Goal: Check status: Check status

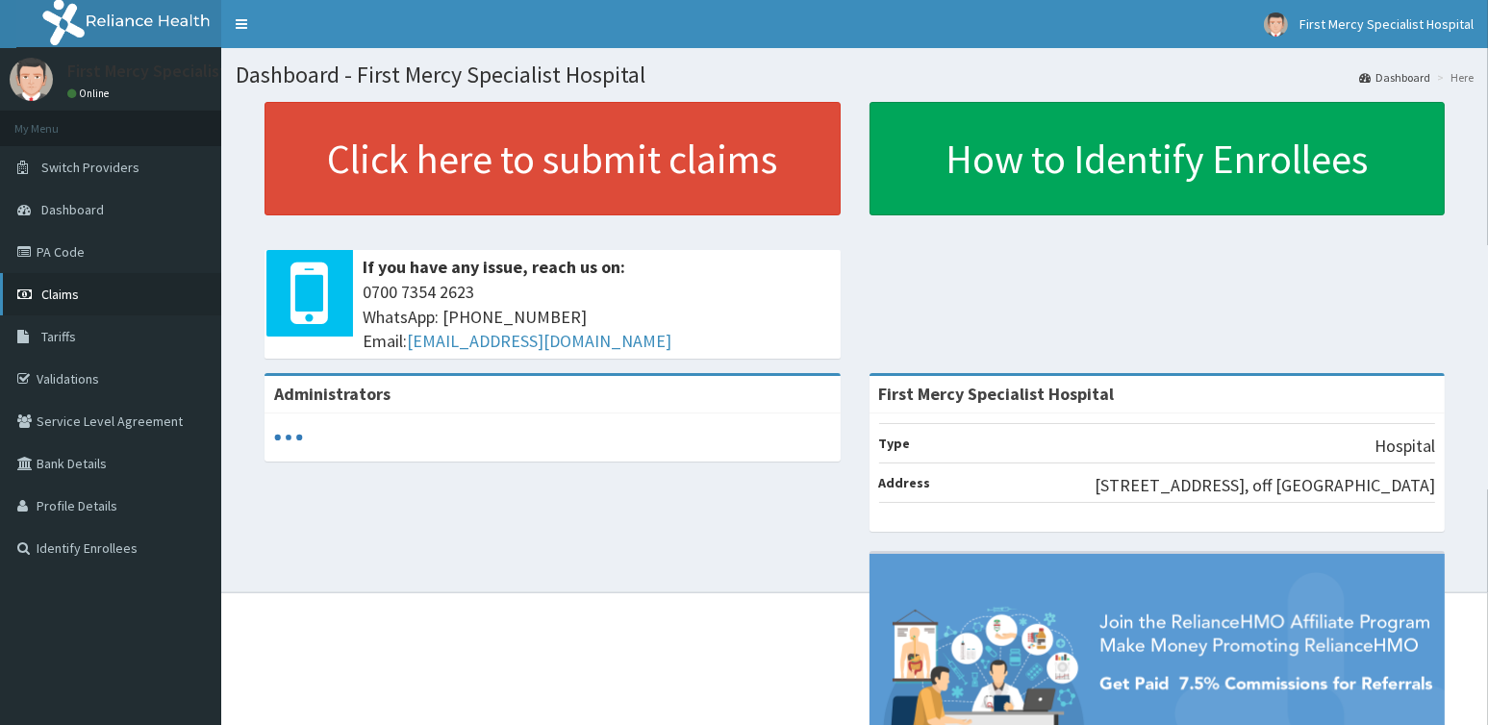
click at [74, 296] on span "Claims" at bounding box center [60, 294] width 38 height 17
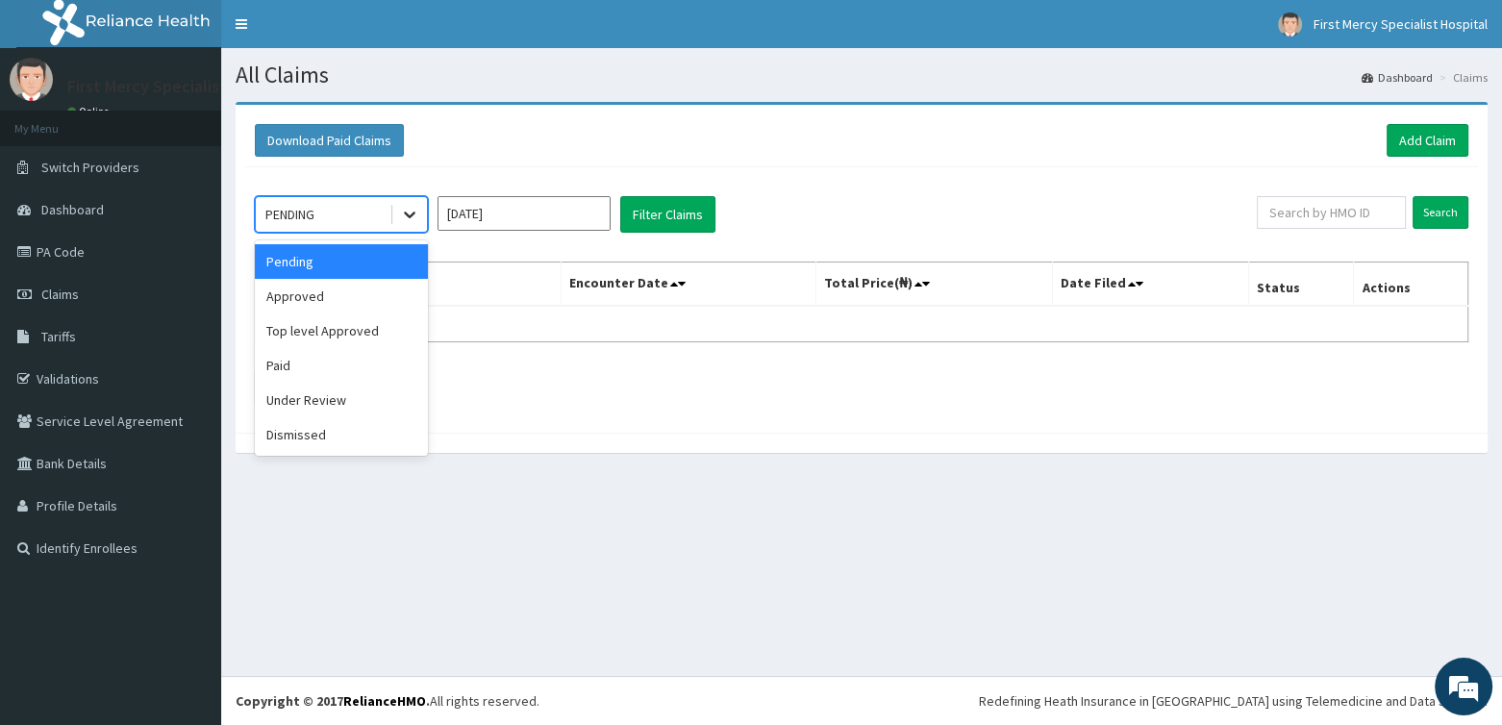
click at [410, 221] on icon at bounding box center [409, 214] width 19 height 19
click at [413, 216] on icon at bounding box center [409, 214] width 19 height 19
click at [306, 360] on div "Paid" at bounding box center [341, 365] width 173 height 35
click at [550, 216] on input "[DATE]" at bounding box center [524, 213] width 173 height 35
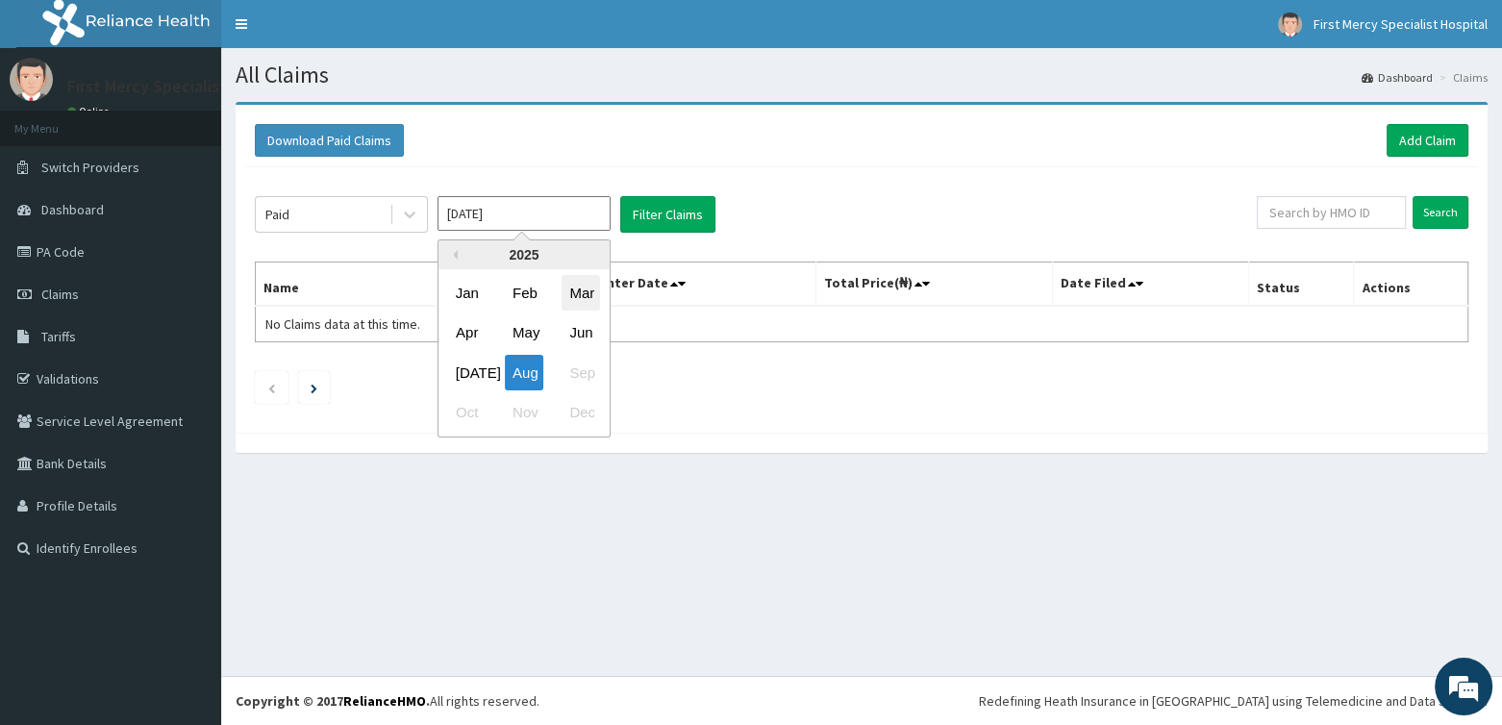
click at [584, 290] on div "Mar" at bounding box center [581, 293] width 38 height 36
type input "[DATE]"
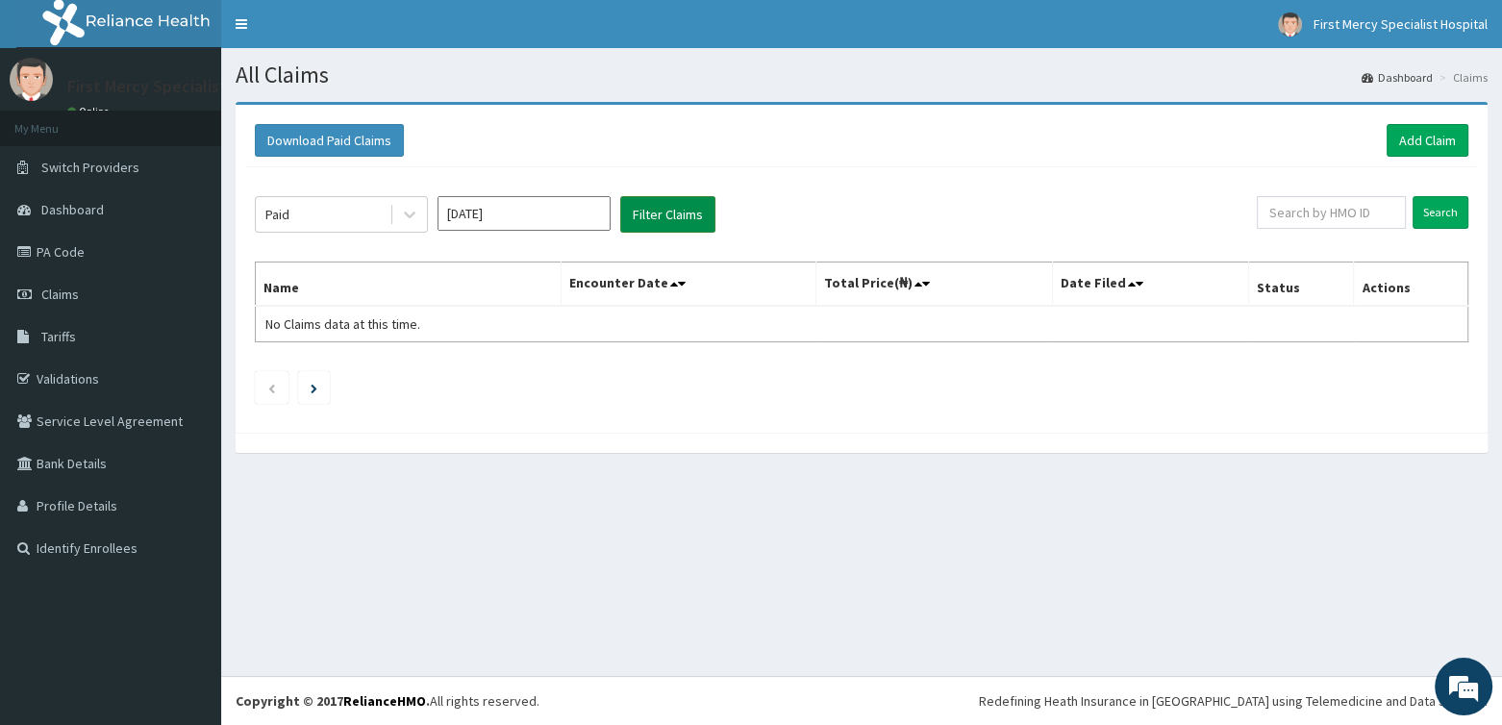
click at [641, 214] on button "Filter Claims" at bounding box center [667, 214] width 95 height 37
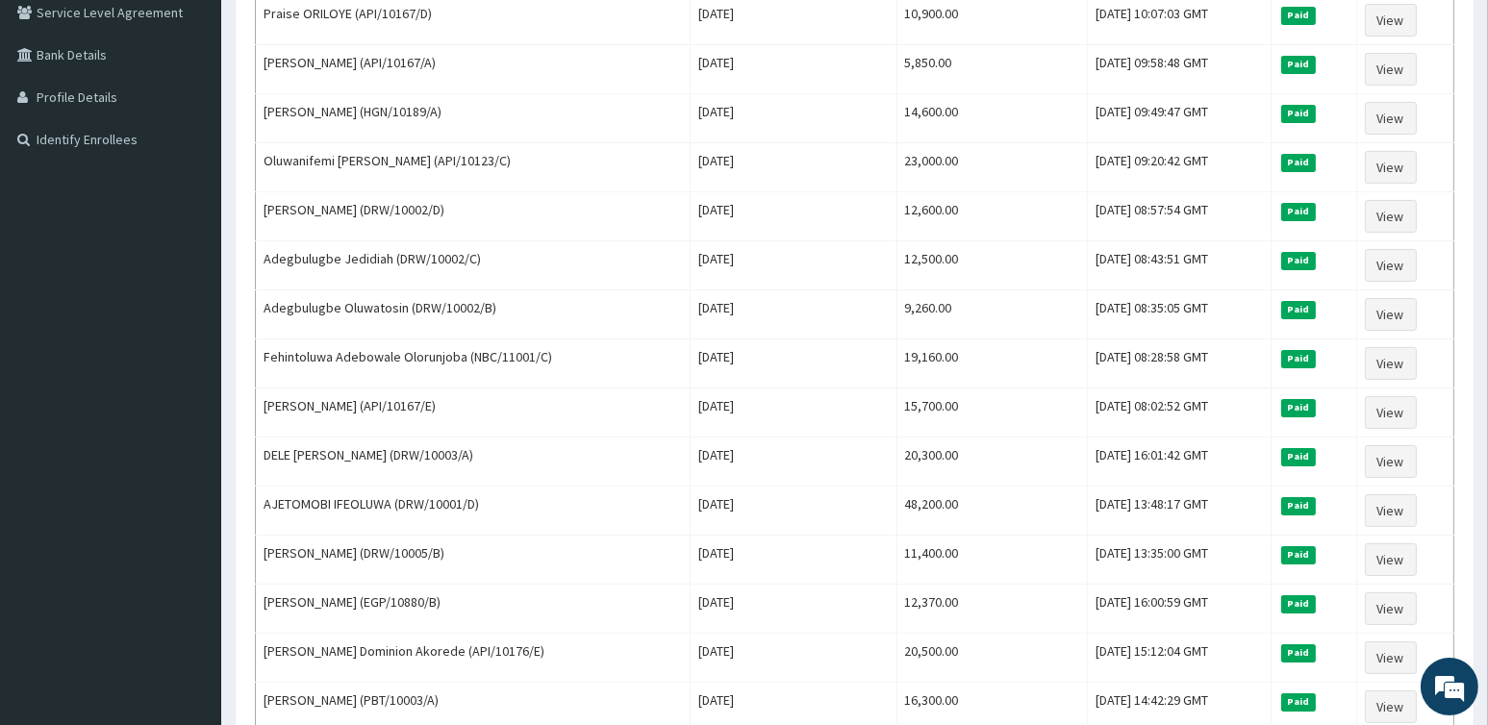
scroll to position [120, 0]
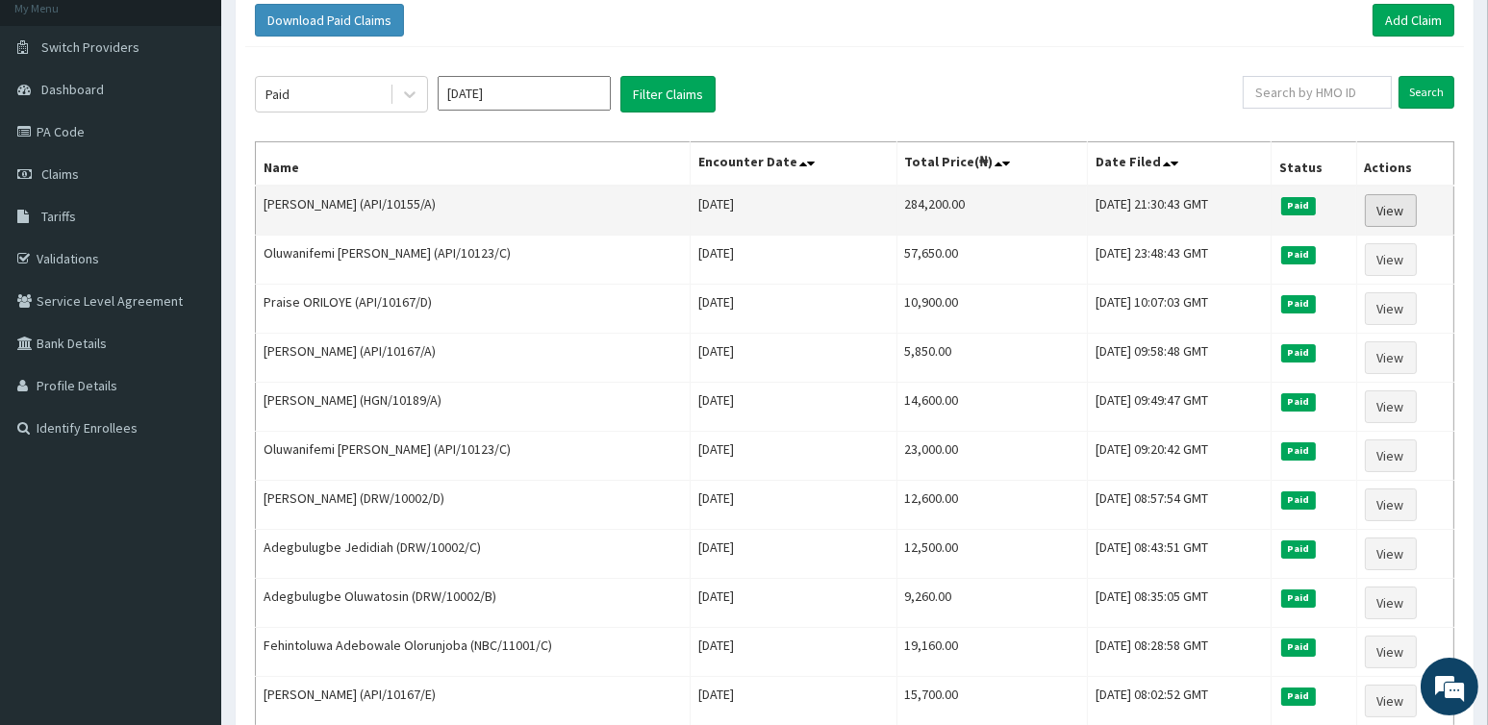
click at [1401, 204] on link "View" at bounding box center [1391, 210] width 52 height 33
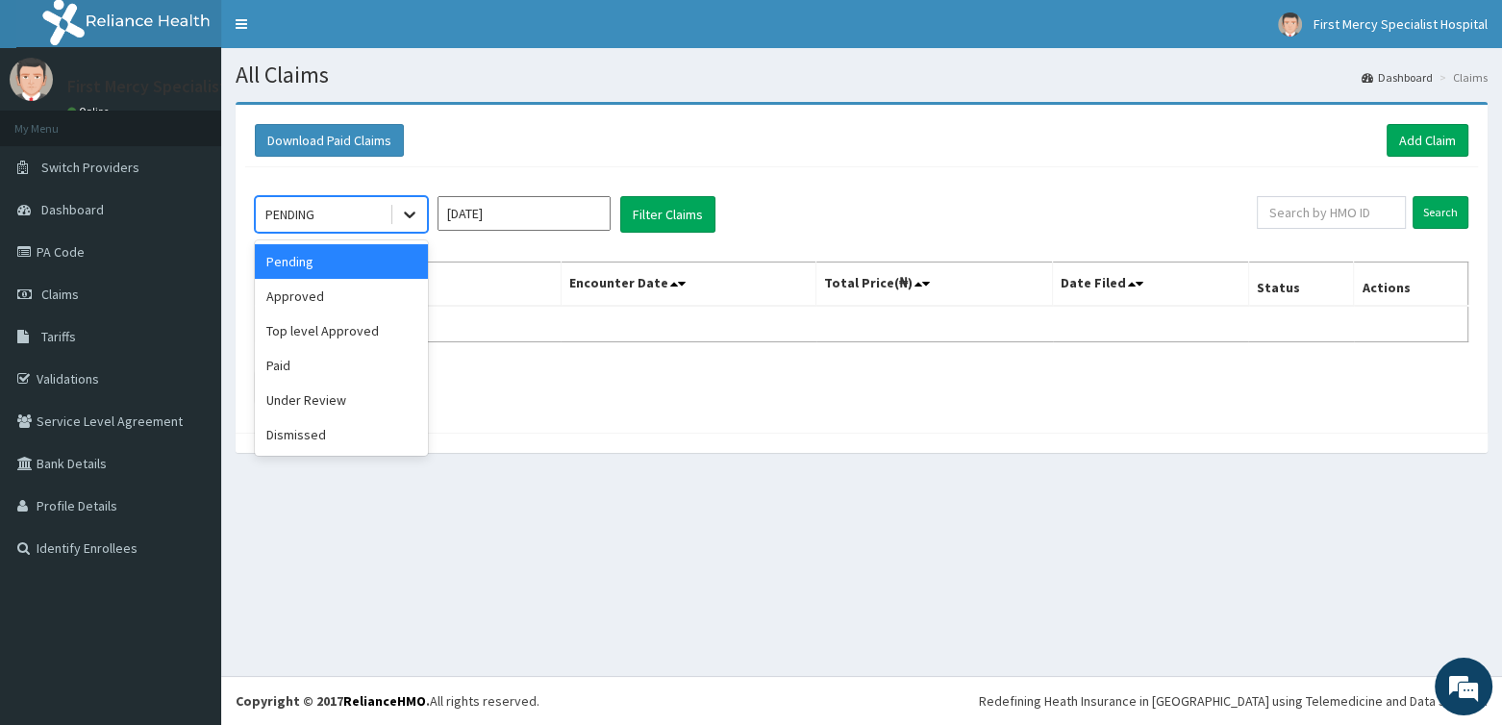
click at [417, 210] on icon at bounding box center [409, 214] width 19 height 19
click at [313, 360] on div "Paid" at bounding box center [341, 365] width 173 height 35
click at [566, 212] on input "Aug 2025" at bounding box center [524, 213] width 173 height 35
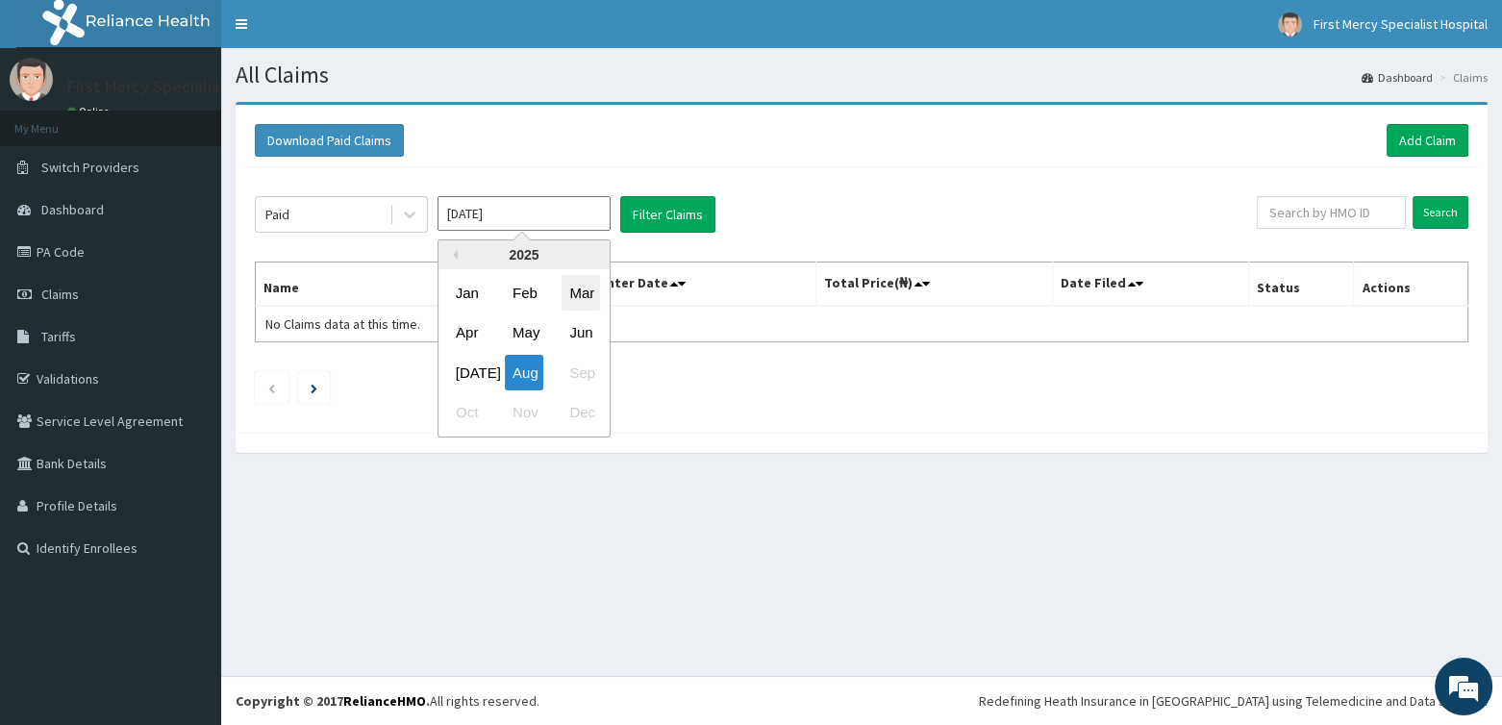
click at [585, 295] on div "Mar" at bounding box center [581, 293] width 38 height 36
type input "[DATE]"
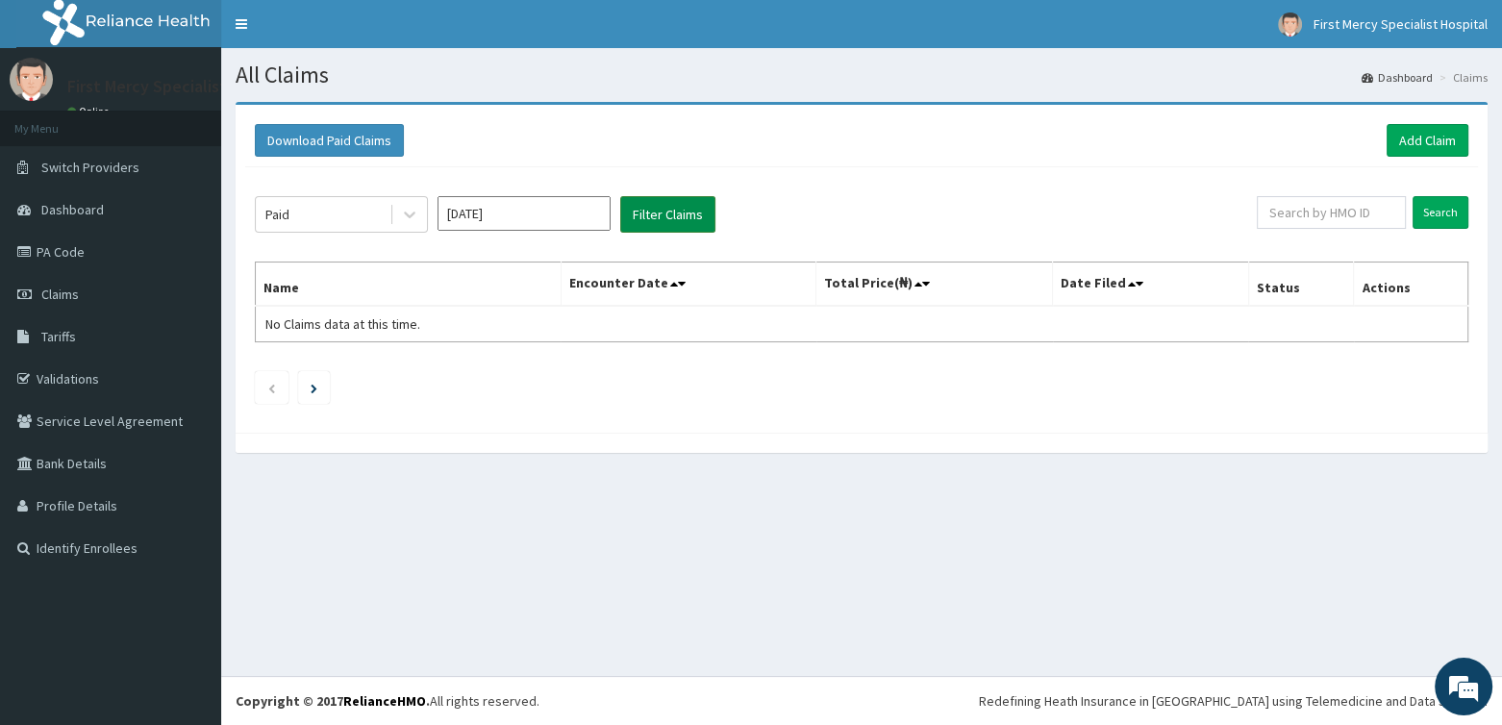
click at [643, 209] on button "Filter Claims" at bounding box center [667, 214] width 95 height 37
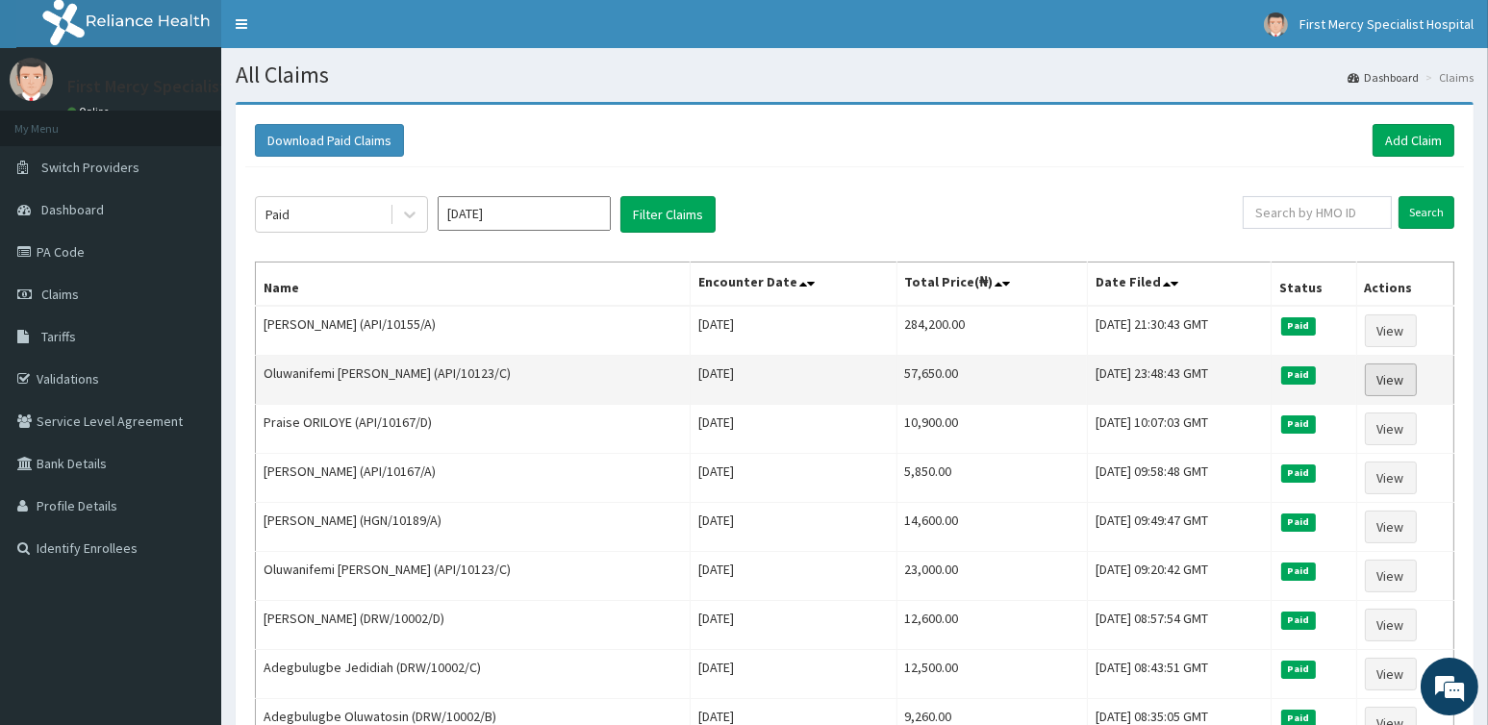
click at [1387, 376] on link "View" at bounding box center [1391, 380] width 52 height 33
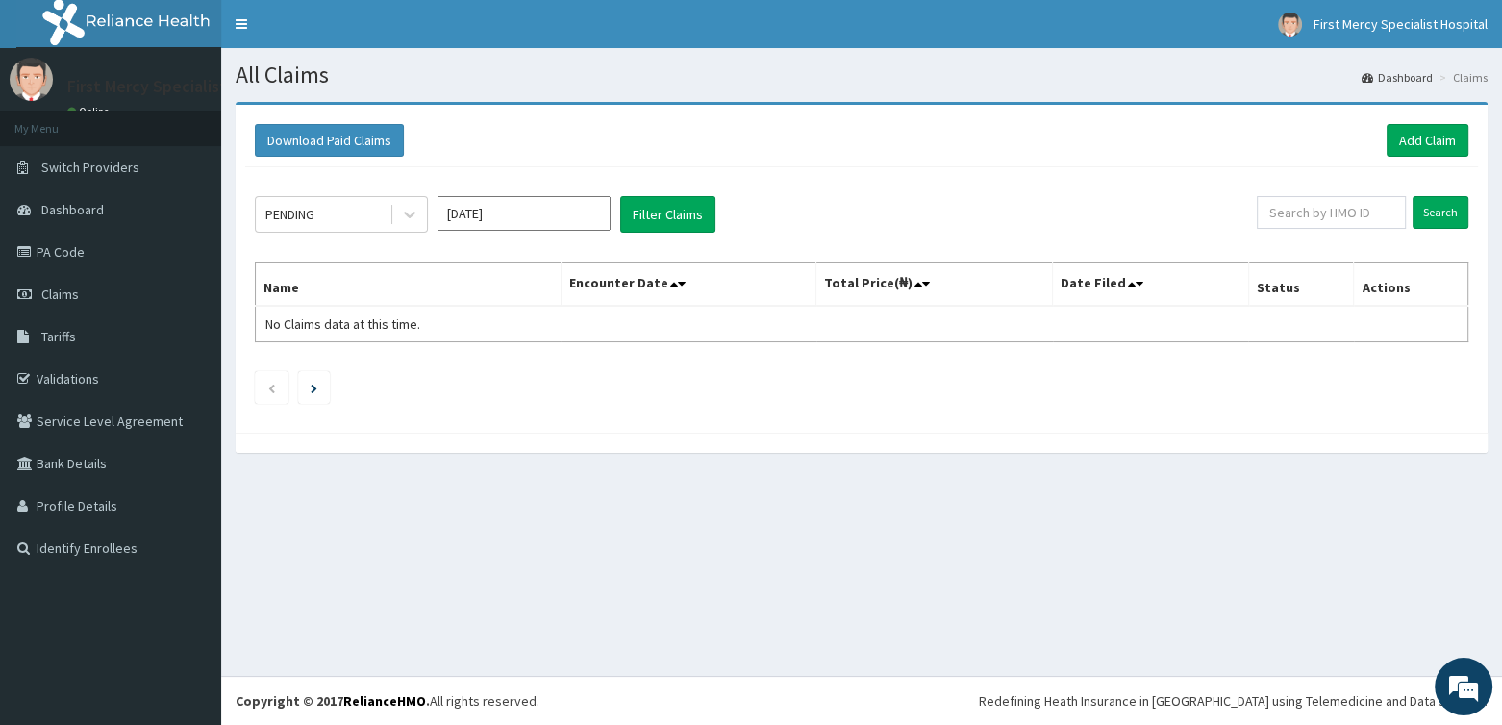
click at [539, 210] on input "[DATE]" at bounding box center [524, 213] width 173 height 35
click at [575, 292] on div "Mar" at bounding box center [581, 293] width 38 height 36
type input "[DATE]"
click at [403, 212] on icon at bounding box center [409, 214] width 19 height 19
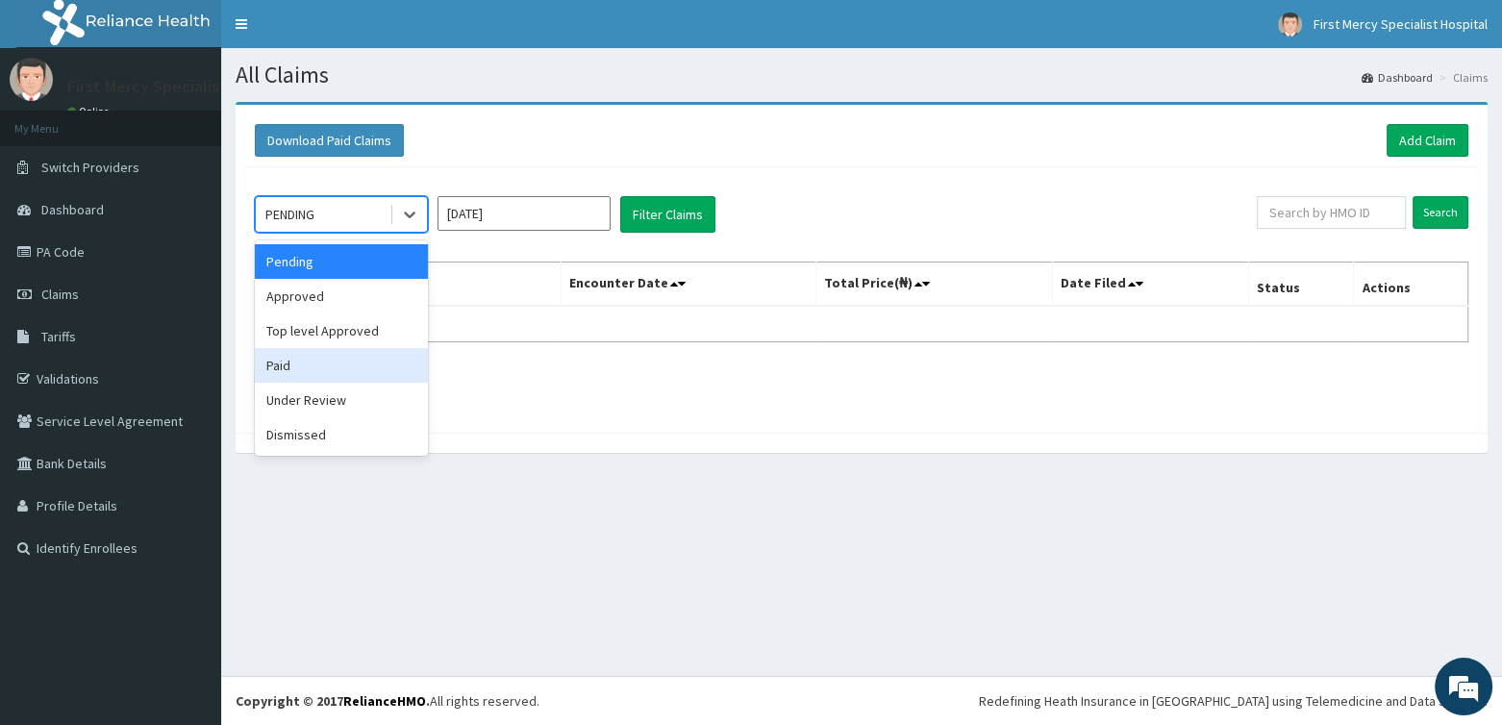
click at [315, 363] on div "Paid" at bounding box center [341, 365] width 173 height 35
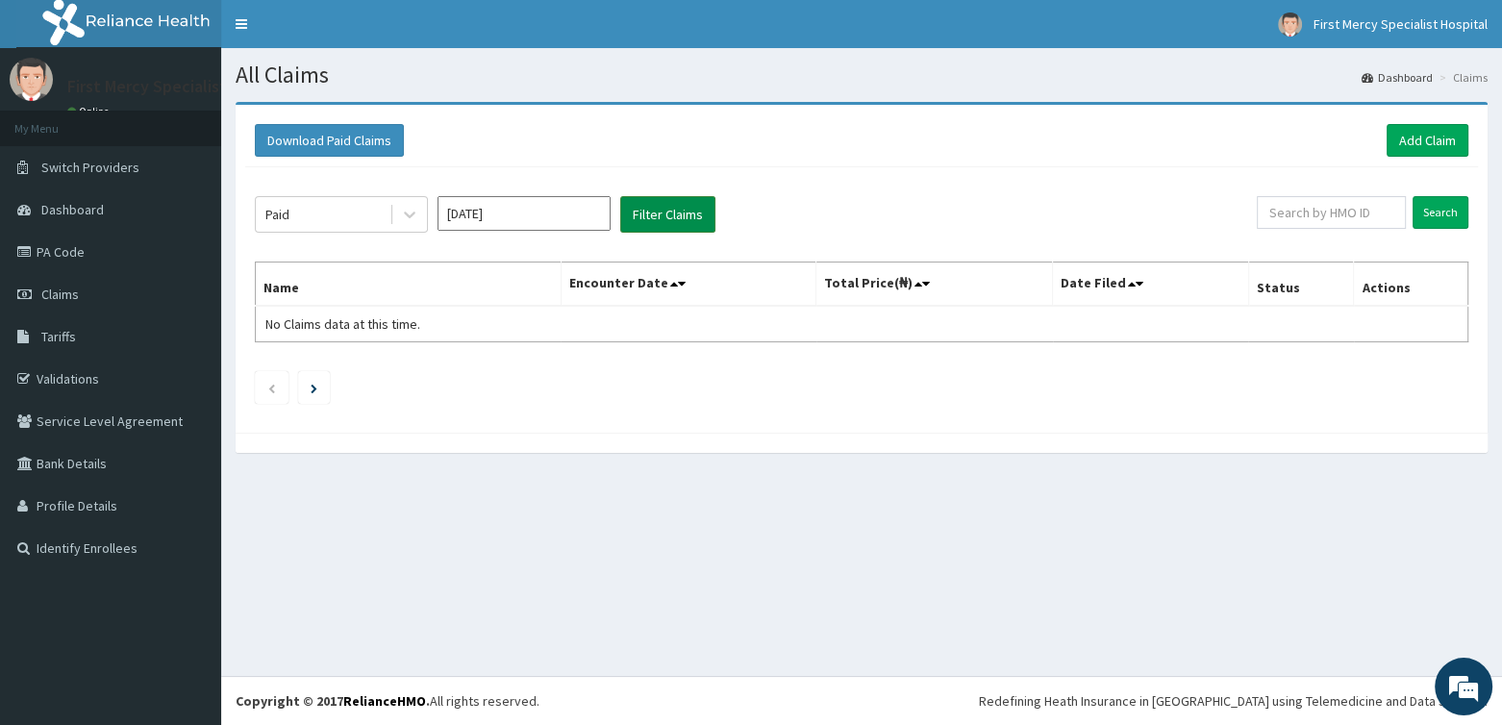
click at [644, 217] on button "Filter Claims" at bounding box center [667, 214] width 95 height 37
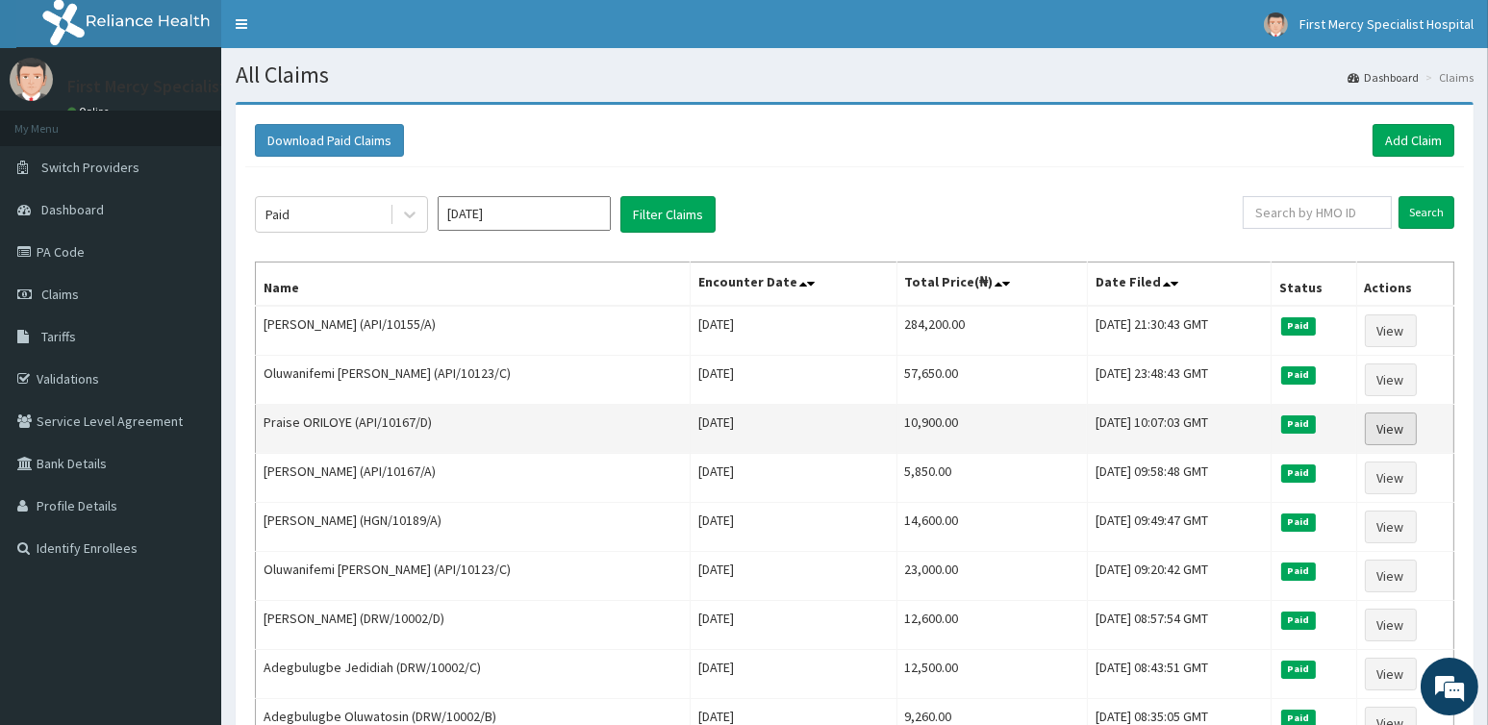
click at [1404, 429] on link "View" at bounding box center [1391, 429] width 52 height 33
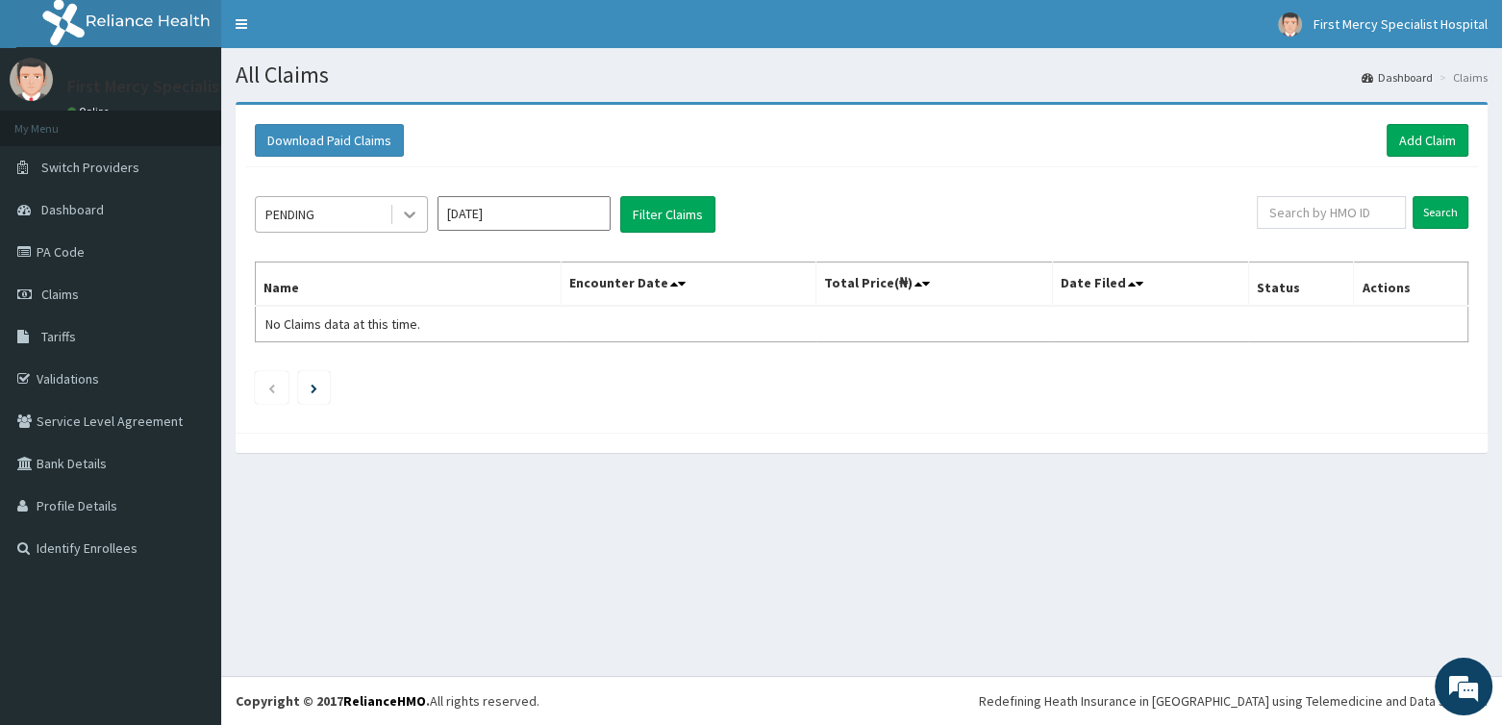
click at [406, 206] on icon at bounding box center [409, 214] width 19 height 19
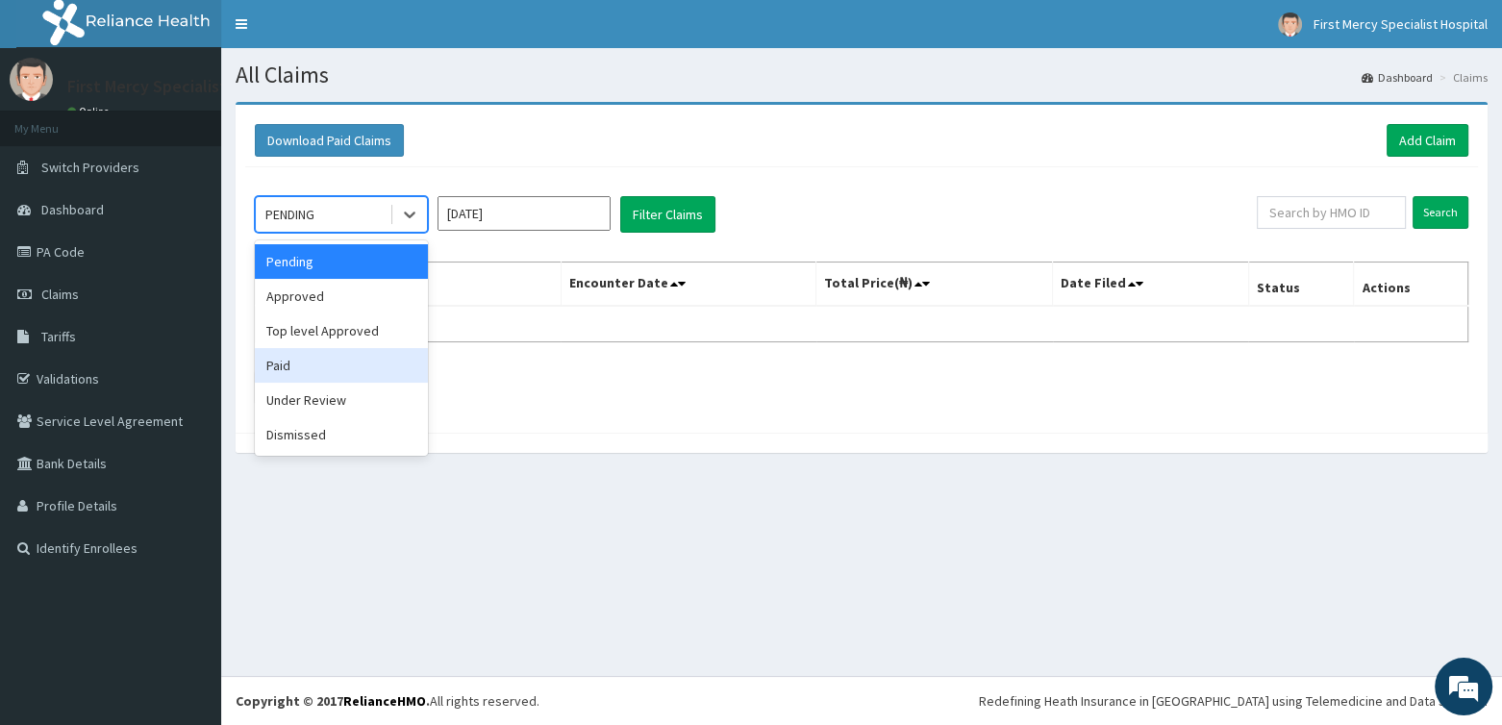
click at [289, 362] on div "Paid" at bounding box center [341, 365] width 173 height 35
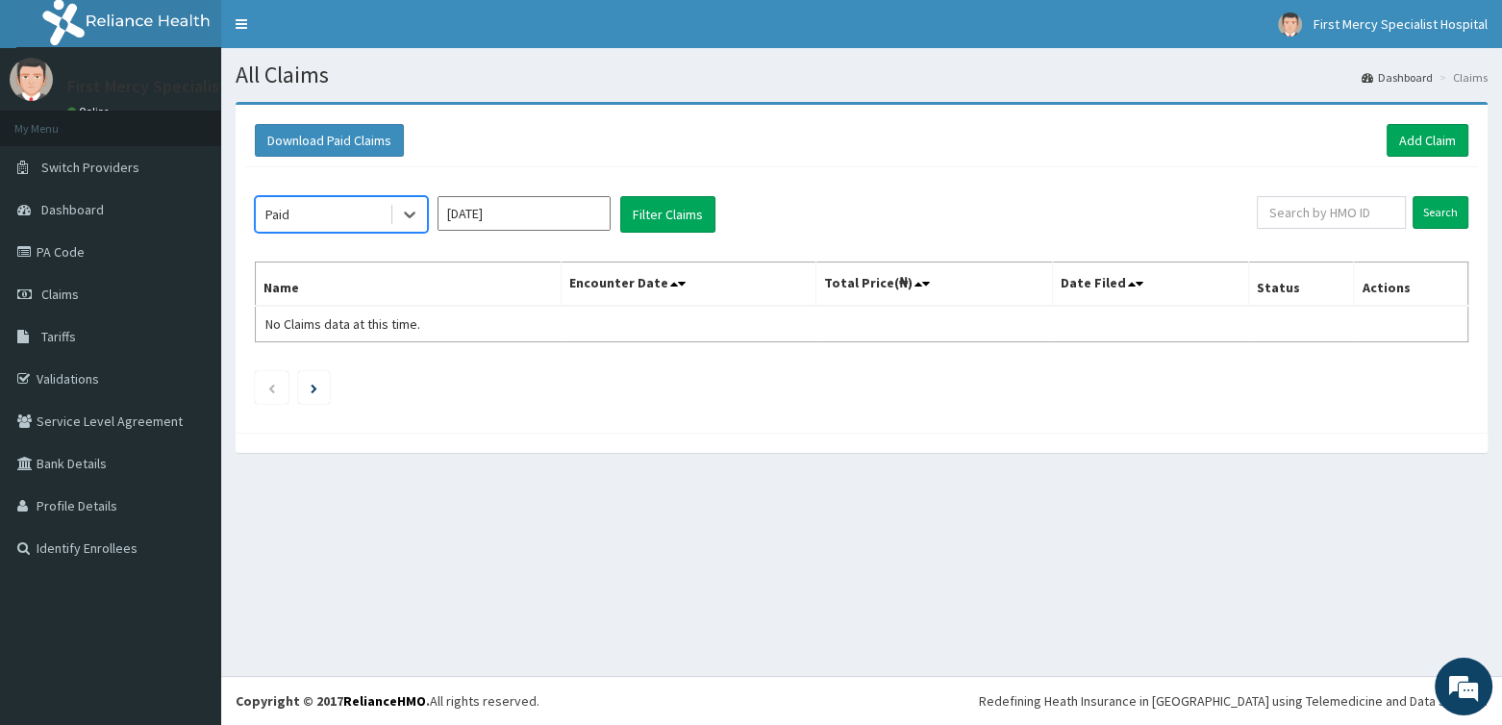
click at [544, 221] on input "[DATE]" at bounding box center [524, 213] width 173 height 35
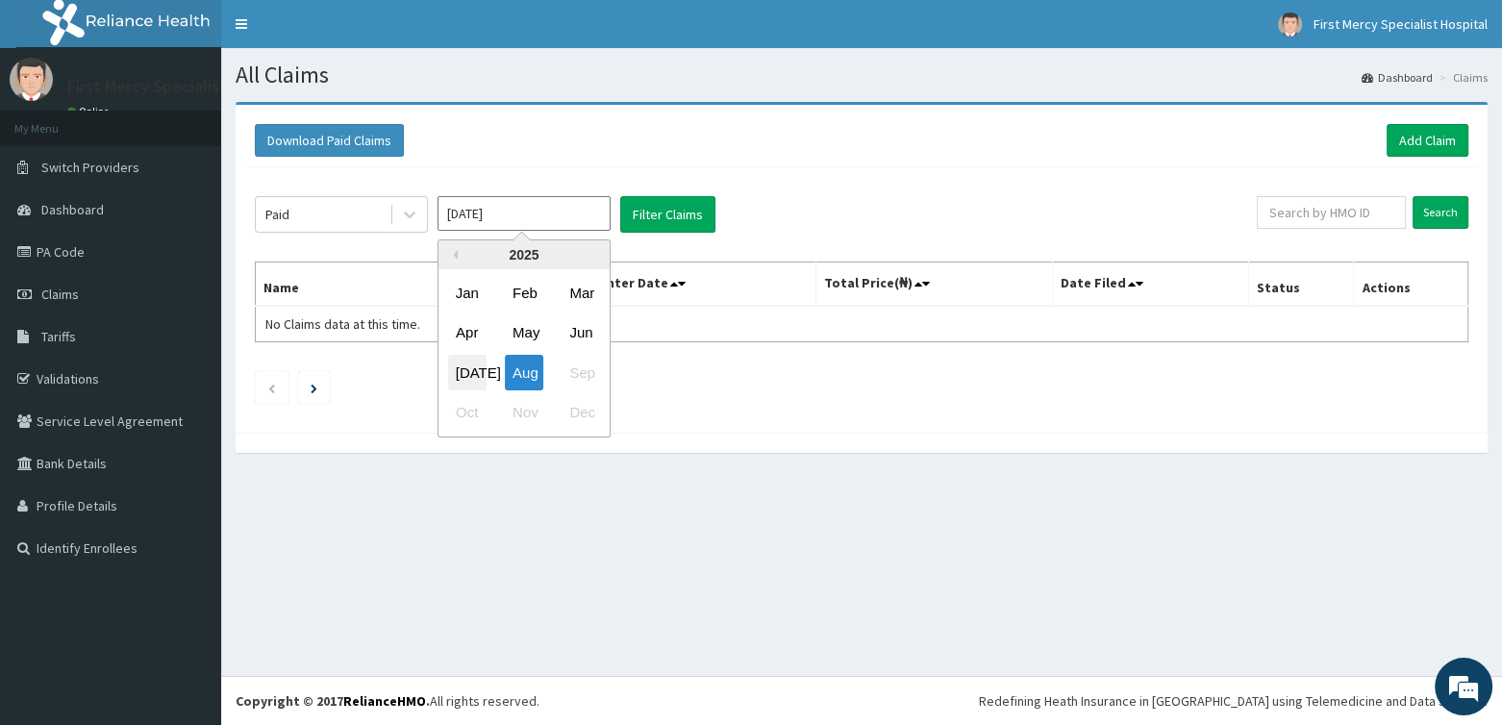
click at [471, 366] on div "[DATE]" at bounding box center [467, 373] width 38 height 36
click at [568, 205] on input "Jul 2025" at bounding box center [524, 213] width 173 height 35
click at [582, 292] on div "Mar" at bounding box center [581, 293] width 38 height 36
type input "Mar 2025"
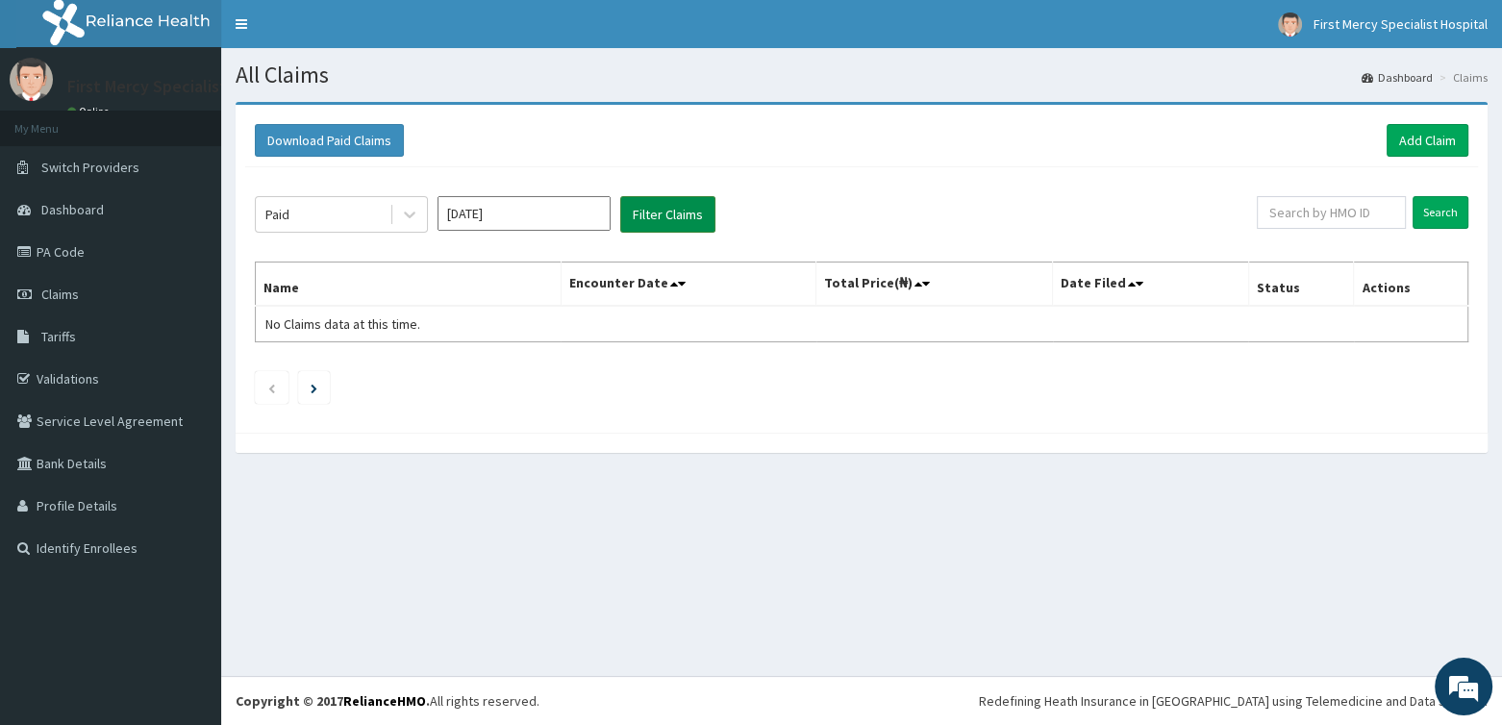
click at [655, 209] on button "Filter Claims" at bounding box center [667, 214] width 95 height 37
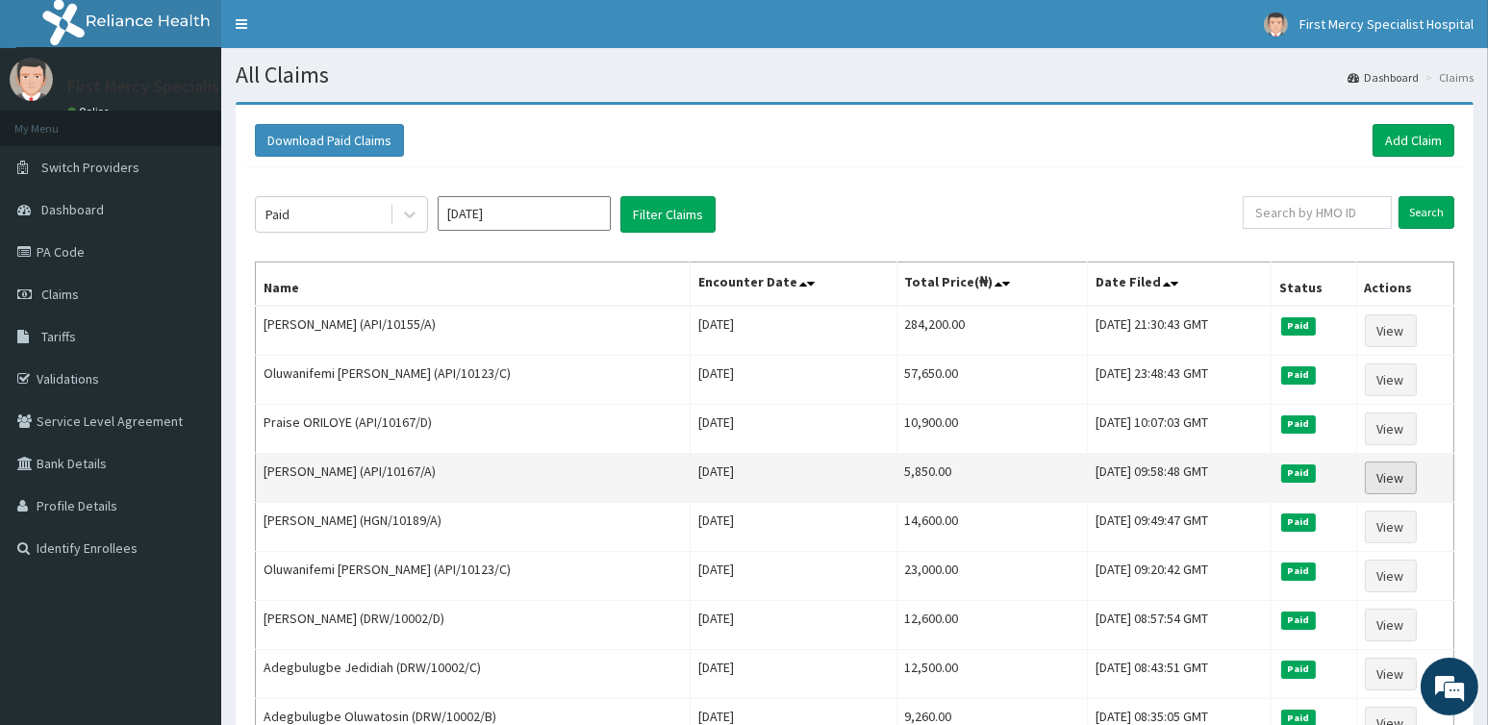
click at [1388, 470] on link "View" at bounding box center [1391, 478] width 52 height 33
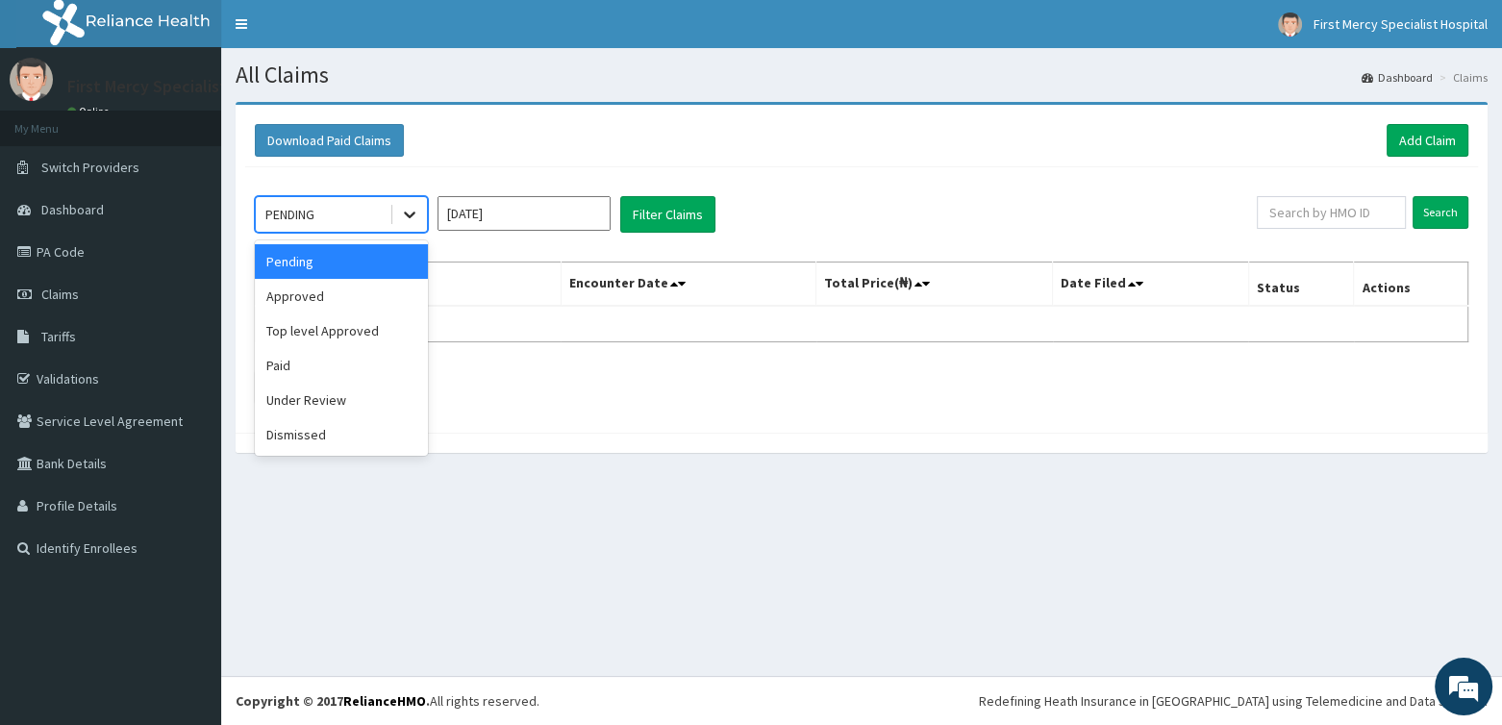
click at [406, 220] on icon at bounding box center [409, 214] width 19 height 19
click at [308, 359] on div "Paid" at bounding box center [341, 365] width 173 height 35
click at [508, 217] on input "Aug 2025" at bounding box center [524, 213] width 173 height 35
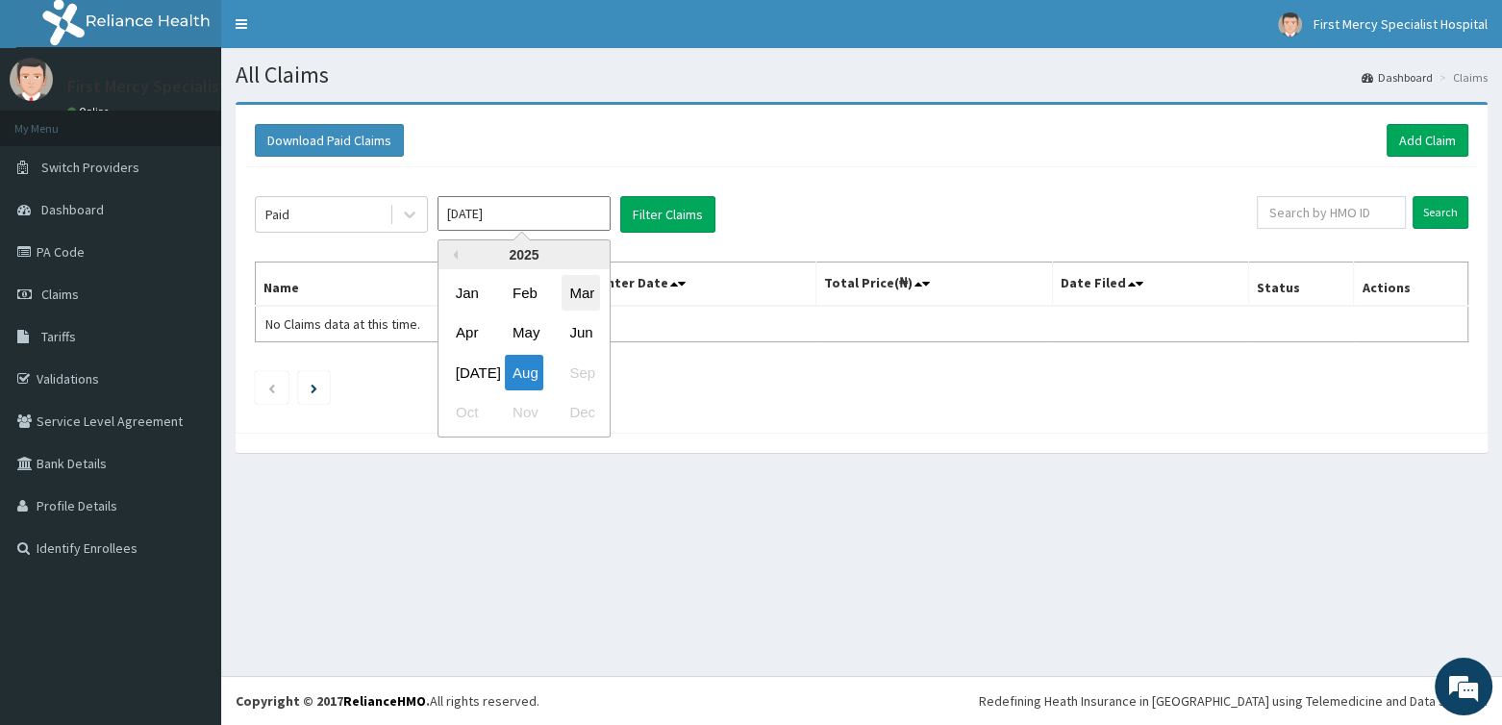
click at [576, 292] on div "Mar" at bounding box center [581, 293] width 38 height 36
type input "Mar 2025"
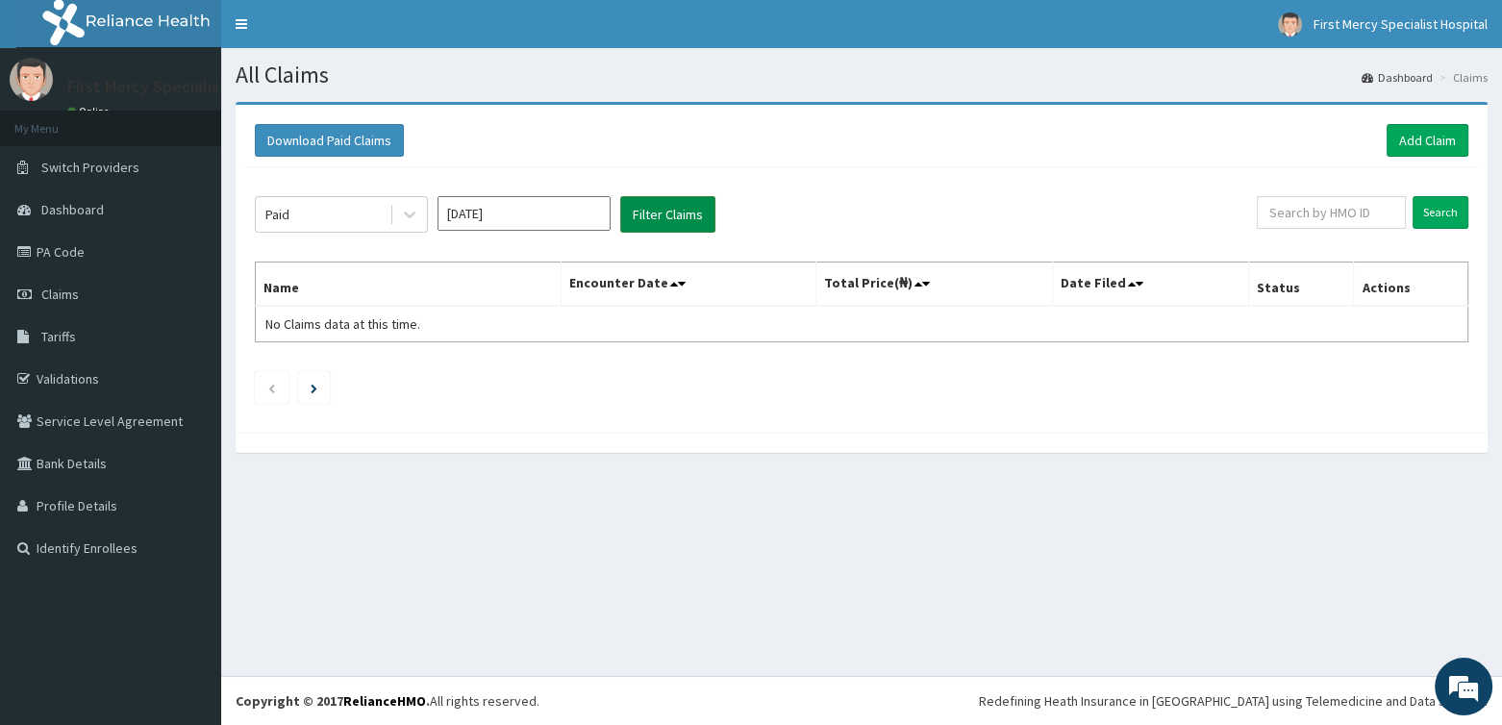
click at [652, 209] on button "Filter Claims" at bounding box center [667, 214] width 95 height 37
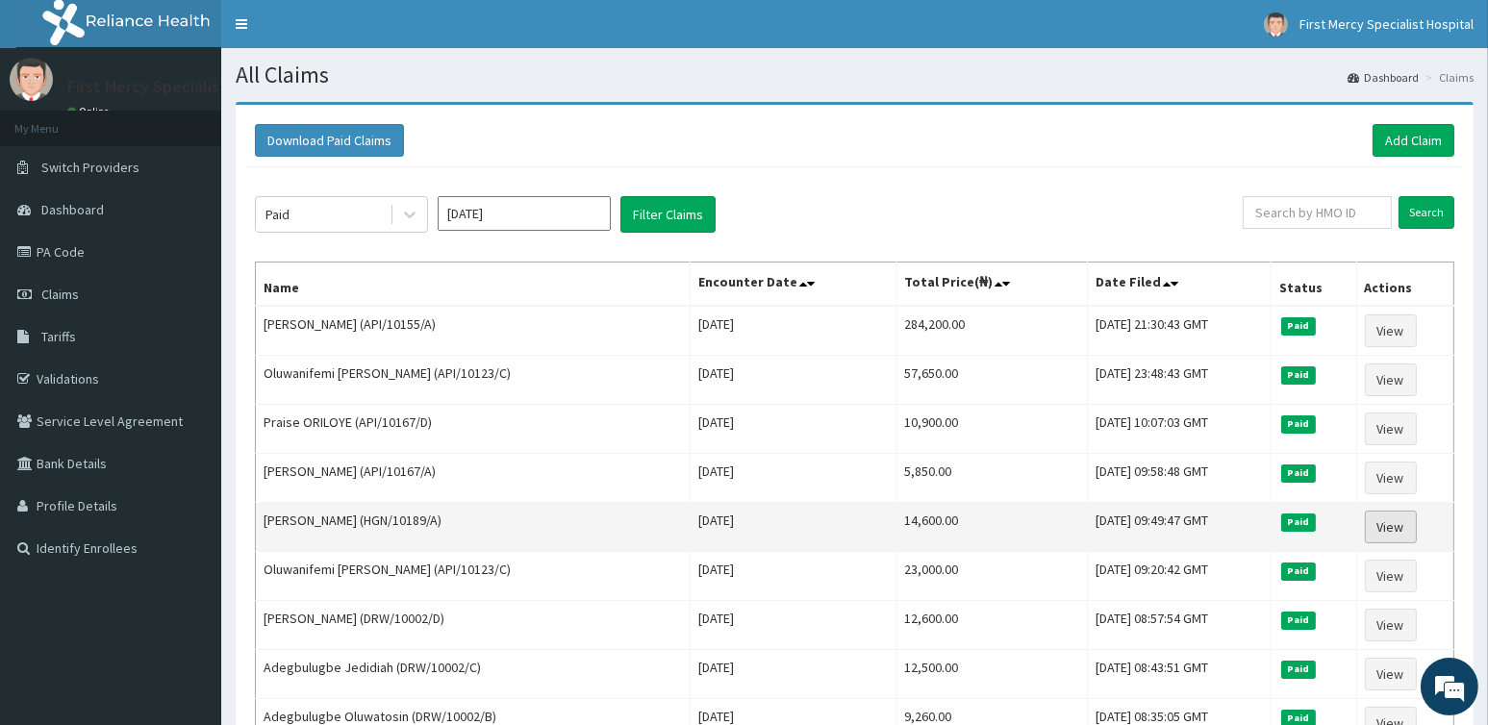
click at [1401, 522] on link "View" at bounding box center [1391, 527] width 52 height 33
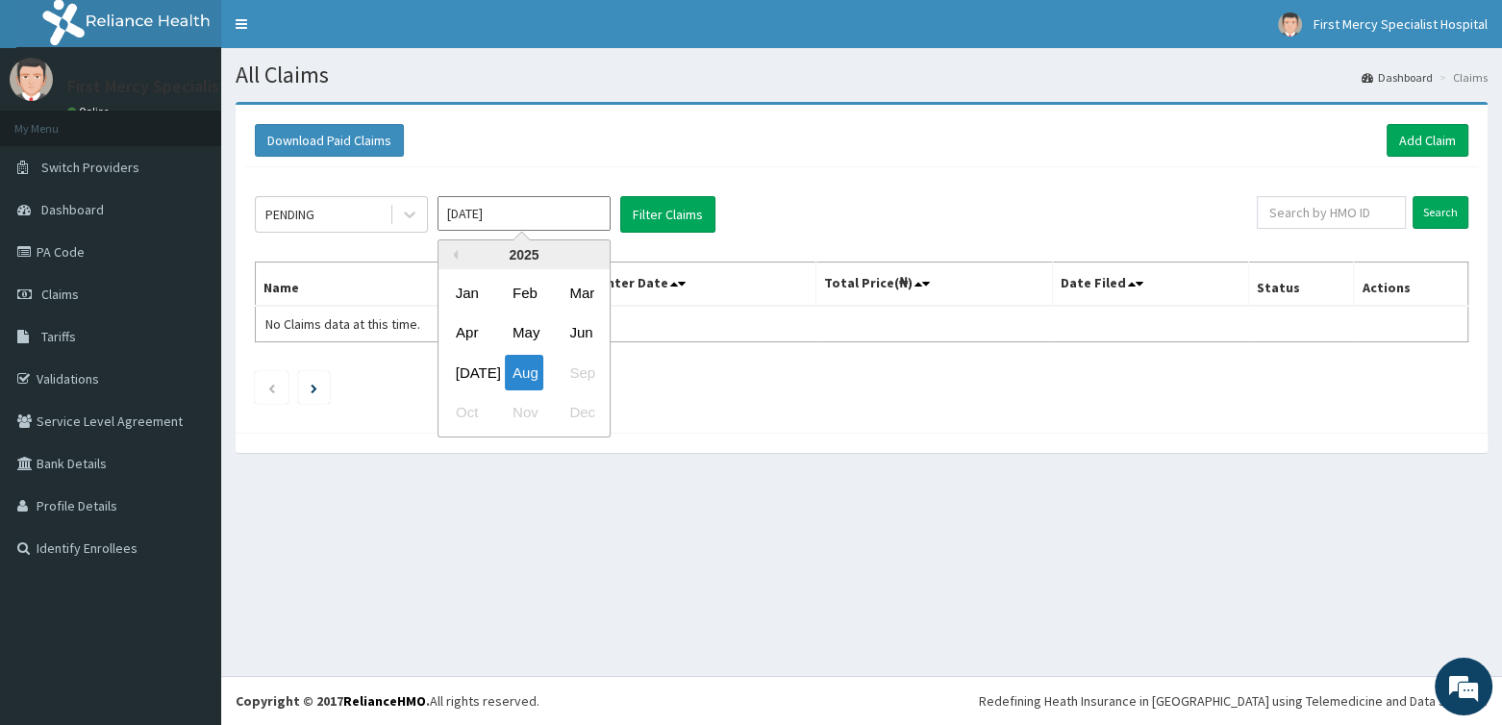
click at [509, 215] on input "Aug 2025" at bounding box center [524, 213] width 173 height 35
click at [572, 296] on div "Mar" at bounding box center [581, 293] width 38 height 36
type input "[DATE]"
click at [401, 213] on icon at bounding box center [409, 214] width 19 height 19
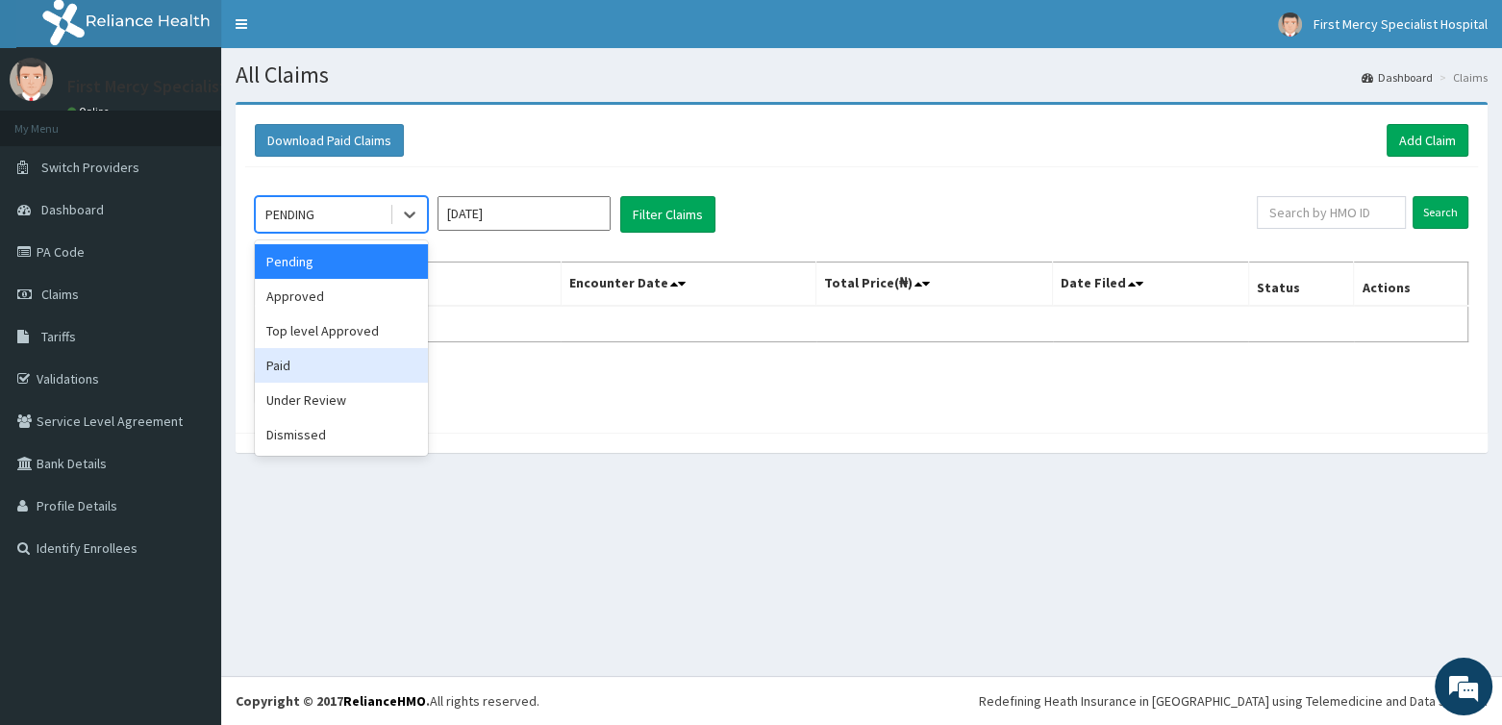
click at [294, 365] on div "Paid" at bounding box center [341, 365] width 173 height 35
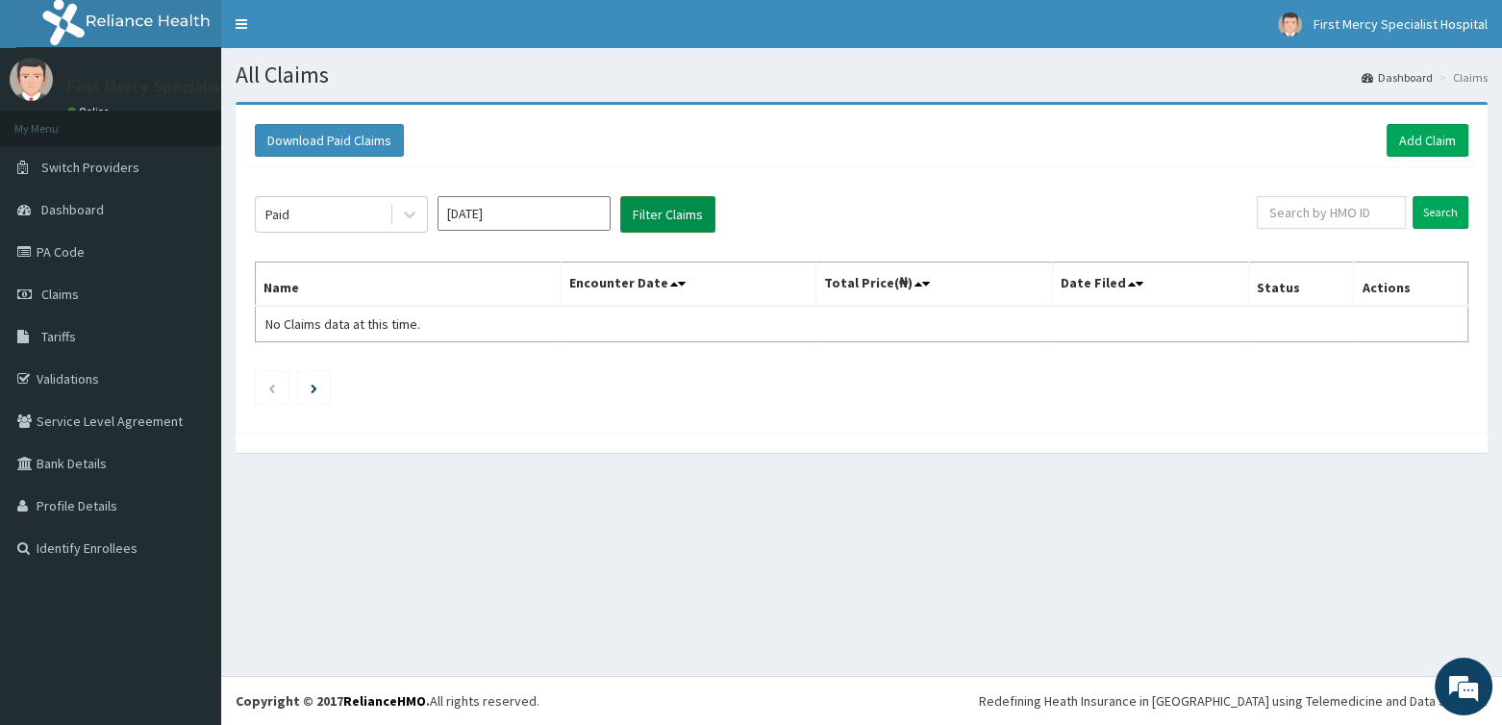
click at [681, 216] on button "Filter Claims" at bounding box center [667, 214] width 95 height 37
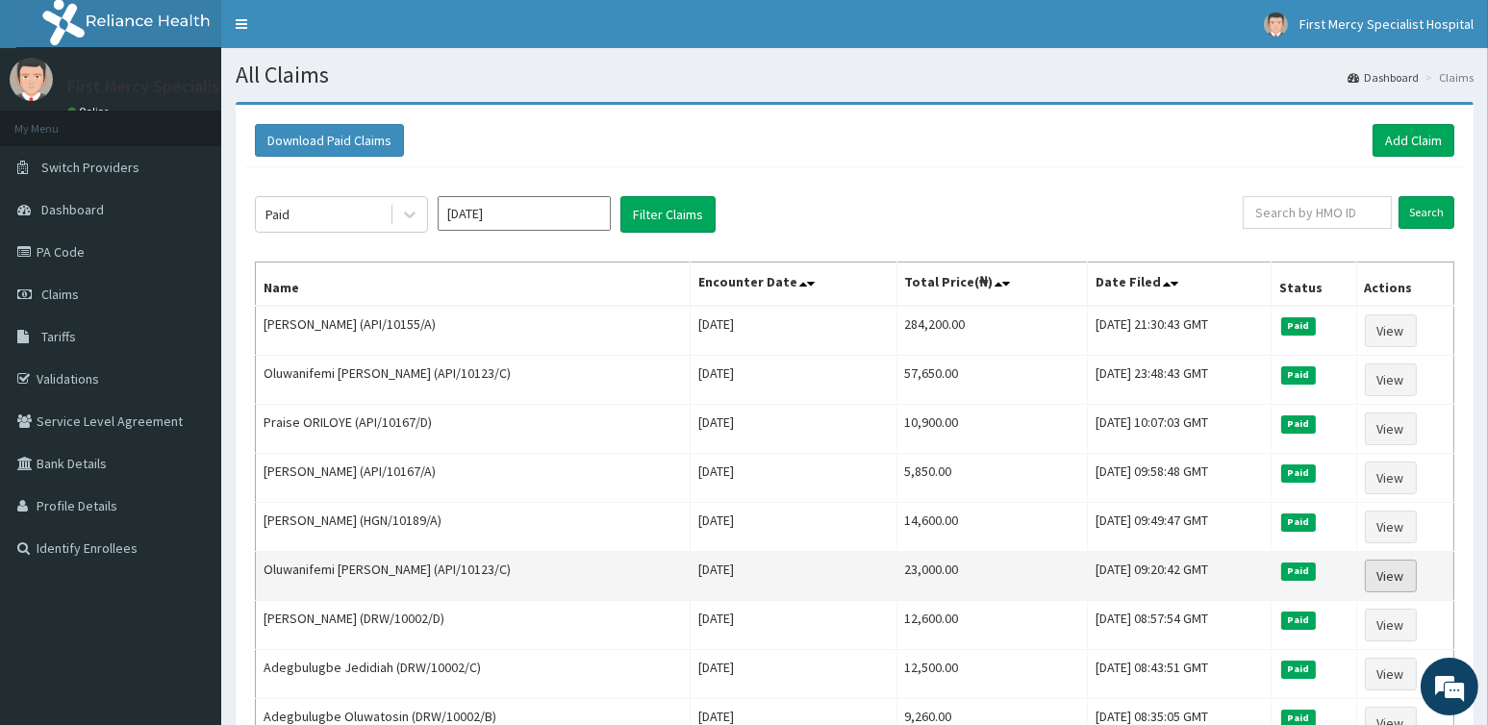
click at [1404, 572] on link "View" at bounding box center [1391, 576] width 52 height 33
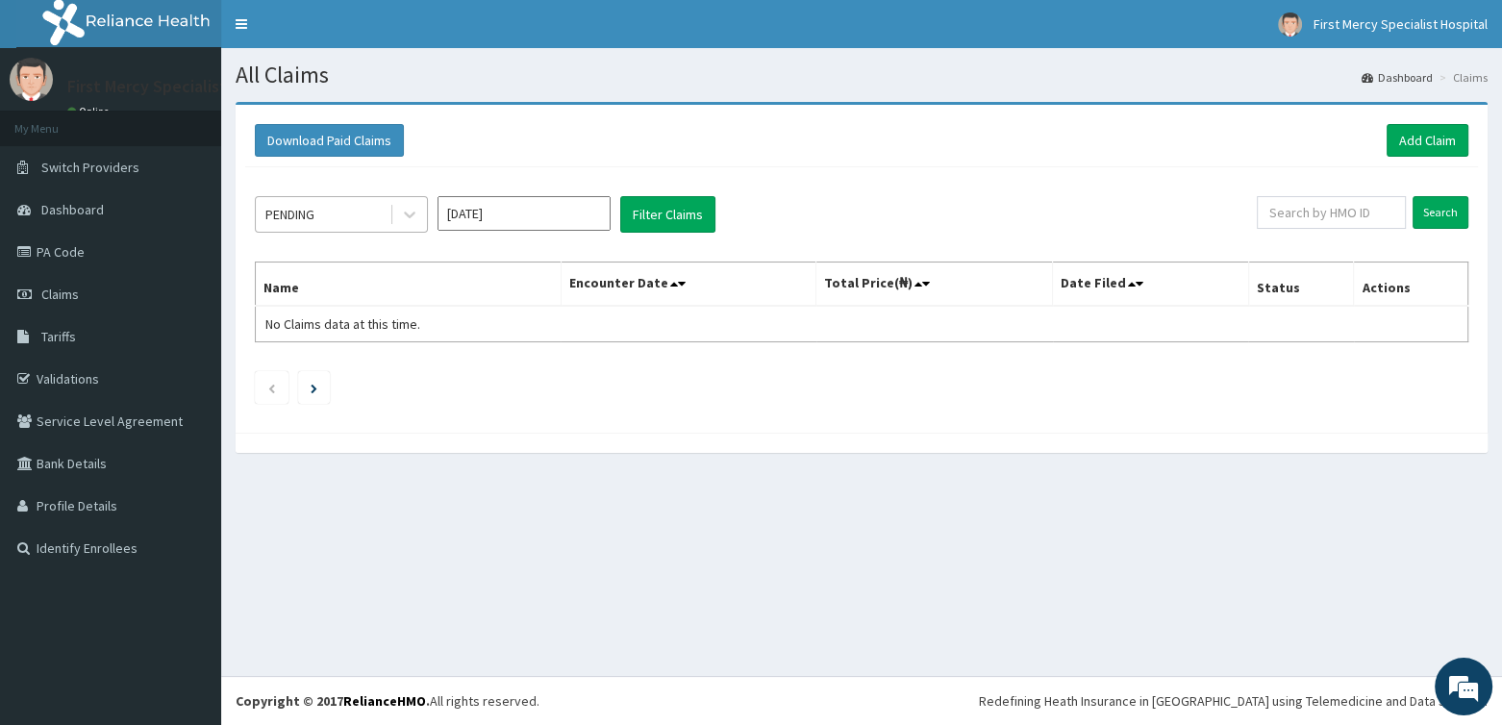
click at [367, 215] on div "PENDING" at bounding box center [323, 214] width 134 height 31
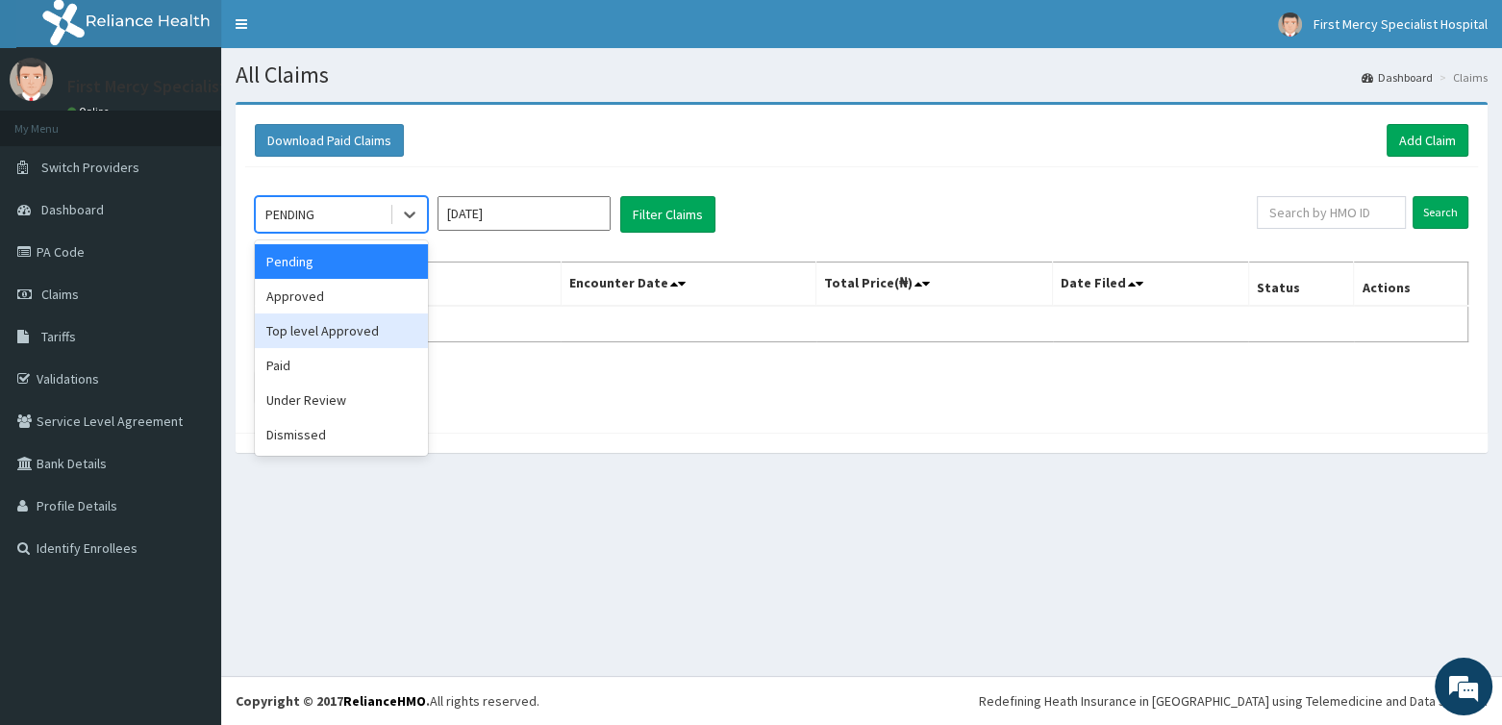
click at [327, 342] on div "Top level Approved" at bounding box center [341, 331] width 173 height 35
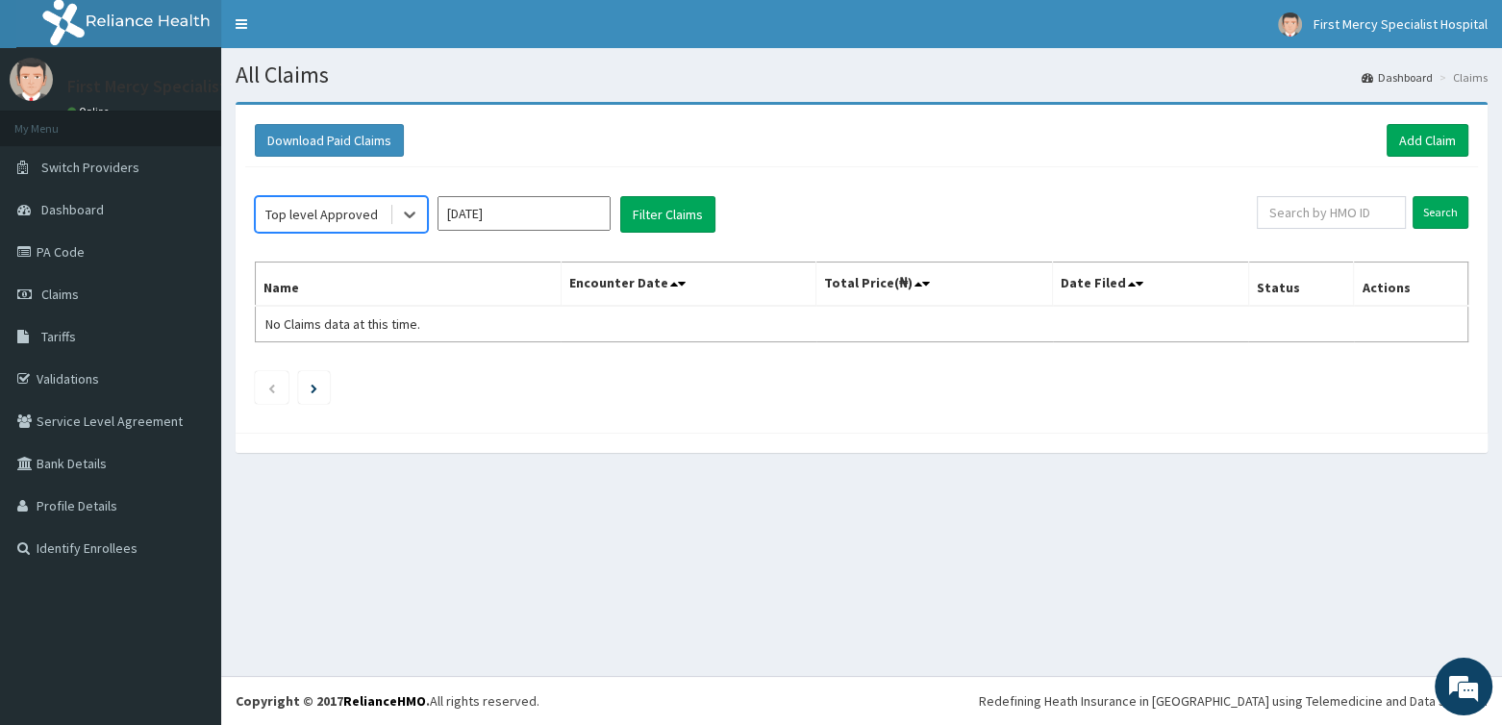
click at [346, 216] on div "Top level Approved" at bounding box center [321, 214] width 113 height 19
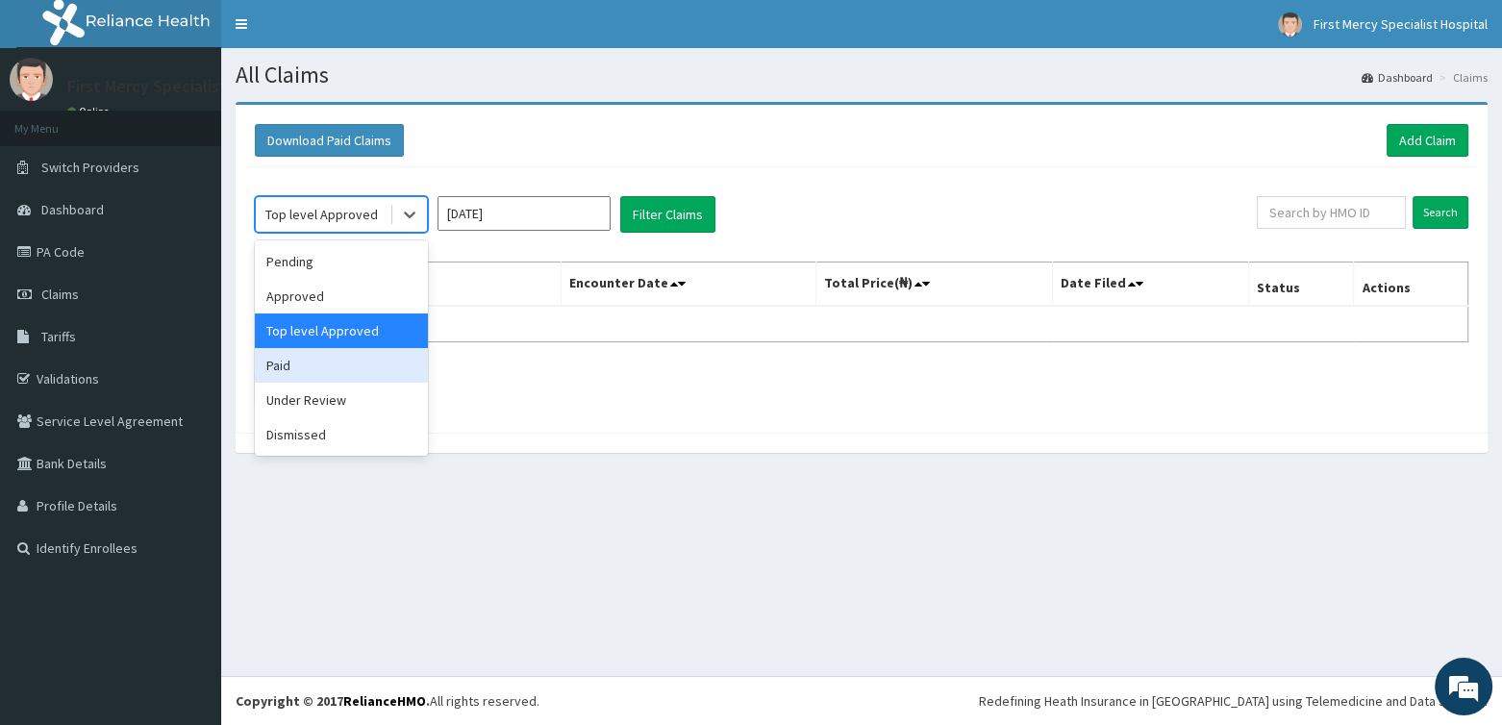
click at [305, 368] on div "Paid" at bounding box center [341, 365] width 173 height 35
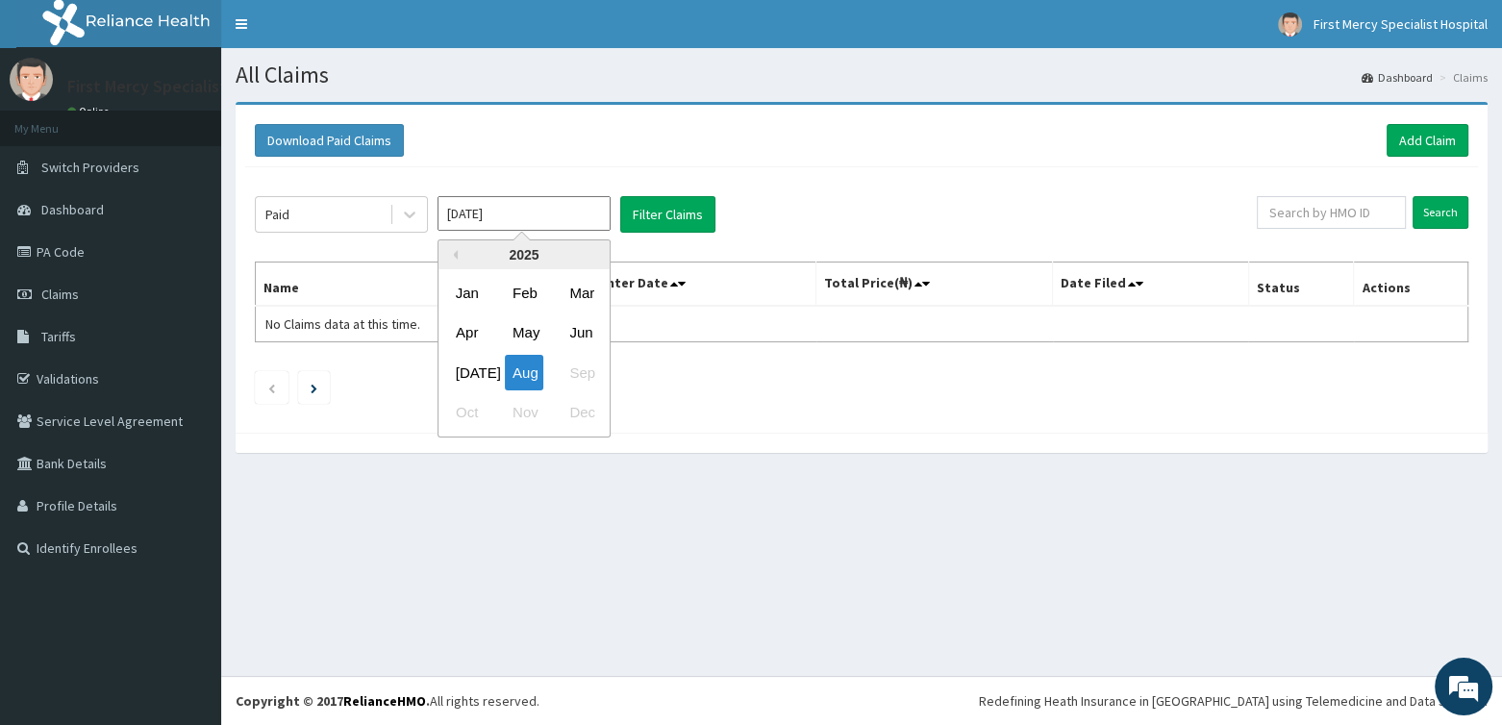
click at [518, 212] on input "[DATE]" at bounding box center [524, 213] width 173 height 35
click at [581, 288] on div "Mar" at bounding box center [581, 293] width 38 height 36
type input "Mar 2025"
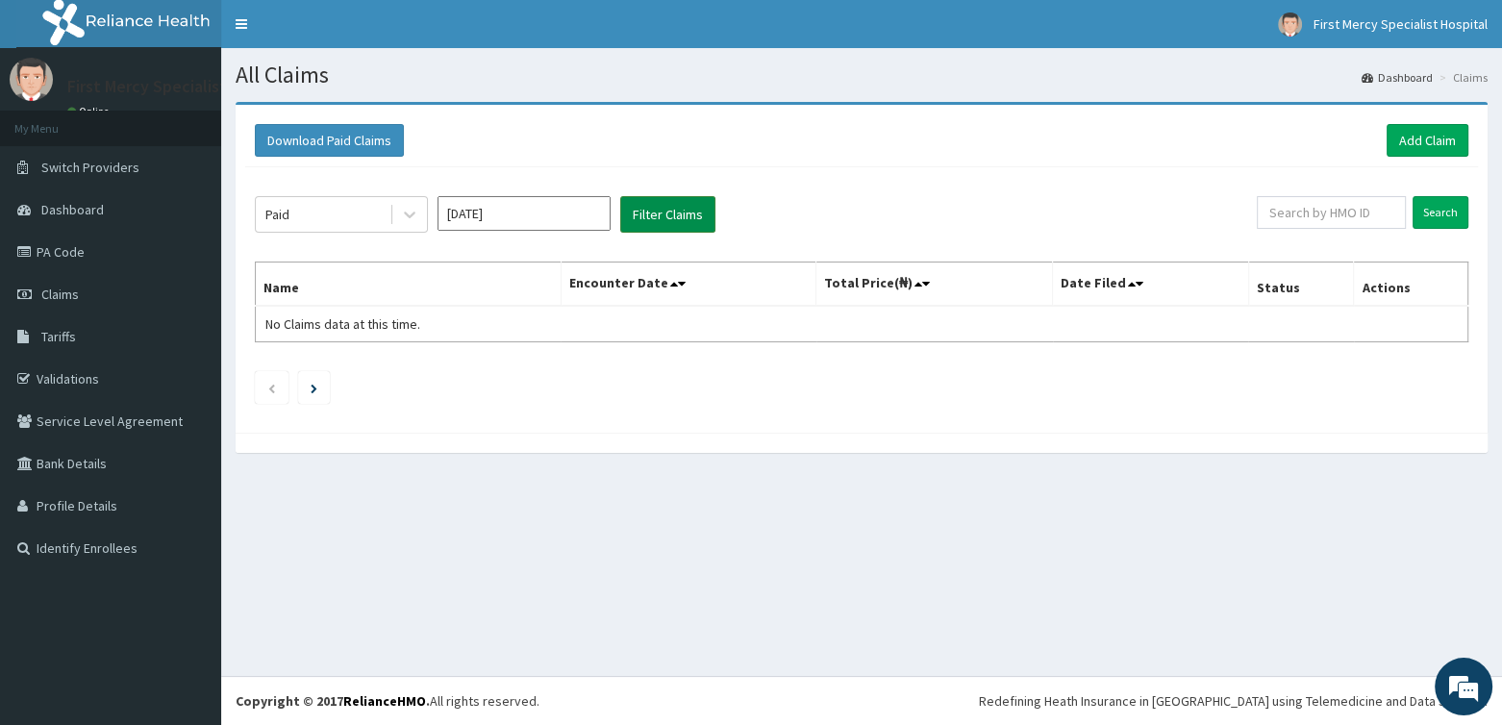
click at [664, 208] on button "Filter Claims" at bounding box center [667, 214] width 95 height 37
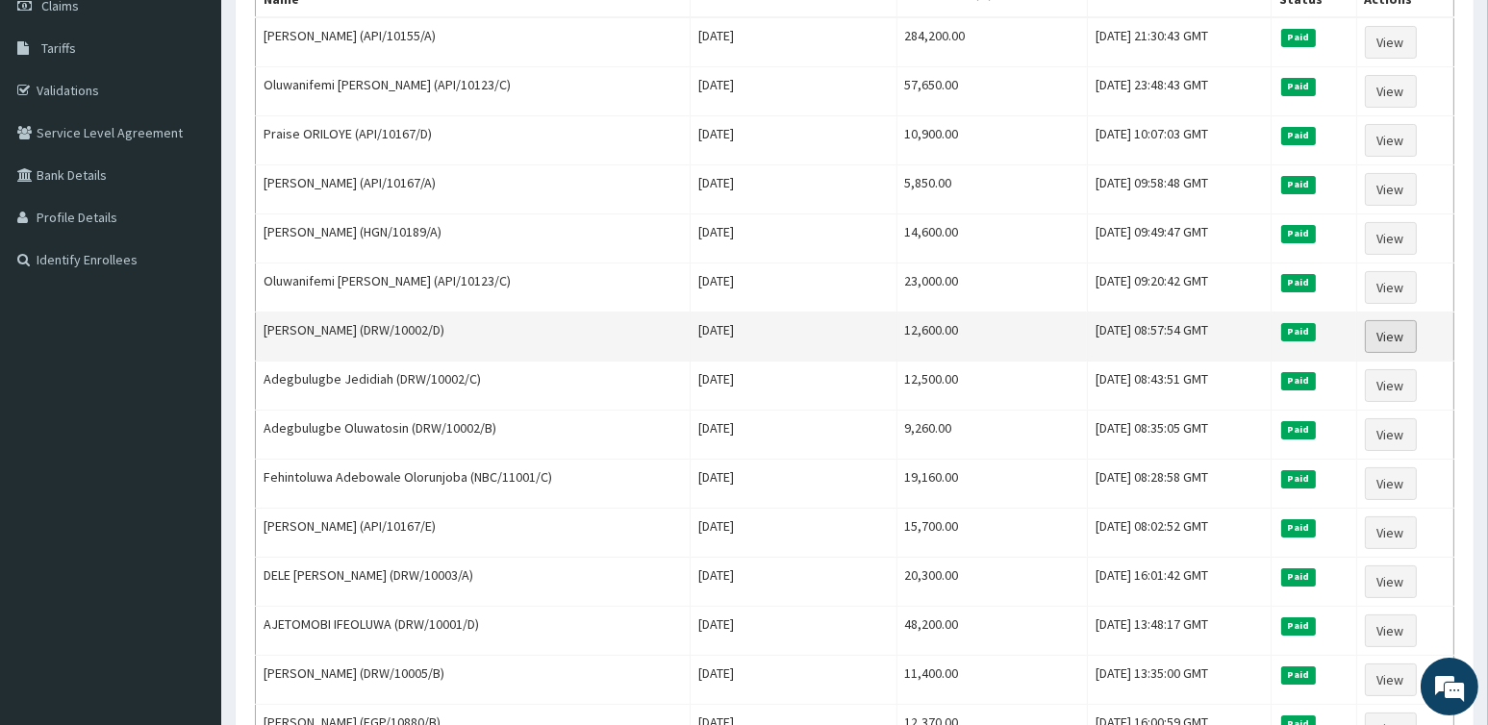
click at [1399, 334] on link "View" at bounding box center [1391, 336] width 52 height 33
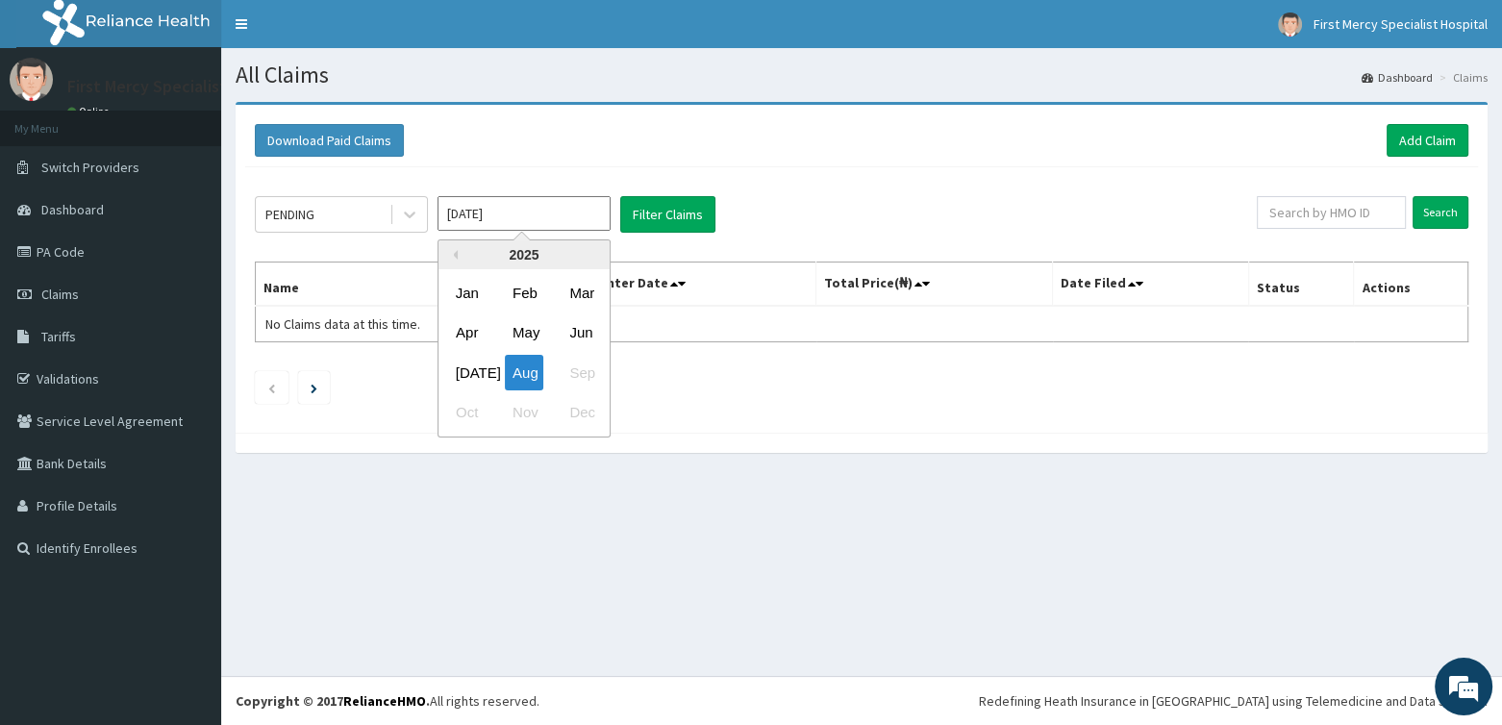
click at [535, 215] on input "[DATE]" at bounding box center [524, 213] width 173 height 35
click at [586, 291] on div "Mar" at bounding box center [581, 293] width 38 height 36
type input "[DATE]"
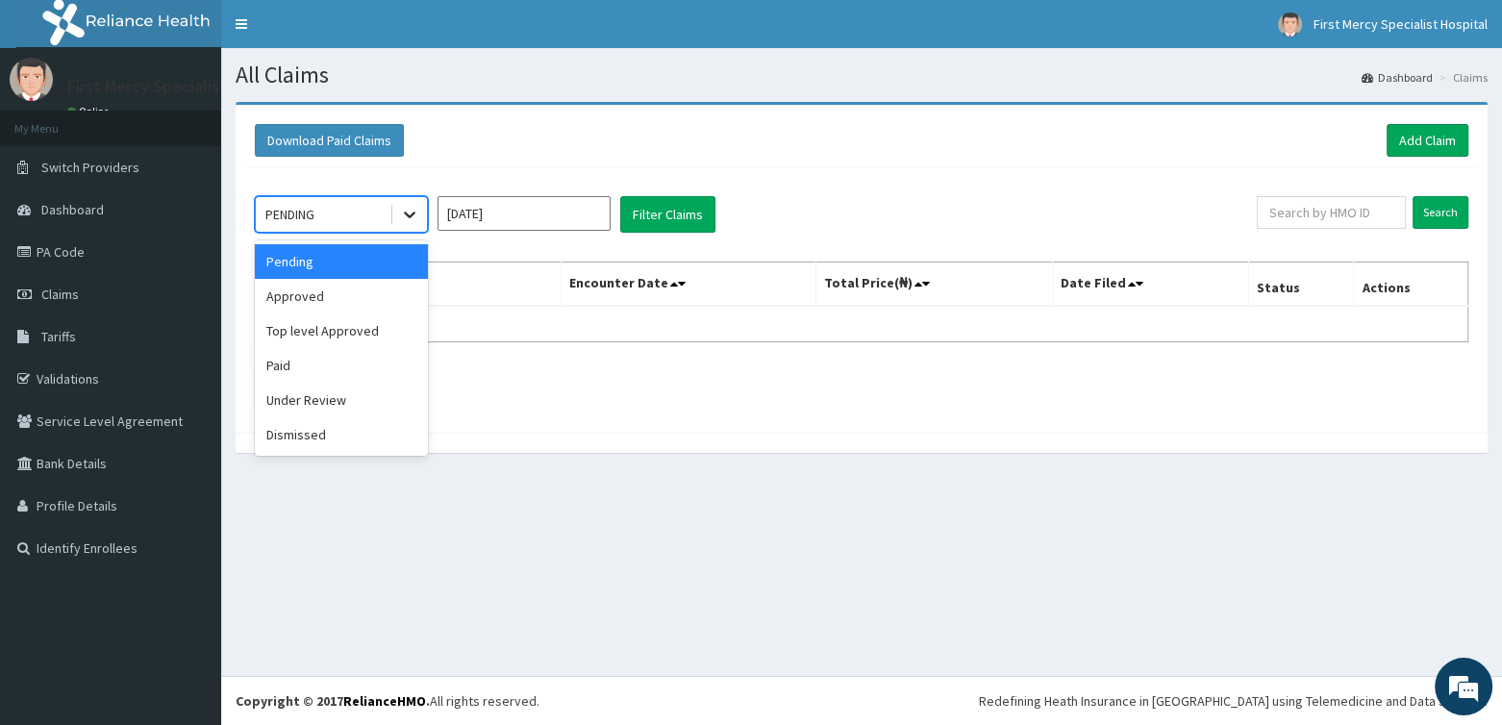
click at [411, 208] on icon at bounding box center [409, 214] width 19 height 19
click at [293, 364] on div "Paid" at bounding box center [341, 365] width 173 height 35
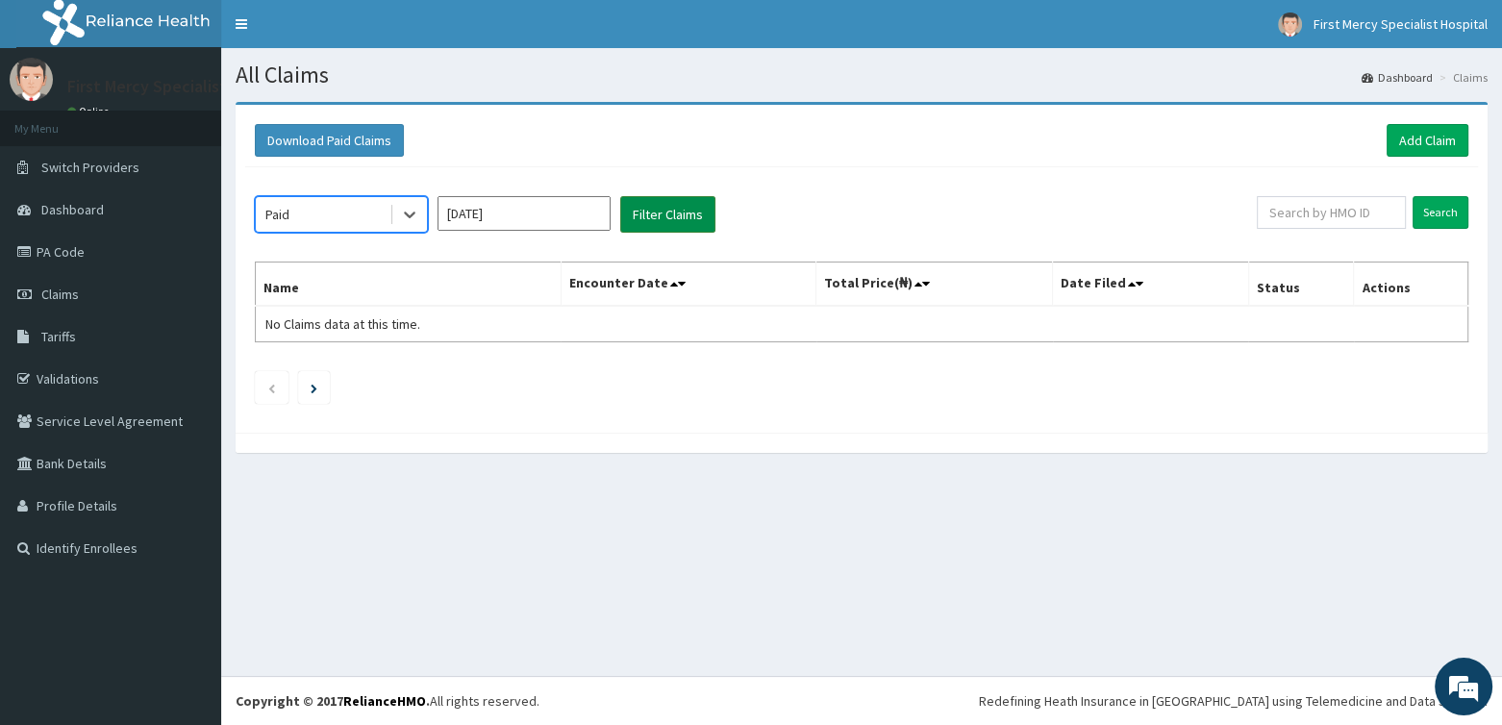
click at [665, 215] on button "Filter Claims" at bounding box center [667, 214] width 95 height 37
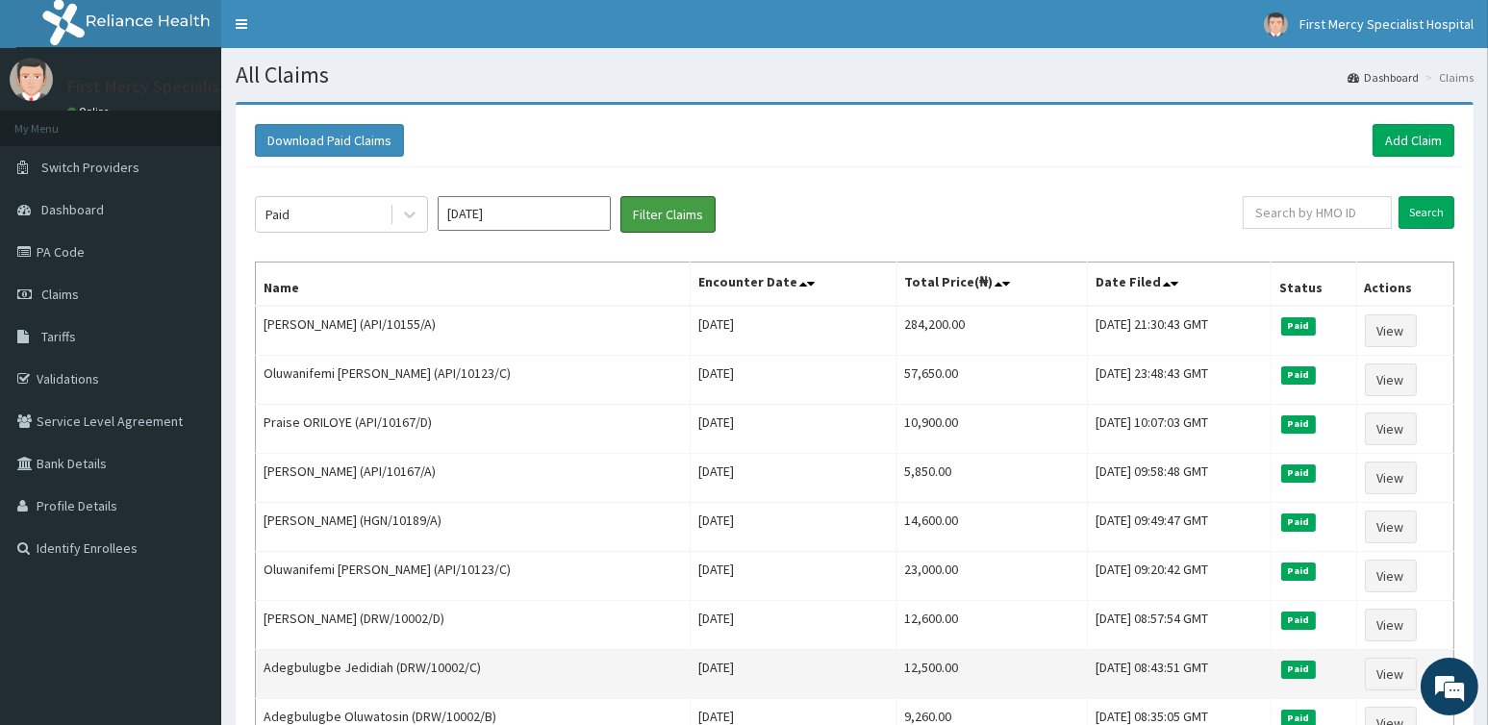
scroll to position [289, 0]
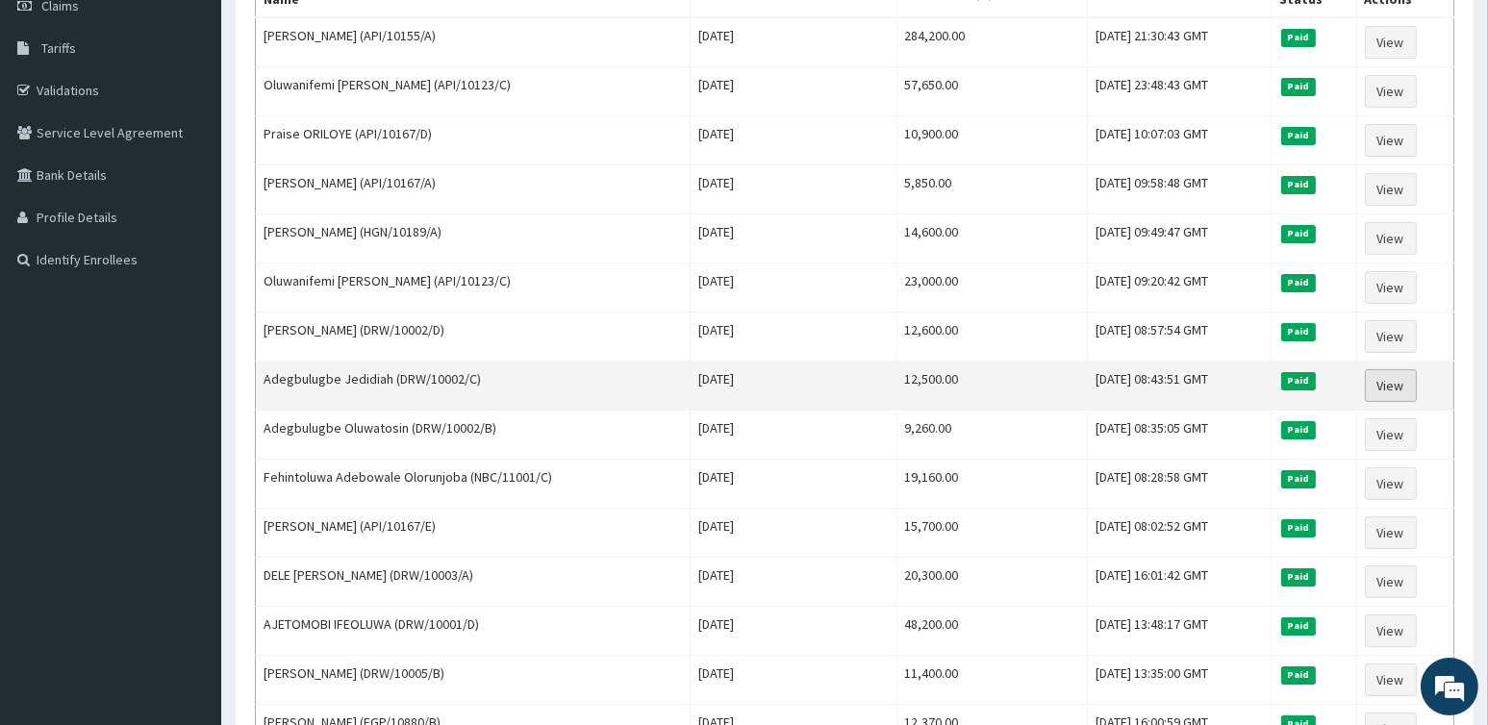
click at [1392, 382] on link "View" at bounding box center [1391, 385] width 52 height 33
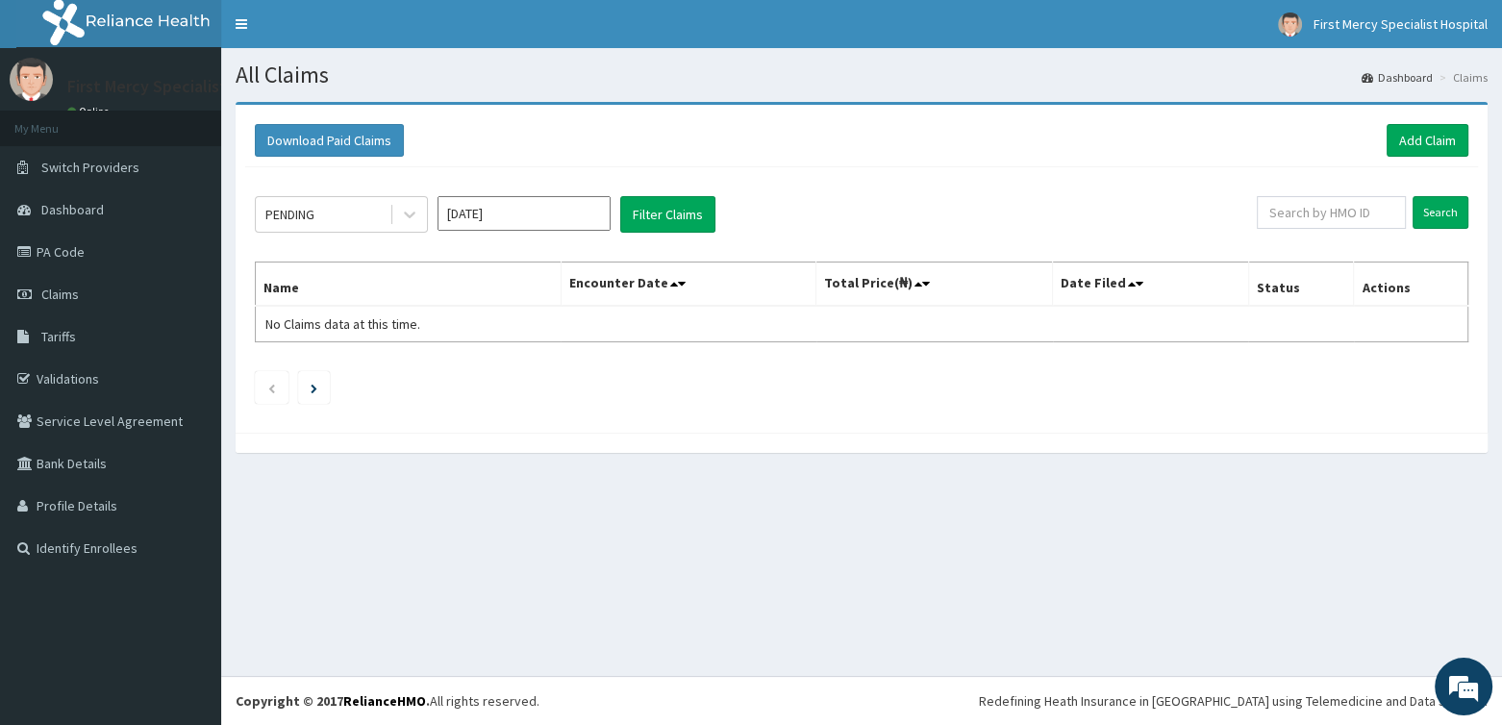
click at [526, 208] on input "[DATE]" at bounding box center [524, 213] width 173 height 35
click at [584, 288] on div "Mar" at bounding box center [581, 293] width 38 height 36
type input "[DATE]"
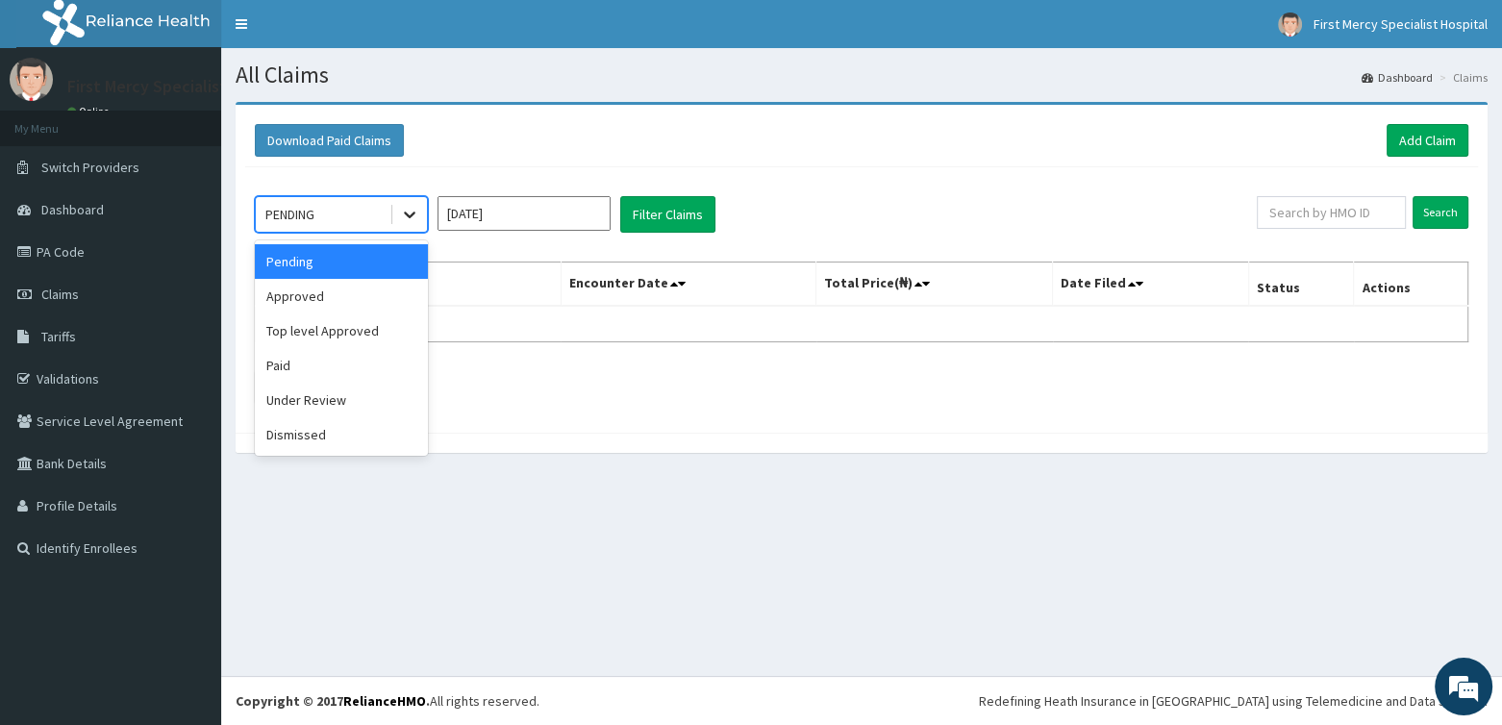
click at [398, 210] on div at bounding box center [409, 214] width 35 height 35
click at [299, 353] on div "Paid" at bounding box center [341, 365] width 173 height 35
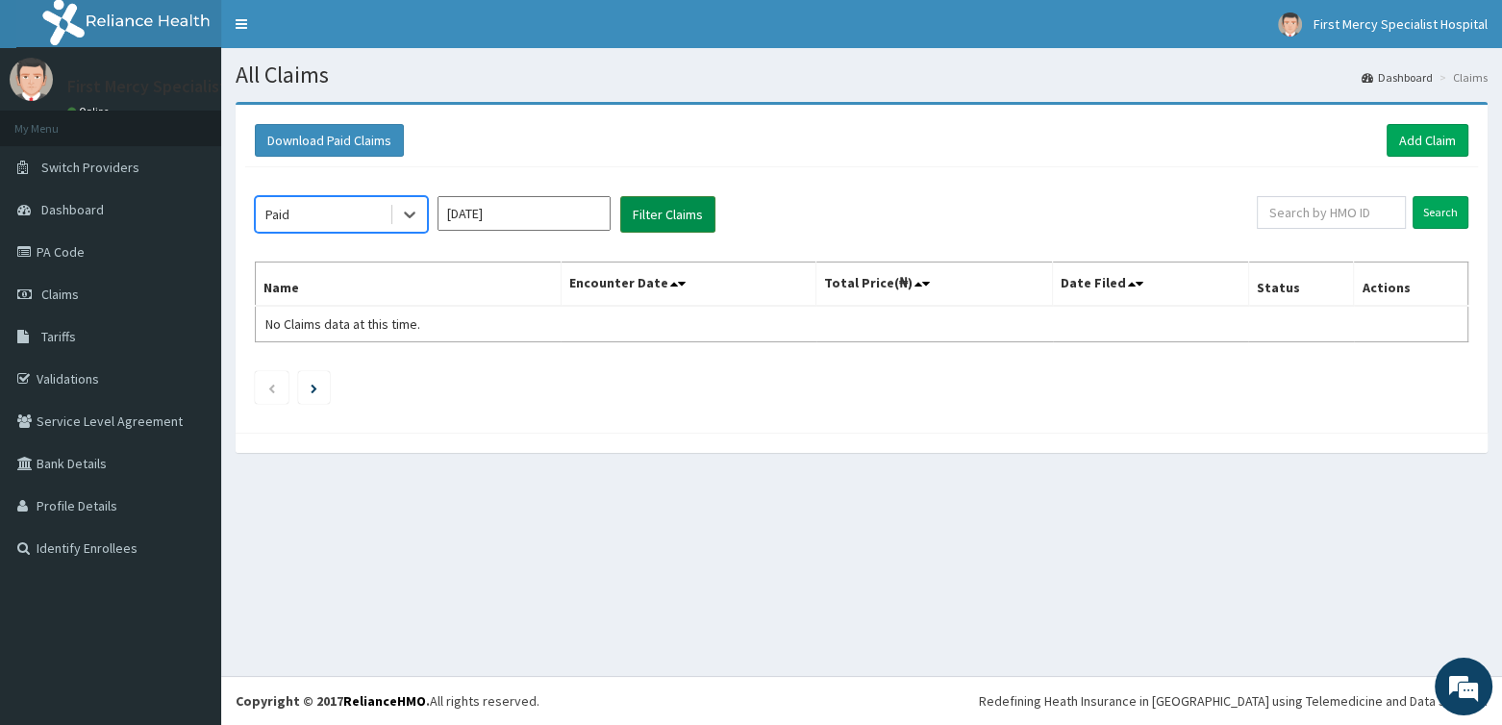
click at [665, 212] on button "Filter Claims" at bounding box center [667, 214] width 95 height 37
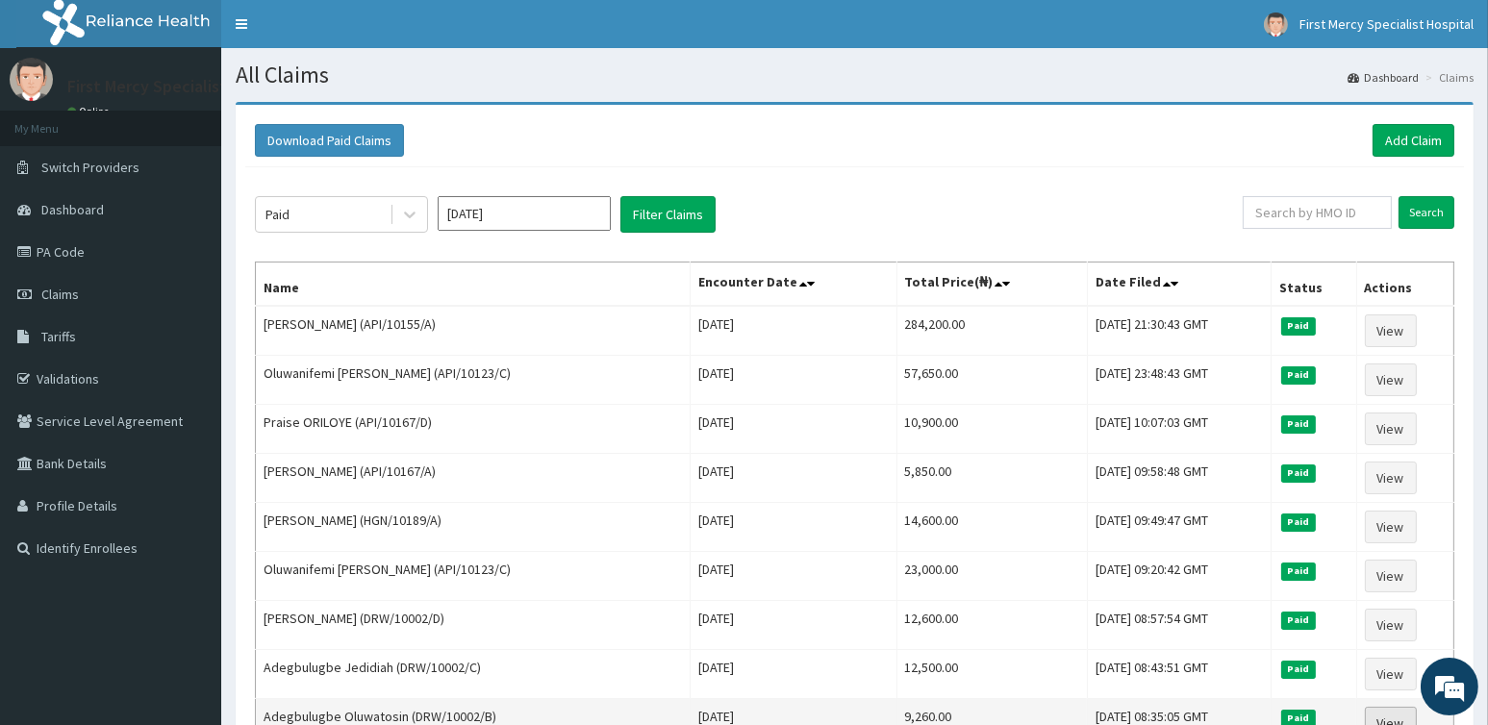
click at [1408, 711] on link "View" at bounding box center [1391, 723] width 52 height 33
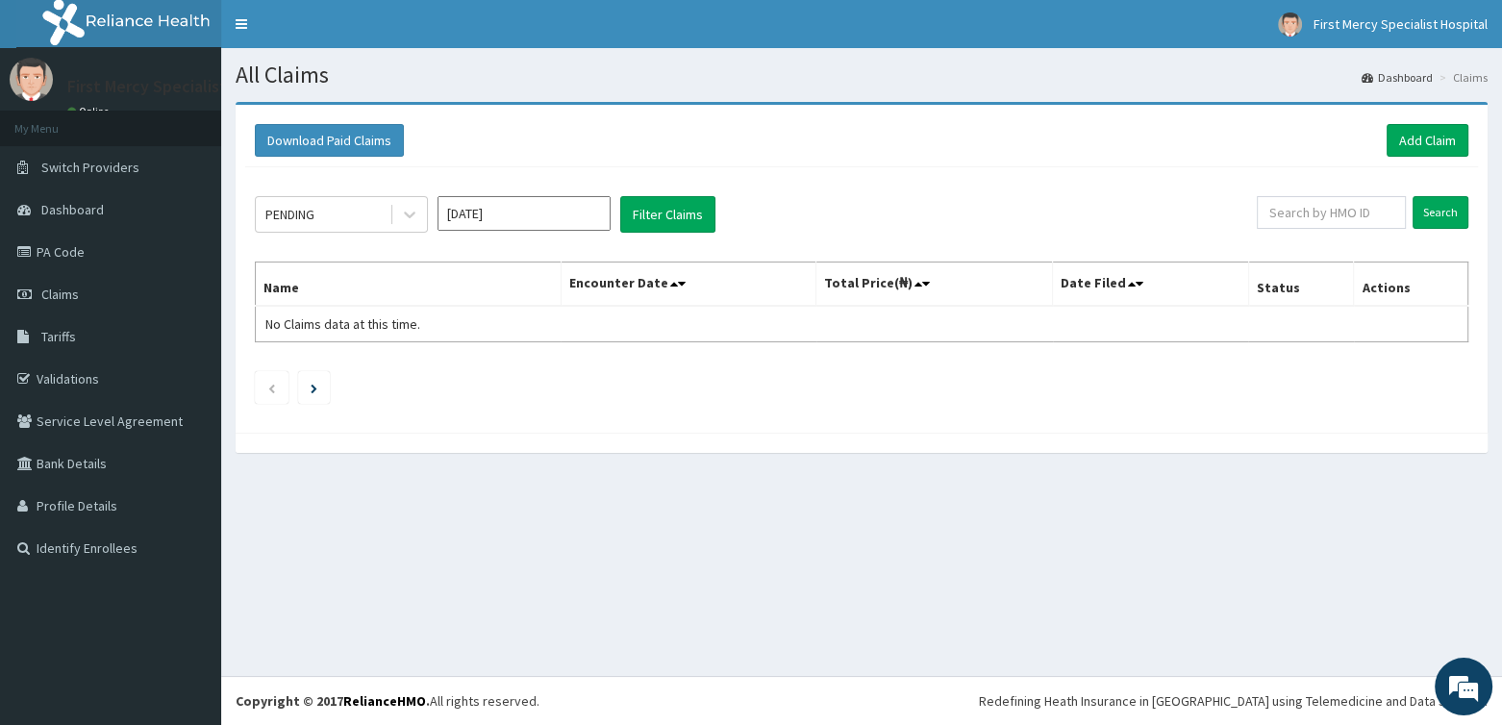
click at [509, 211] on input "[DATE]" at bounding box center [524, 213] width 173 height 35
click at [577, 290] on div "Mar" at bounding box center [581, 293] width 38 height 36
type input "[DATE]"
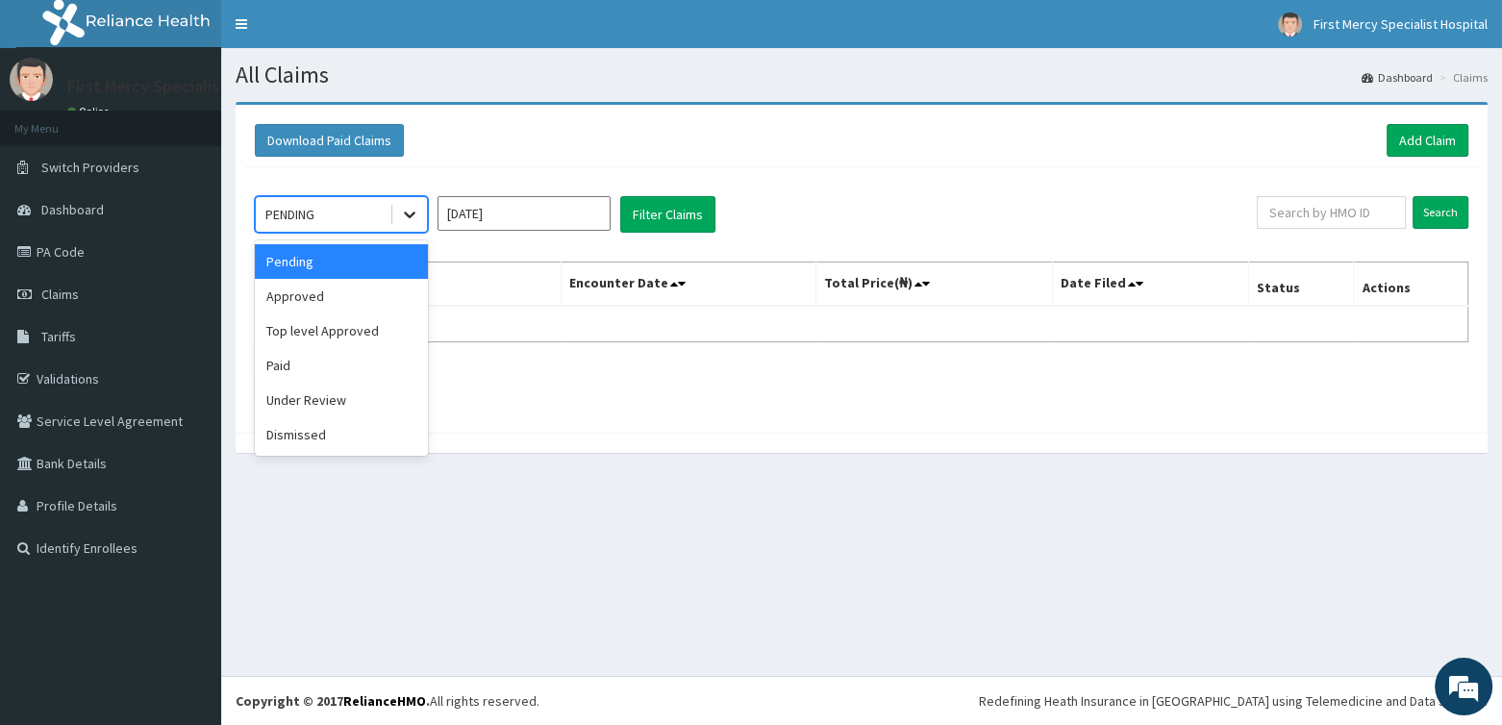
click at [411, 221] on icon at bounding box center [409, 214] width 19 height 19
drag, startPoint x: 292, startPoint y: 361, endPoint x: 581, endPoint y: 267, distance: 303.3
click at [295, 360] on div "Paid" at bounding box center [341, 365] width 173 height 35
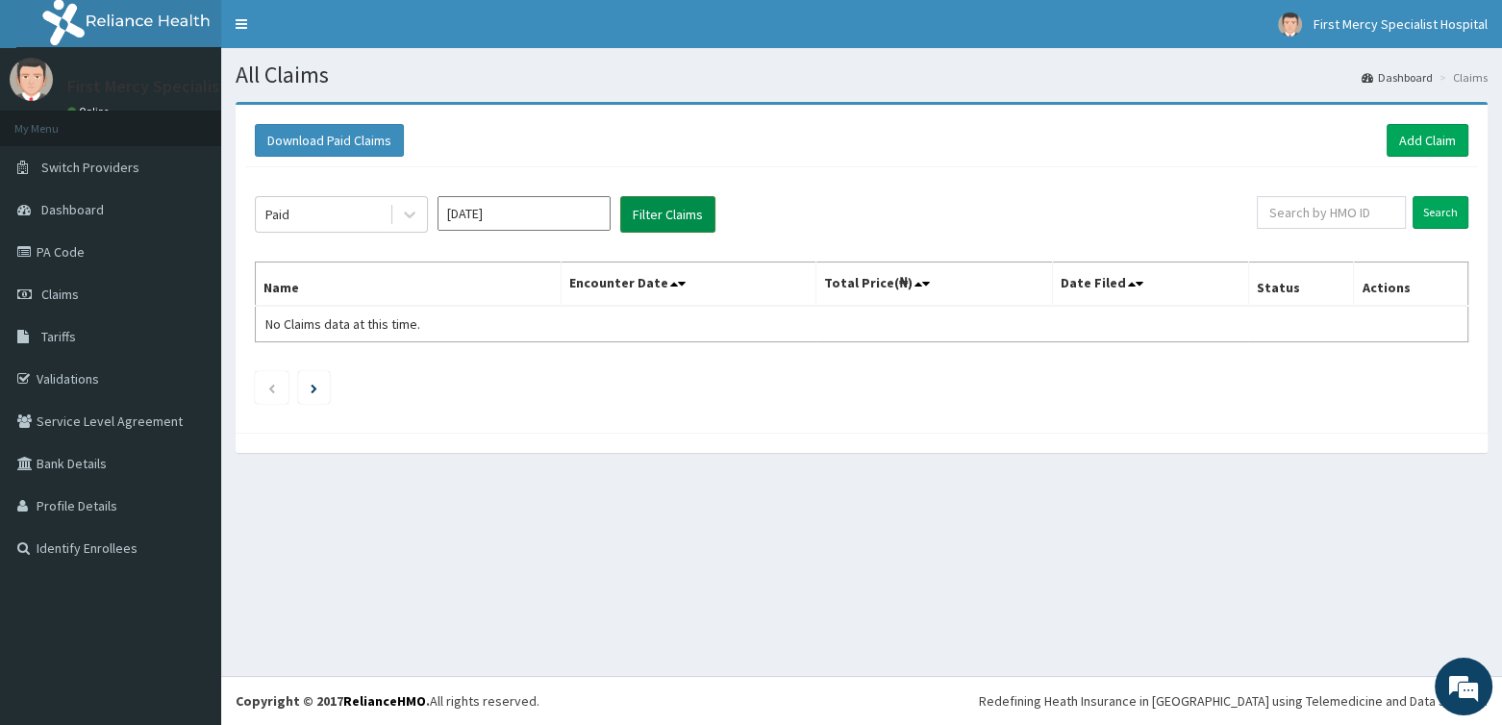
click at [683, 223] on button "Filter Claims" at bounding box center [667, 214] width 95 height 37
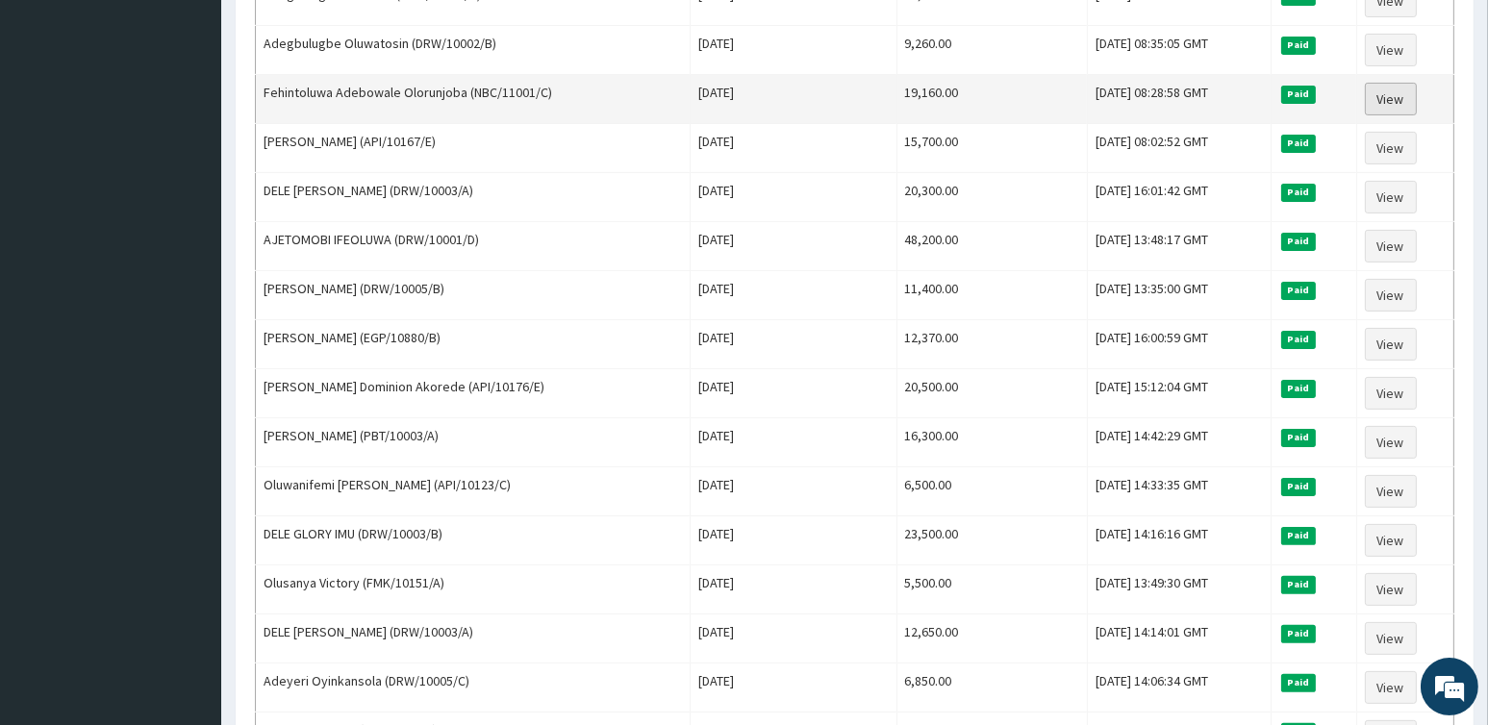
click at [1400, 89] on link "View" at bounding box center [1391, 99] width 52 height 33
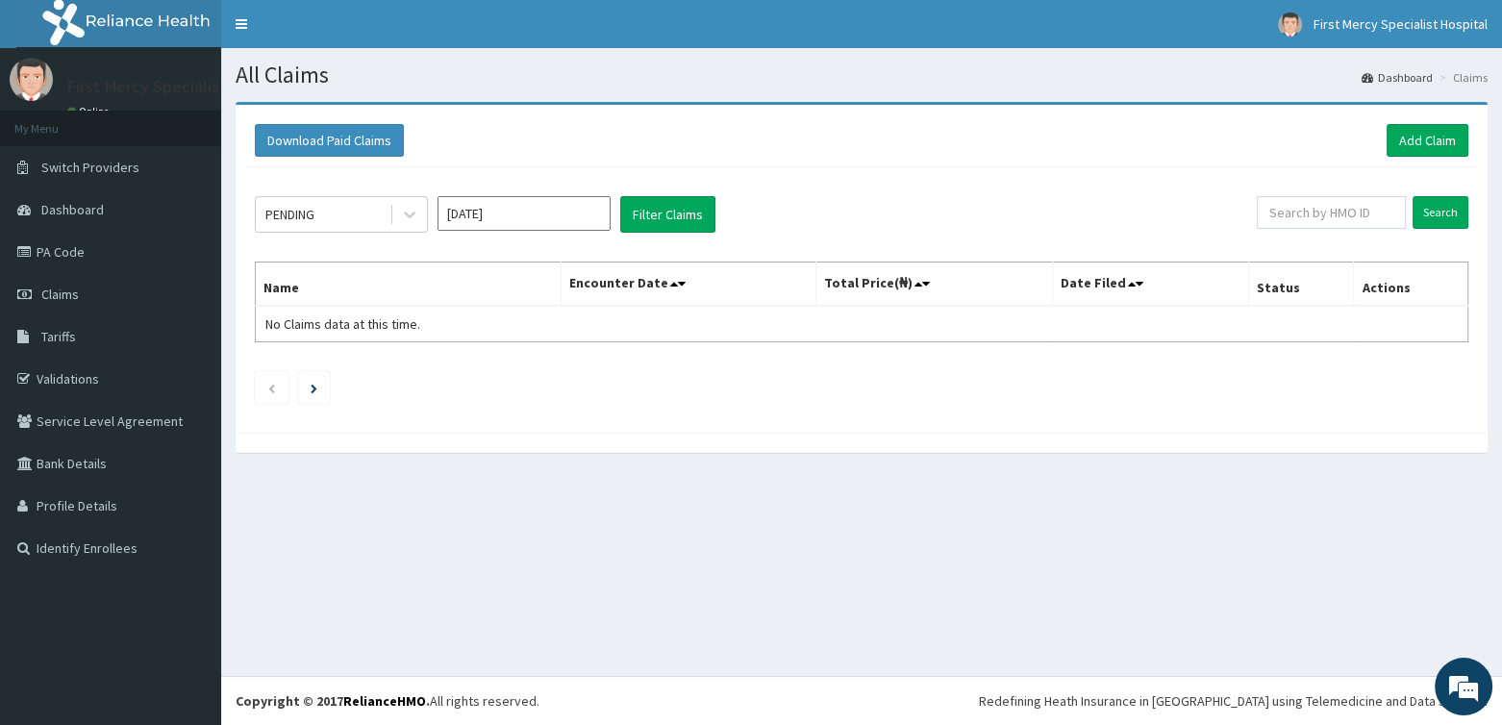
click at [507, 205] on input "[DATE]" at bounding box center [524, 213] width 173 height 35
click at [587, 292] on div "Mar" at bounding box center [581, 293] width 38 height 36
type input "[DATE]"
click at [412, 213] on icon at bounding box center [409, 214] width 19 height 19
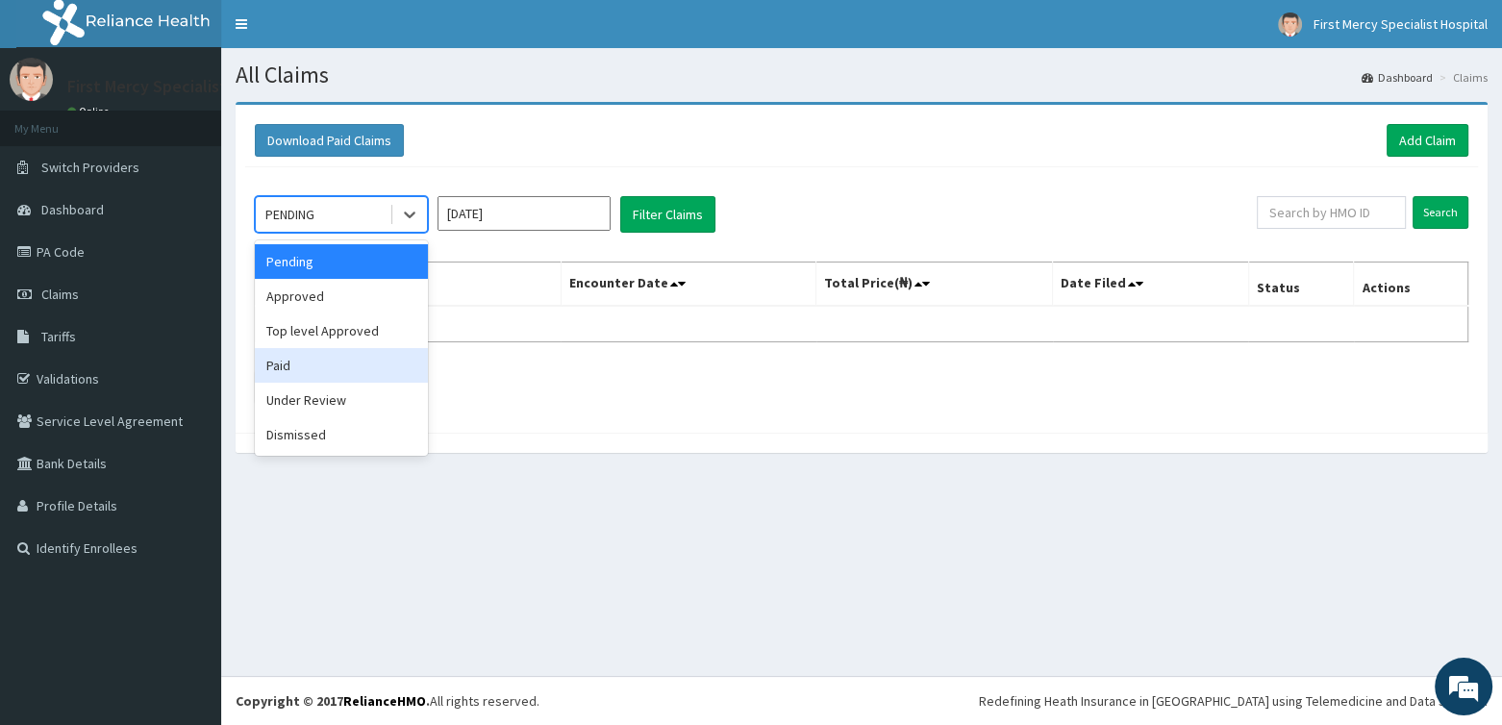
click at [315, 362] on div "Paid" at bounding box center [341, 365] width 173 height 35
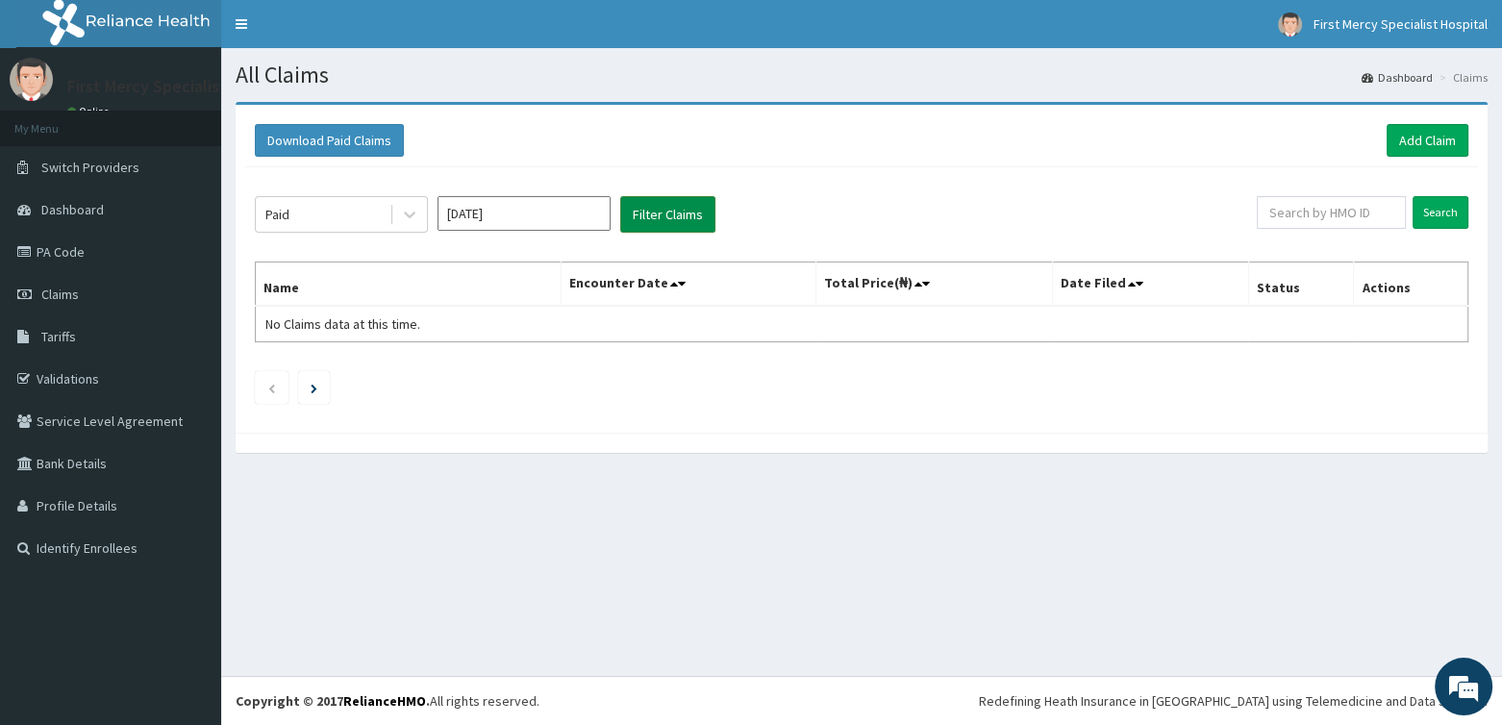
click at [635, 213] on button "Filter Claims" at bounding box center [667, 214] width 95 height 37
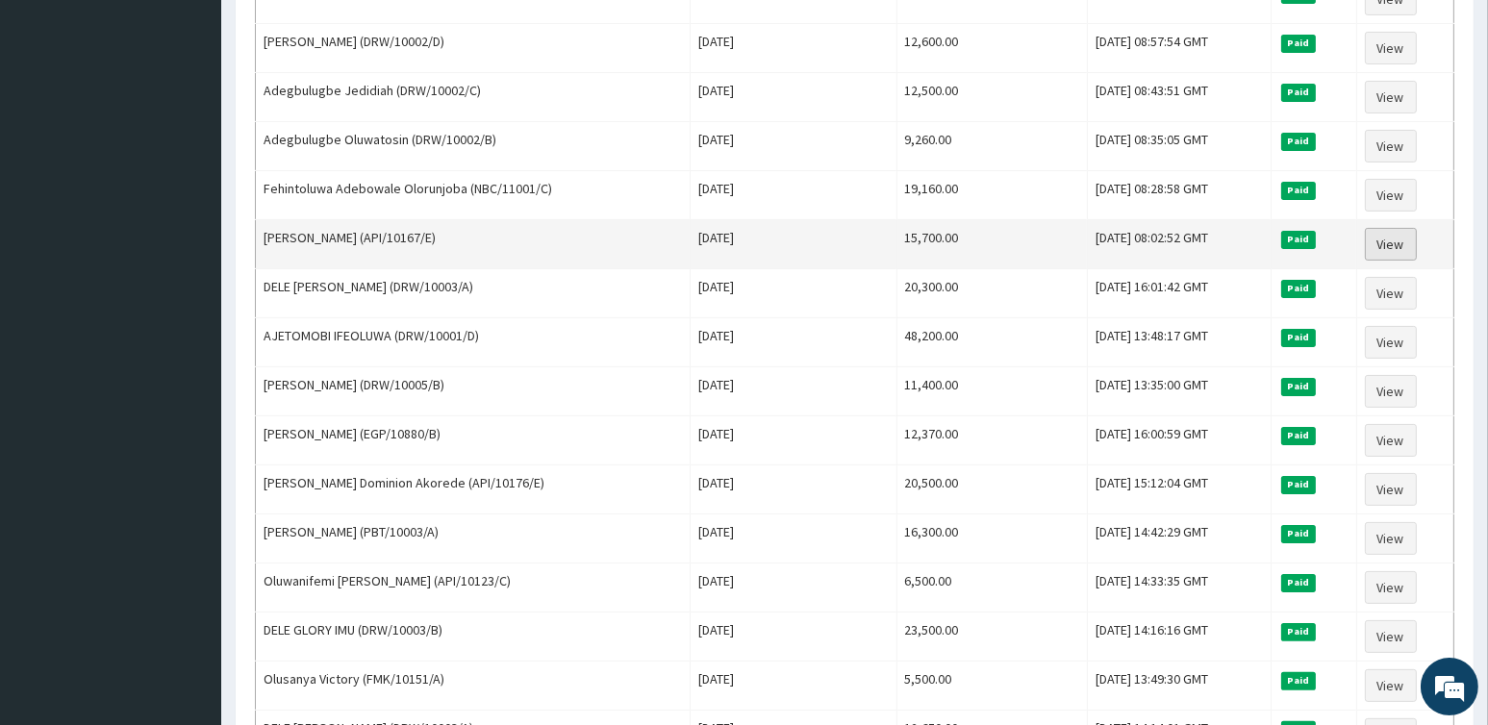
click at [1386, 234] on link "View" at bounding box center [1391, 244] width 52 height 33
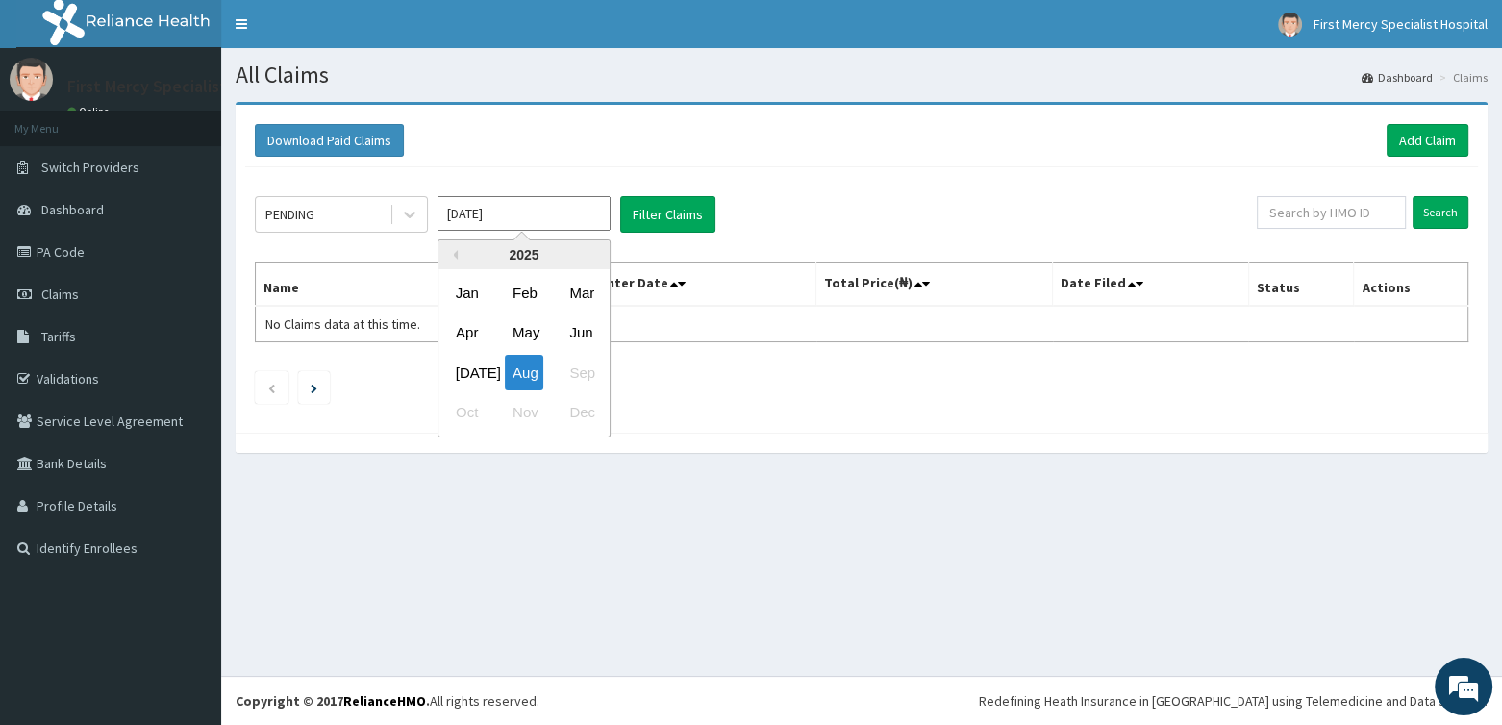
click at [500, 213] on input "[DATE]" at bounding box center [524, 213] width 173 height 35
click at [589, 301] on div "Mar" at bounding box center [581, 293] width 38 height 36
type input "[DATE]"
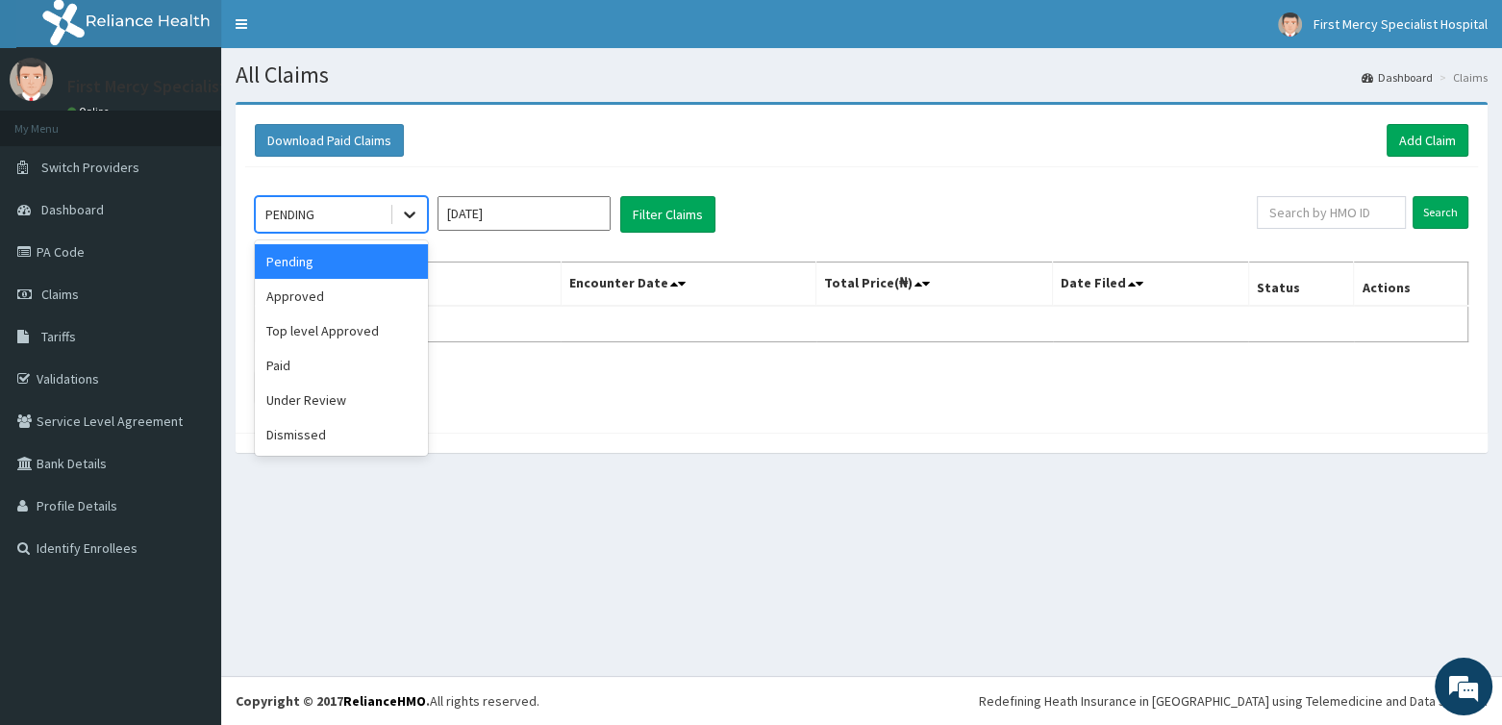
click at [419, 211] on div at bounding box center [409, 214] width 35 height 35
drag, startPoint x: 314, startPoint y: 365, endPoint x: 516, endPoint y: 311, distance: 209.1
click at [319, 366] on div "Paid" at bounding box center [341, 365] width 173 height 35
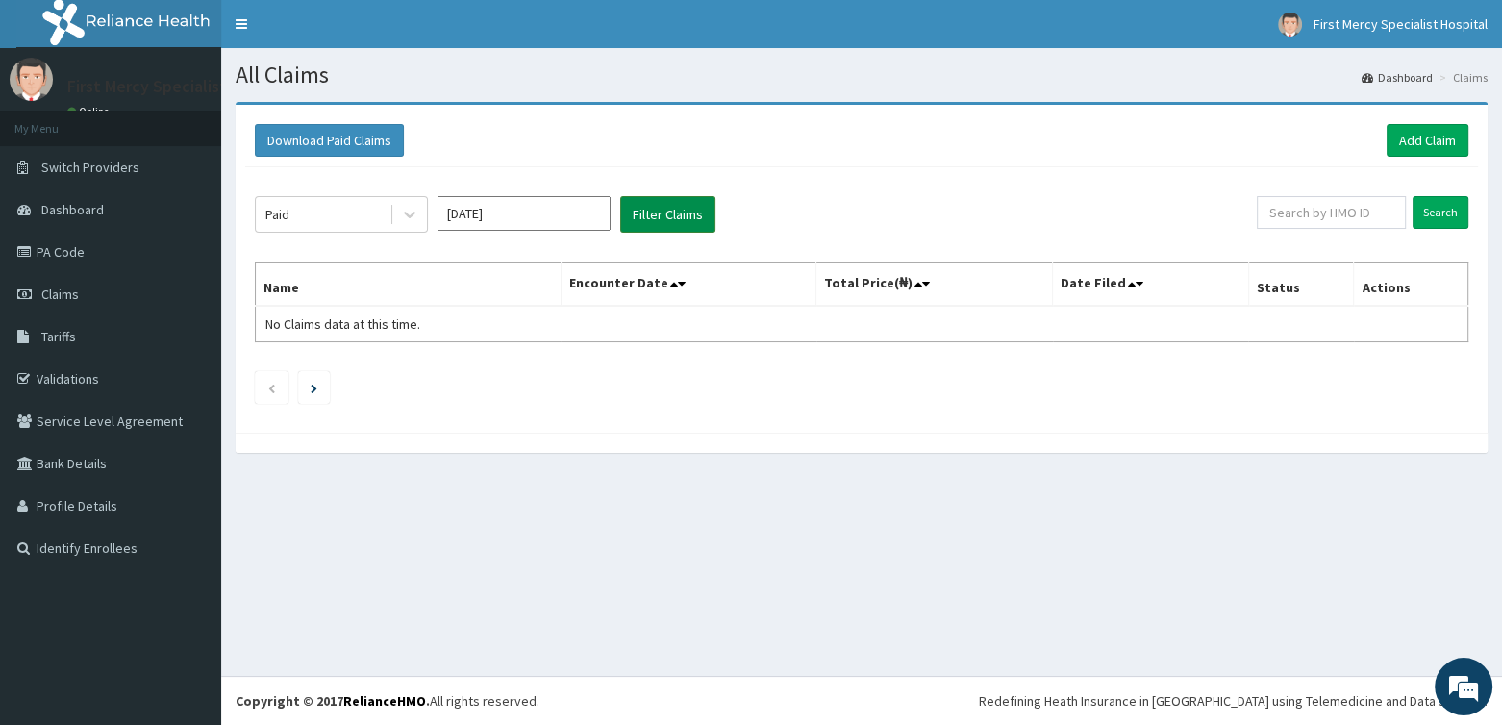
click at [677, 213] on button "Filter Claims" at bounding box center [667, 214] width 95 height 37
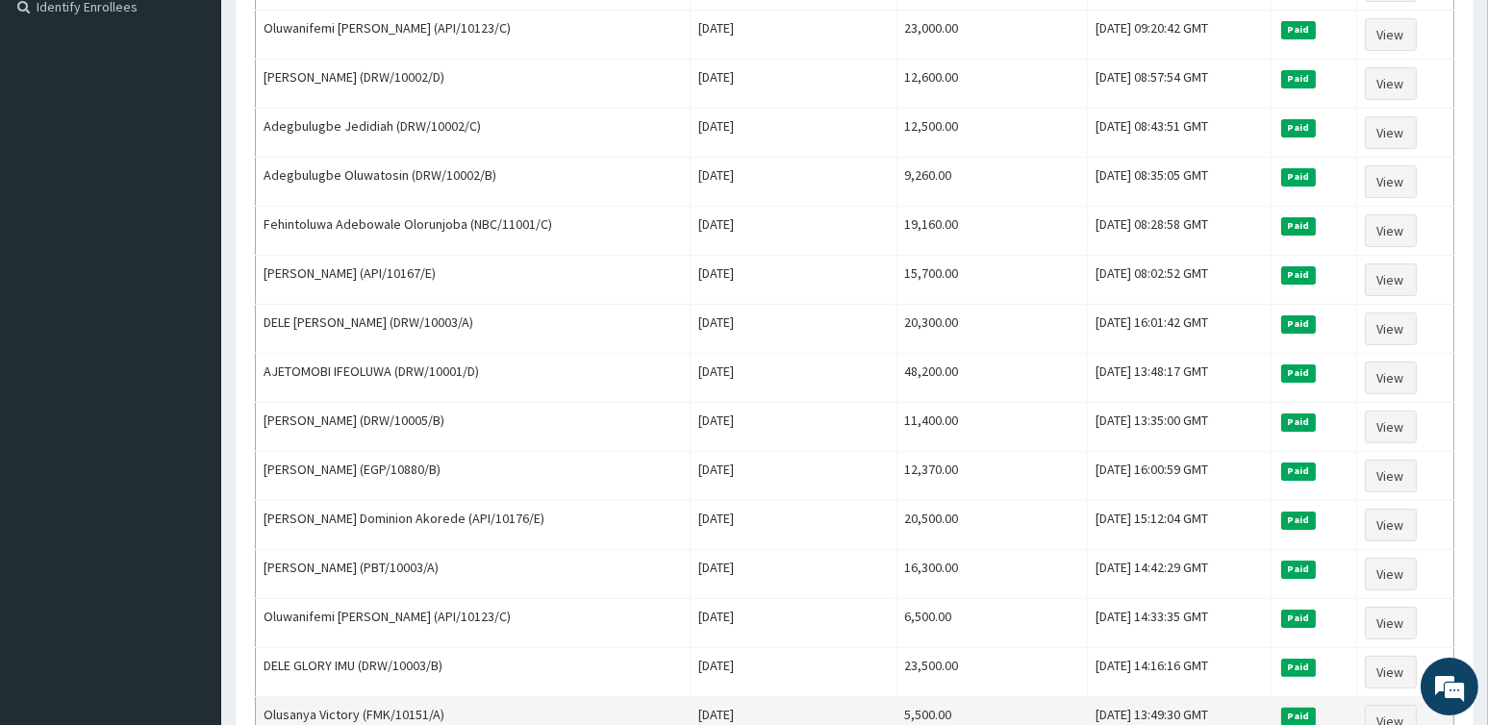
scroll to position [409, 0]
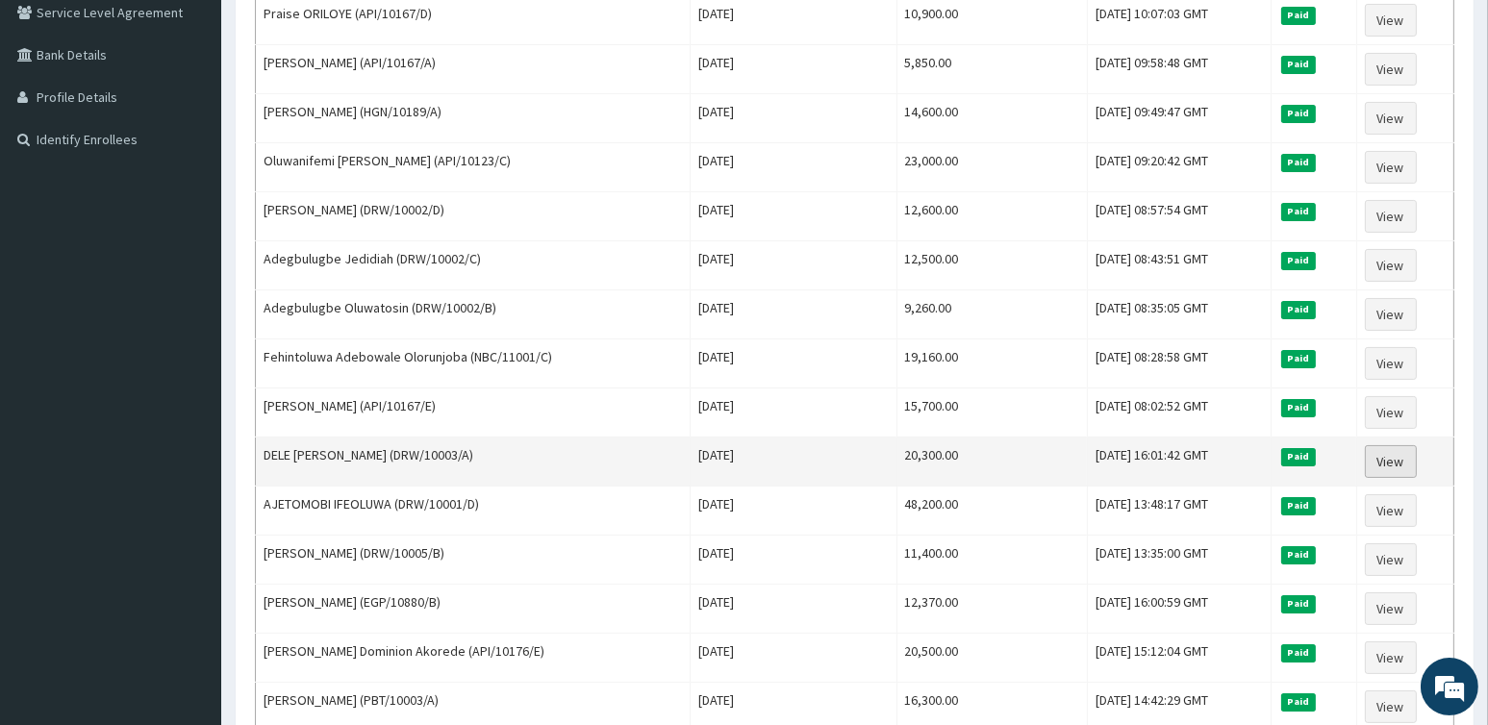
click at [1399, 450] on link "View" at bounding box center [1391, 461] width 52 height 33
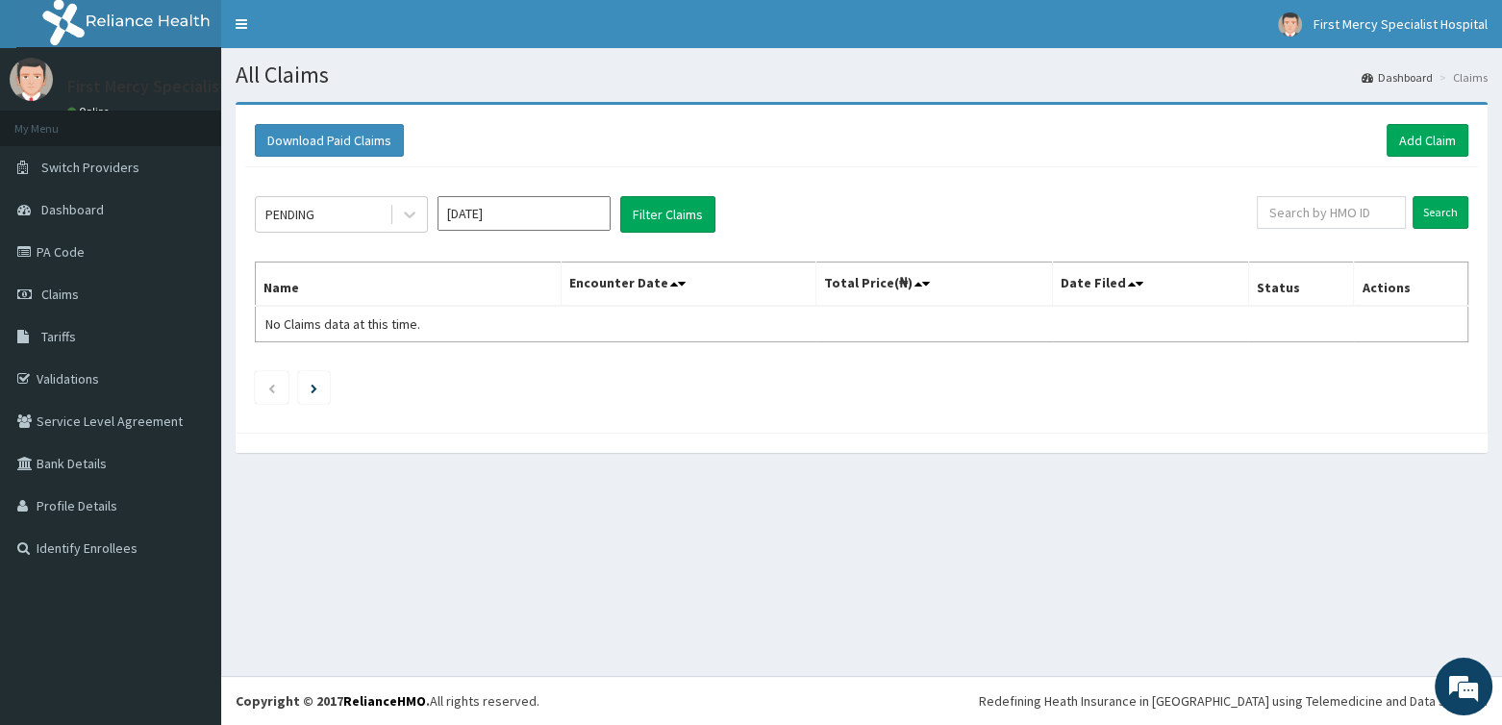
click at [506, 208] on input "Aug 2025" at bounding box center [524, 213] width 173 height 35
click at [581, 290] on div "Mar" at bounding box center [581, 293] width 38 height 36
type input "Mar 2025"
click at [406, 210] on icon at bounding box center [409, 214] width 19 height 19
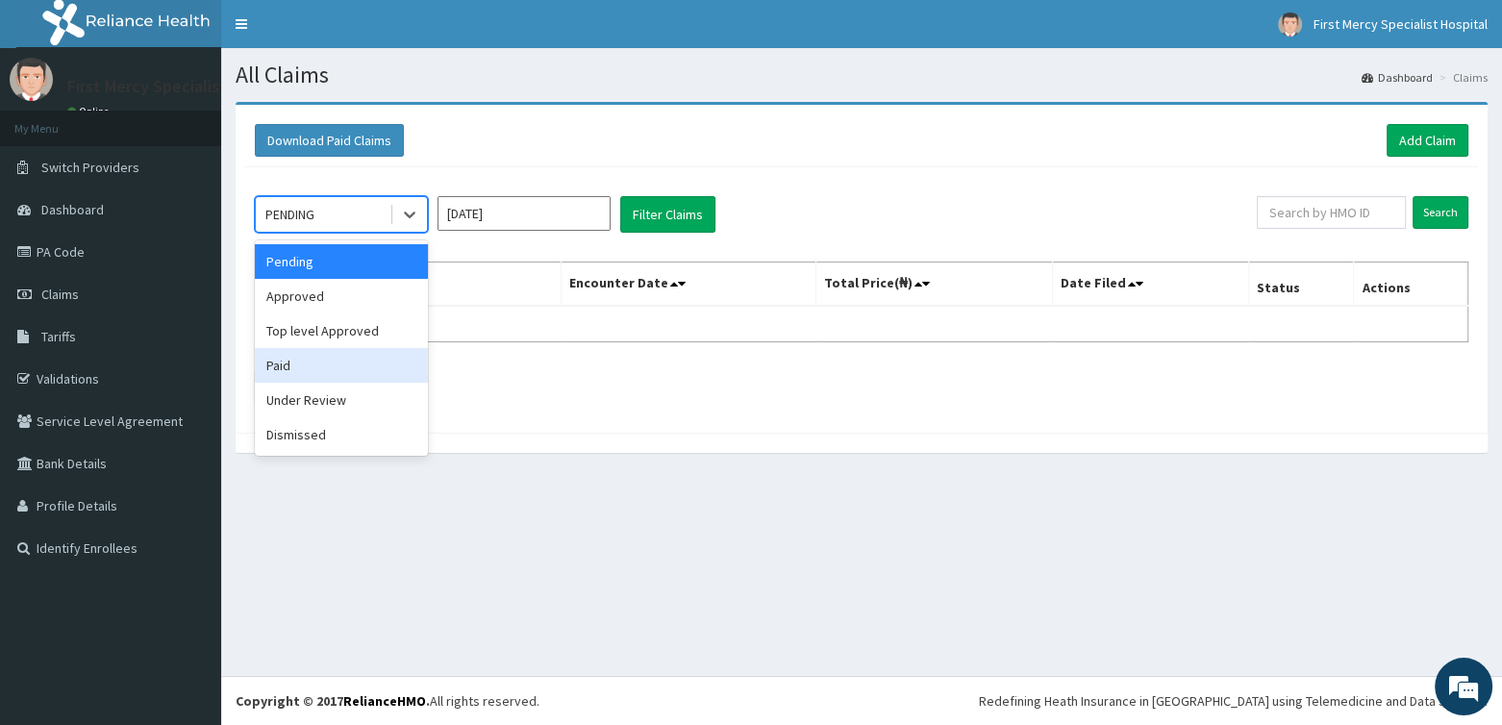
click at [323, 351] on div "Paid" at bounding box center [341, 365] width 173 height 35
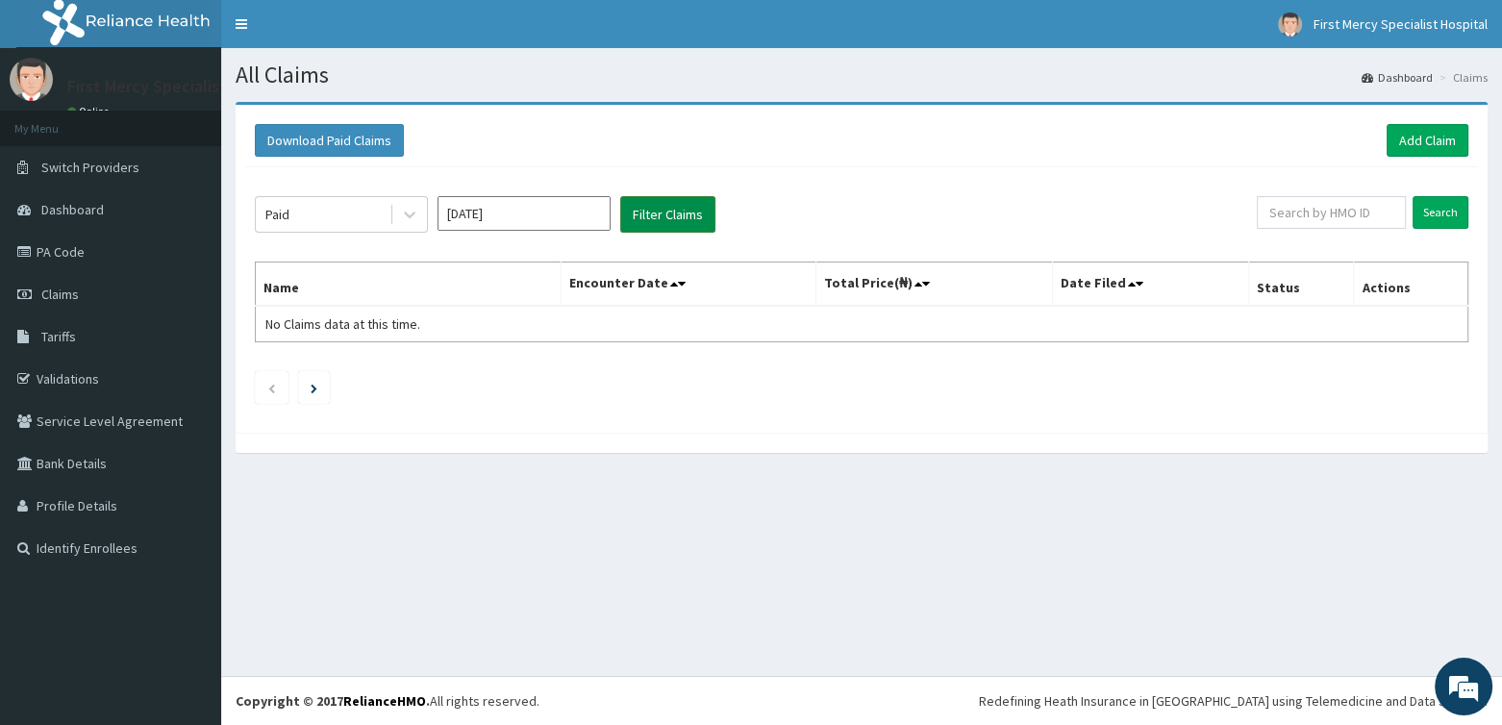
click at [648, 212] on button "Filter Claims" at bounding box center [667, 214] width 95 height 37
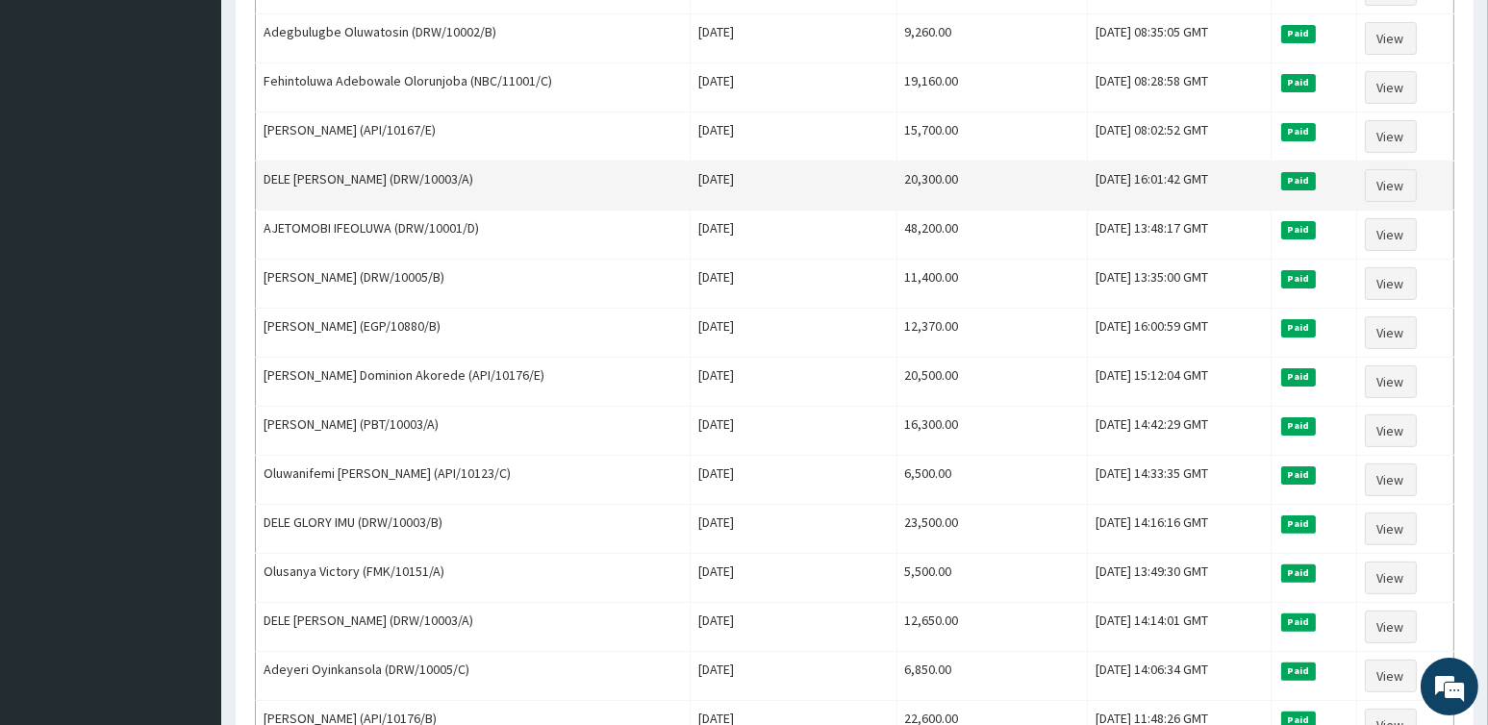
scroll to position [601, 0]
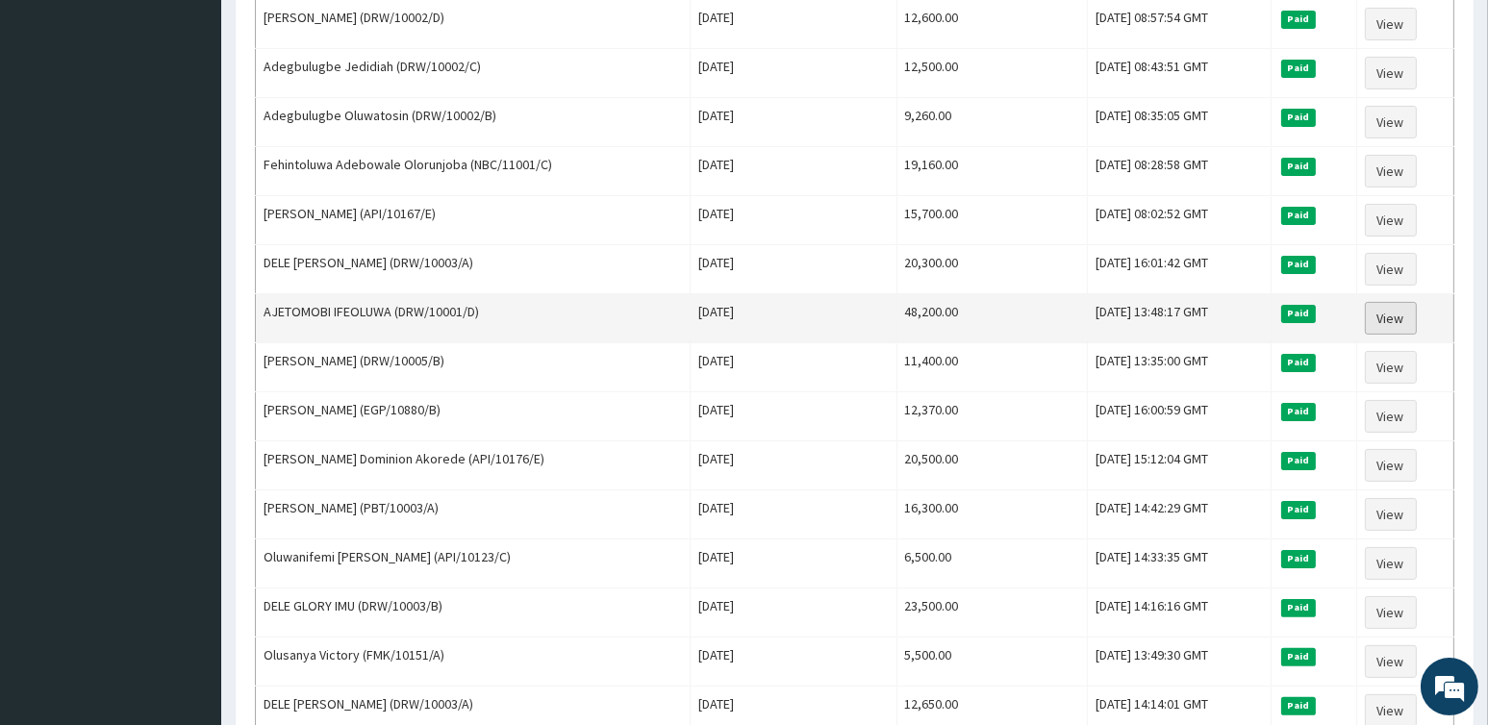
click at [1396, 311] on link "View" at bounding box center [1391, 318] width 52 height 33
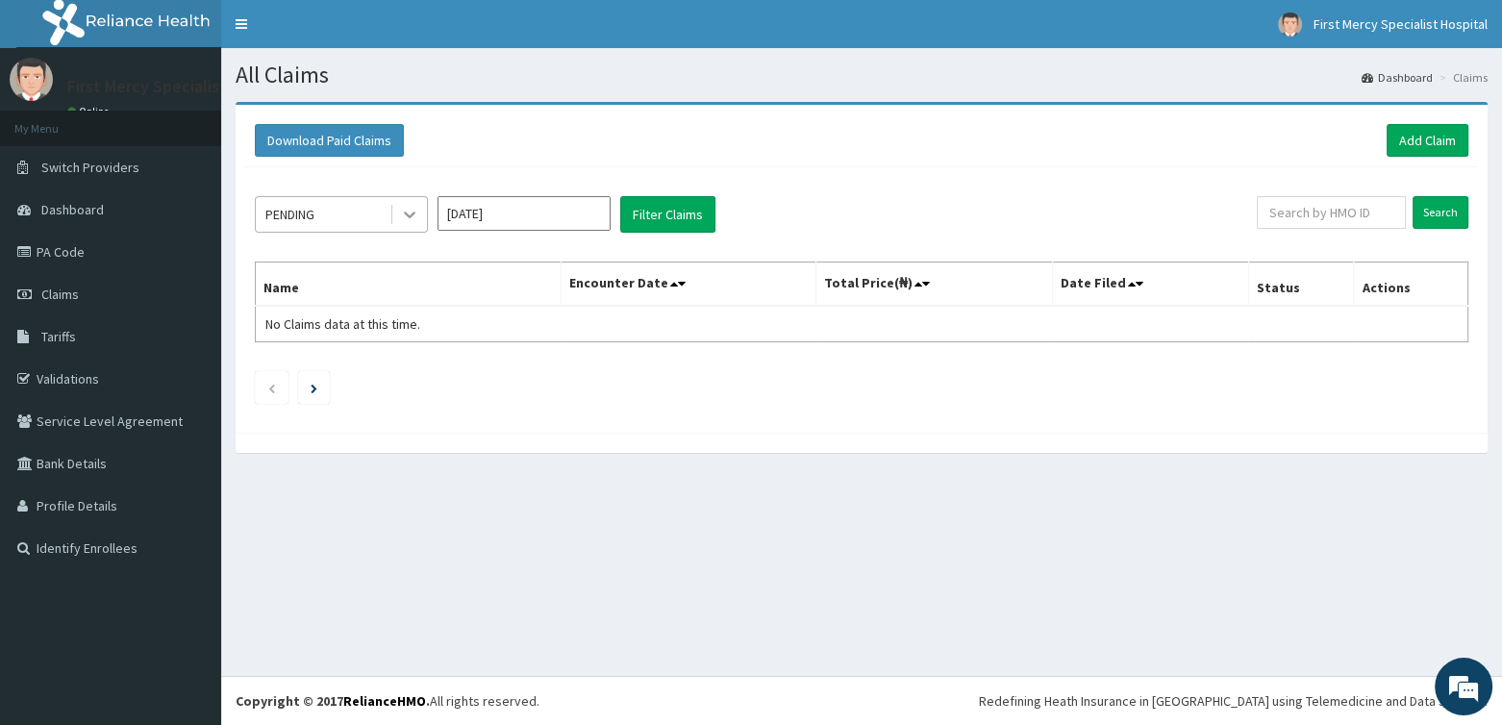
click at [412, 216] on icon at bounding box center [409, 214] width 19 height 19
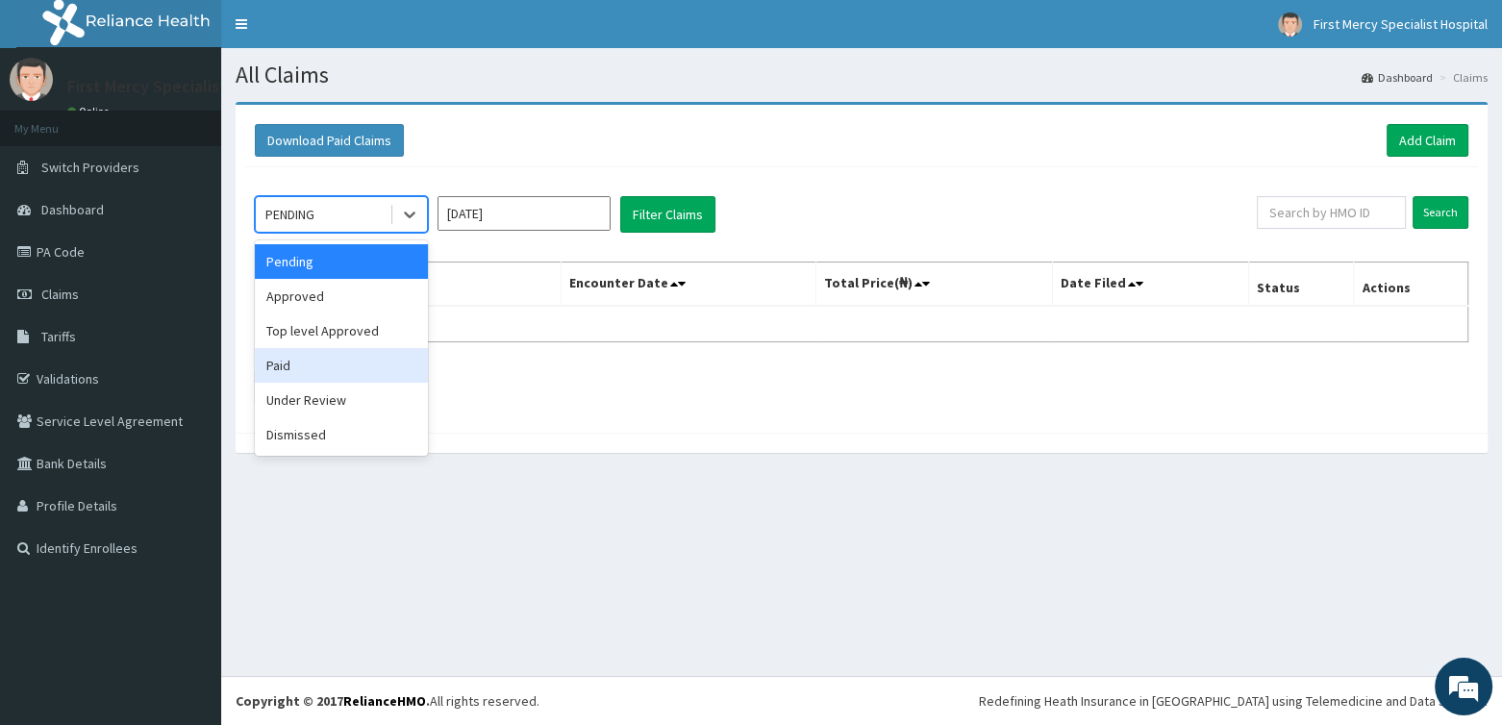
drag, startPoint x: 302, startPoint y: 359, endPoint x: 342, endPoint y: 333, distance: 48.0
click at [305, 359] on div "Paid" at bounding box center [341, 365] width 173 height 35
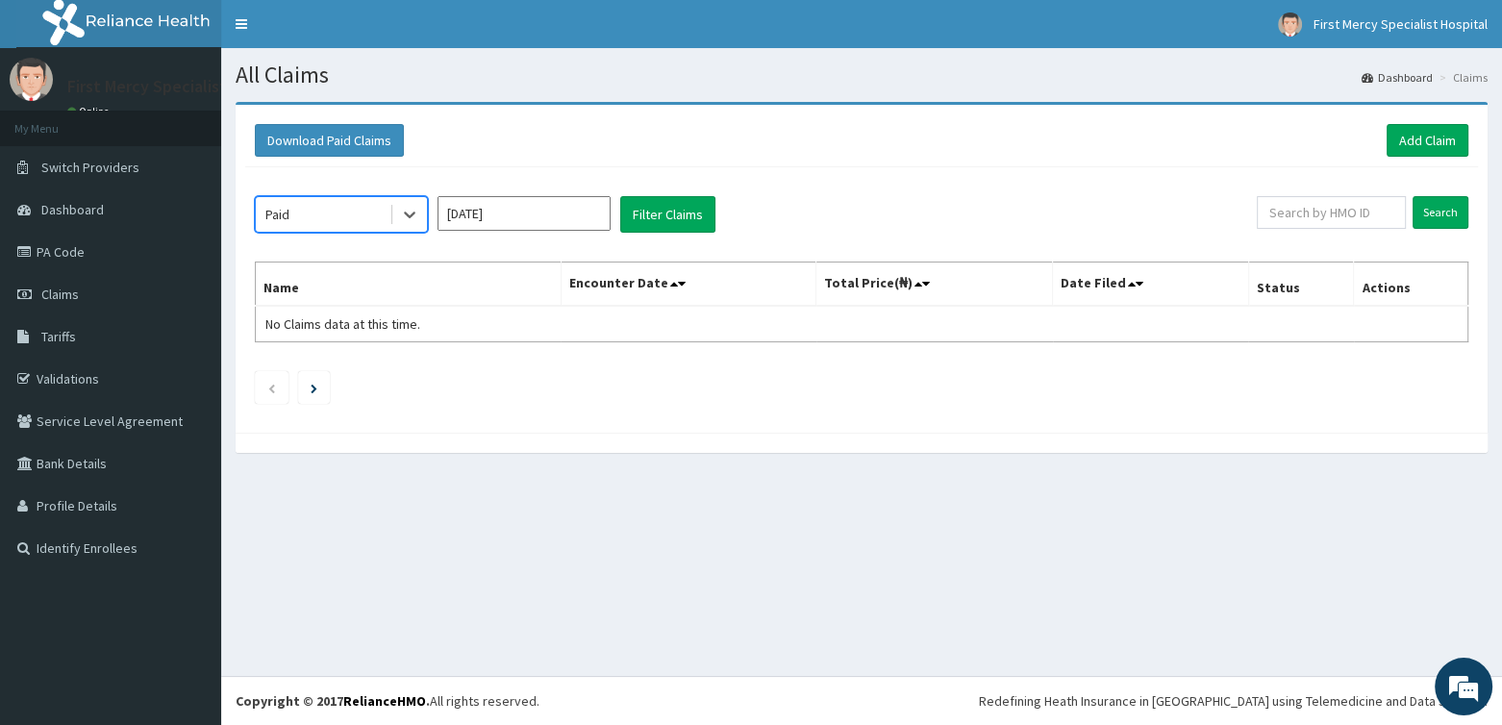
click at [502, 203] on input "Aug 2025" at bounding box center [524, 213] width 173 height 35
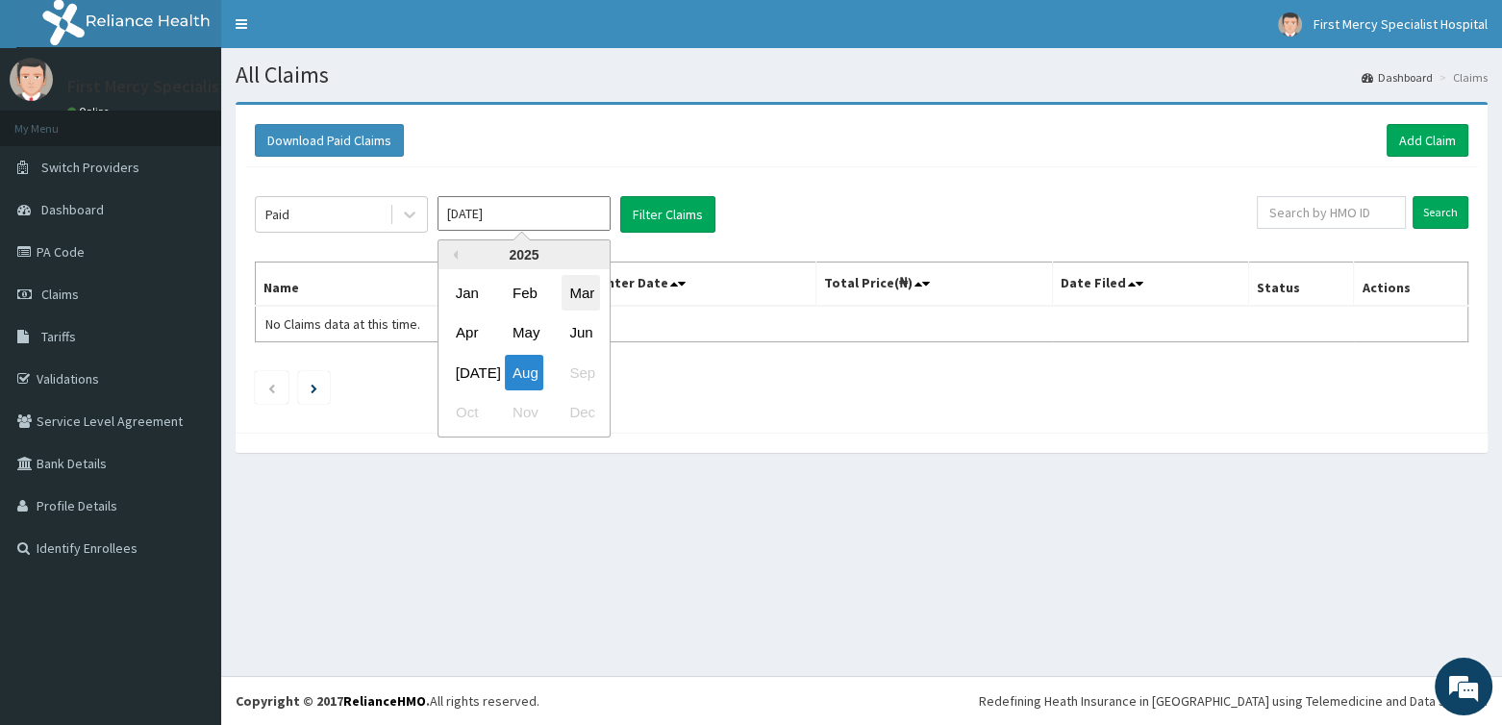
click at [592, 292] on div "Mar" at bounding box center [581, 293] width 38 height 36
type input "[DATE]"
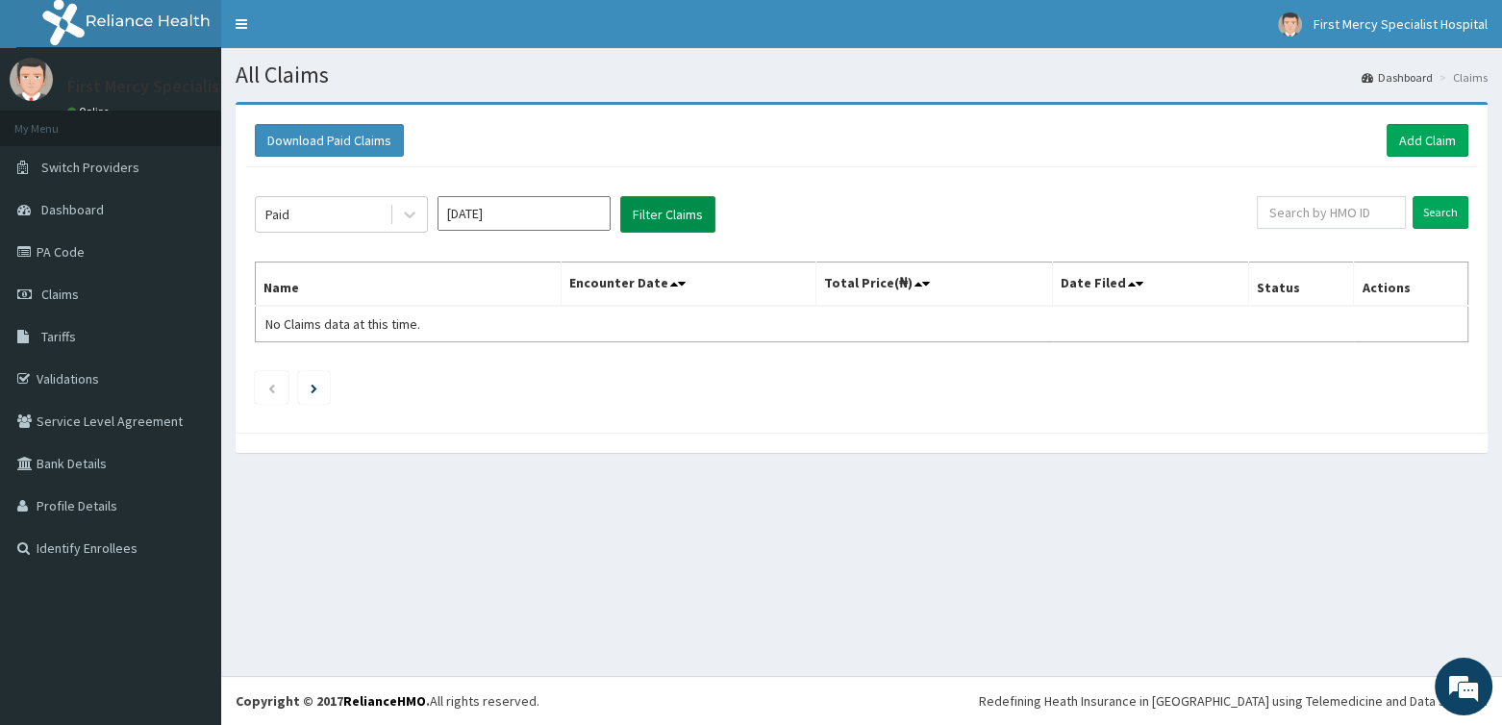
click at [655, 212] on button "Filter Claims" at bounding box center [667, 214] width 95 height 37
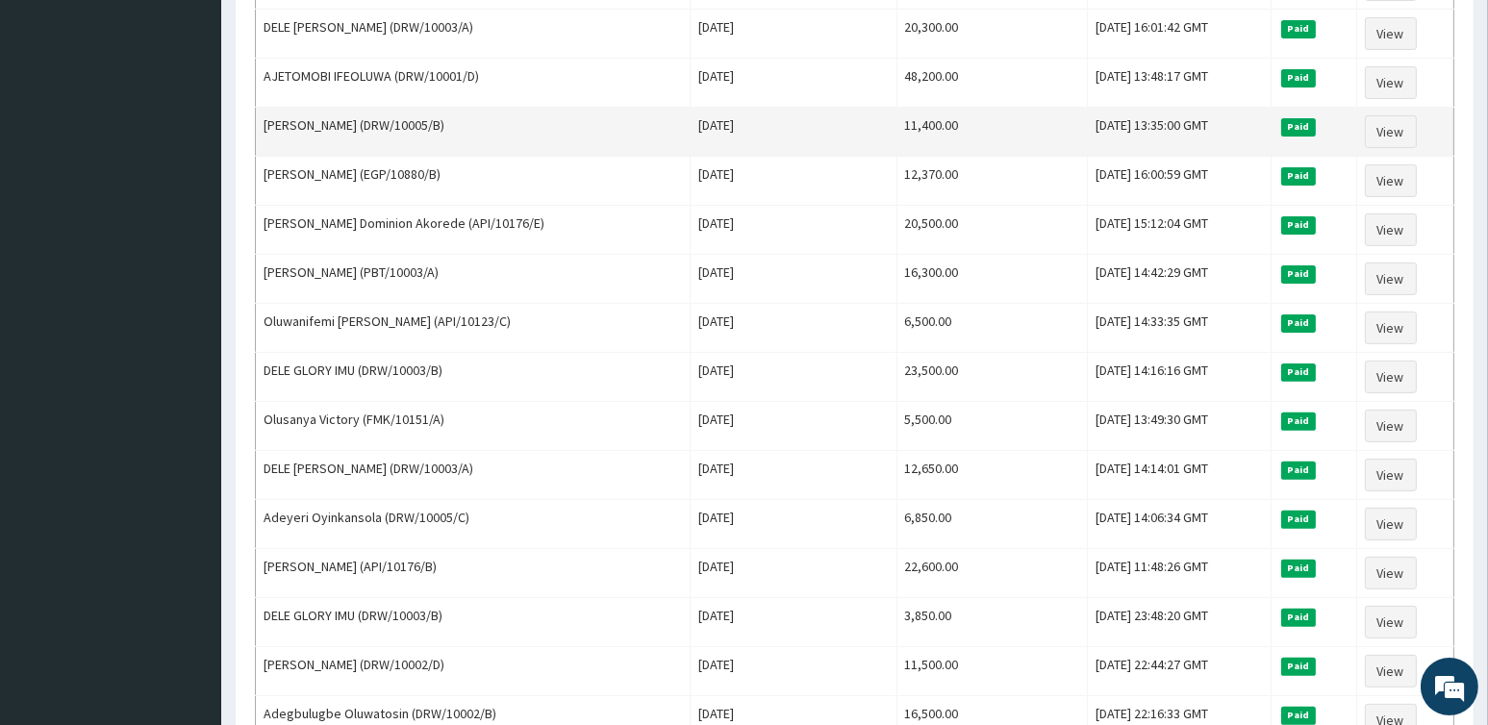
scroll to position [794, 0]
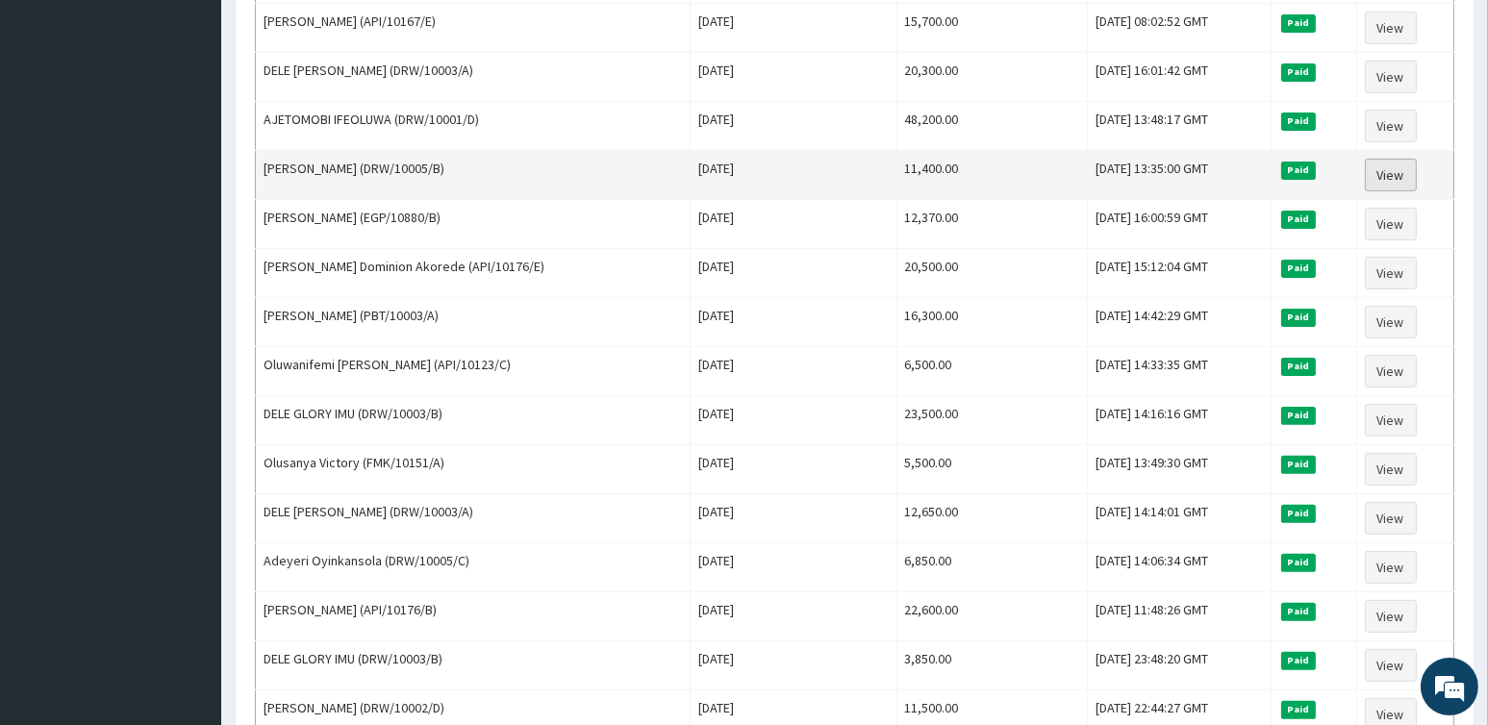
click at [1393, 167] on link "View" at bounding box center [1391, 175] width 52 height 33
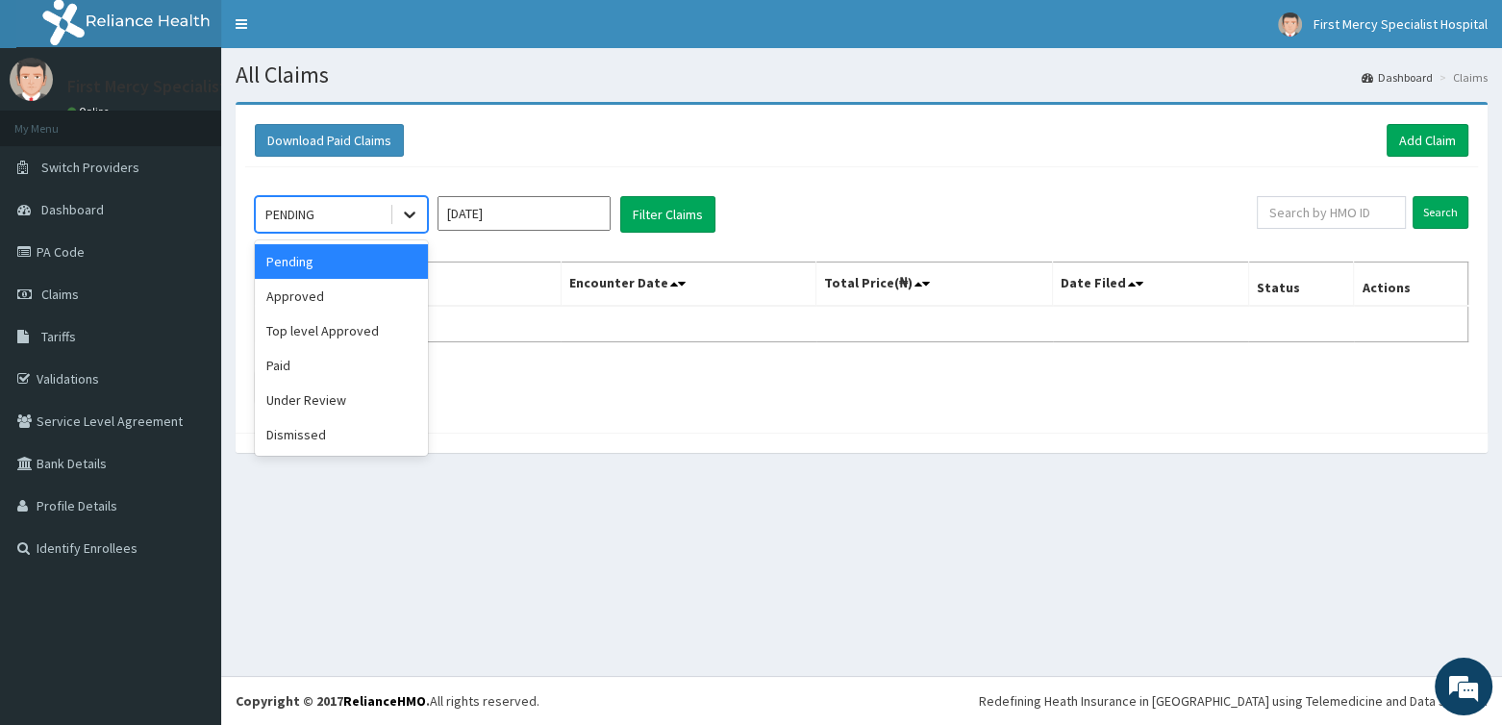
click at [417, 213] on icon at bounding box center [409, 214] width 19 height 19
click at [320, 359] on div "Paid" at bounding box center [341, 365] width 173 height 35
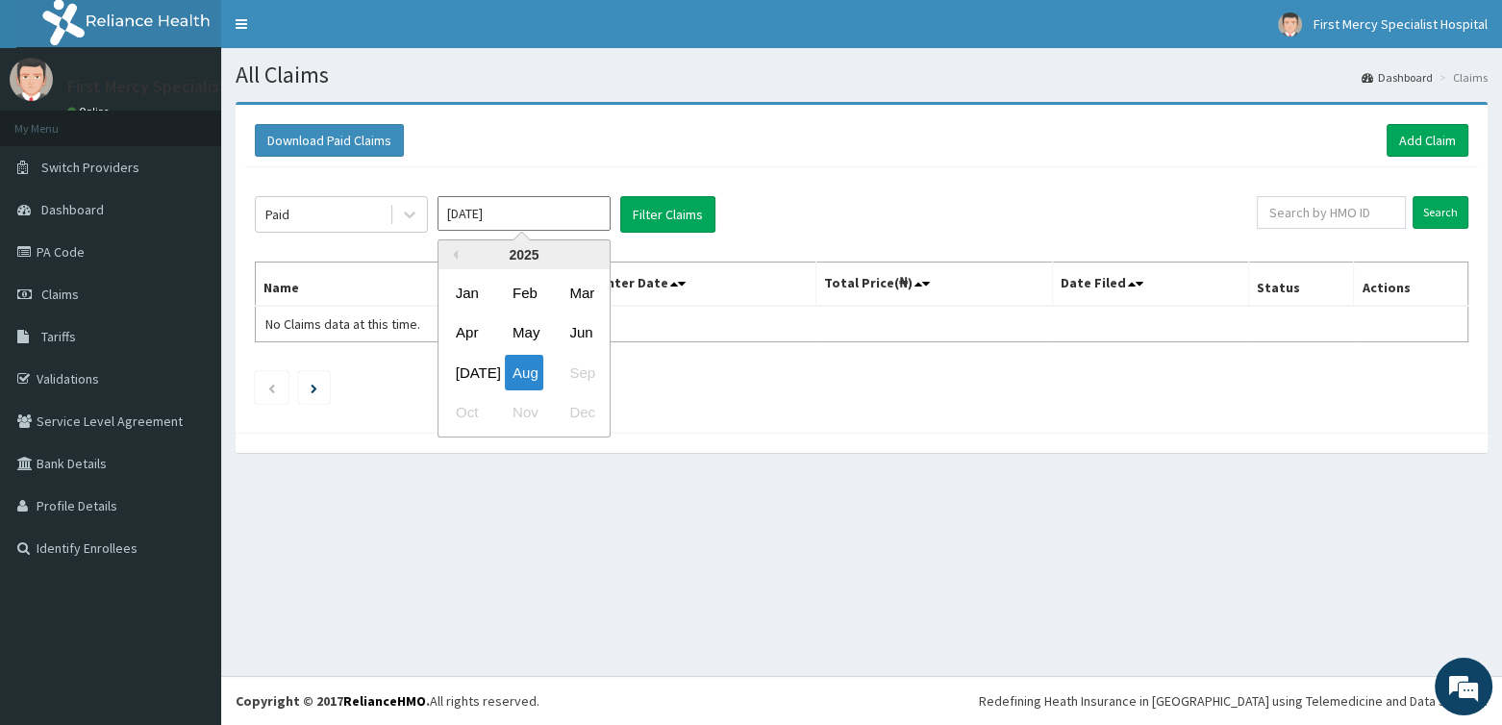
click at [526, 204] on input "Aug 2025" at bounding box center [524, 213] width 173 height 35
click at [583, 297] on div "Mar" at bounding box center [581, 293] width 38 height 36
type input "Mar 2025"
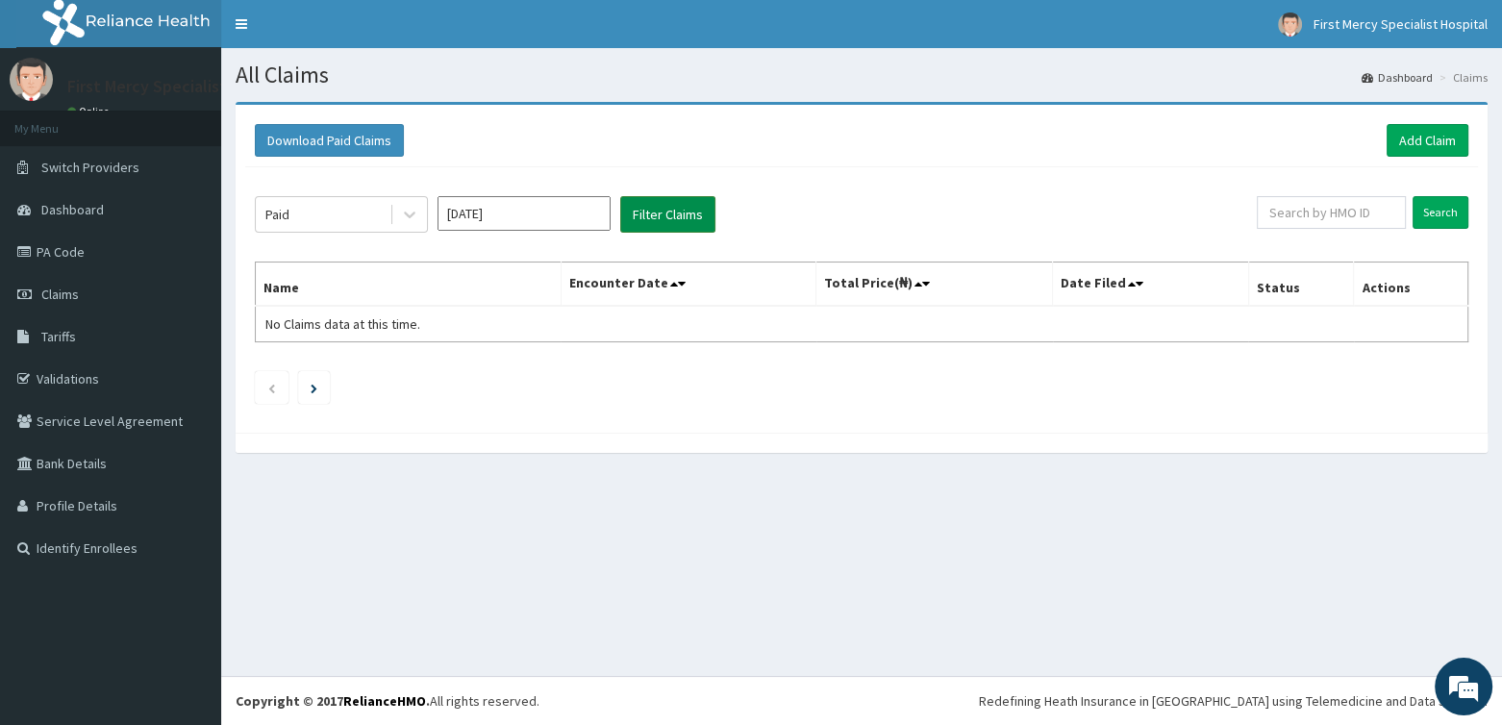
click at [671, 212] on button "Filter Claims" at bounding box center [667, 214] width 95 height 37
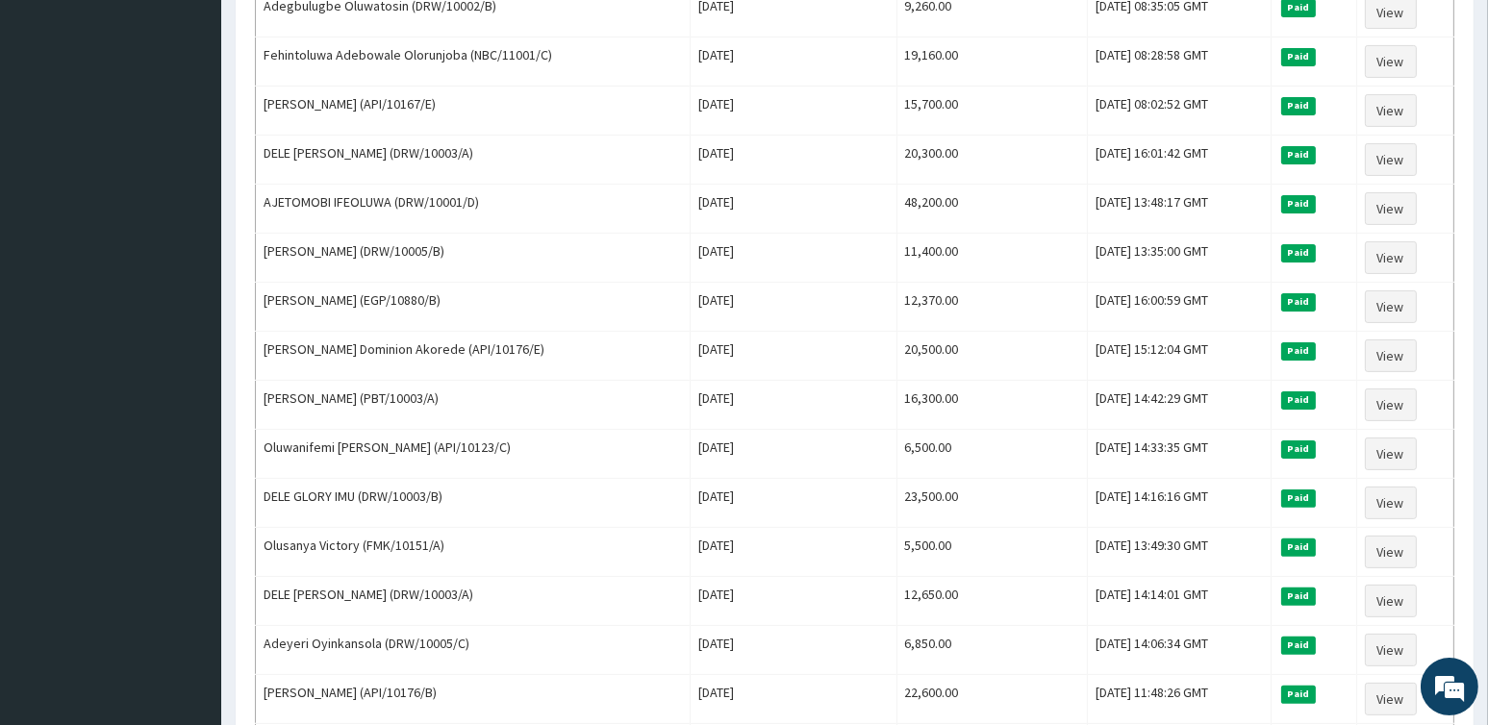
scroll to position [505, 0]
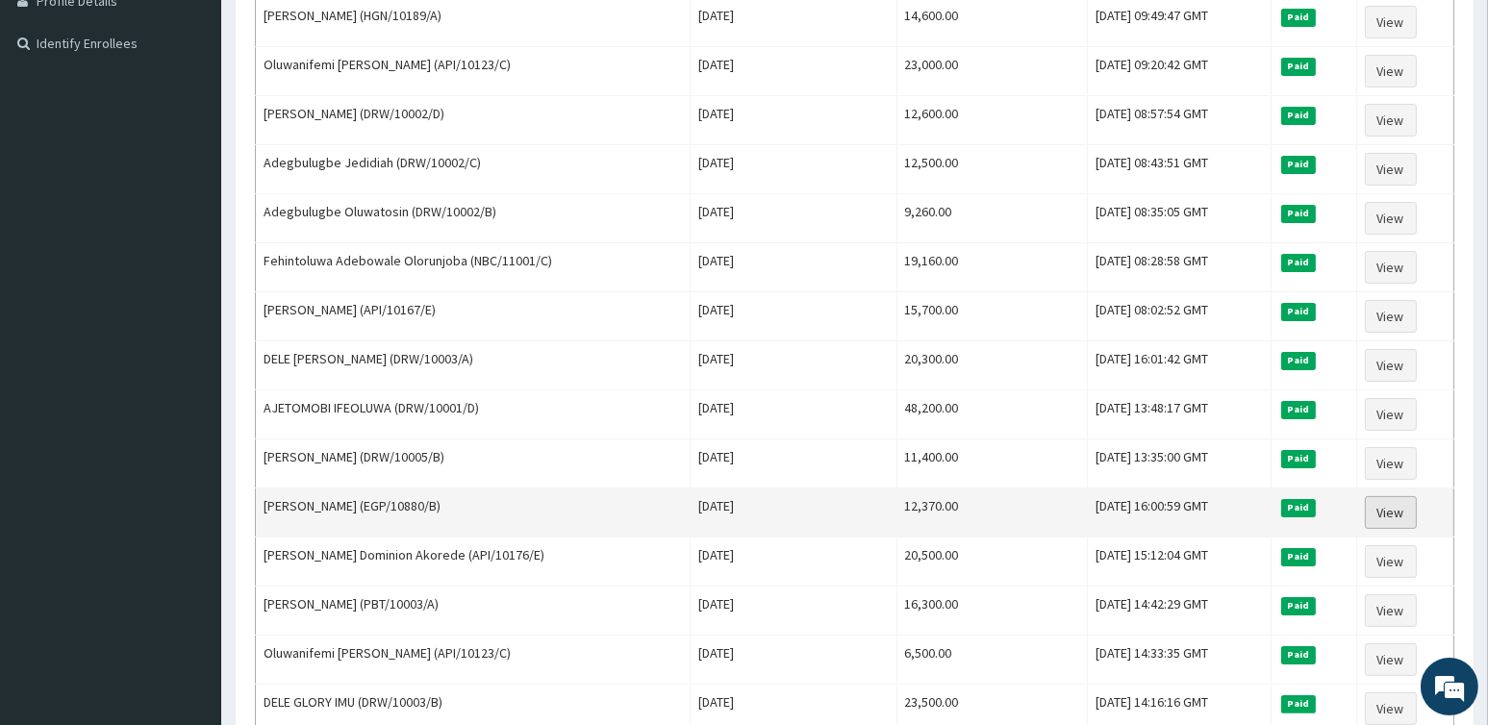
click at [1397, 503] on link "View" at bounding box center [1391, 512] width 52 height 33
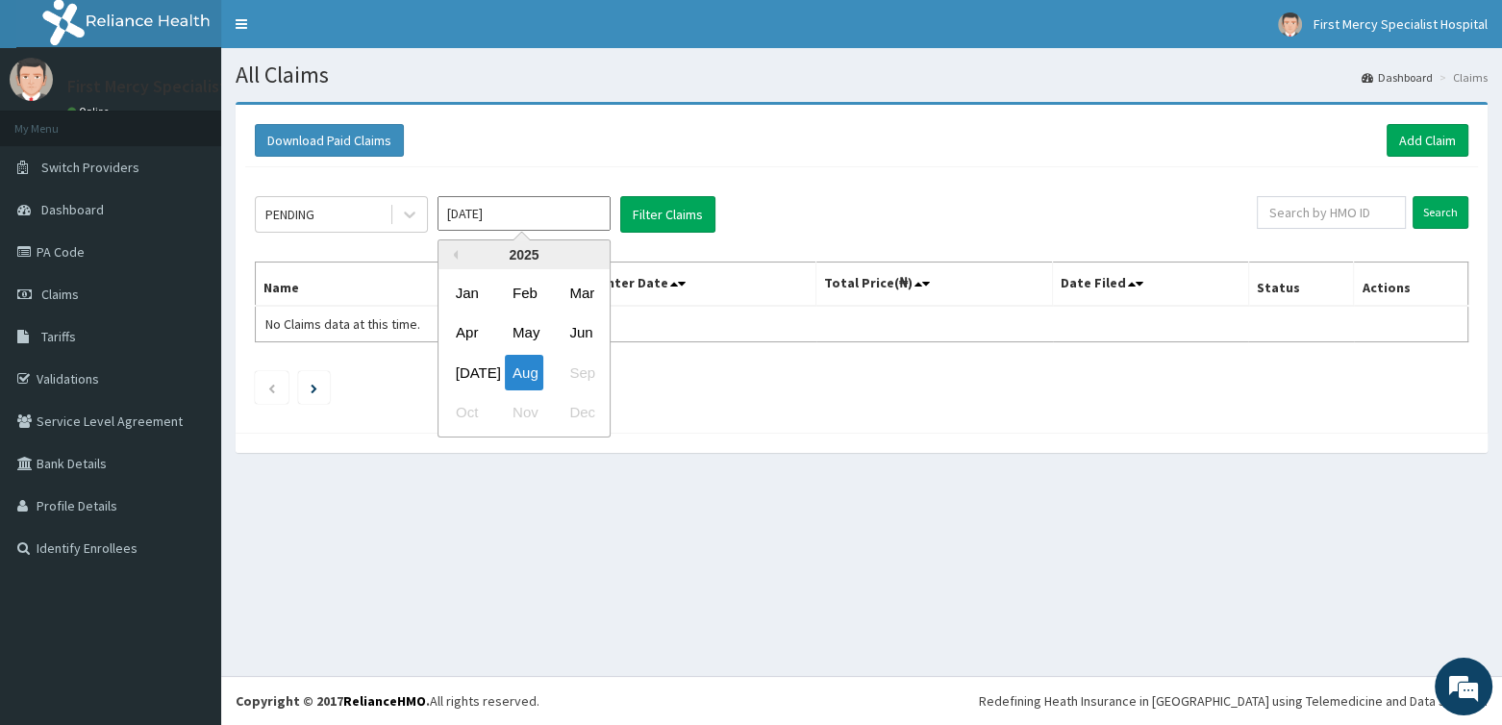
click at [491, 213] on input "[DATE]" at bounding box center [524, 213] width 173 height 35
click at [577, 287] on div "Mar" at bounding box center [581, 293] width 38 height 36
type input "[DATE]"
click at [343, 205] on div "PENDING" at bounding box center [323, 214] width 134 height 31
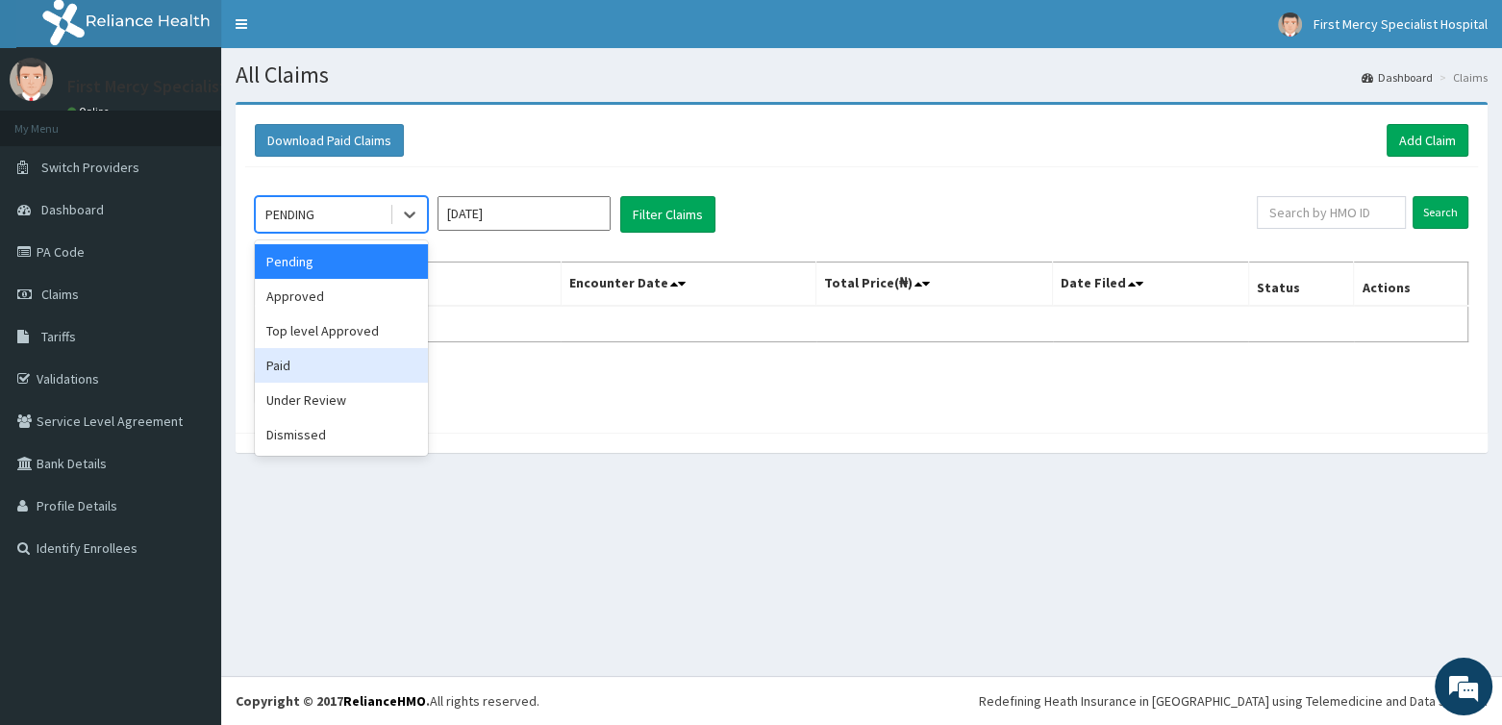
drag, startPoint x: 291, startPoint y: 366, endPoint x: 446, endPoint y: 300, distance: 168.1
click at [291, 366] on div "Paid" at bounding box center [341, 365] width 173 height 35
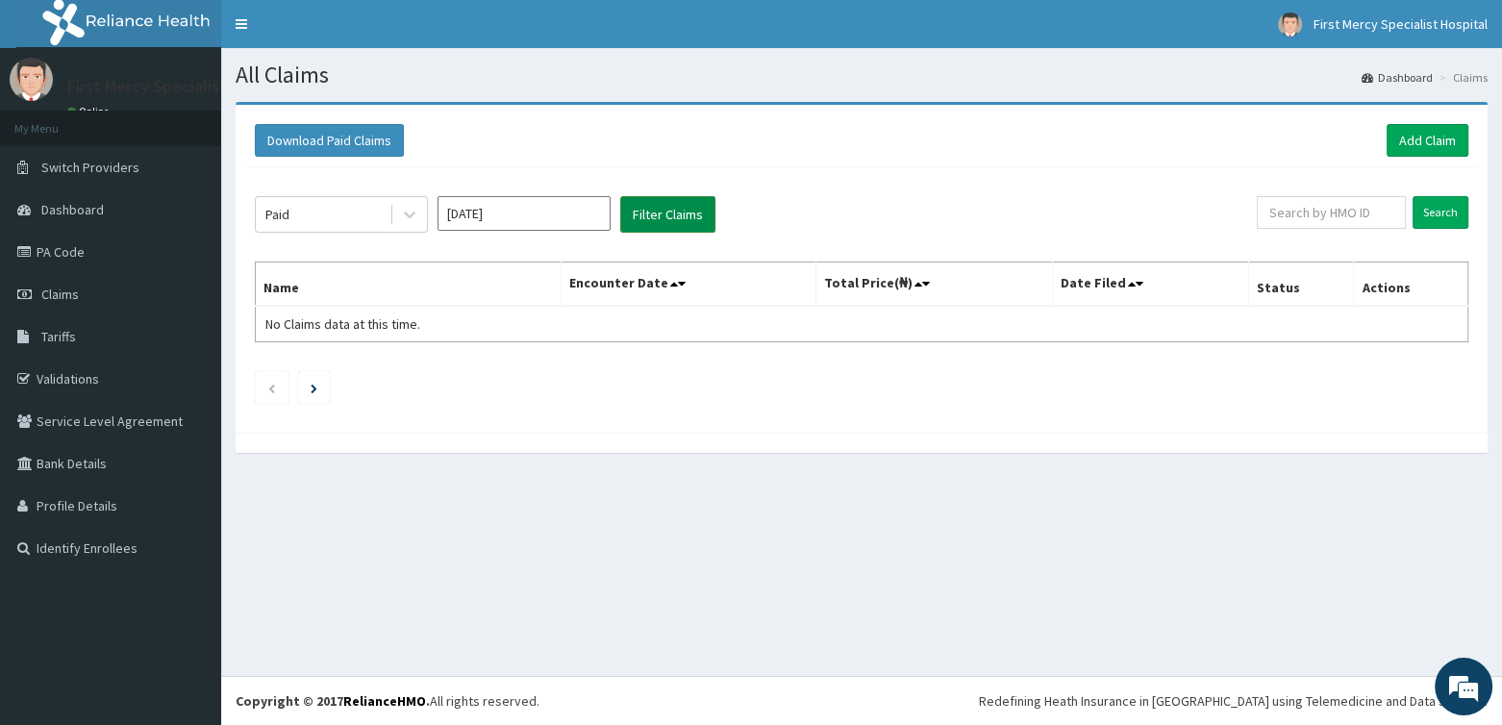
drag, startPoint x: 661, startPoint y: 215, endPoint x: 673, endPoint y: 225, distance: 16.4
click at [670, 222] on button "Filter Claims" at bounding box center [667, 214] width 95 height 37
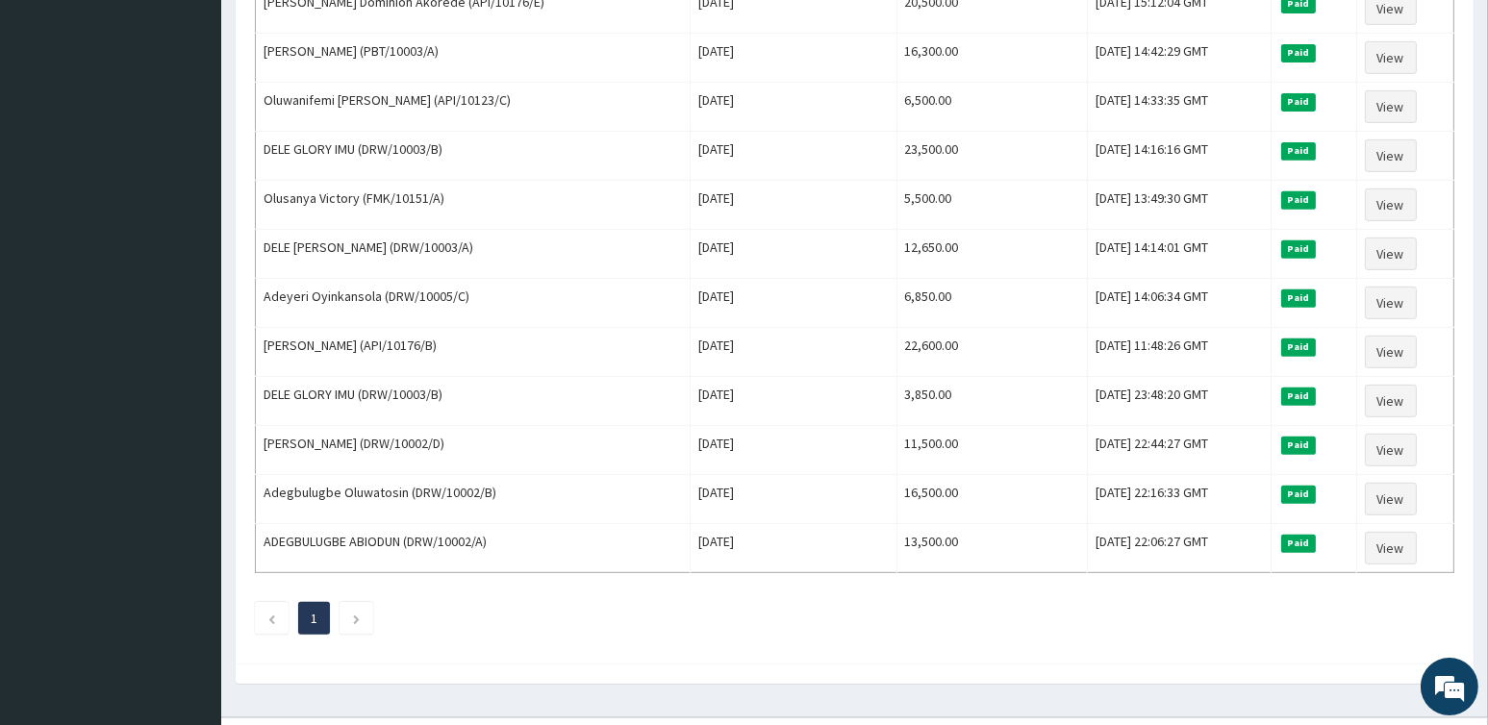
scroll to position [866, 0]
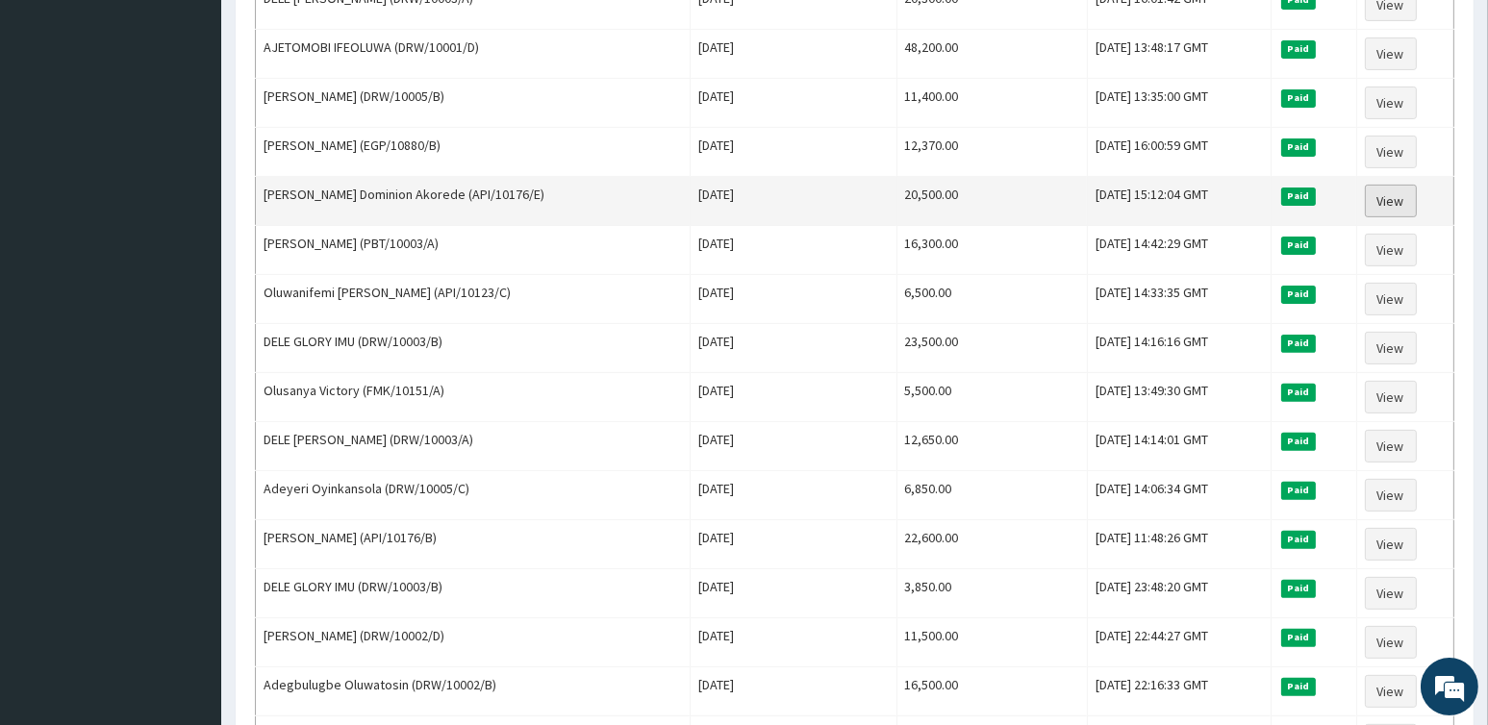
click at [1393, 192] on link "View" at bounding box center [1391, 201] width 52 height 33
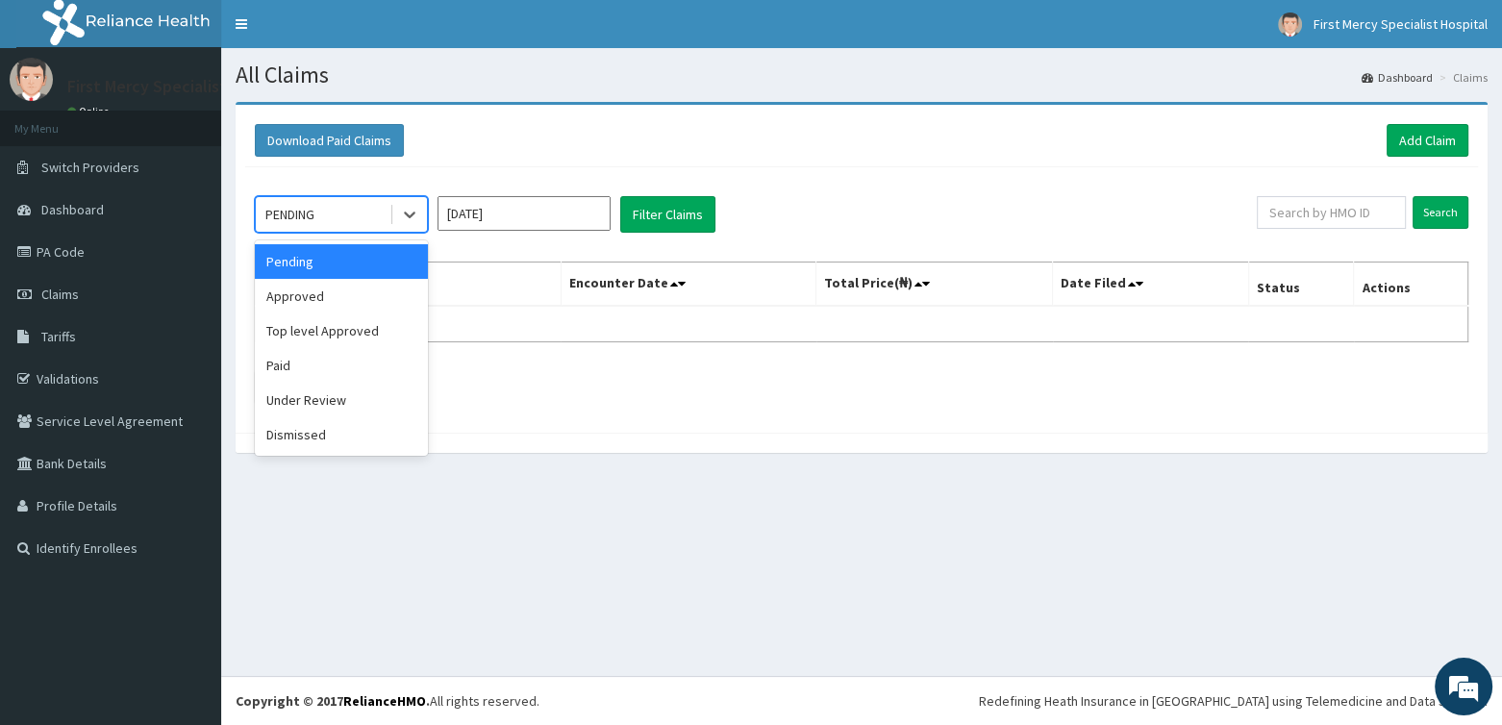
click at [336, 219] on div "PENDING" at bounding box center [323, 214] width 134 height 31
click at [301, 375] on div "Paid" at bounding box center [341, 365] width 173 height 35
click at [495, 201] on input "[DATE]" at bounding box center [524, 213] width 173 height 35
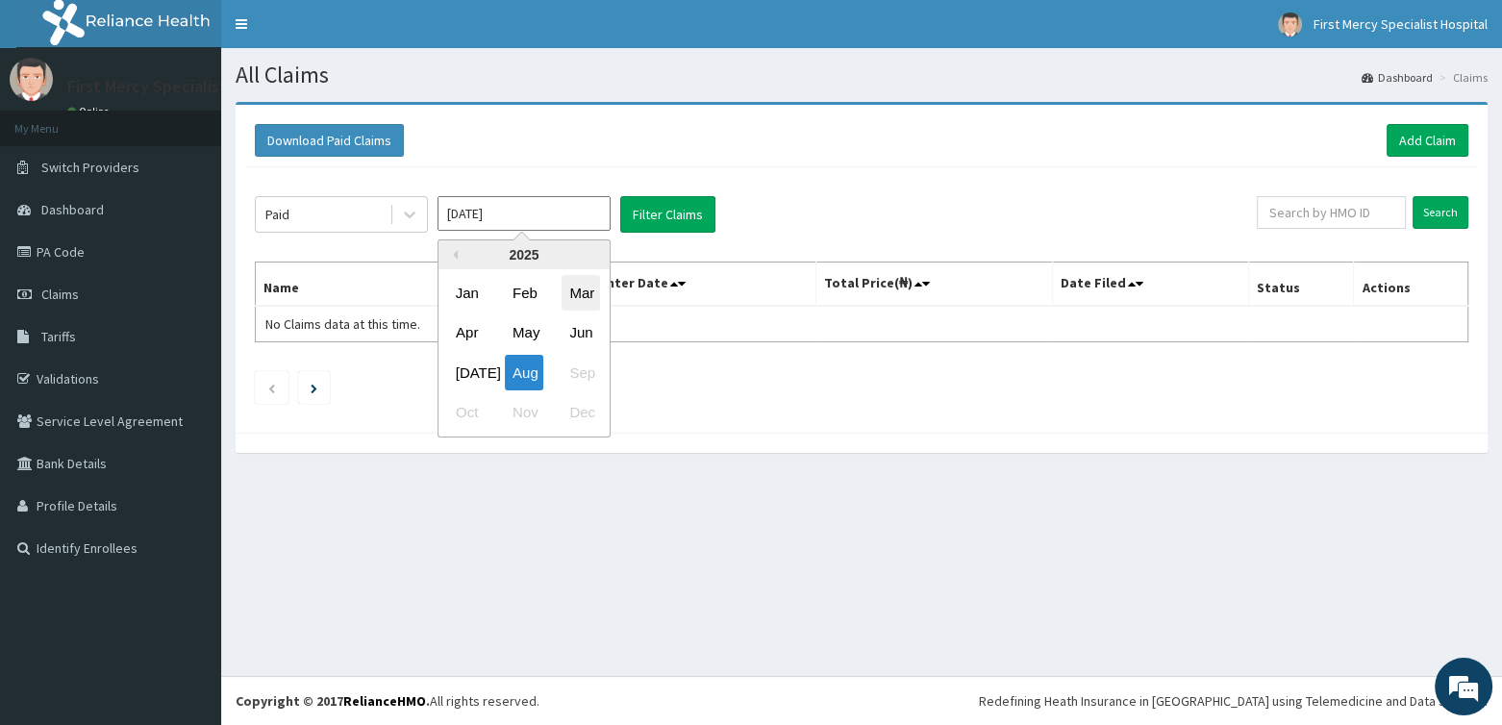
click at [583, 284] on div "Mar" at bounding box center [581, 293] width 38 height 36
type input "[DATE]"
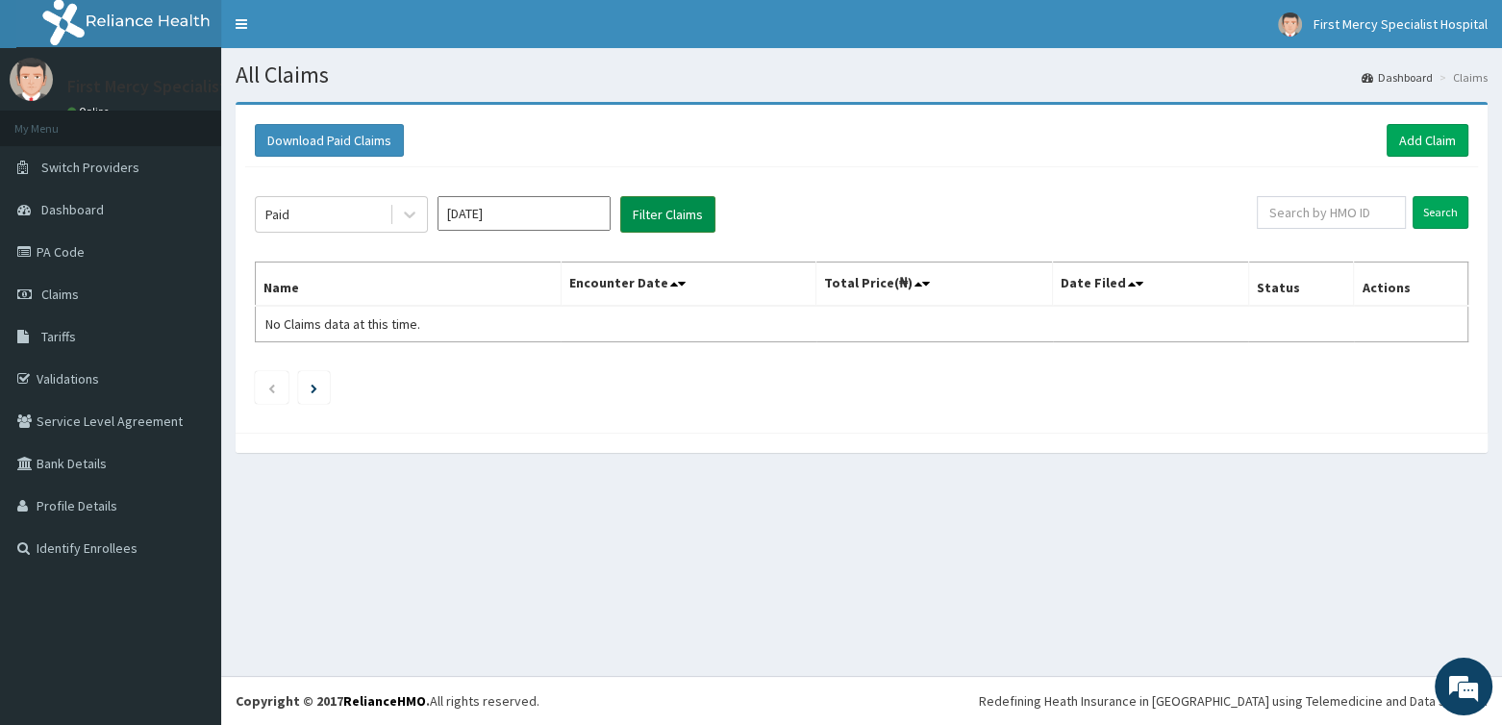
click at [650, 217] on button "Filter Claims" at bounding box center [667, 214] width 95 height 37
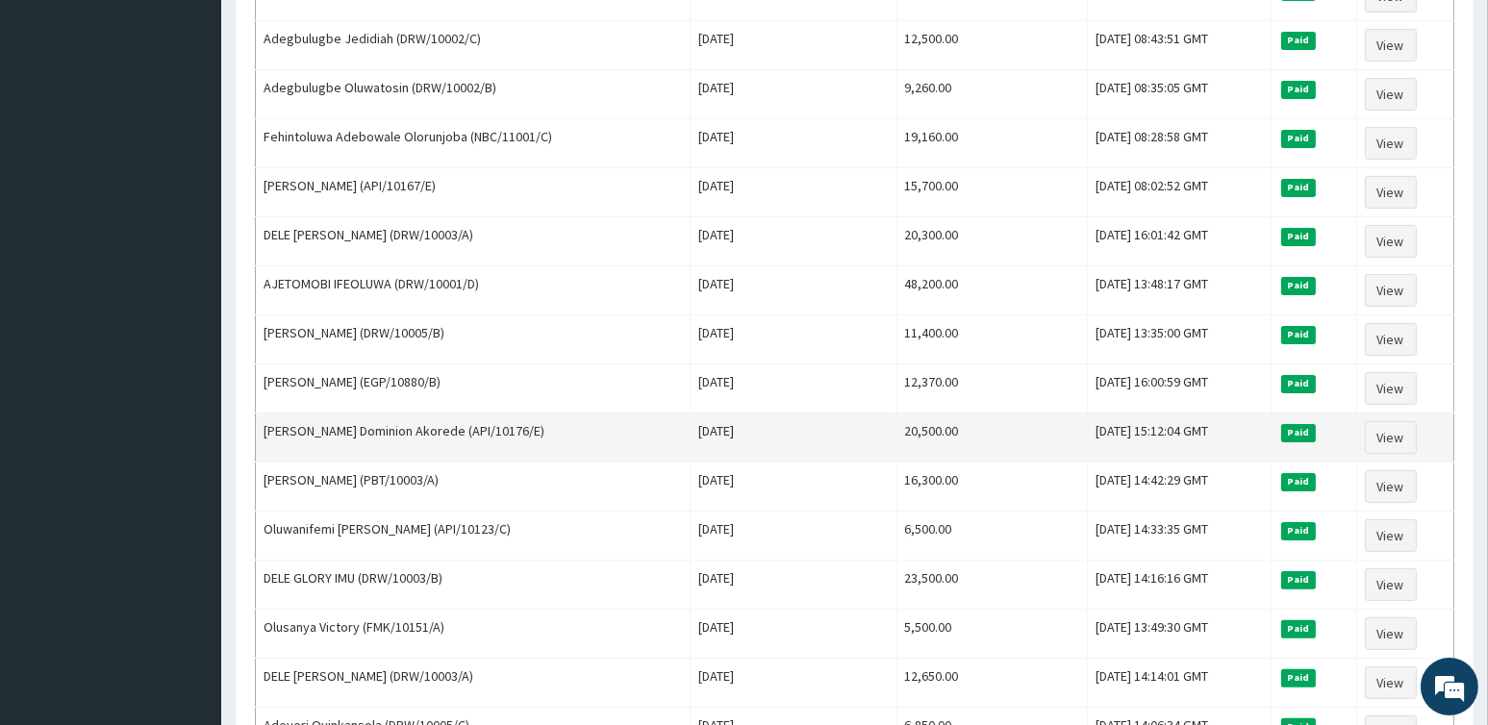
scroll to position [794, 0]
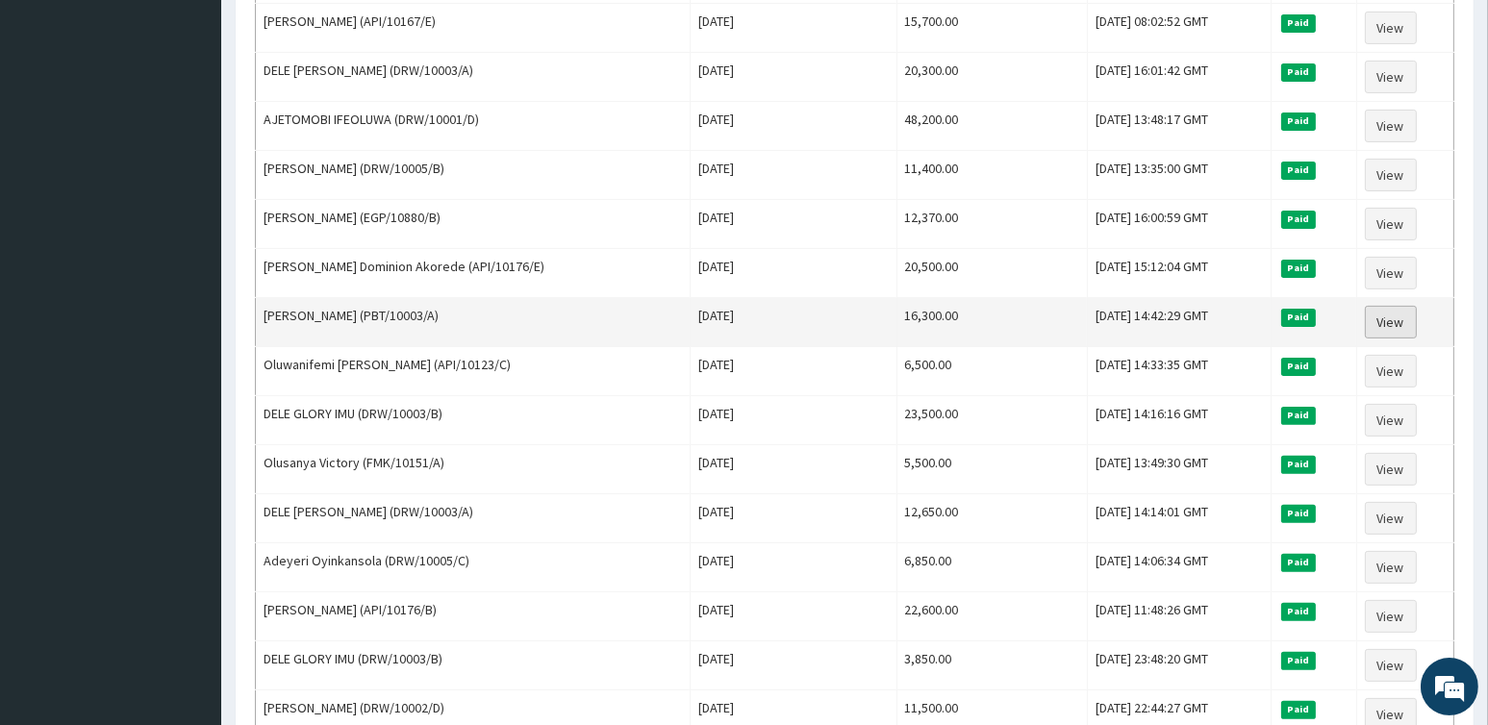
click at [1414, 309] on link "View" at bounding box center [1391, 322] width 52 height 33
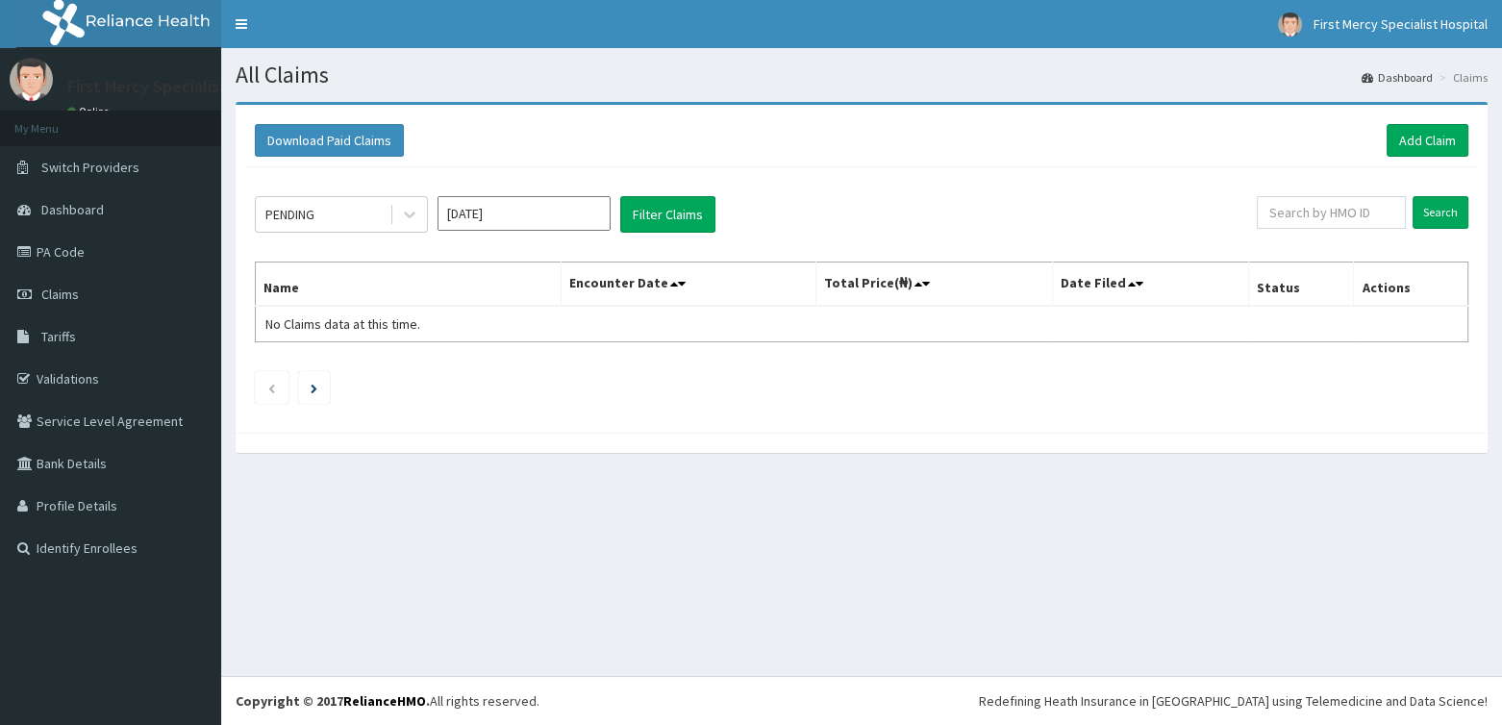
click at [559, 213] on input "[DATE]" at bounding box center [524, 213] width 173 height 35
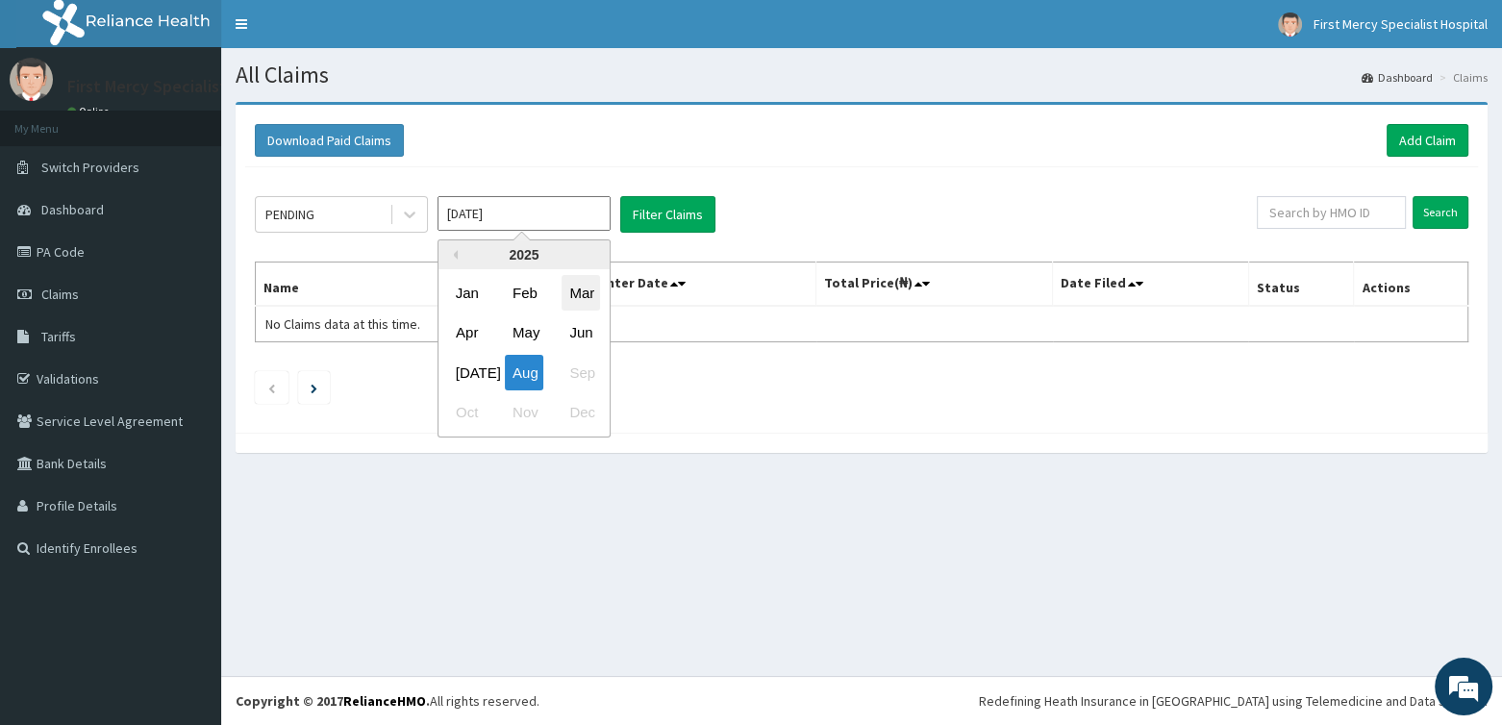
click at [573, 293] on div "Mar" at bounding box center [581, 293] width 38 height 36
type input "[DATE]"
click at [407, 213] on icon at bounding box center [410, 216] width 12 height 7
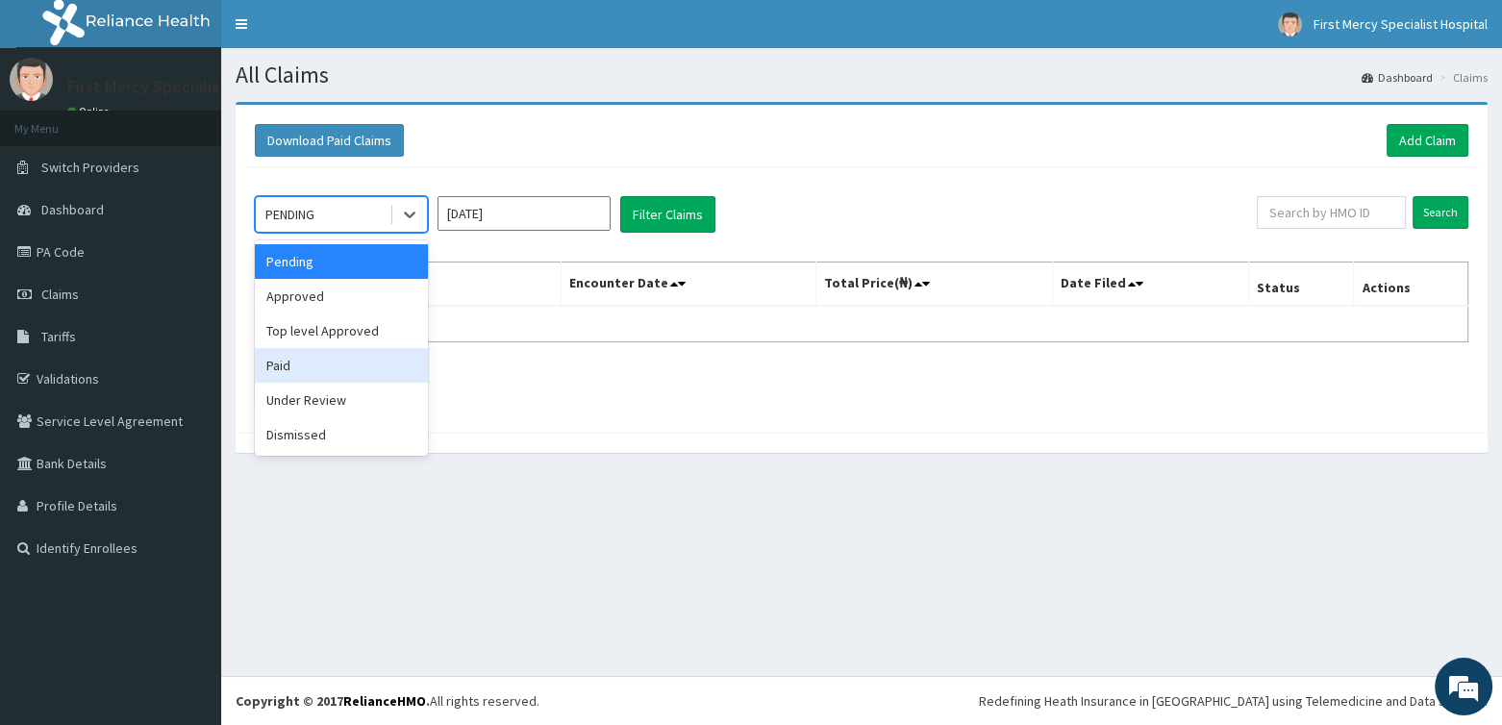
click at [299, 364] on div "Paid" at bounding box center [341, 365] width 173 height 35
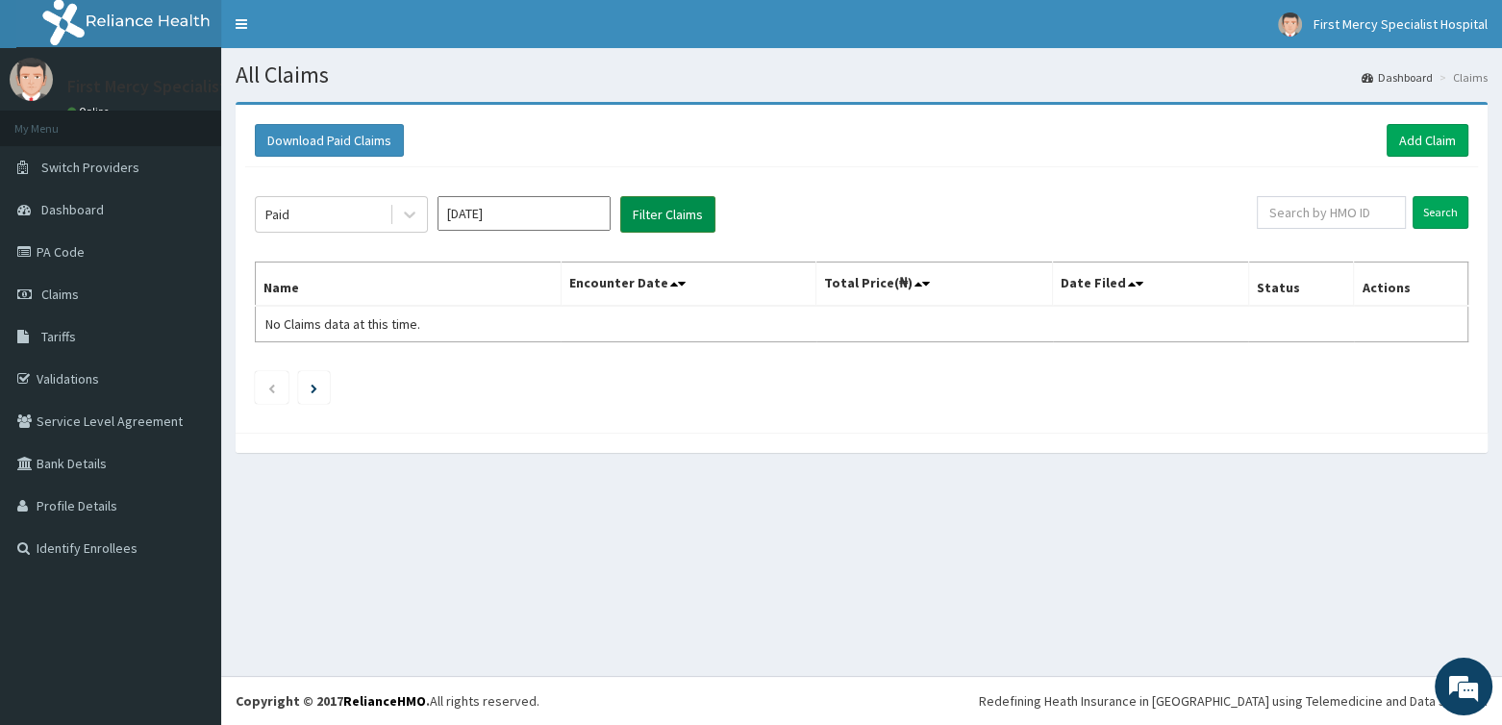
click at [682, 213] on button "Filter Claims" at bounding box center [667, 214] width 95 height 37
click at [645, 221] on button "Filter Claims" at bounding box center [667, 214] width 95 height 37
click at [655, 213] on button "Filter Claims" at bounding box center [667, 214] width 95 height 37
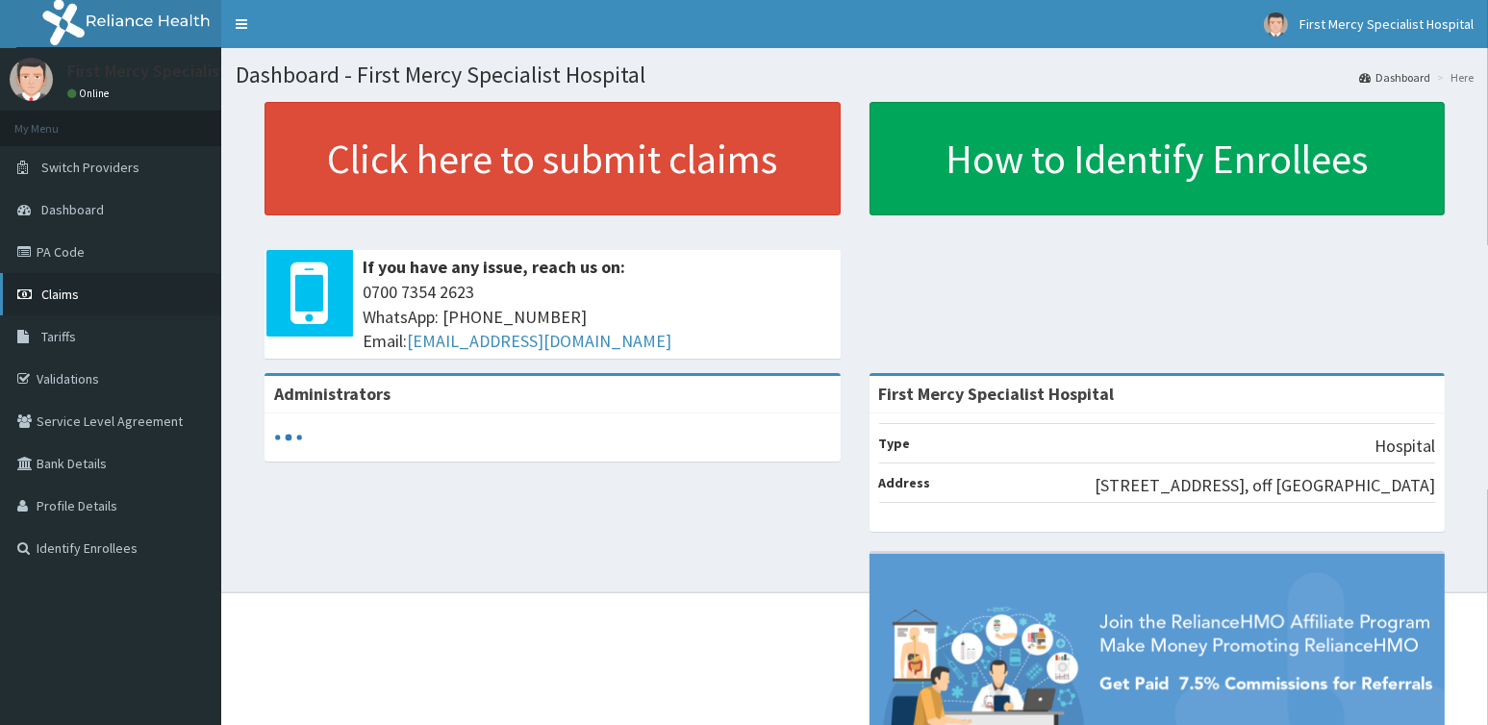
click at [63, 288] on span "Claims" at bounding box center [60, 294] width 38 height 17
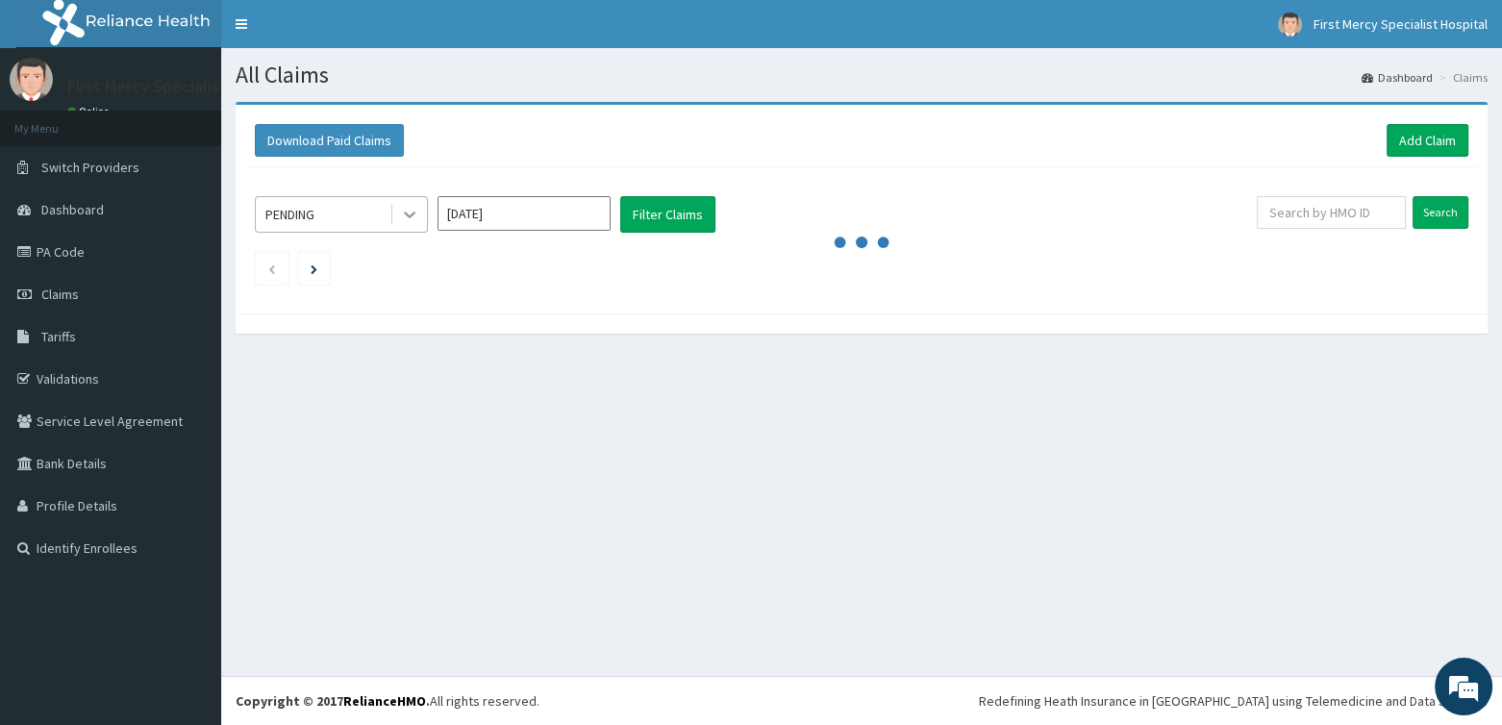
drag, startPoint x: 405, startPoint y: 211, endPoint x: 409, endPoint y: 223, distance: 13.1
click at [409, 222] on icon at bounding box center [409, 214] width 19 height 19
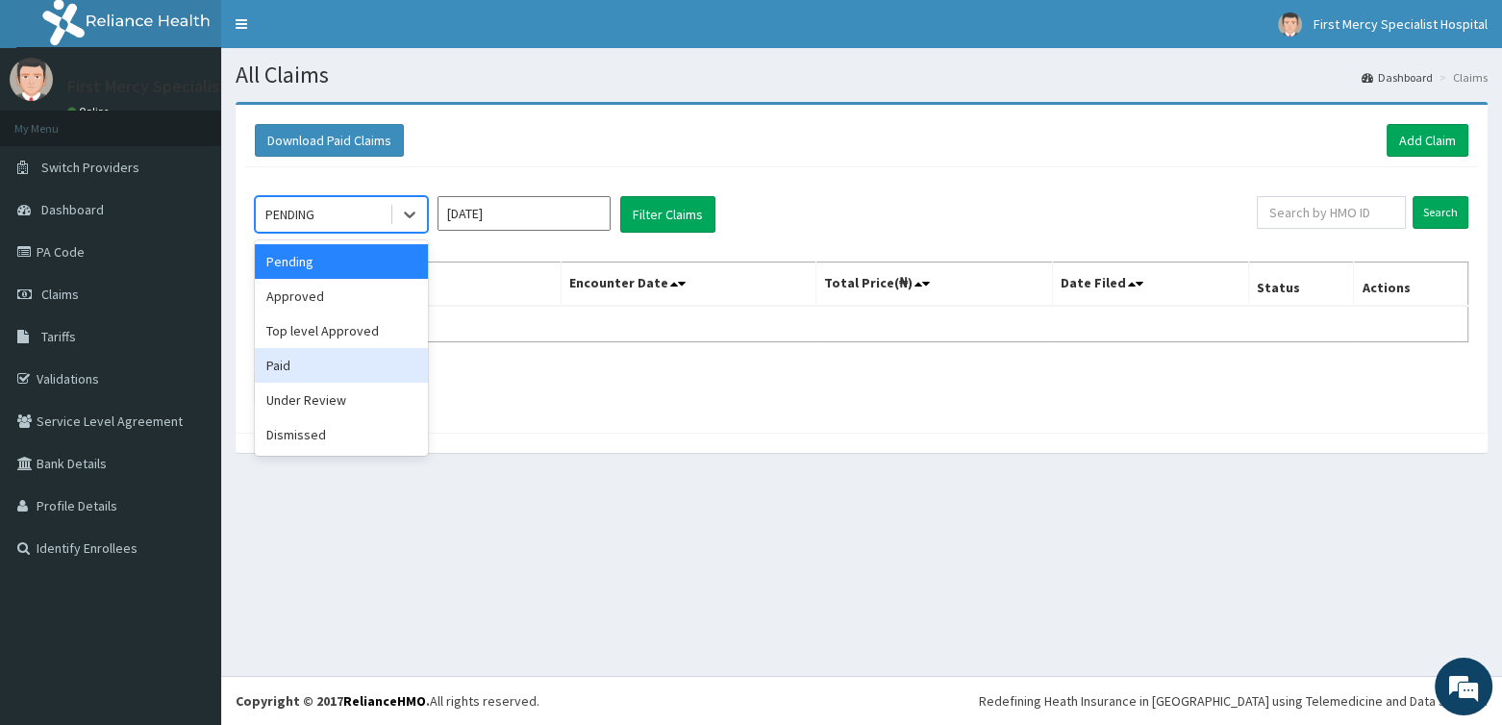
click at [292, 355] on div "Paid" at bounding box center [341, 365] width 173 height 35
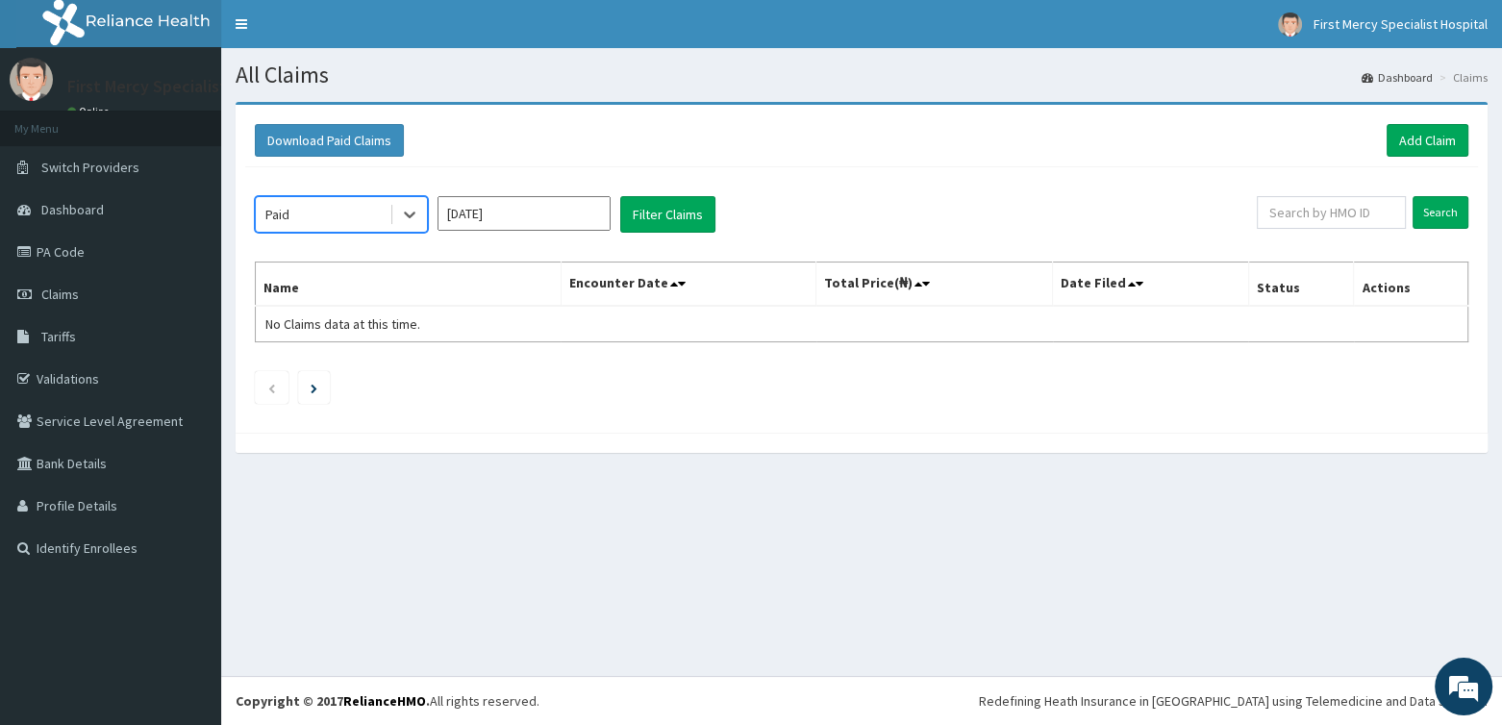
click at [565, 213] on input "Aug 2025" at bounding box center [524, 213] width 173 height 35
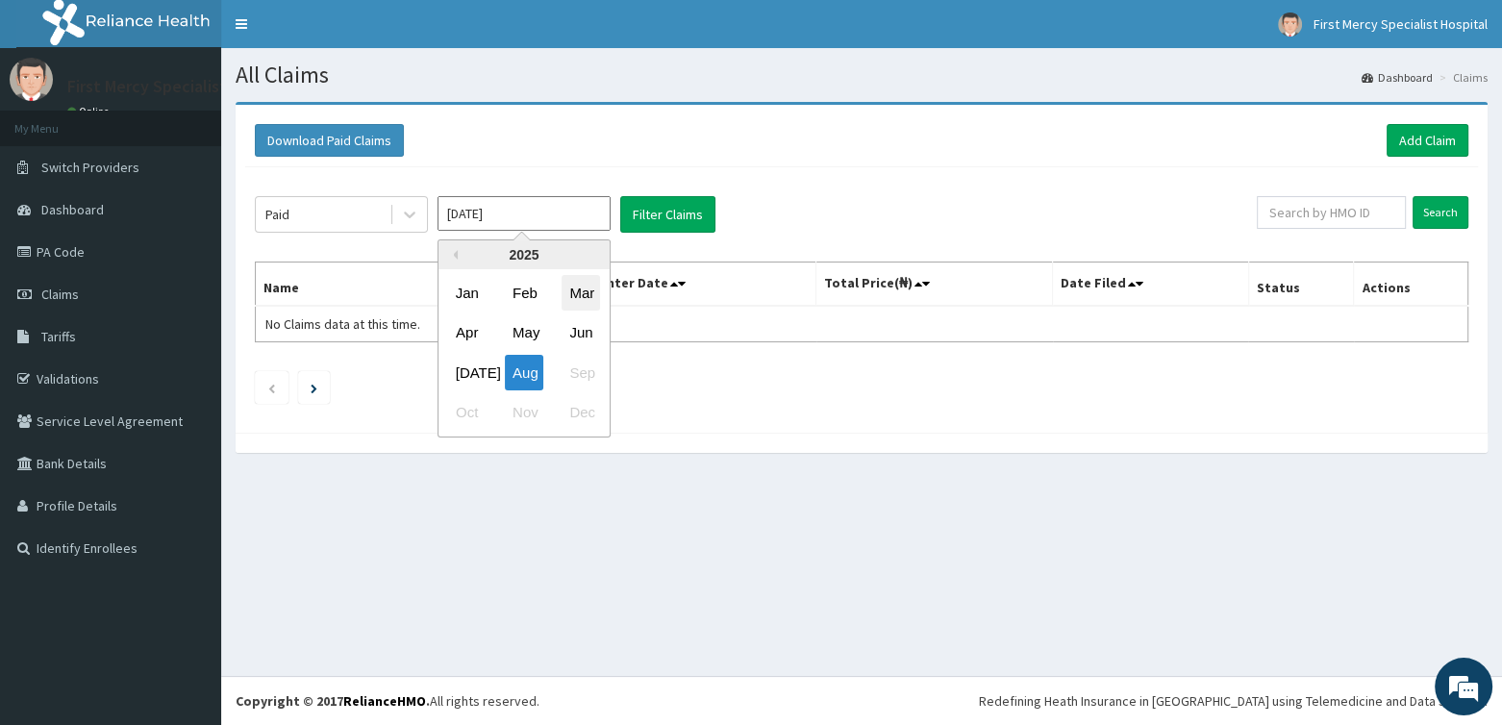
click at [570, 299] on div "Mar" at bounding box center [581, 293] width 38 height 36
type input "Mar 2025"
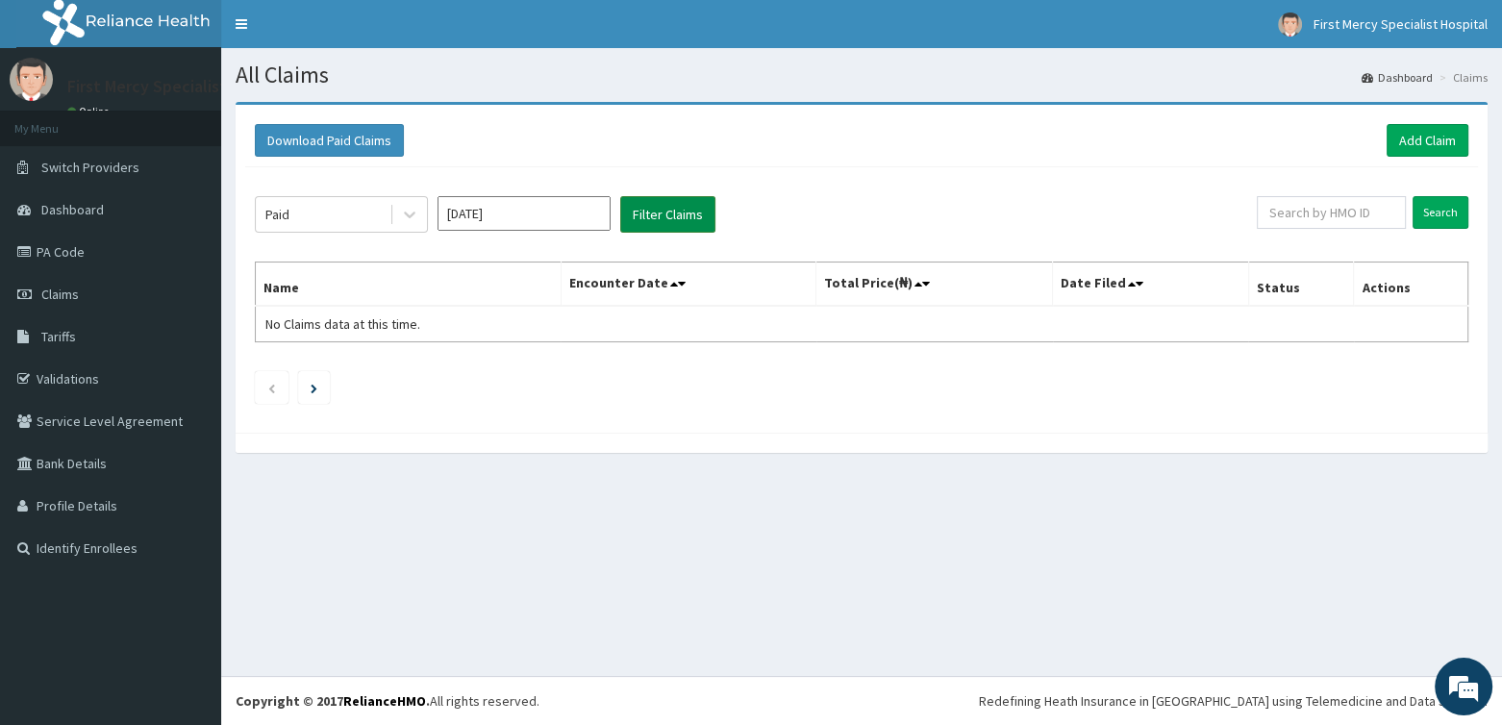
click at [651, 204] on button "Filter Claims" at bounding box center [667, 214] width 95 height 37
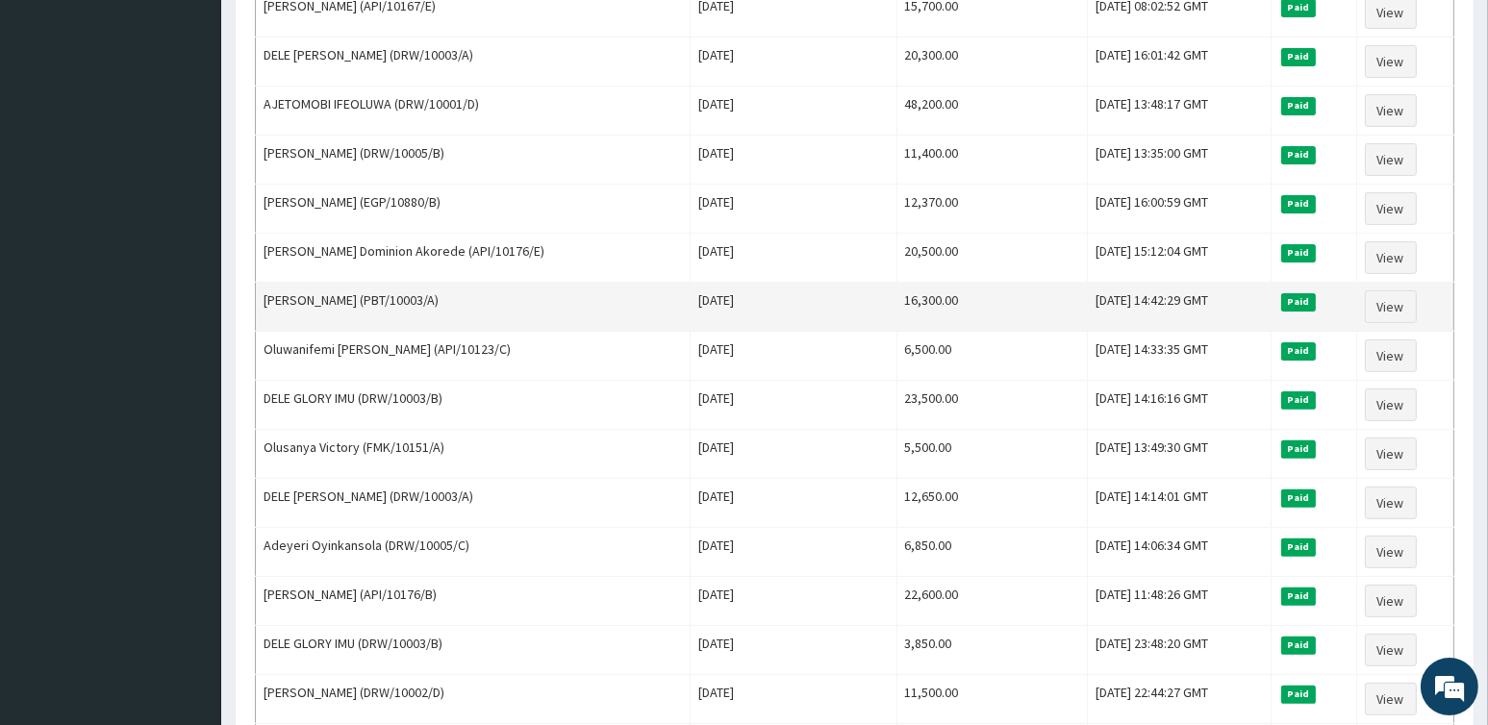
scroll to position [1058, 0]
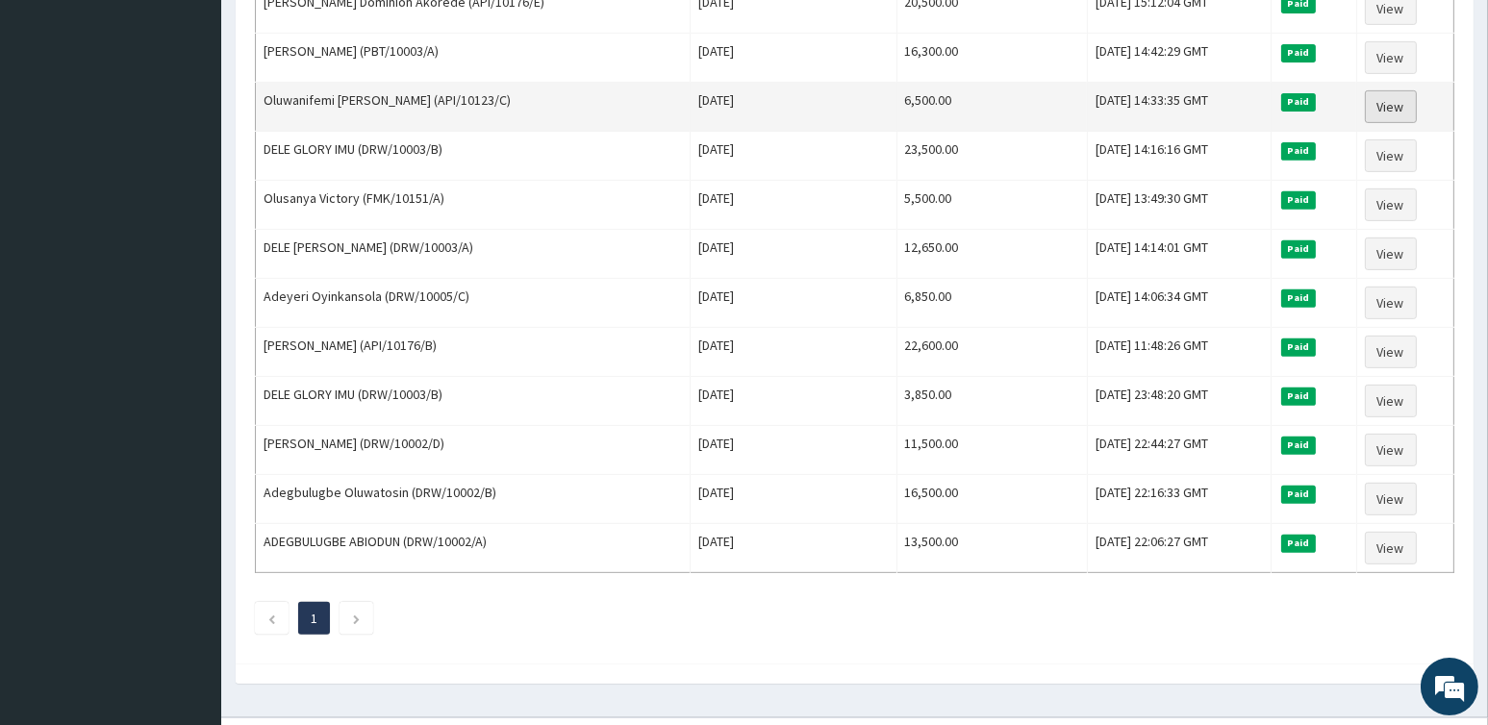
click at [1400, 95] on link "View" at bounding box center [1391, 106] width 52 height 33
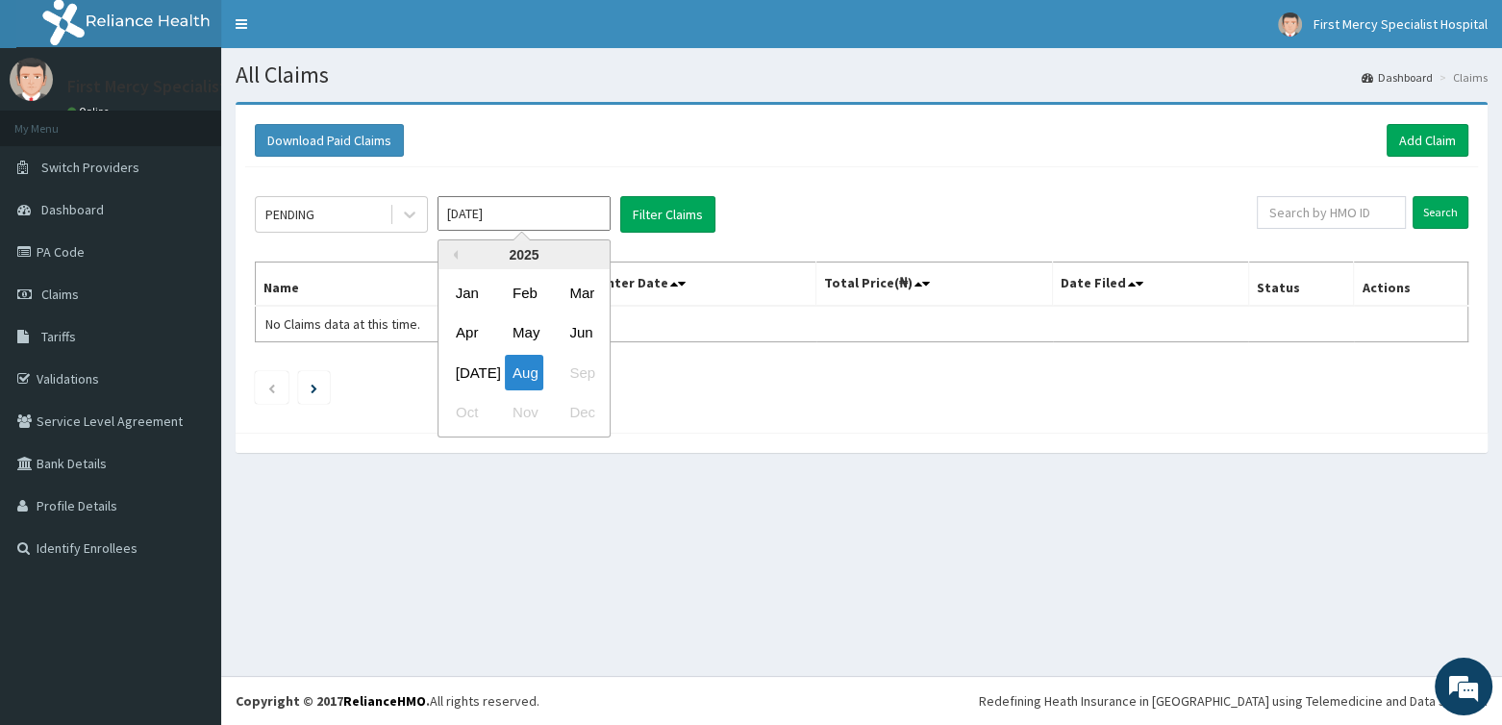
click at [571, 219] on input "Aug 2025" at bounding box center [524, 213] width 173 height 35
drag, startPoint x: 583, startPoint y: 288, endPoint x: 422, endPoint y: 224, distance: 172.7
click at [583, 288] on div "Mar" at bounding box center [581, 293] width 38 height 36
type input "[DATE]"
click at [385, 210] on div "PENDING" at bounding box center [323, 214] width 134 height 31
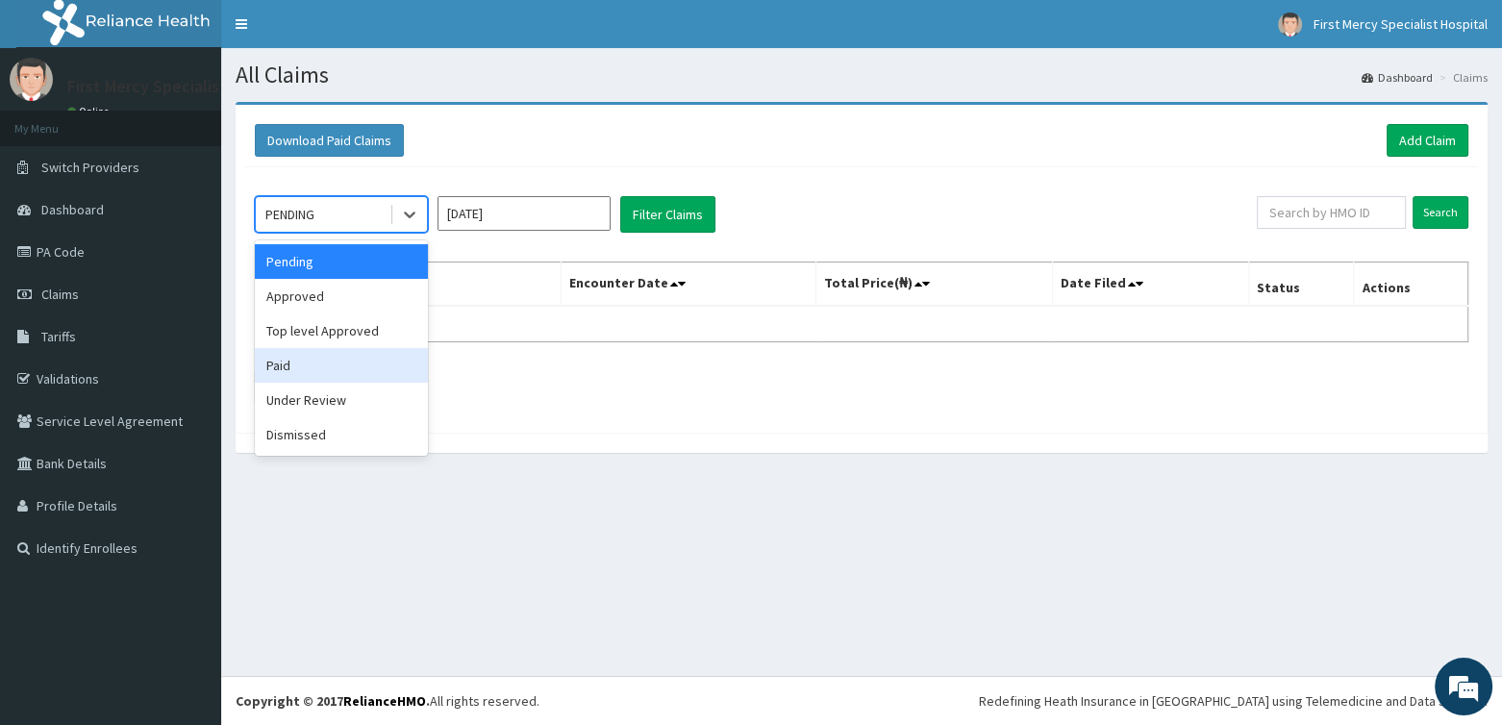
drag, startPoint x: 305, startPoint y: 354, endPoint x: 511, endPoint y: 288, distance: 216.3
click at [305, 355] on div "Paid" at bounding box center [341, 365] width 173 height 35
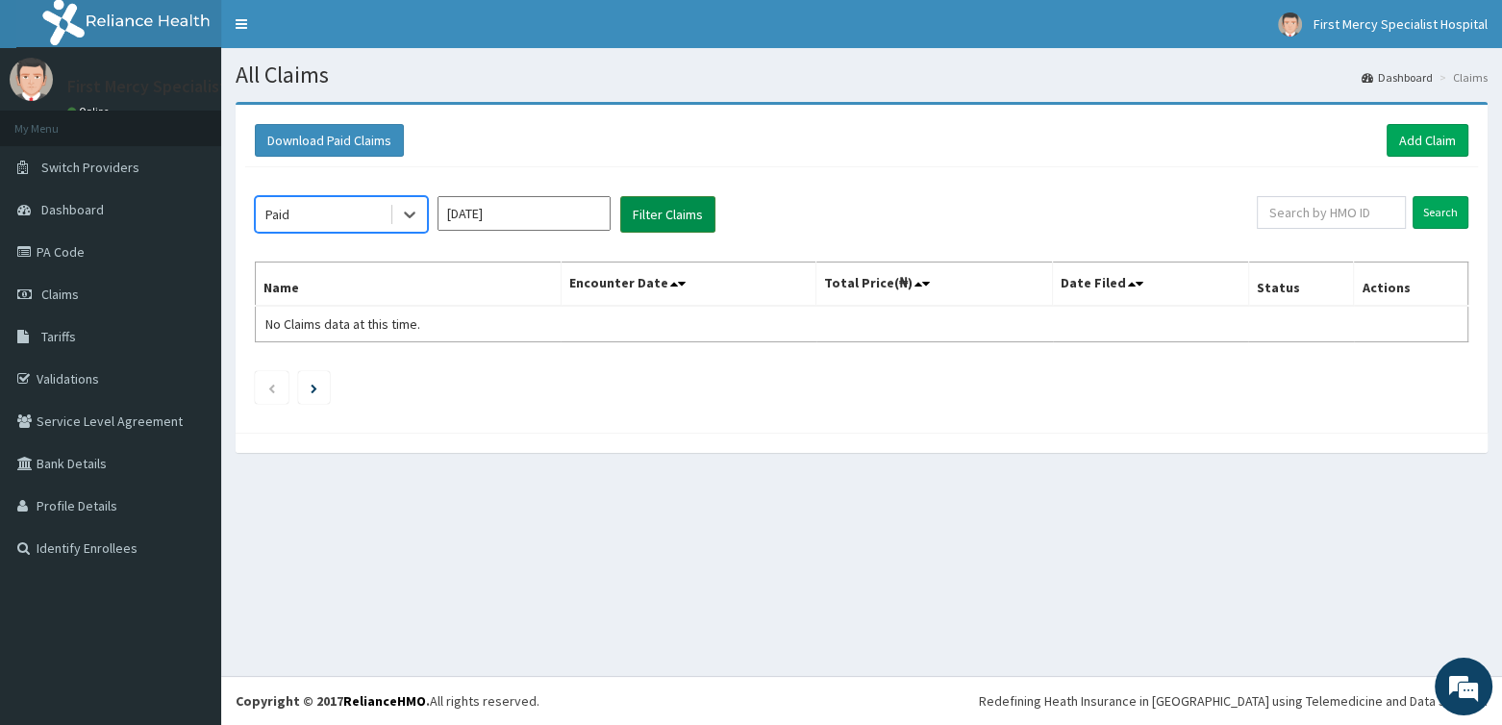
click at [689, 213] on button "Filter Claims" at bounding box center [667, 214] width 95 height 37
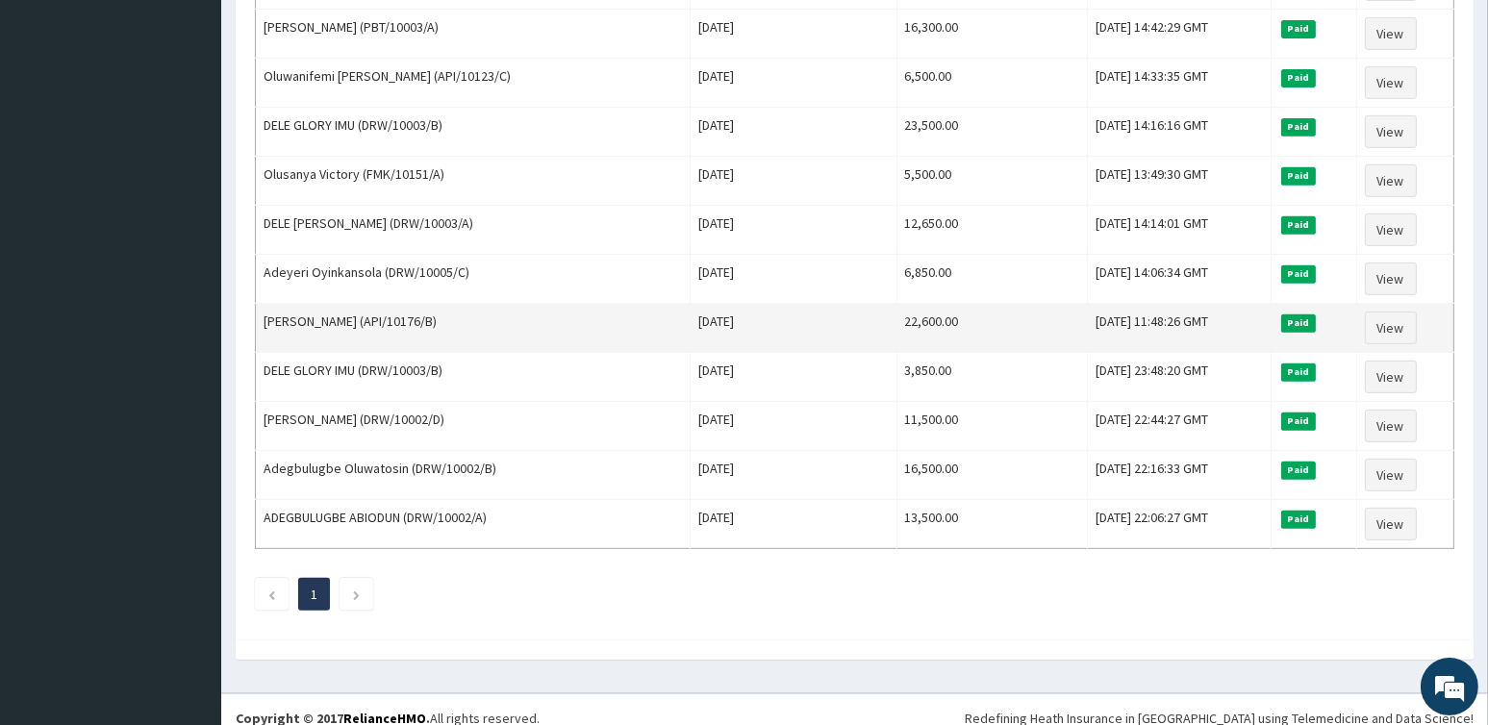
scroll to position [794, 0]
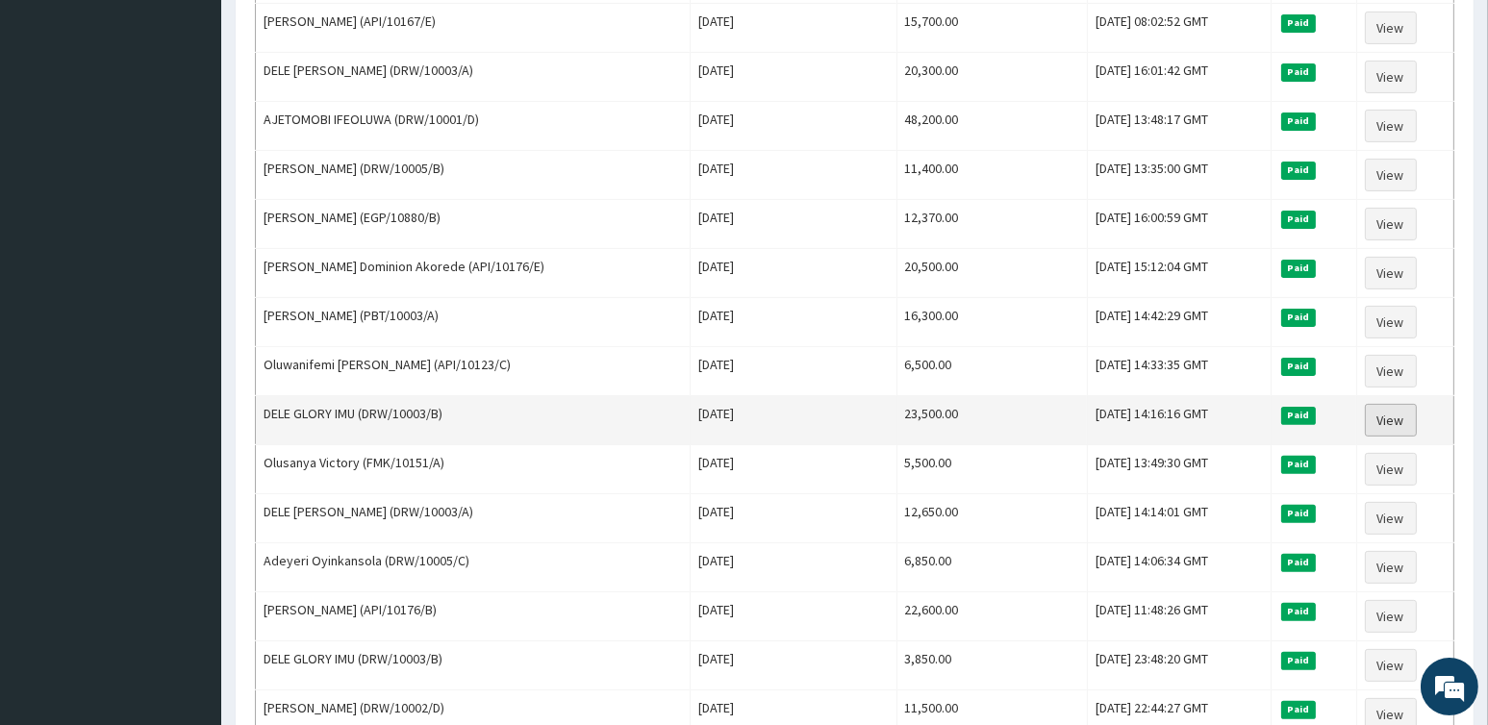
click at [1410, 406] on link "View" at bounding box center [1391, 420] width 52 height 33
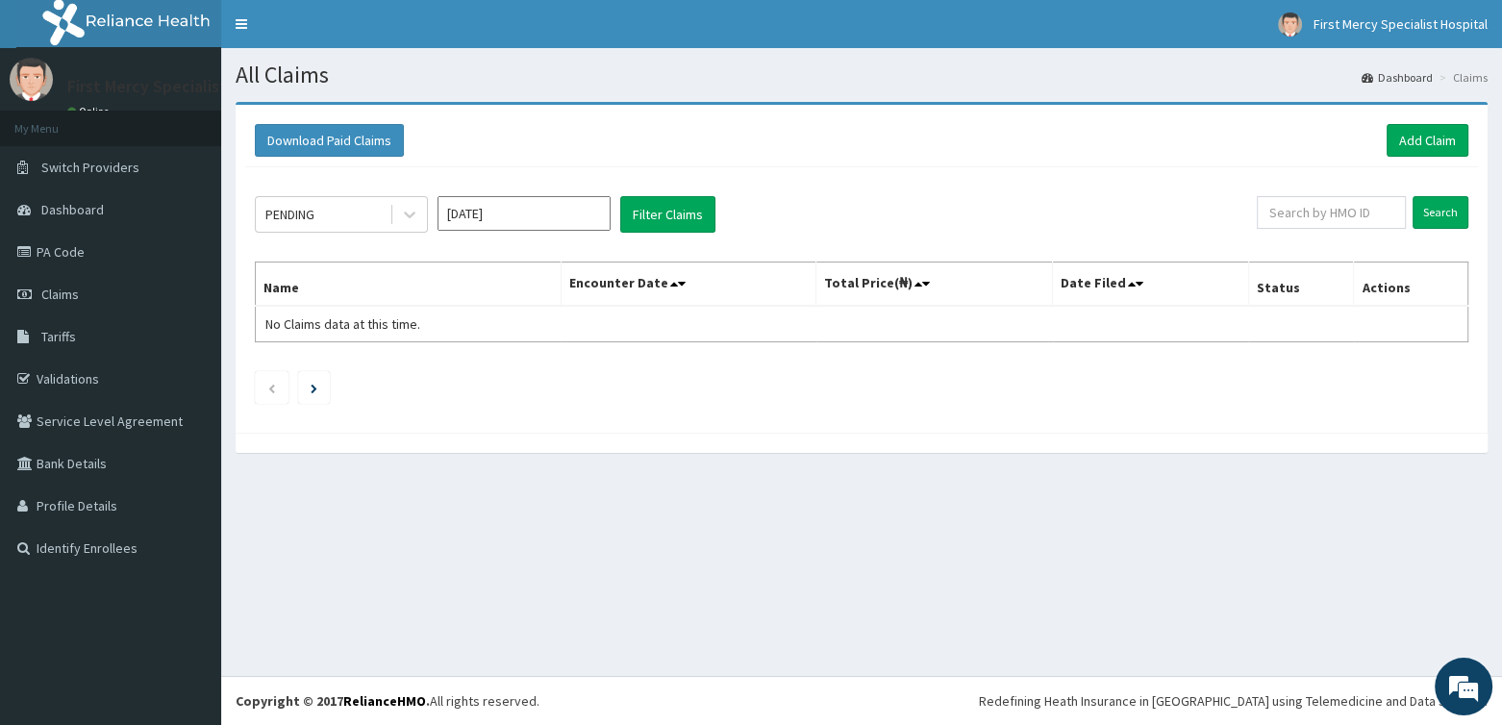
click at [492, 208] on input "Aug 2025" at bounding box center [524, 213] width 173 height 35
click at [587, 288] on div "Mar" at bounding box center [581, 293] width 38 height 36
type input "Mar 2025"
click at [409, 217] on icon at bounding box center [409, 214] width 19 height 19
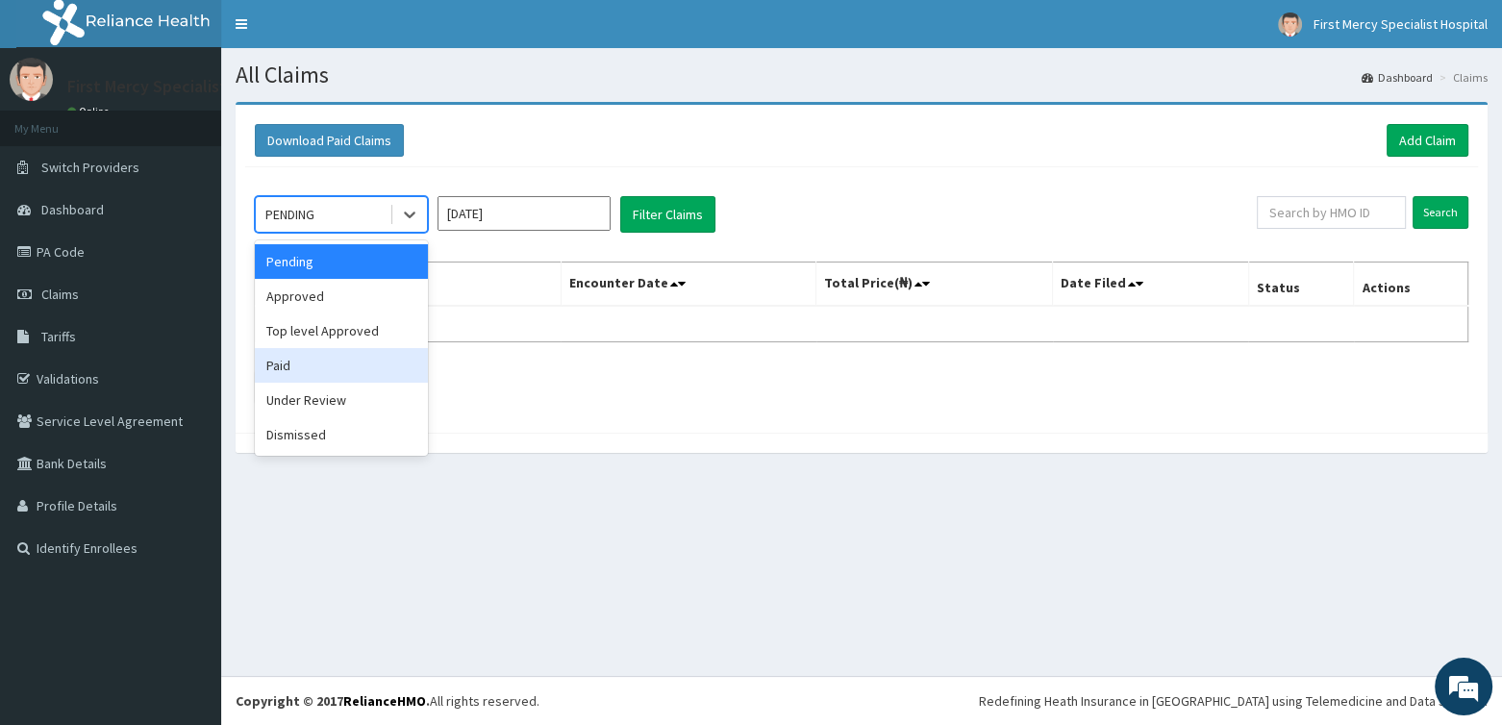
click at [309, 359] on div "Paid" at bounding box center [341, 365] width 173 height 35
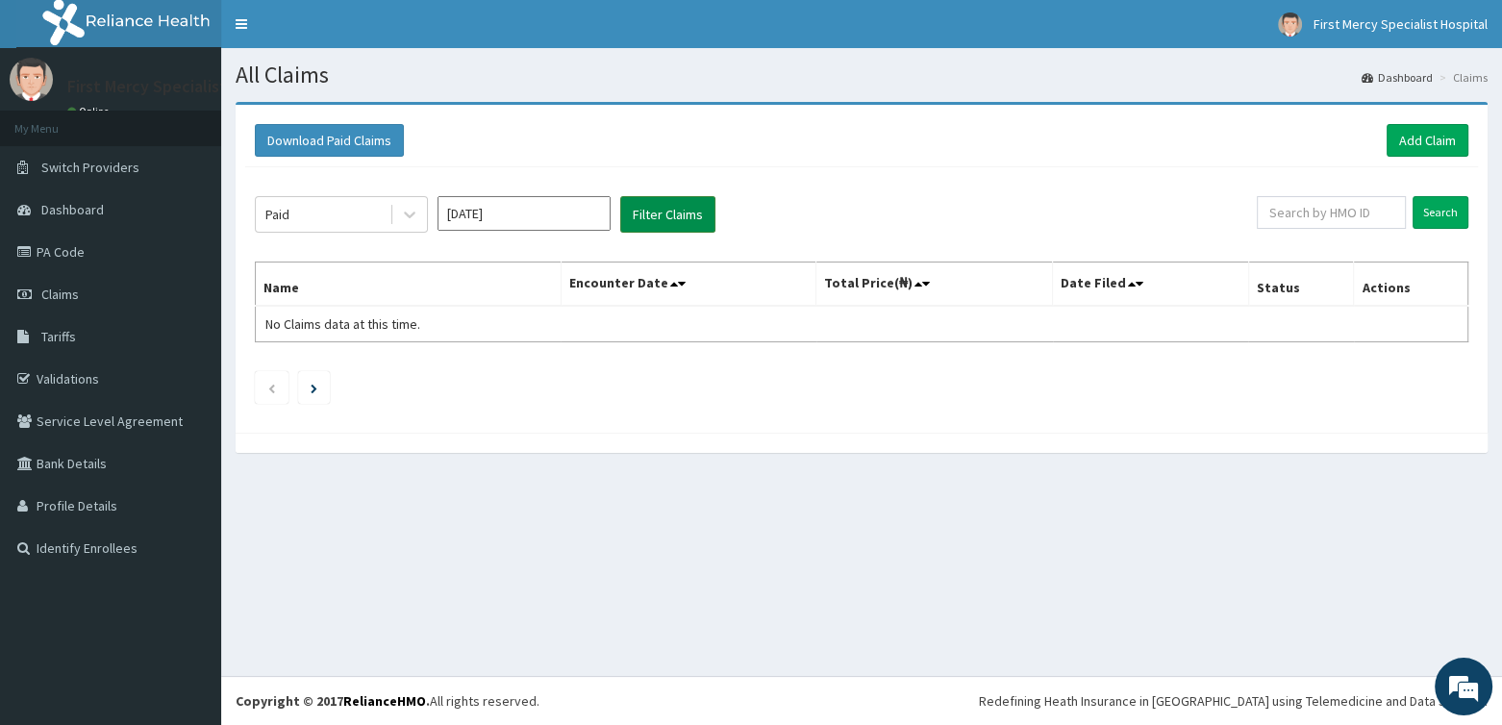
click at [683, 212] on button "Filter Claims" at bounding box center [667, 214] width 95 height 37
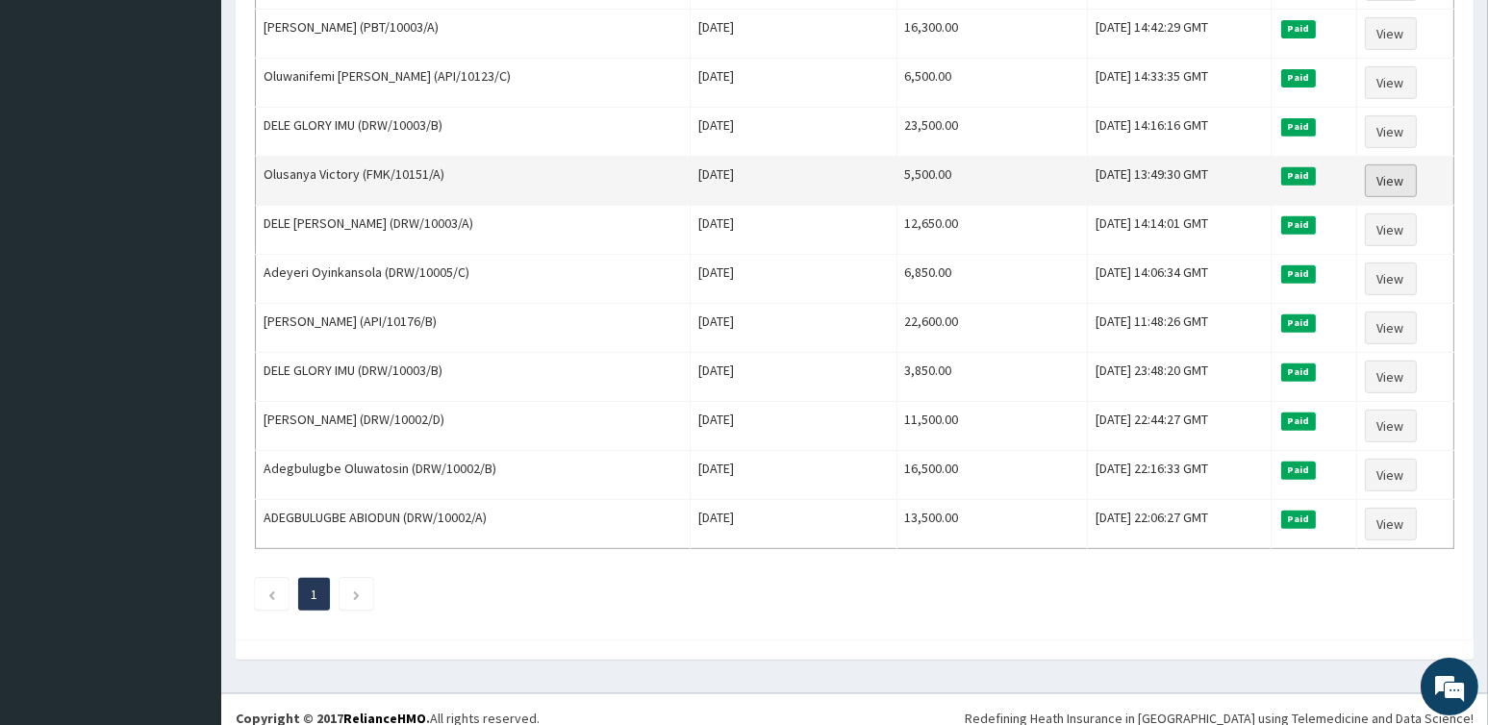
click at [1417, 171] on link "View" at bounding box center [1391, 180] width 52 height 33
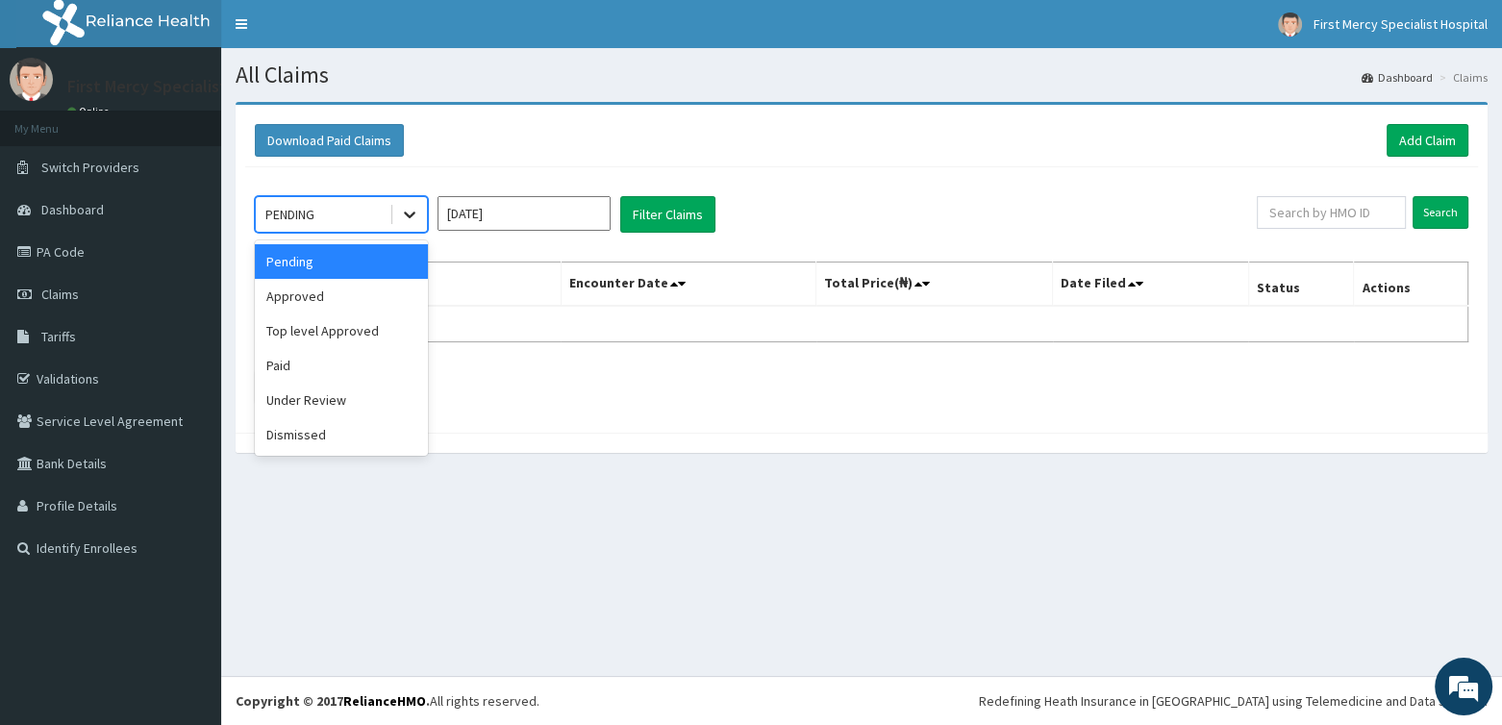
click at [410, 217] on icon at bounding box center [410, 216] width 12 height 7
click at [296, 365] on div "Paid" at bounding box center [341, 365] width 173 height 35
click at [531, 204] on input "[DATE]" at bounding box center [524, 213] width 173 height 35
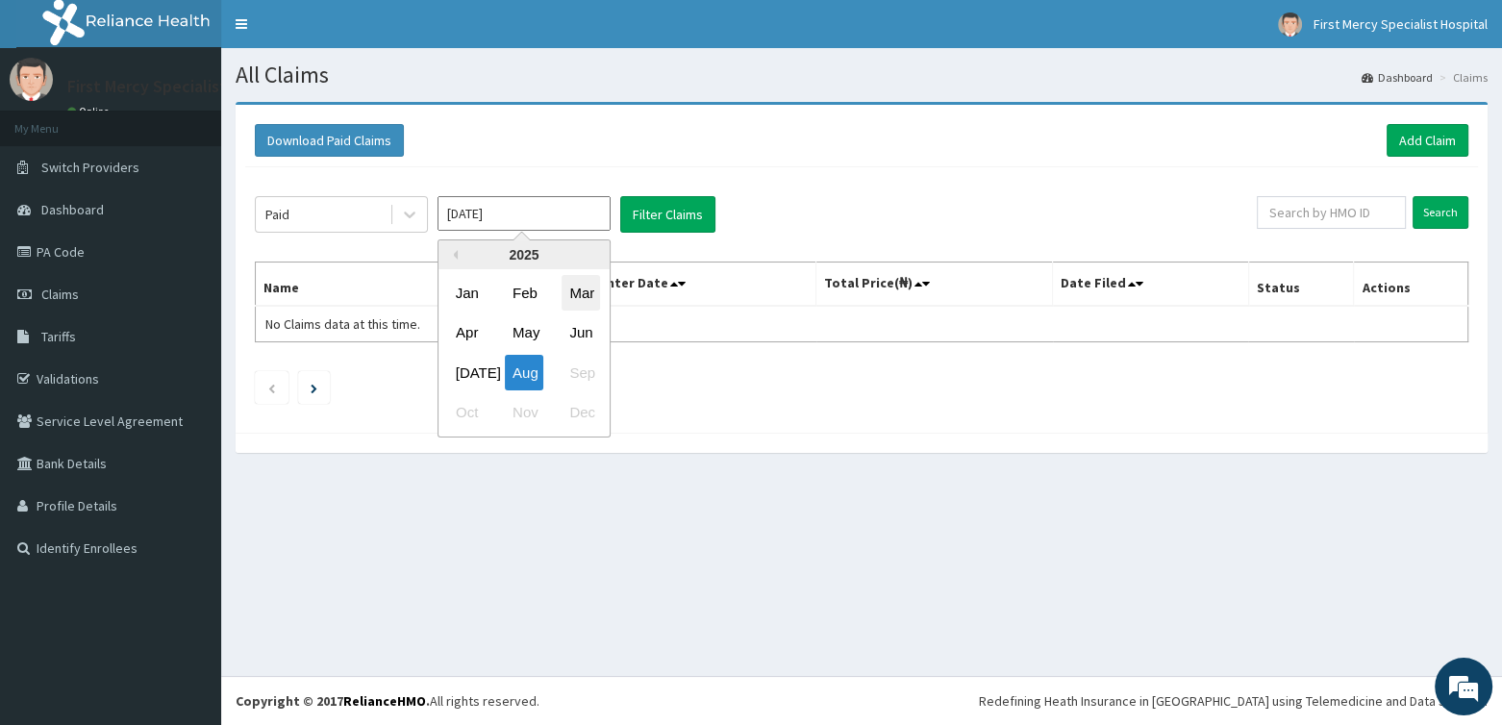
click at [588, 293] on div "Mar" at bounding box center [581, 293] width 38 height 36
type input "[DATE]"
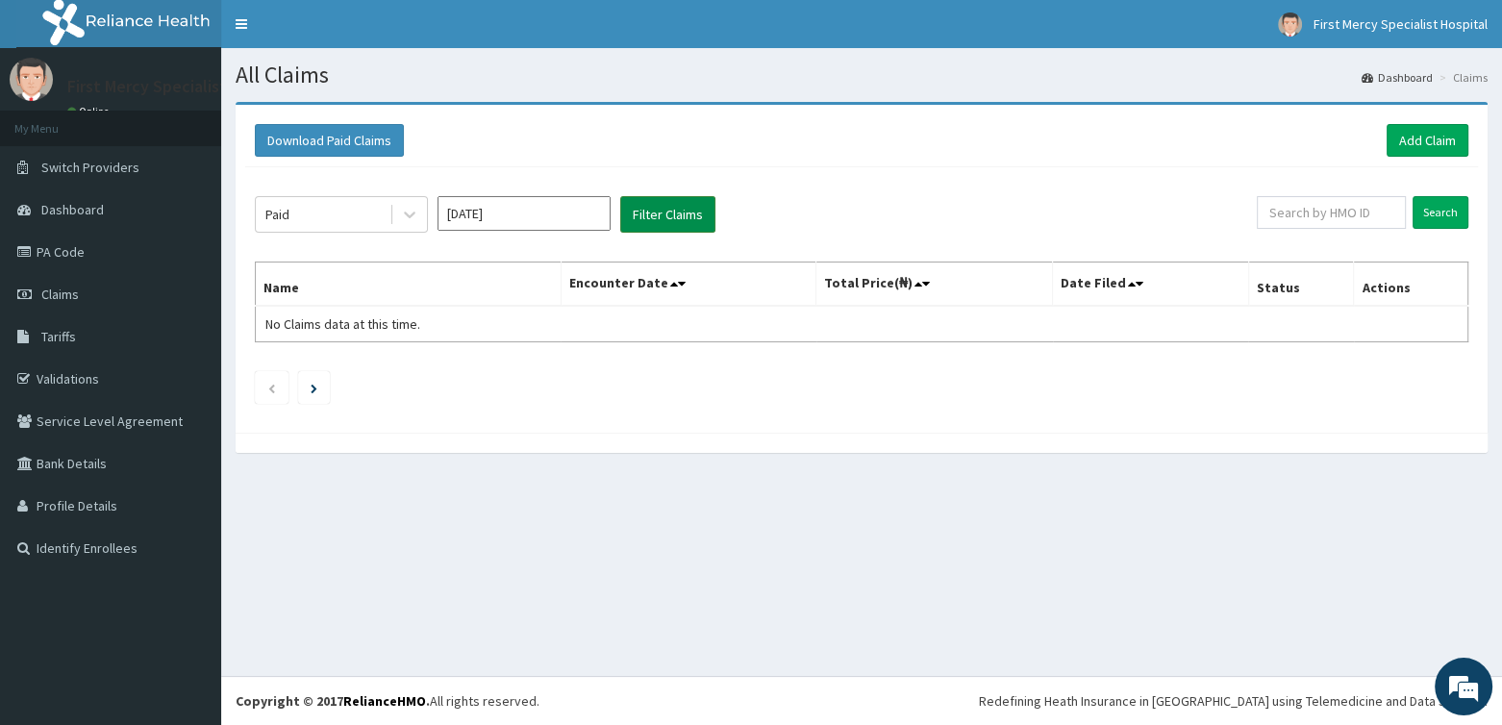
click at [640, 211] on button "Filter Claims" at bounding box center [667, 214] width 95 height 37
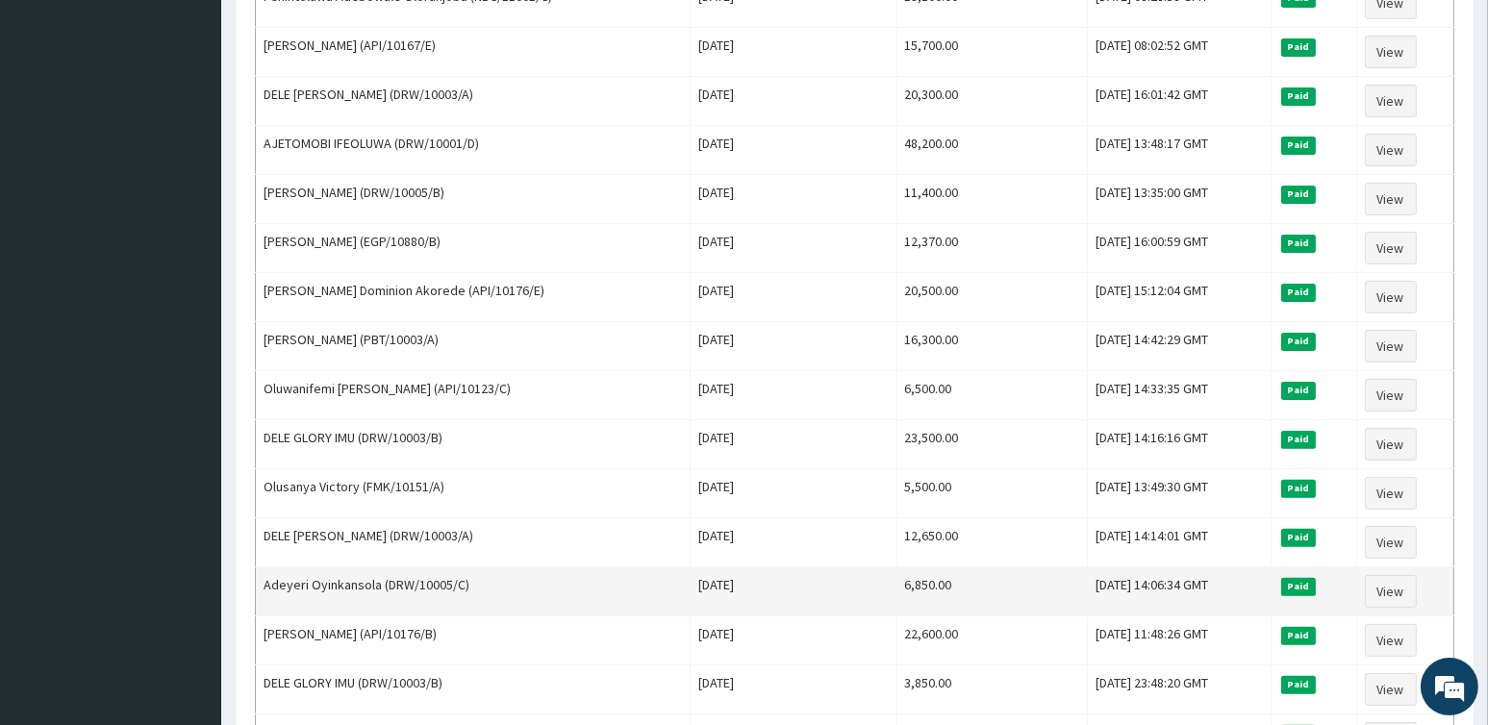
scroll to position [962, 0]
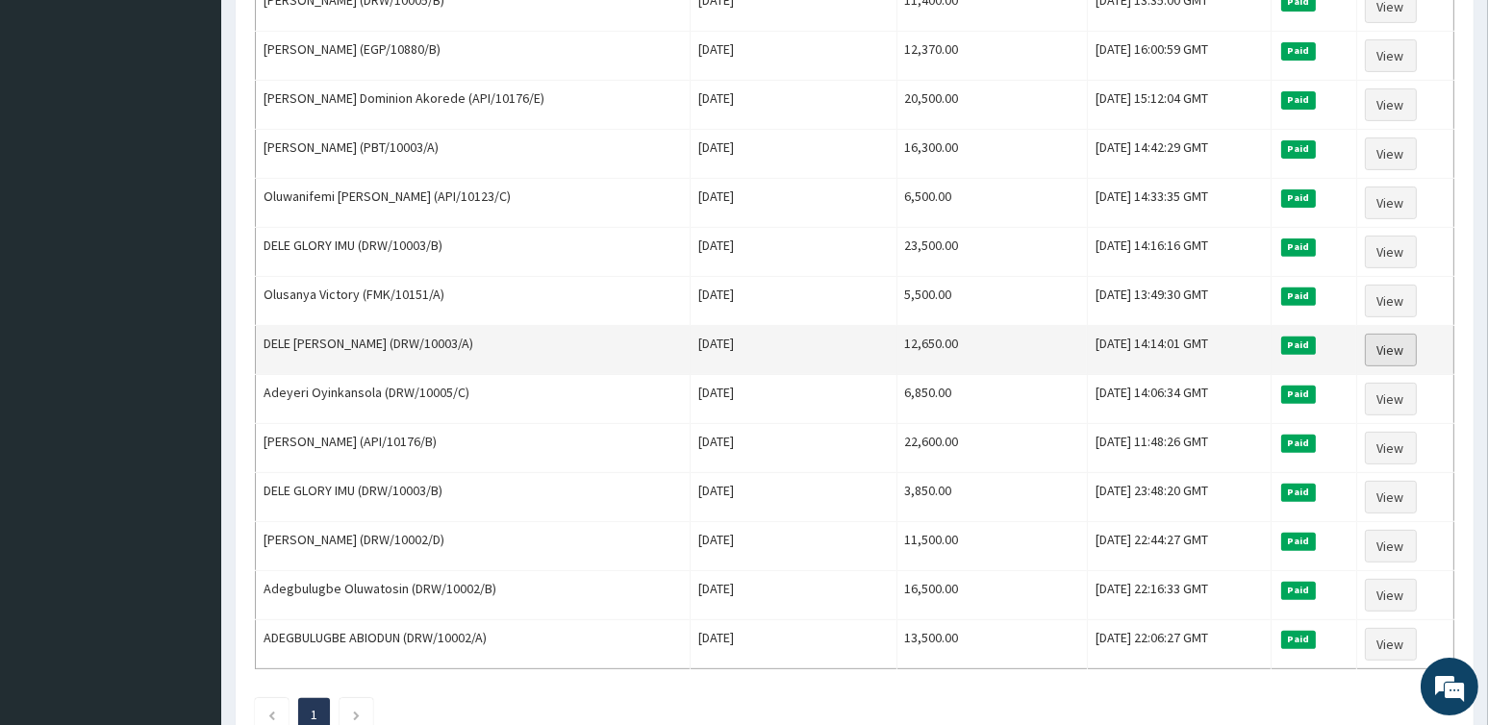
click at [1404, 334] on link "View" at bounding box center [1391, 350] width 52 height 33
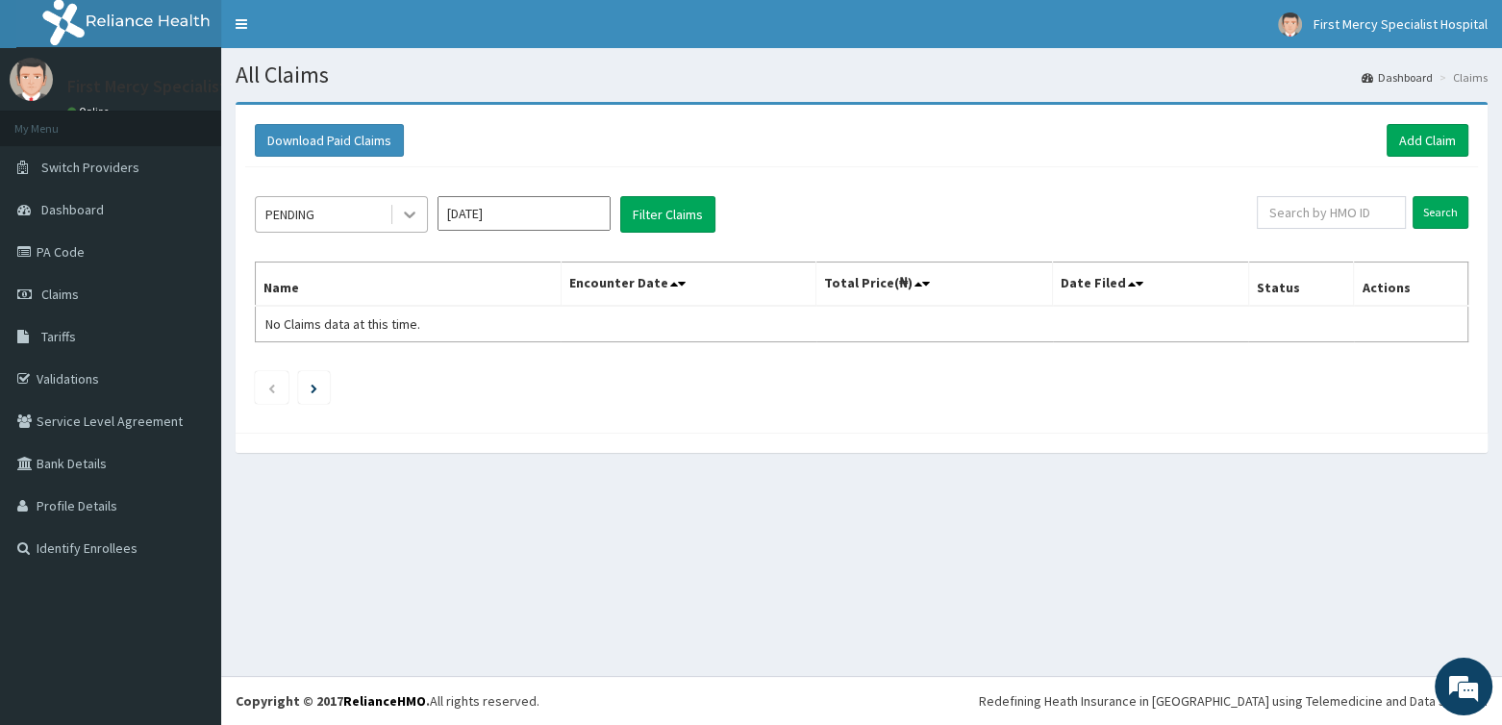
click at [408, 215] on icon at bounding box center [410, 216] width 12 height 7
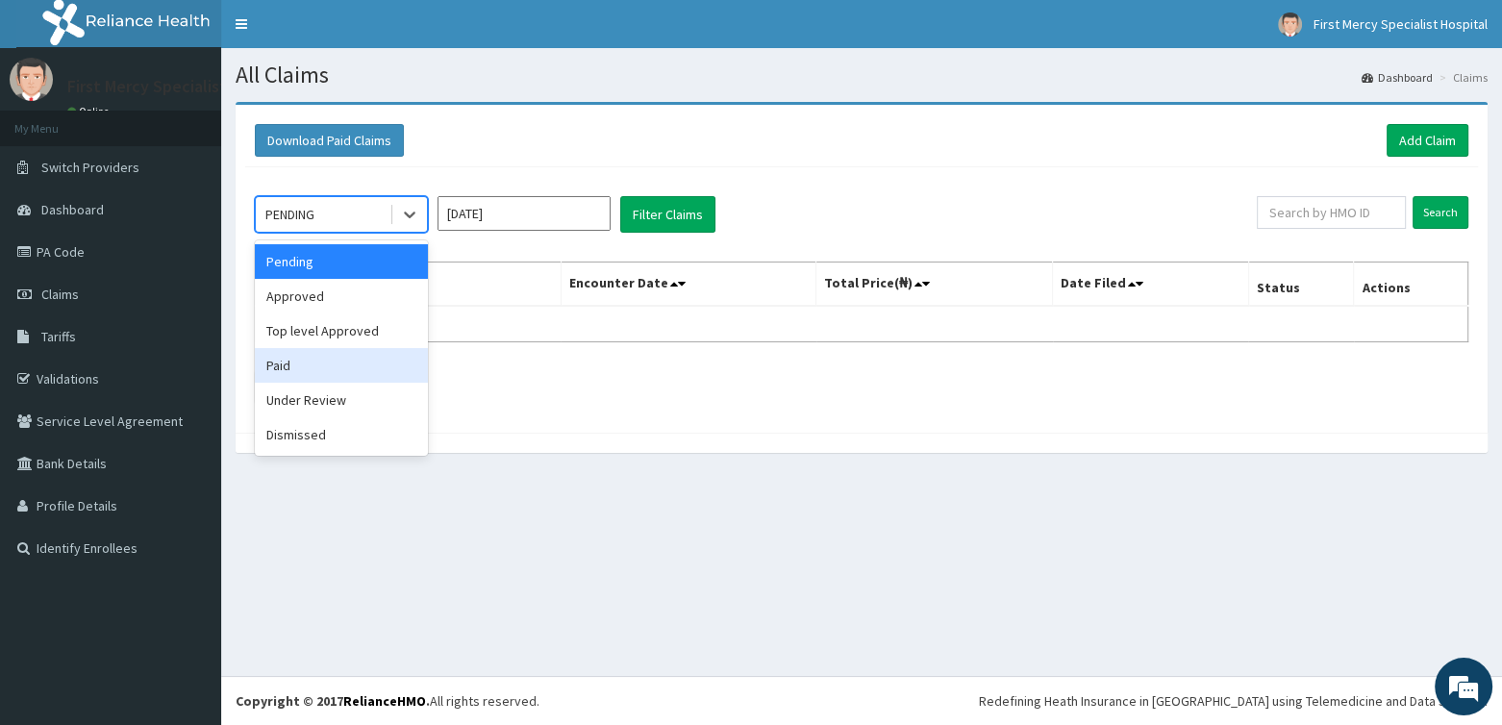
click at [296, 364] on div "Paid" at bounding box center [341, 365] width 173 height 35
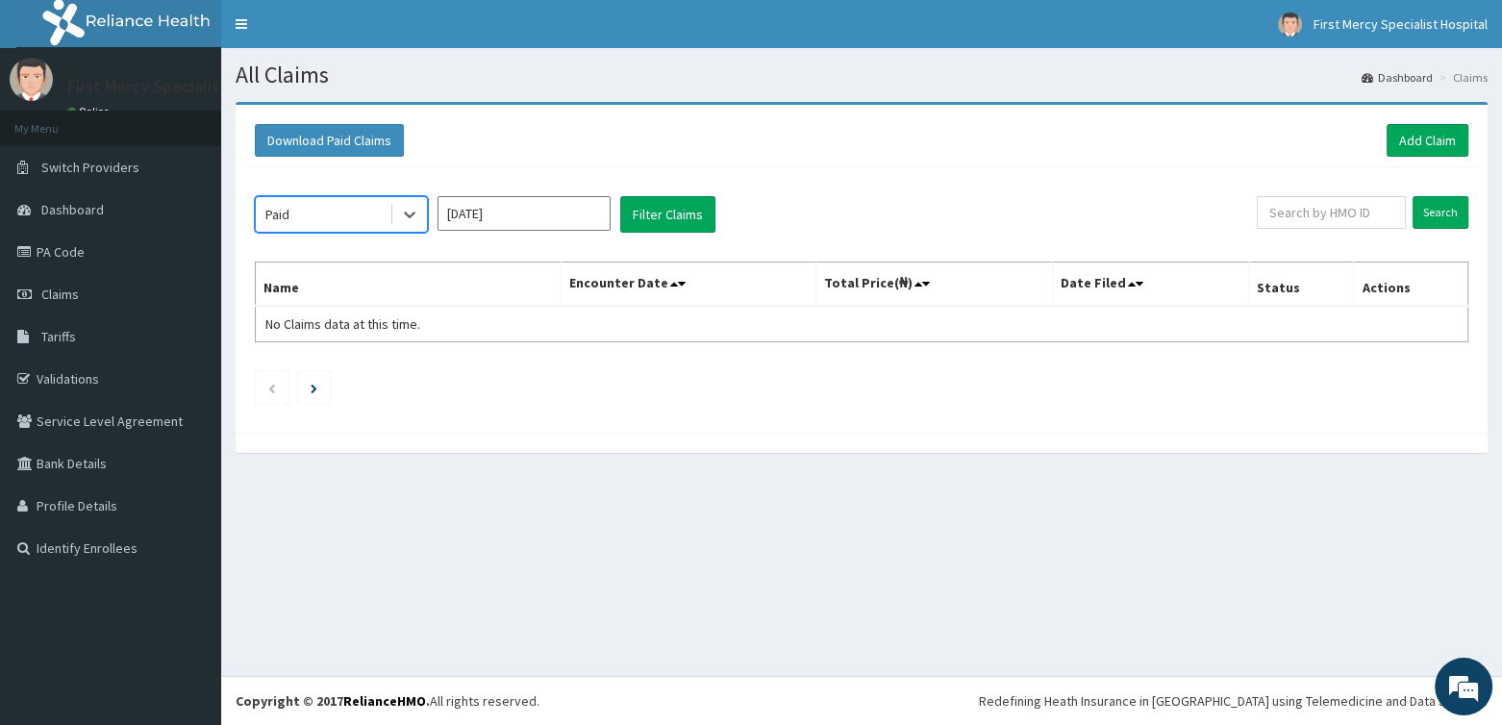
click at [531, 208] on input "Aug 2025" at bounding box center [524, 213] width 173 height 35
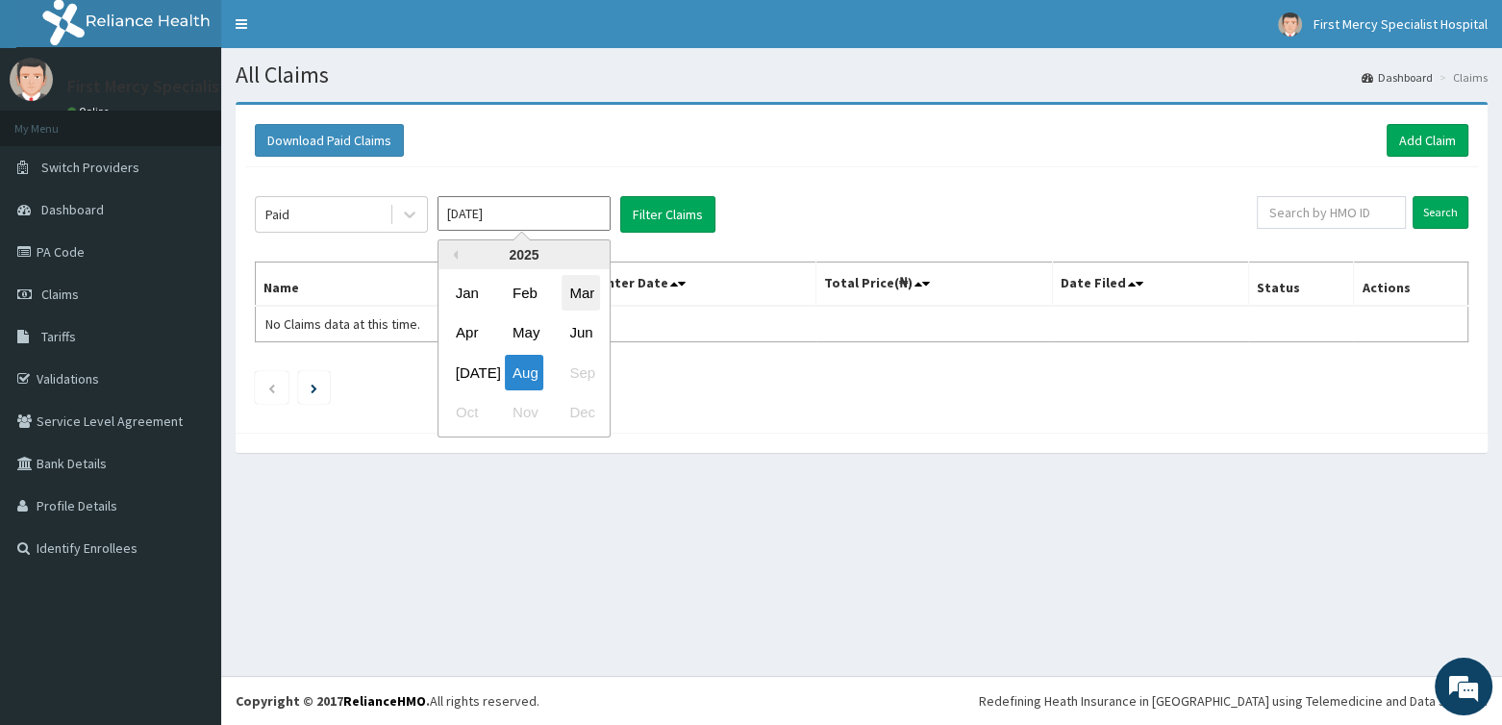
click at [569, 296] on div "Mar" at bounding box center [581, 293] width 38 height 36
type input "[DATE]"
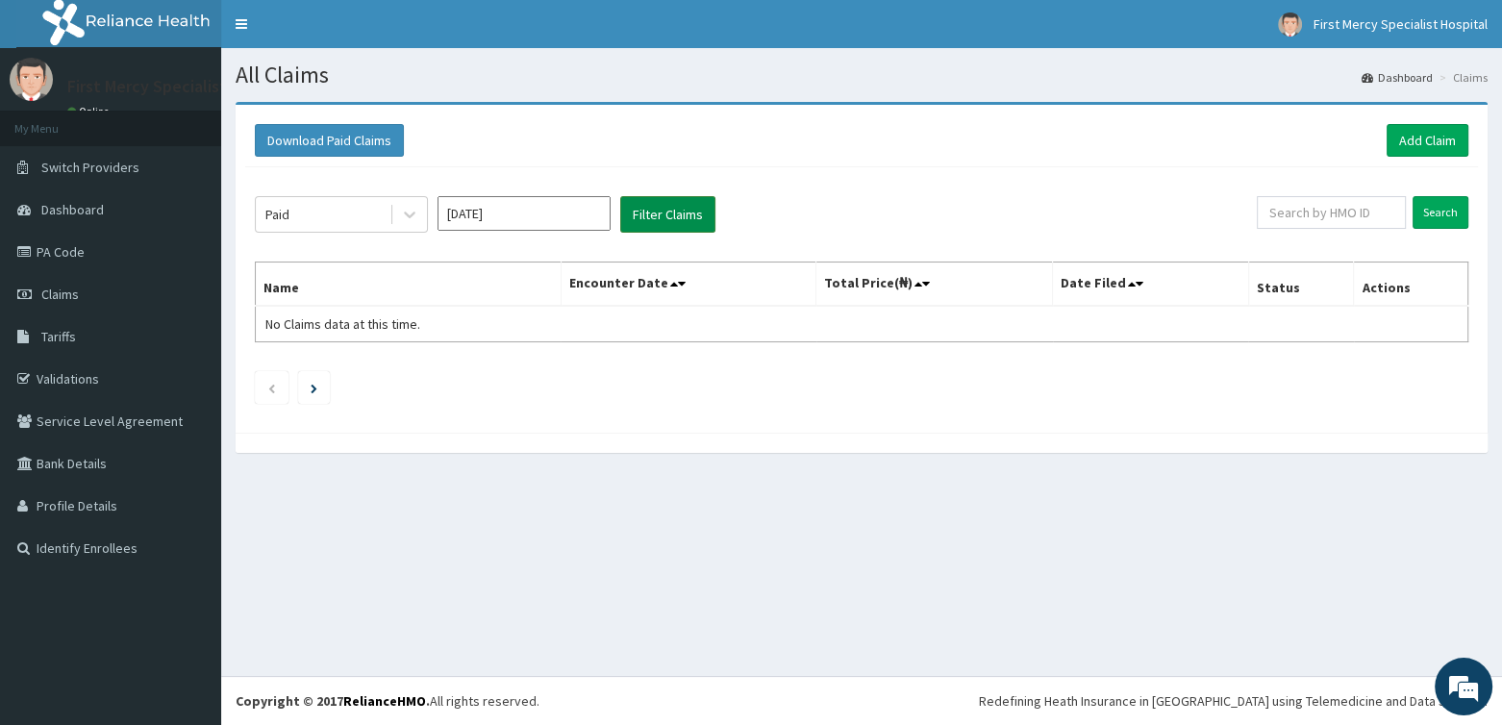
click at [660, 216] on button "Filter Claims" at bounding box center [667, 214] width 95 height 37
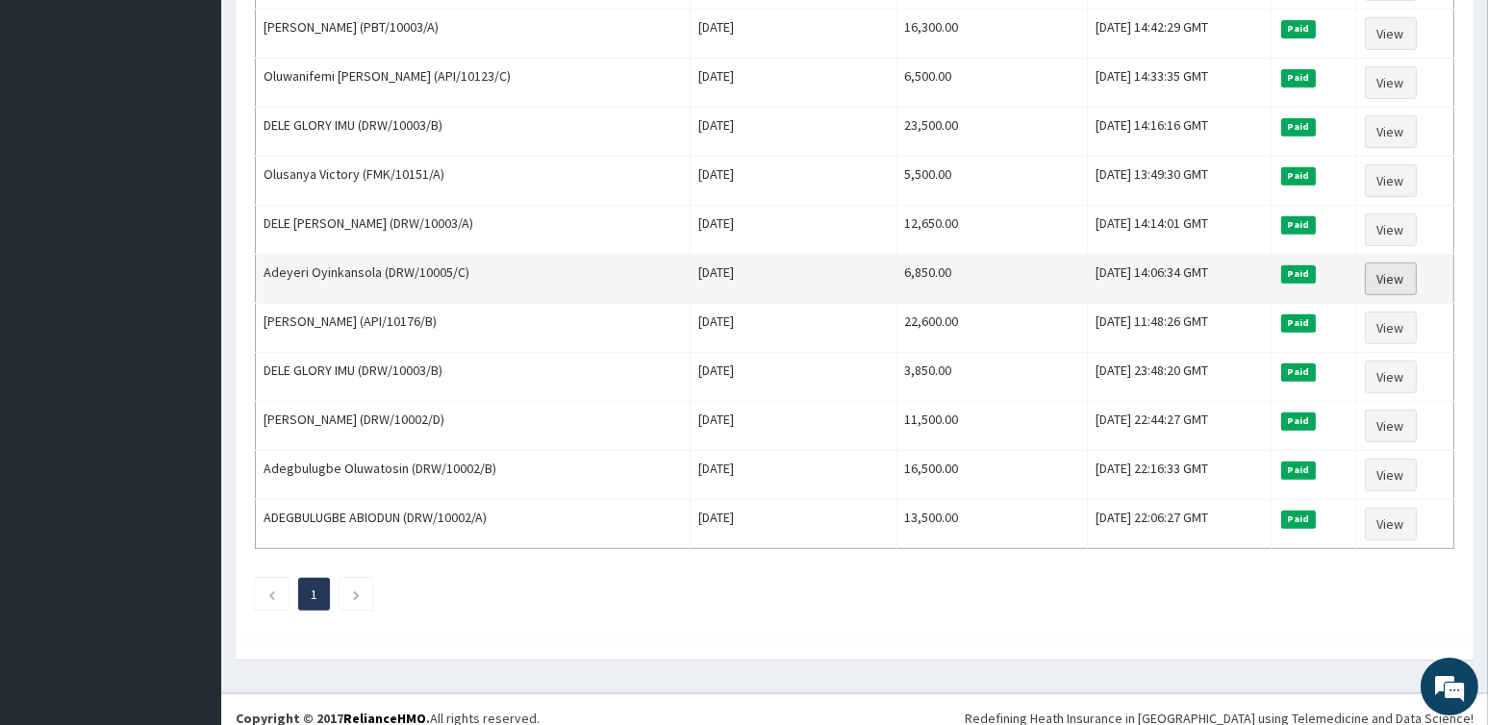
click at [1397, 264] on link "View" at bounding box center [1391, 279] width 52 height 33
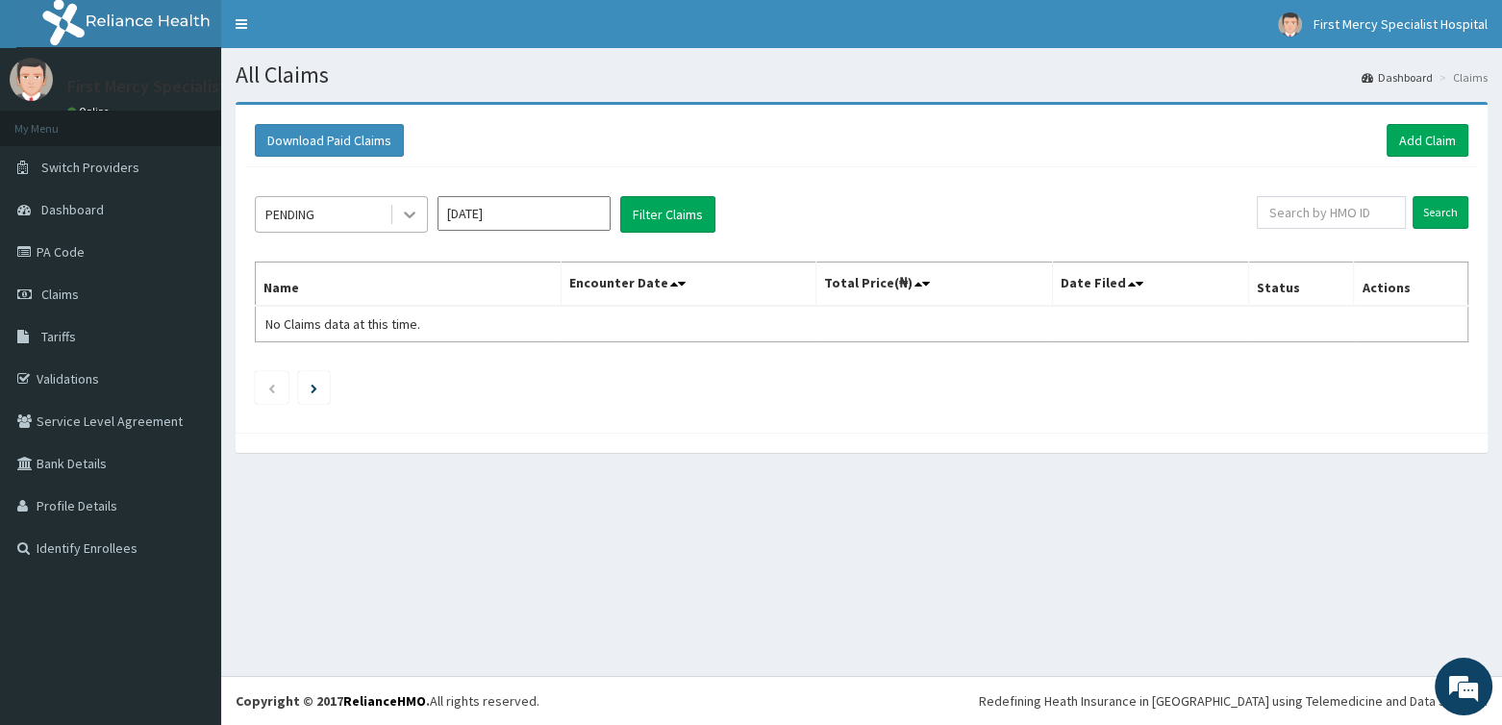
click at [410, 215] on icon at bounding box center [410, 216] width 12 height 7
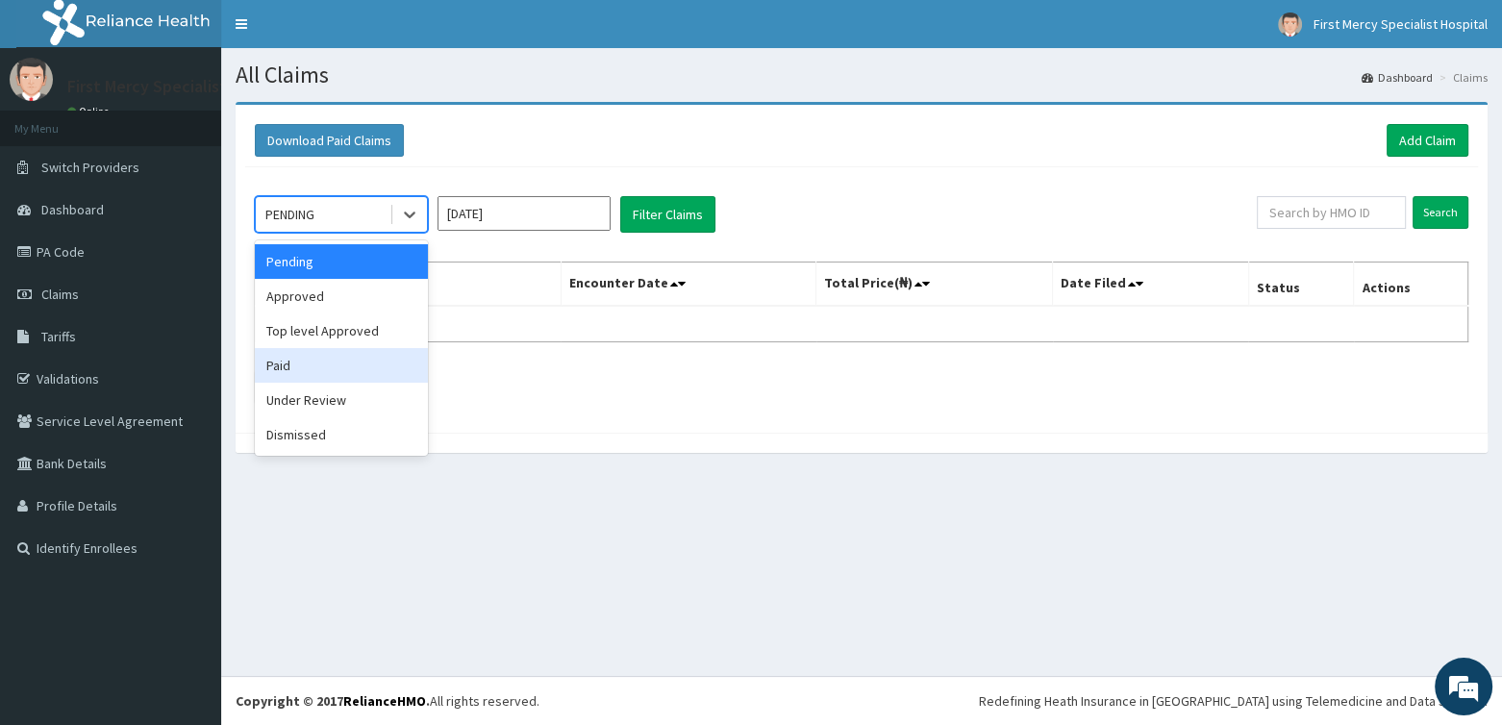
click at [304, 362] on div "Paid" at bounding box center [341, 365] width 173 height 35
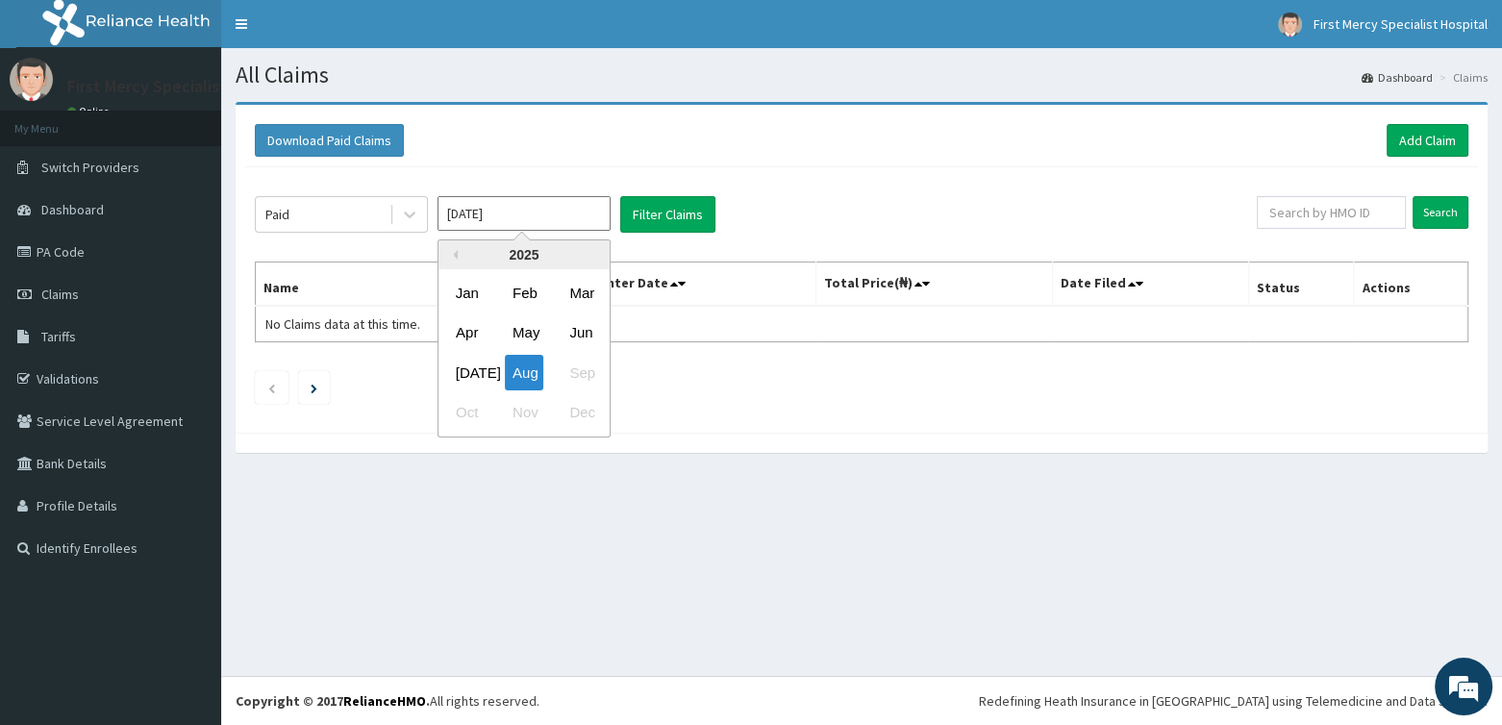
click at [517, 213] on input "Aug 2025" at bounding box center [524, 213] width 173 height 35
click at [580, 281] on div "Mar" at bounding box center [581, 293] width 38 height 36
type input "Mar 2025"
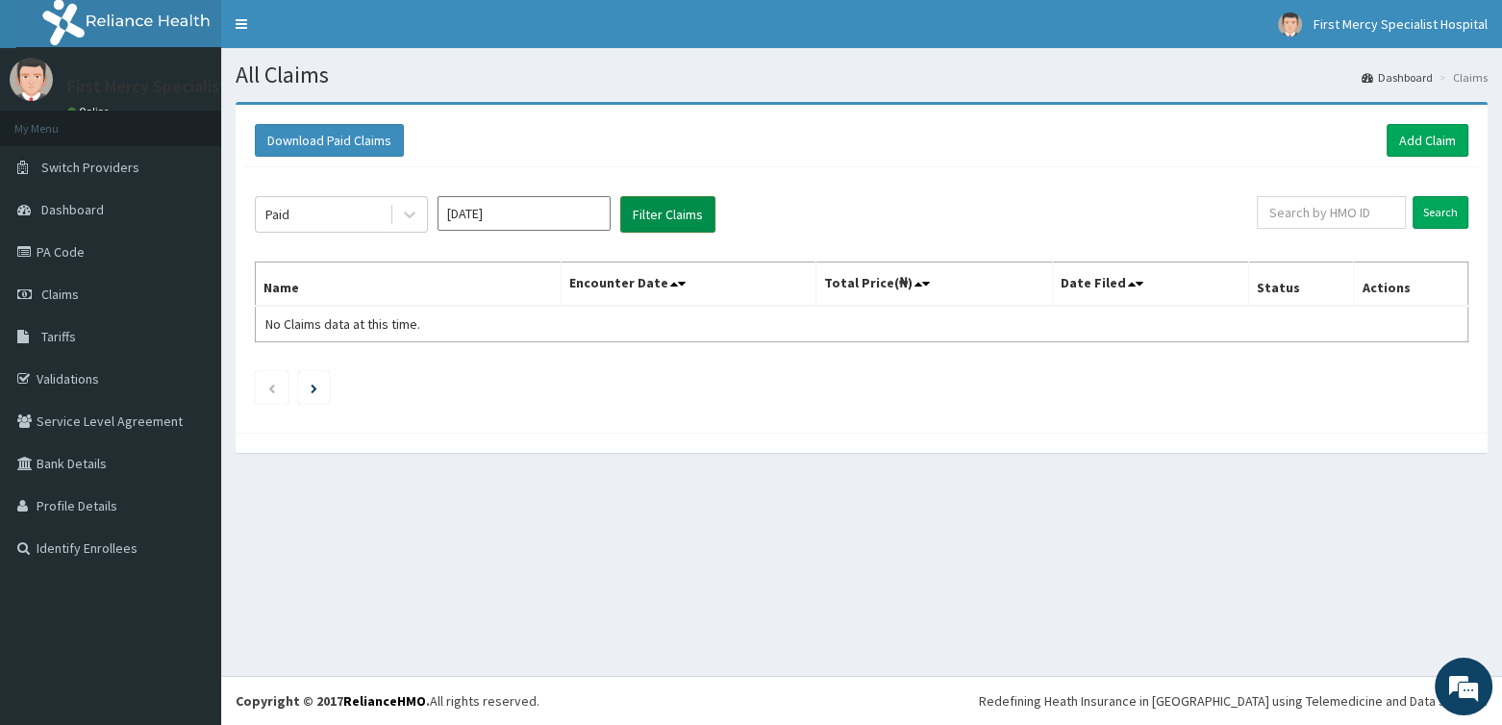
click at [661, 209] on button "Filter Claims" at bounding box center [667, 214] width 95 height 37
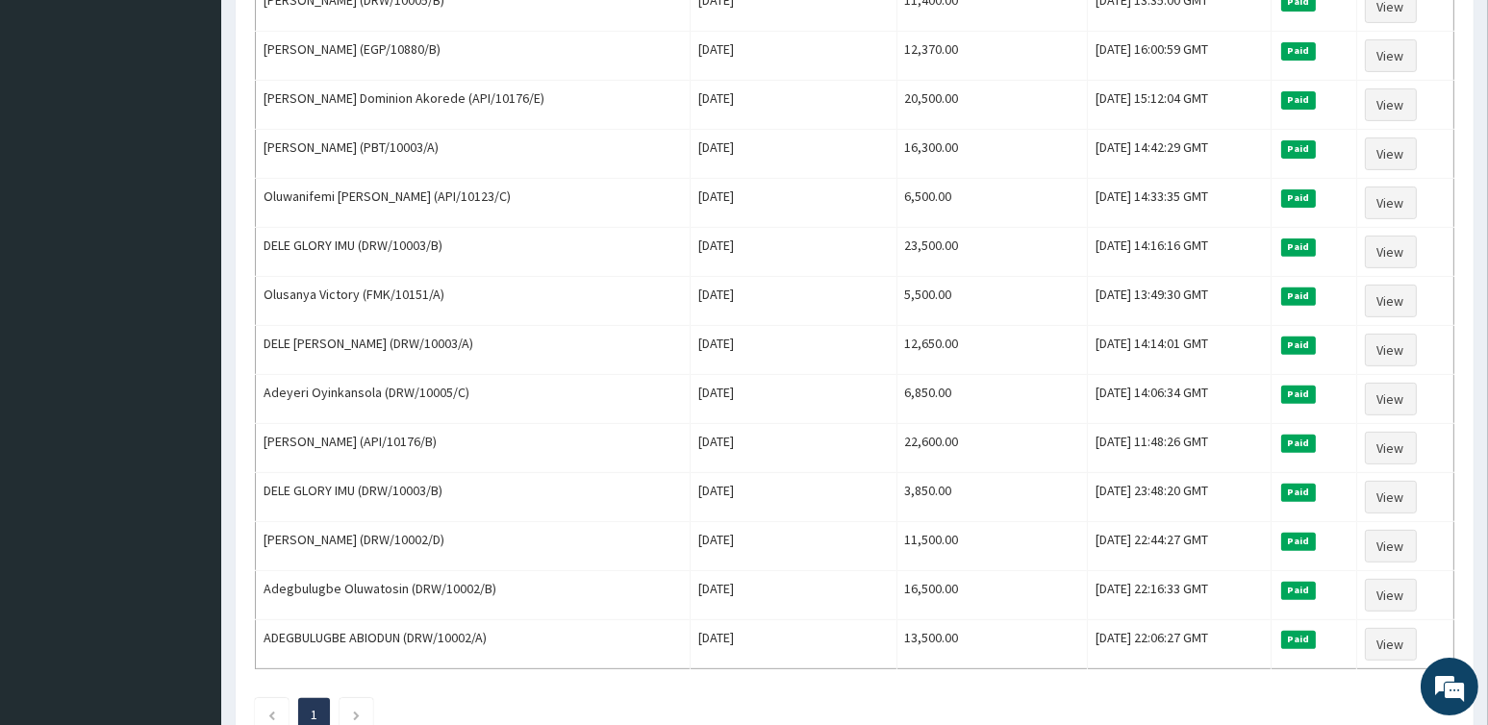
scroll to position [1082, 0]
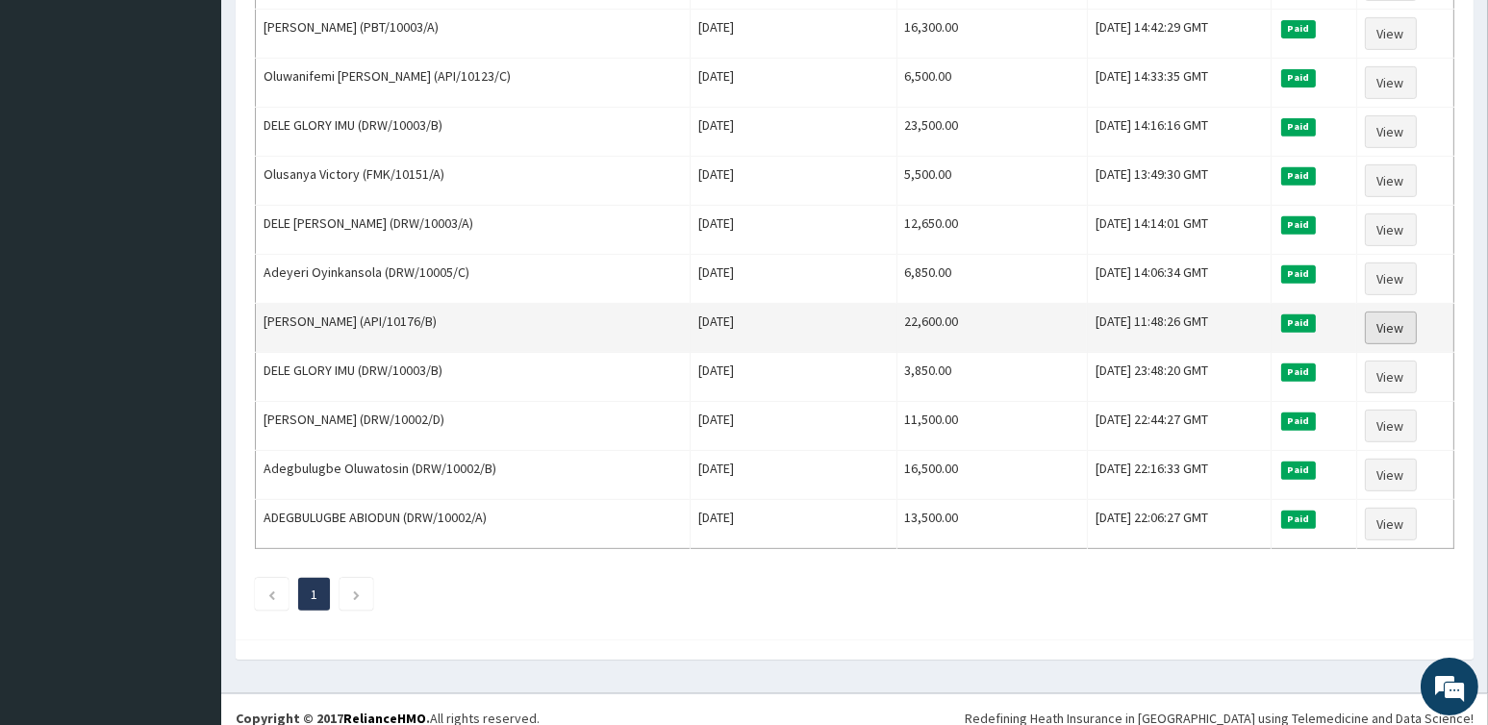
click at [1391, 312] on link "View" at bounding box center [1391, 328] width 52 height 33
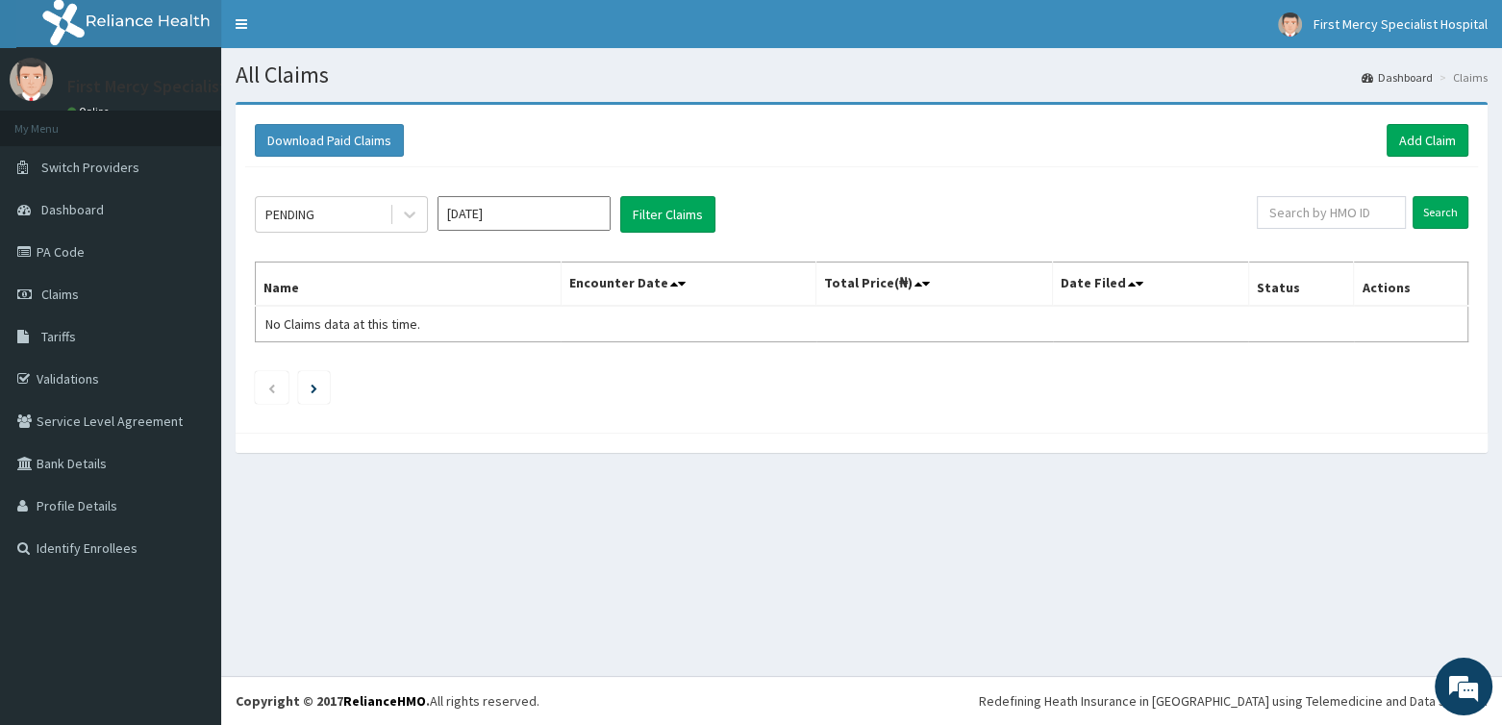
click at [578, 211] on input "[DATE]" at bounding box center [524, 213] width 173 height 35
click at [589, 296] on div "Mar" at bounding box center [581, 293] width 38 height 36
type input "[DATE]"
click at [357, 213] on div "PENDING" at bounding box center [323, 214] width 134 height 31
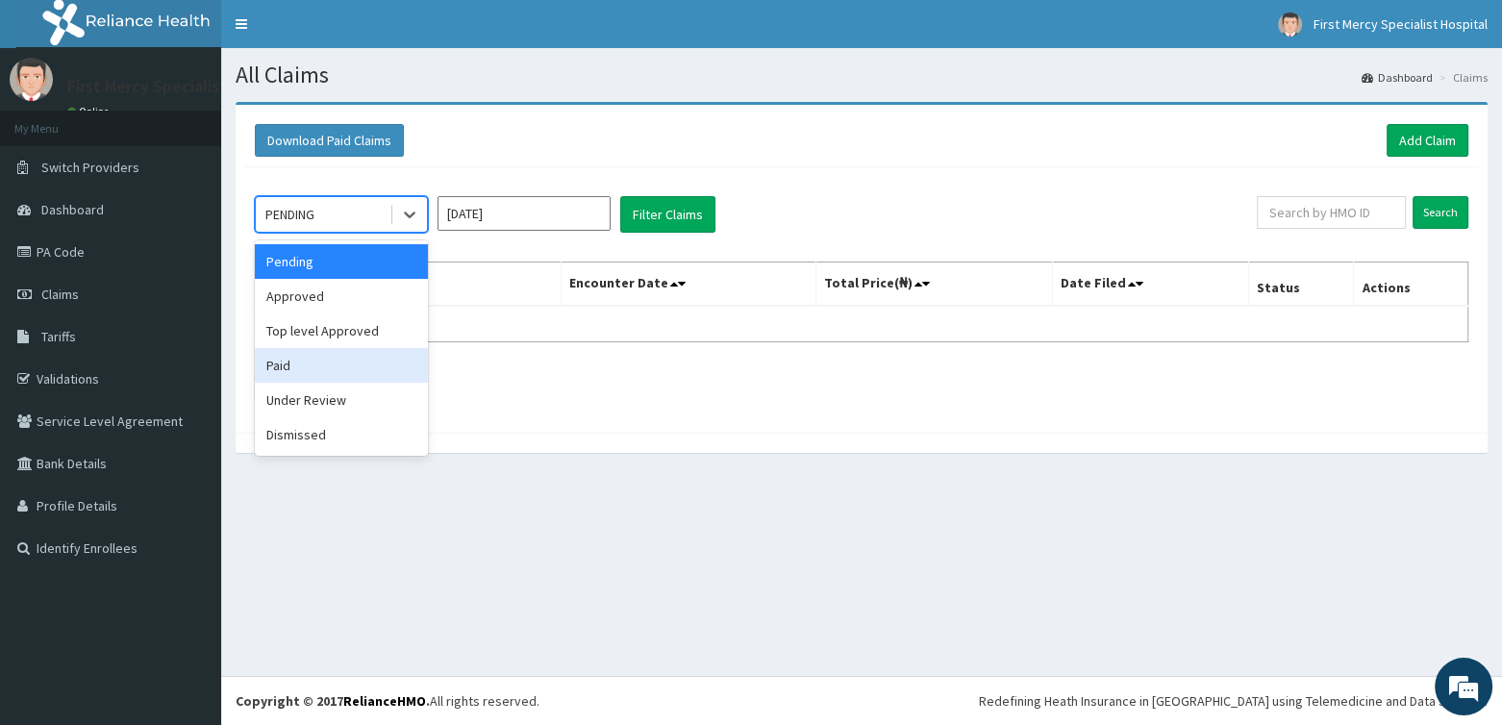
drag, startPoint x: 289, startPoint y: 363, endPoint x: 510, endPoint y: 255, distance: 246.1
click at [289, 364] on div "Paid" at bounding box center [341, 365] width 173 height 35
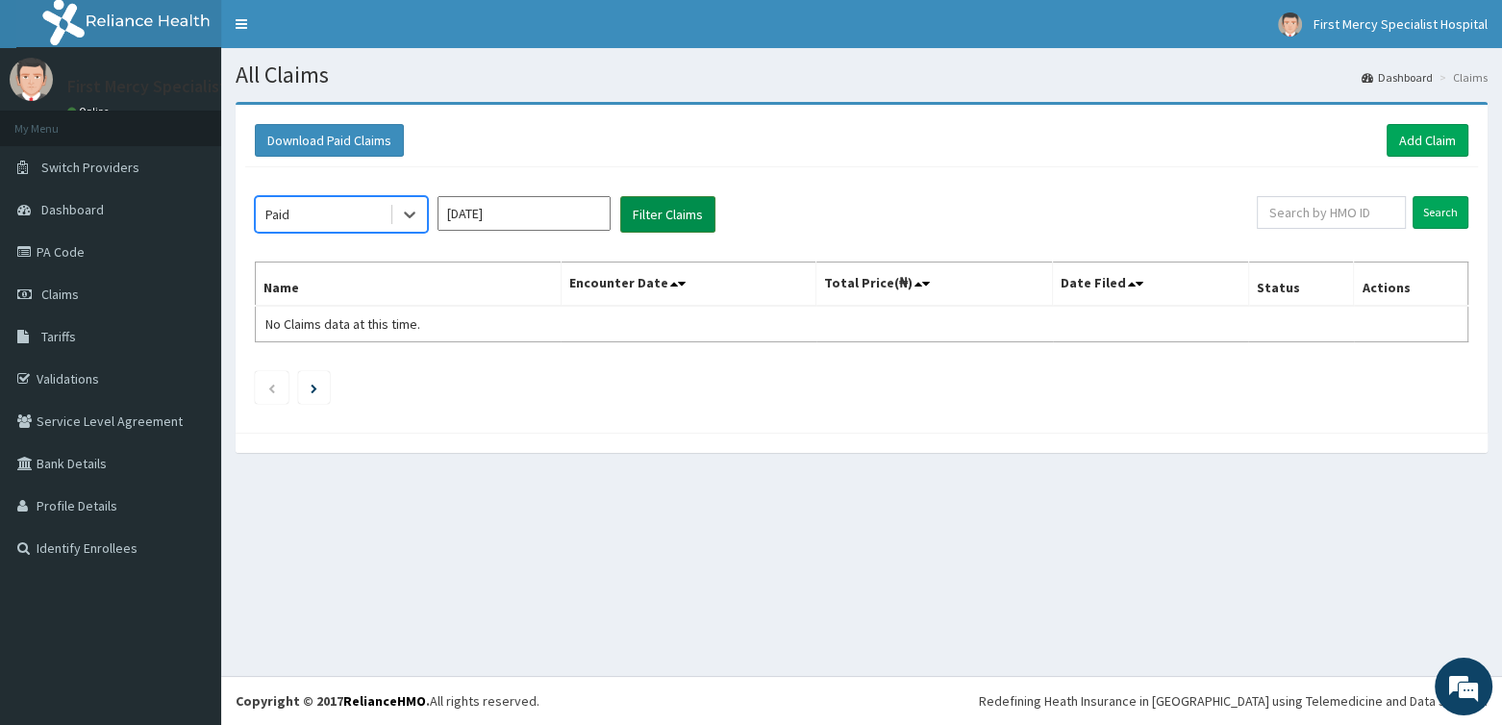
click at [656, 210] on button "Filter Claims" at bounding box center [667, 214] width 95 height 37
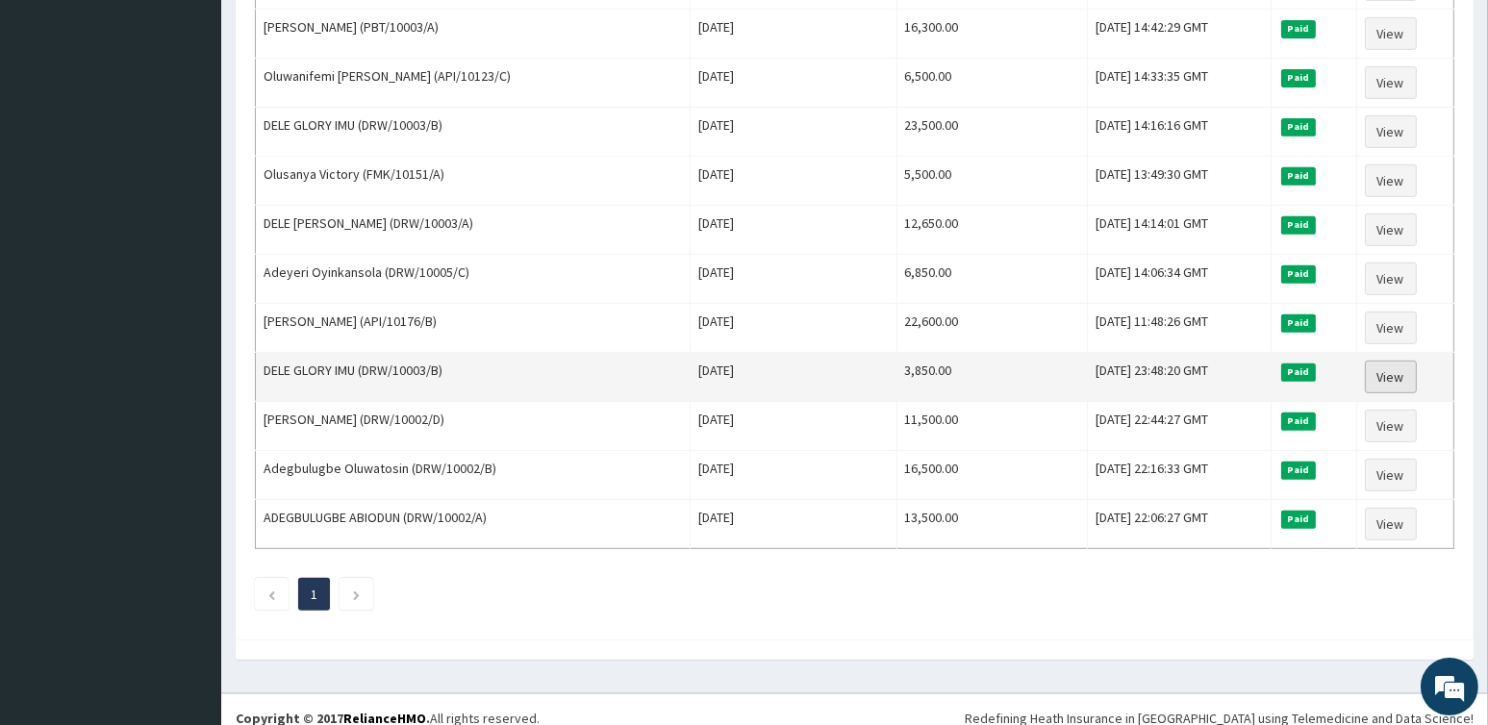
click at [1402, 361] on link "View" at bounding box center [1391, 377] width 52 height 33
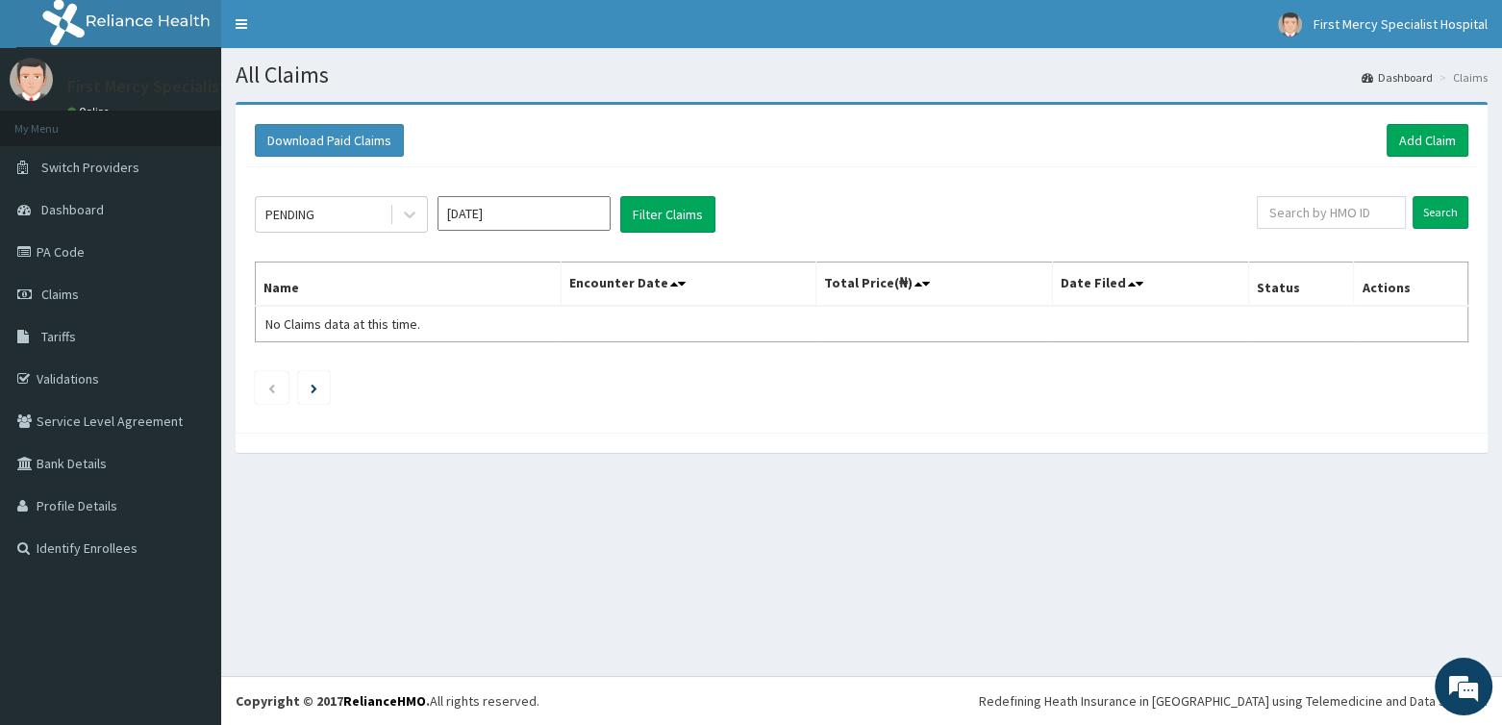
click at [526, 210] on input "Aug 2025" at bounding box center [524, 213] width 173 height 35
click at [591, 288] on div "Mar" at bounding box center [581, 293] width 38 height 36
type input "[DATE]"
click at [405, 209] on icon at bounding box center [409, 214] width 19 height 19
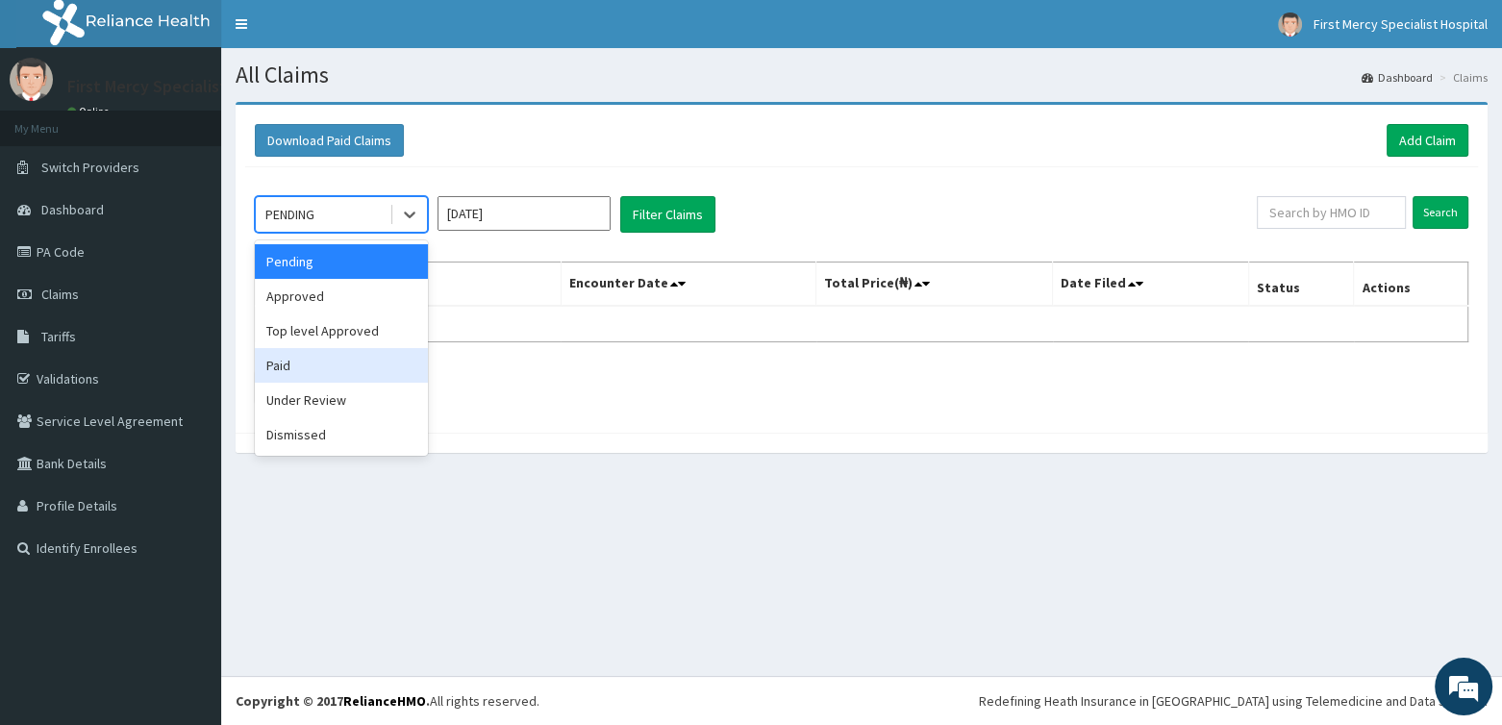
click at [289, 364] on div "Paid" at bounding box center [341, 365] width 173 height 35
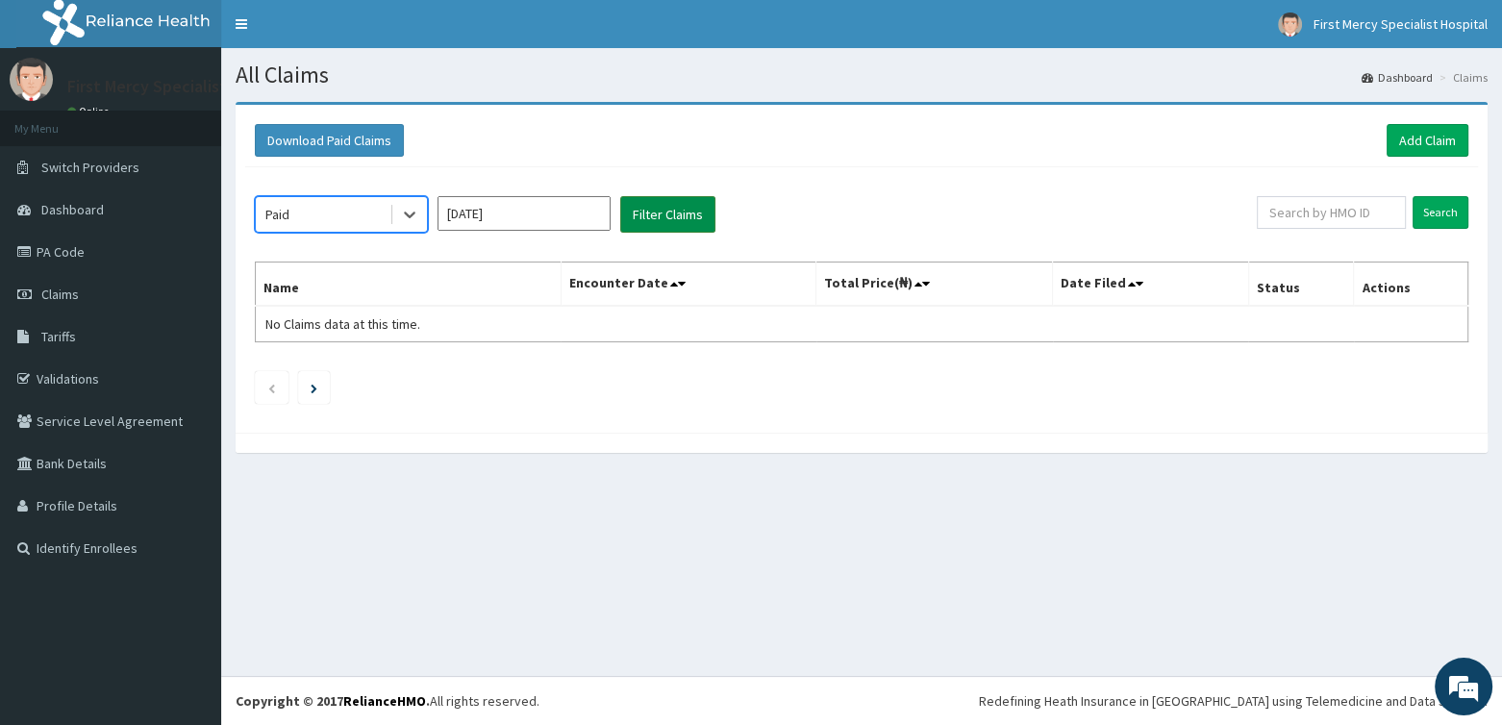
click at [644, 210] on button "Filter Claims" at bounding box center [667, 214] width 95 height 37
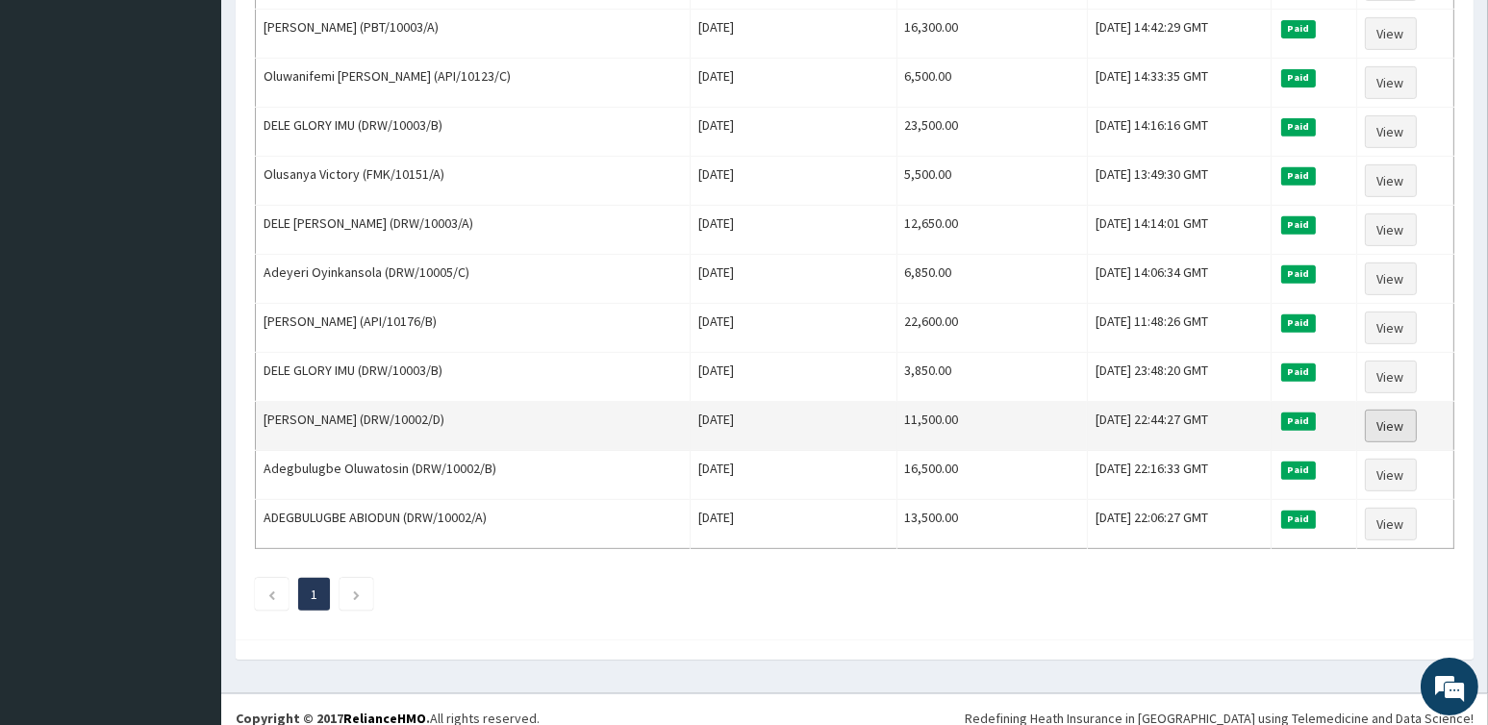
click at [1397, 410] on link "View" at bounding box center [1391, 426] width 52 height 33
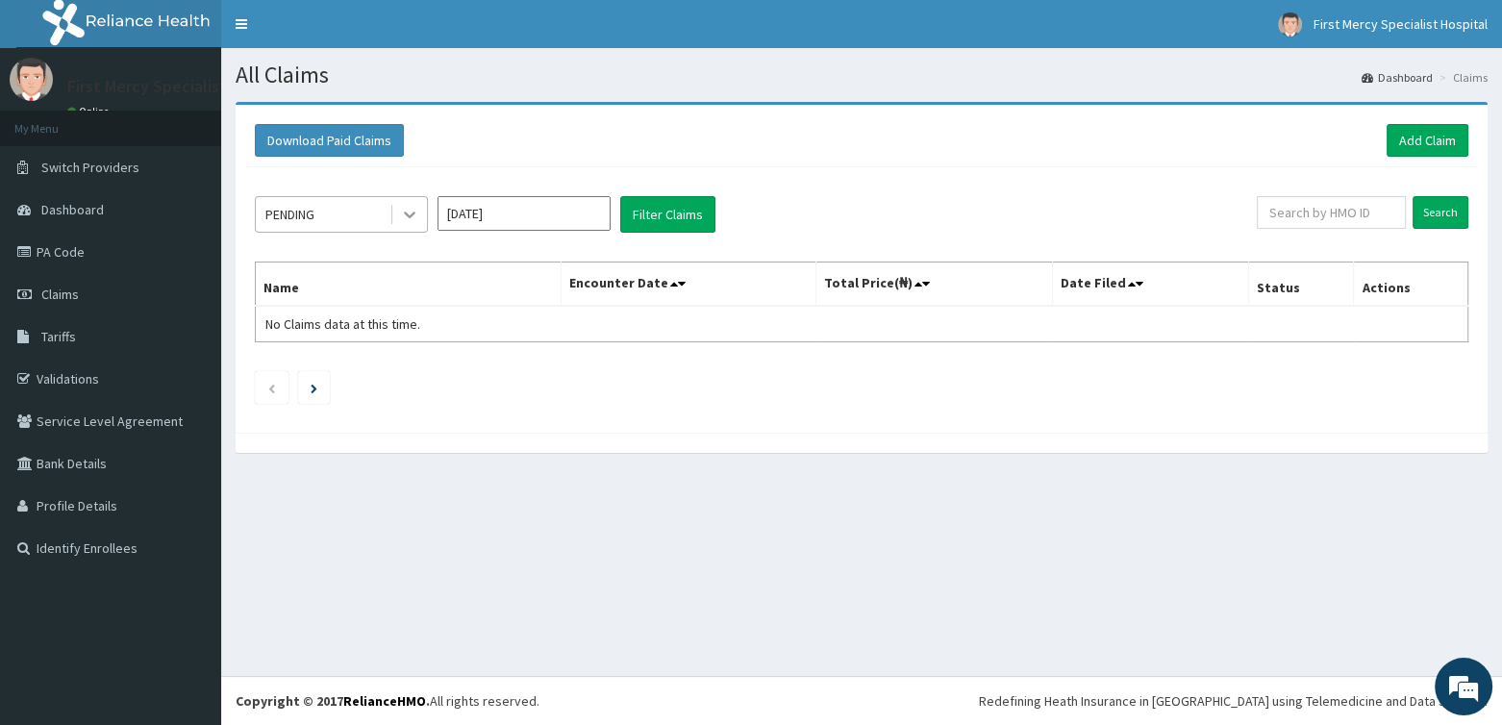
click at [414, 219] on icon at bounding box center [409, 214] width 19 height 19
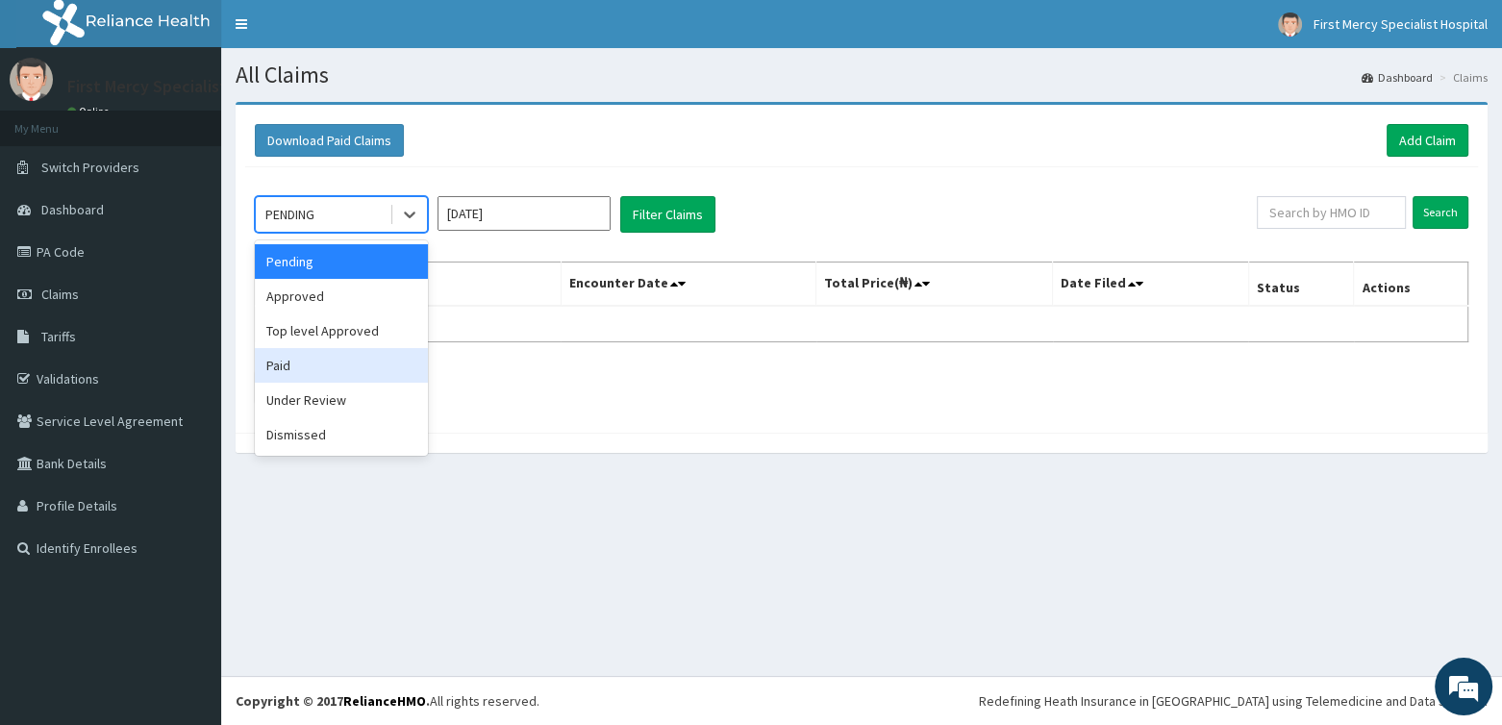
drag, startPoint x: 291, startPoint y: 362, endPoint x: 539, endPoint y: 250, distance: 271.2
click at [295, 362] on div "Paid" at bounding box center [341, 365] width 173 height 35
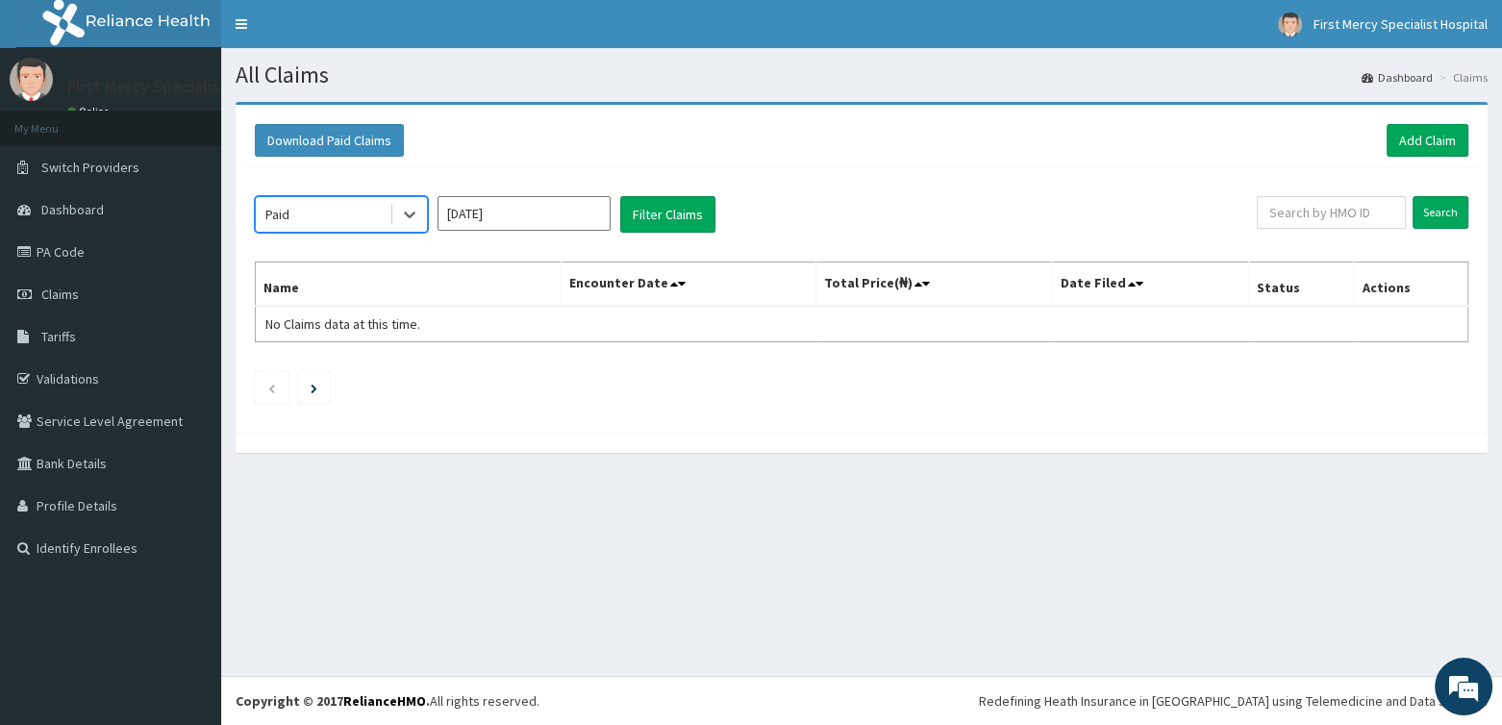
click at [560, 204] on input "[DATE]" at bounding box center [524, 213] width 173 height 35
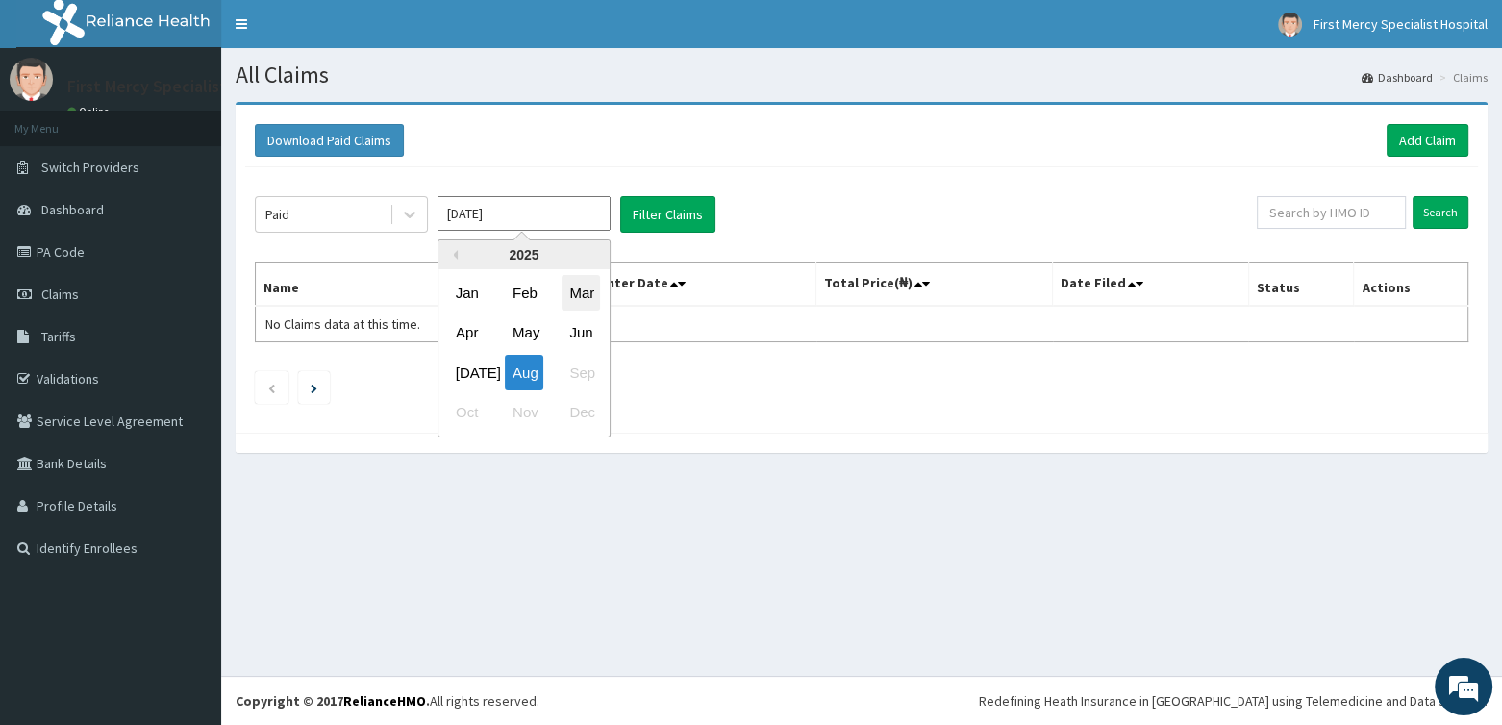
click at [570, 290] on div "Mar" at bounding box center [581, 293] width 38 height 36
type input "[DATE]"
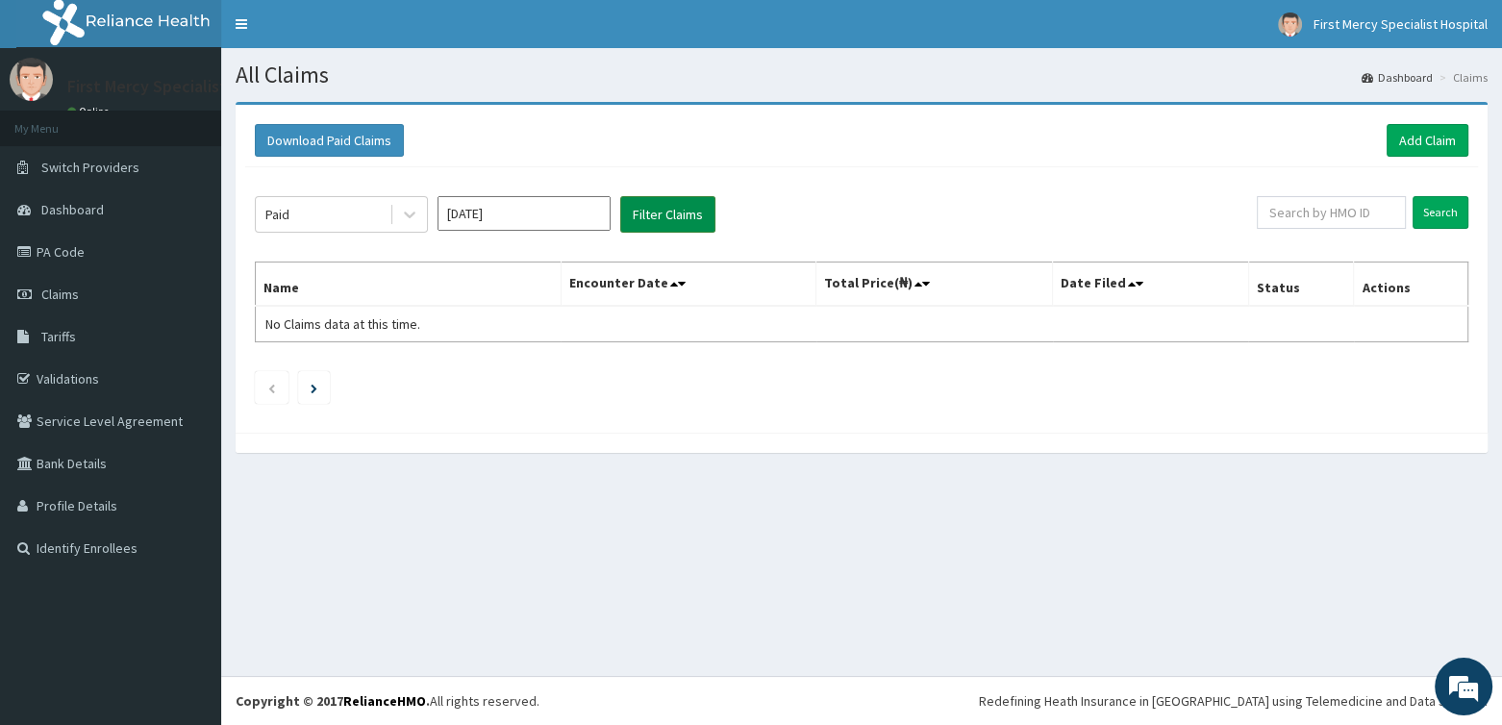
click at [636, 219] on button "Filter Claims" at bounding box center [667, 214] width 95 height 37
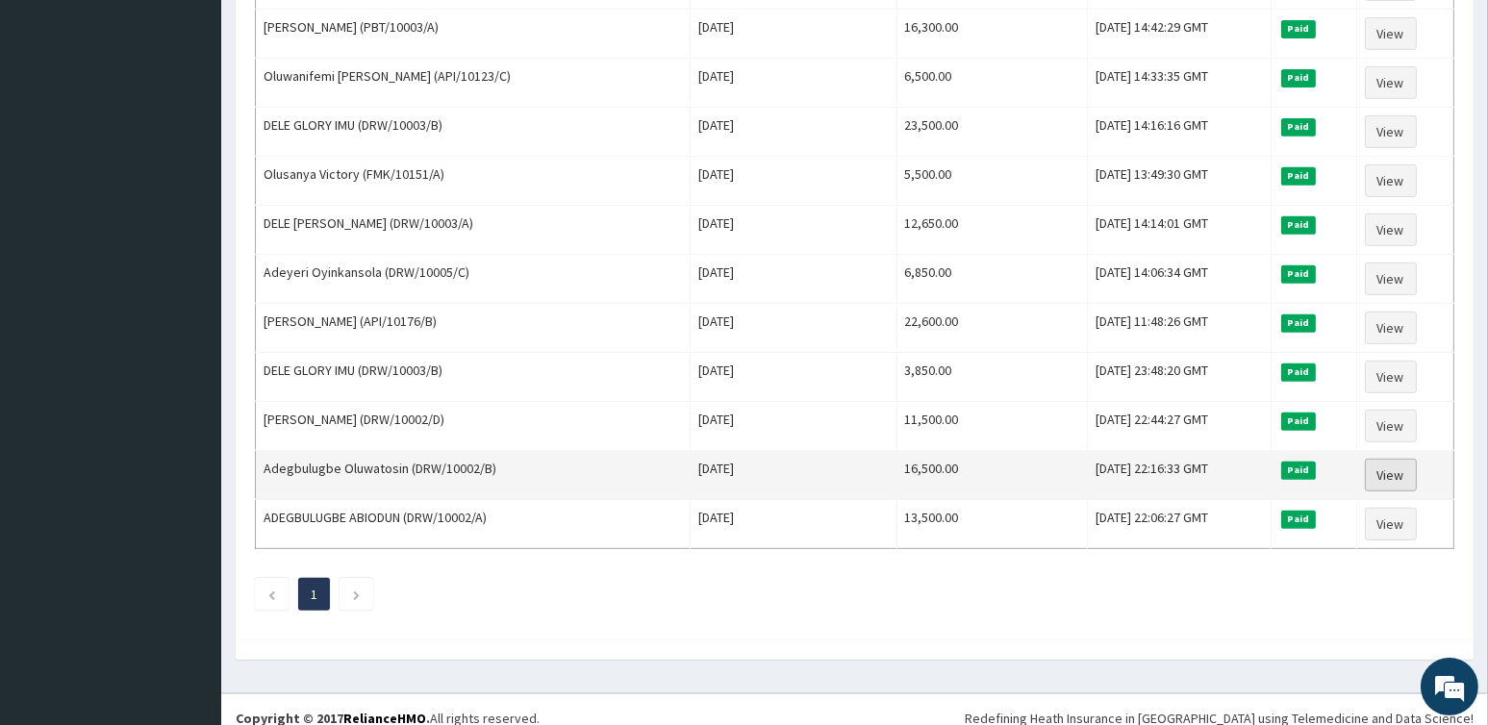
click at [1398, 459] on link "View" at bounding box center [1391, 475] width 52 height 33
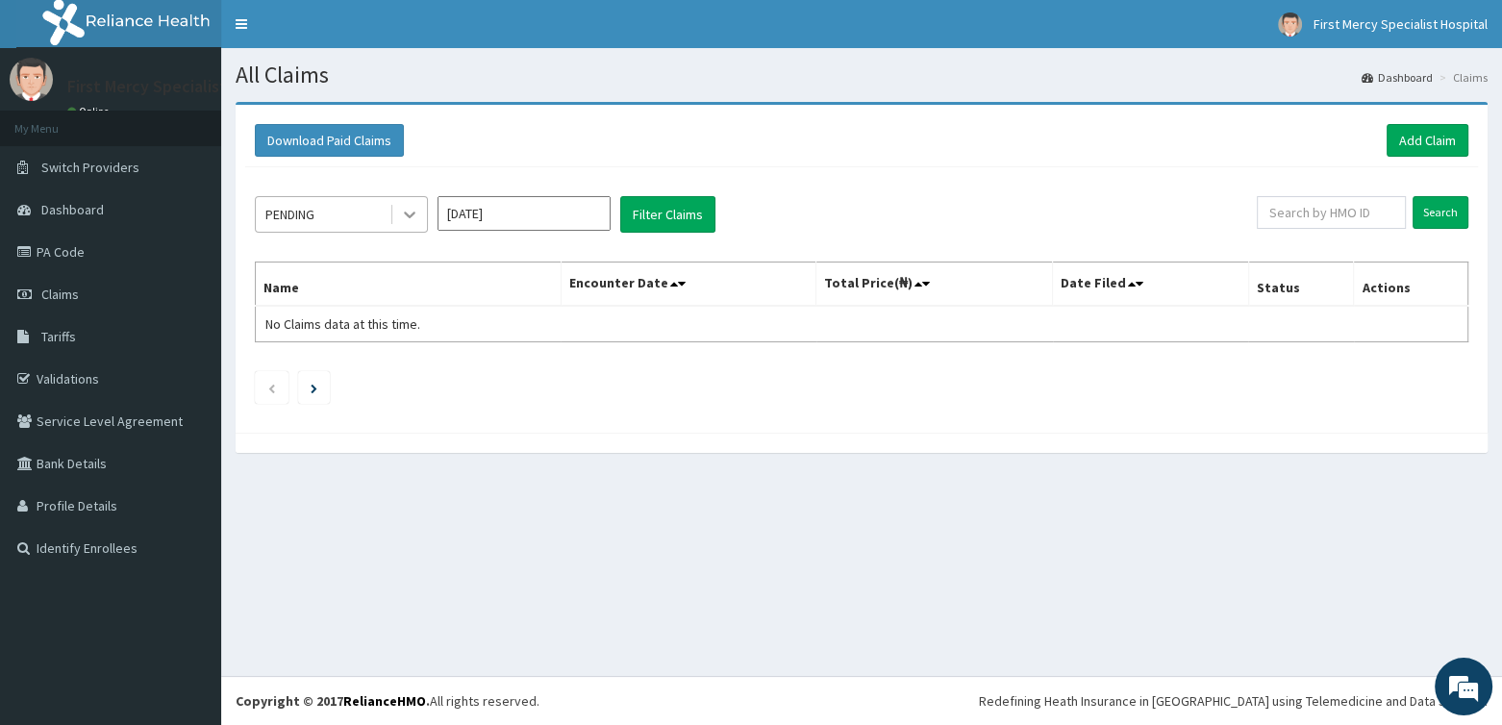
click at [414, 213] on icon at bounding box center [410, 216] width 12 height 7
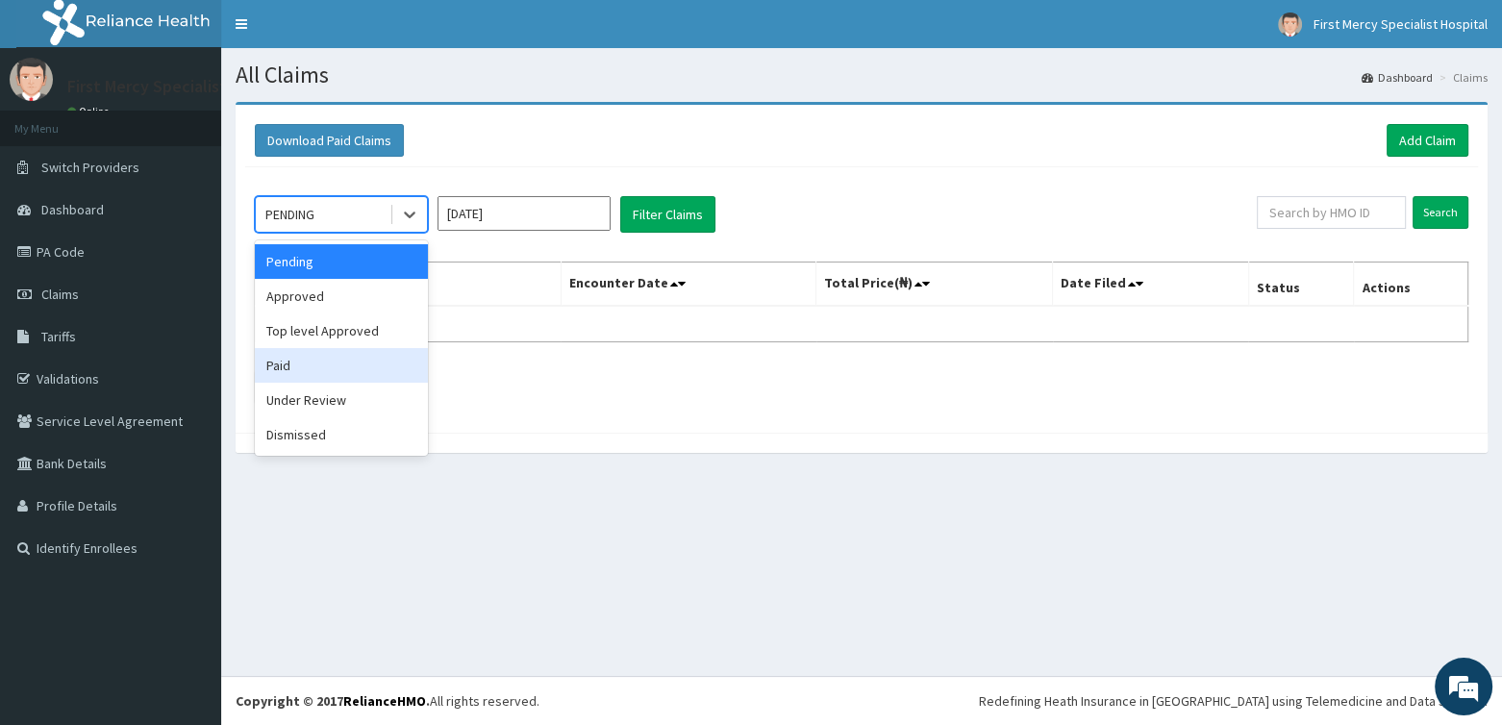
click at [284, 364] on div "Paid" at bounding box center [341, 365] width 173 height 35
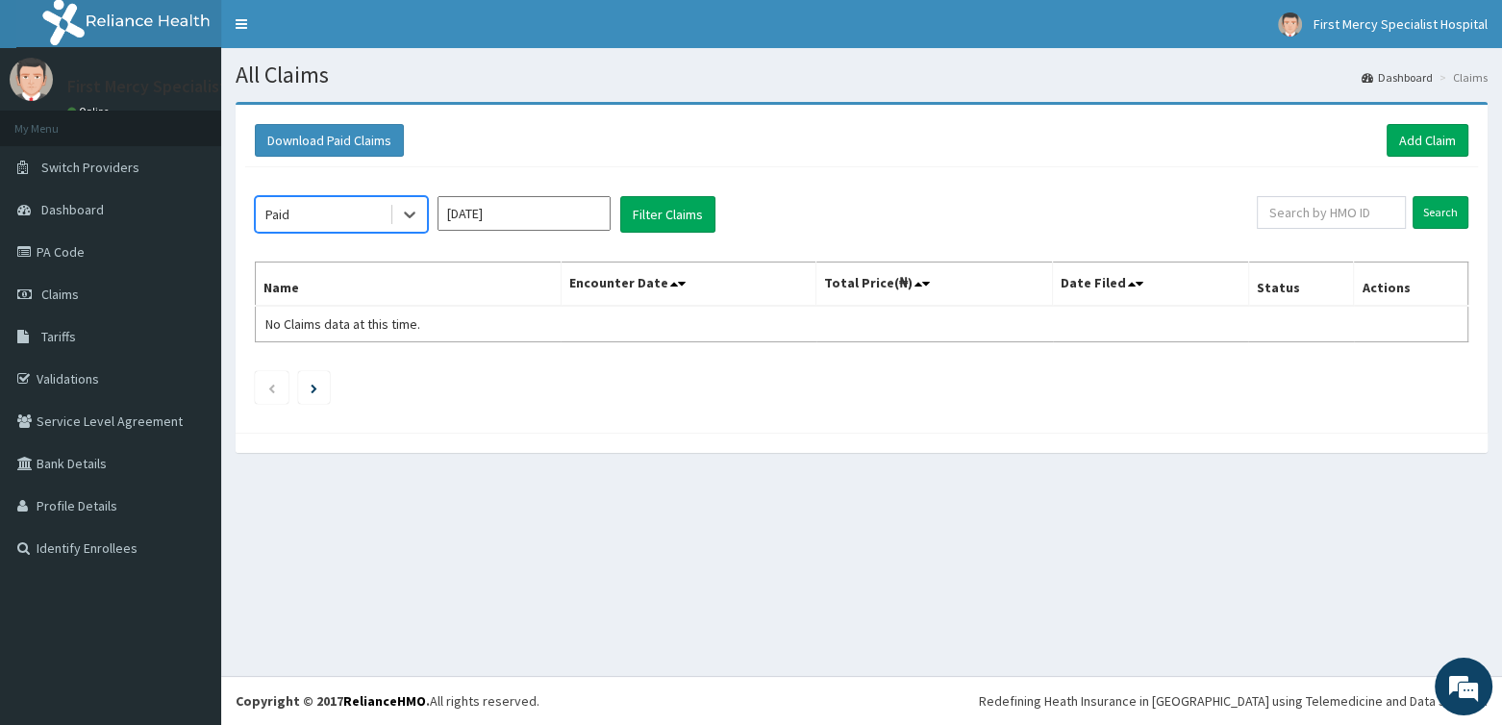
click at [489, 206] on input "[DATE]" at bounding box center [524, 213] width 173 height 35
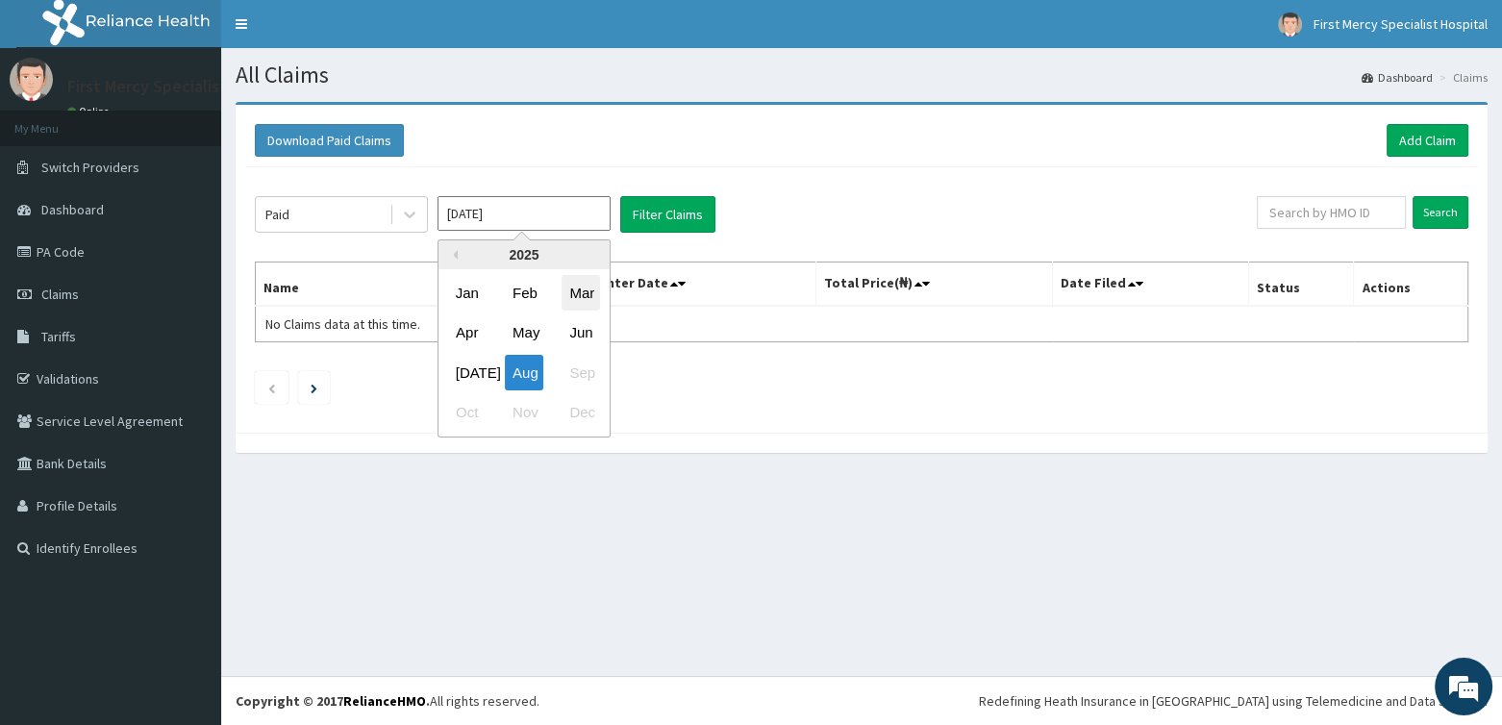
click at [581, 298] on div "Mar" at bounding box center [581, 293] width 38 height 36
type input "[DATE]"
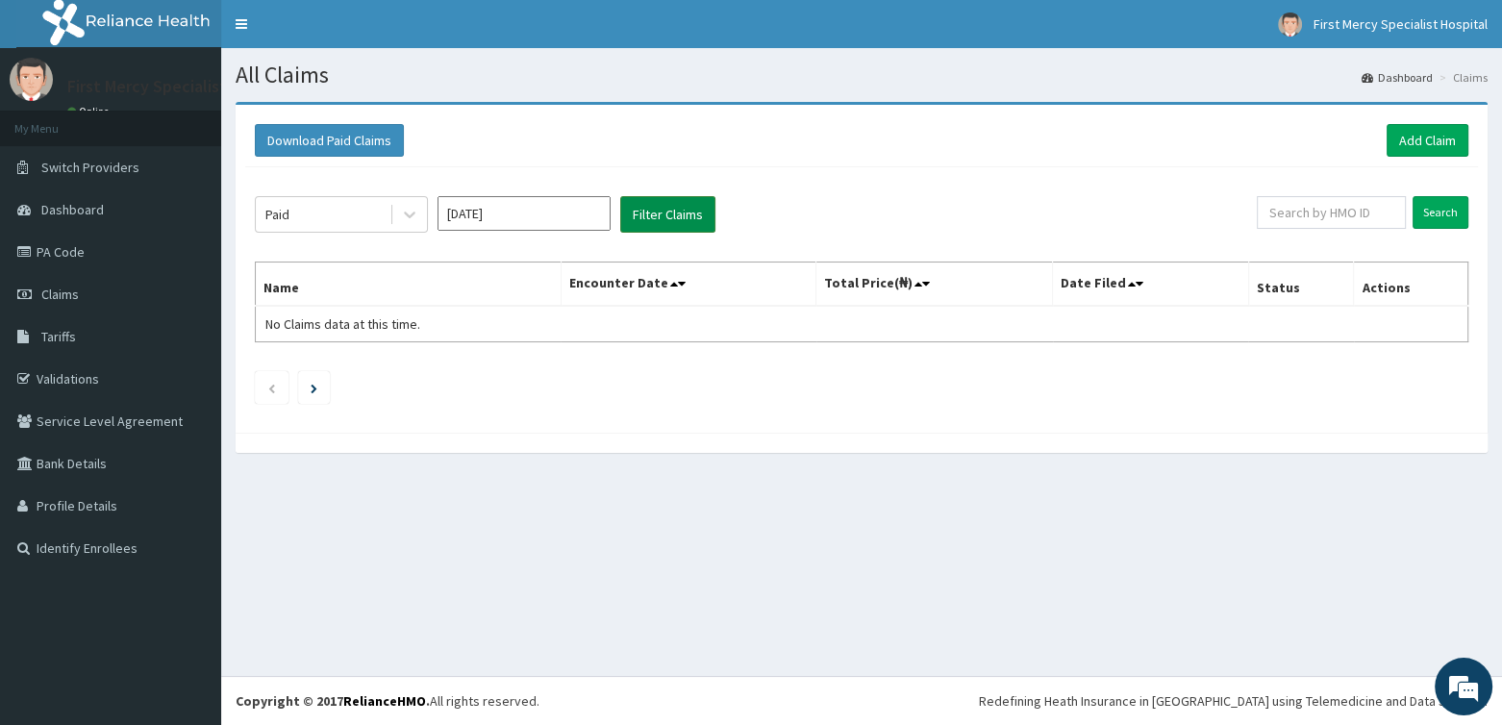
click at [638, 215] on button "Filter Claims" at bounding box center [667, 214] width 95 height 37
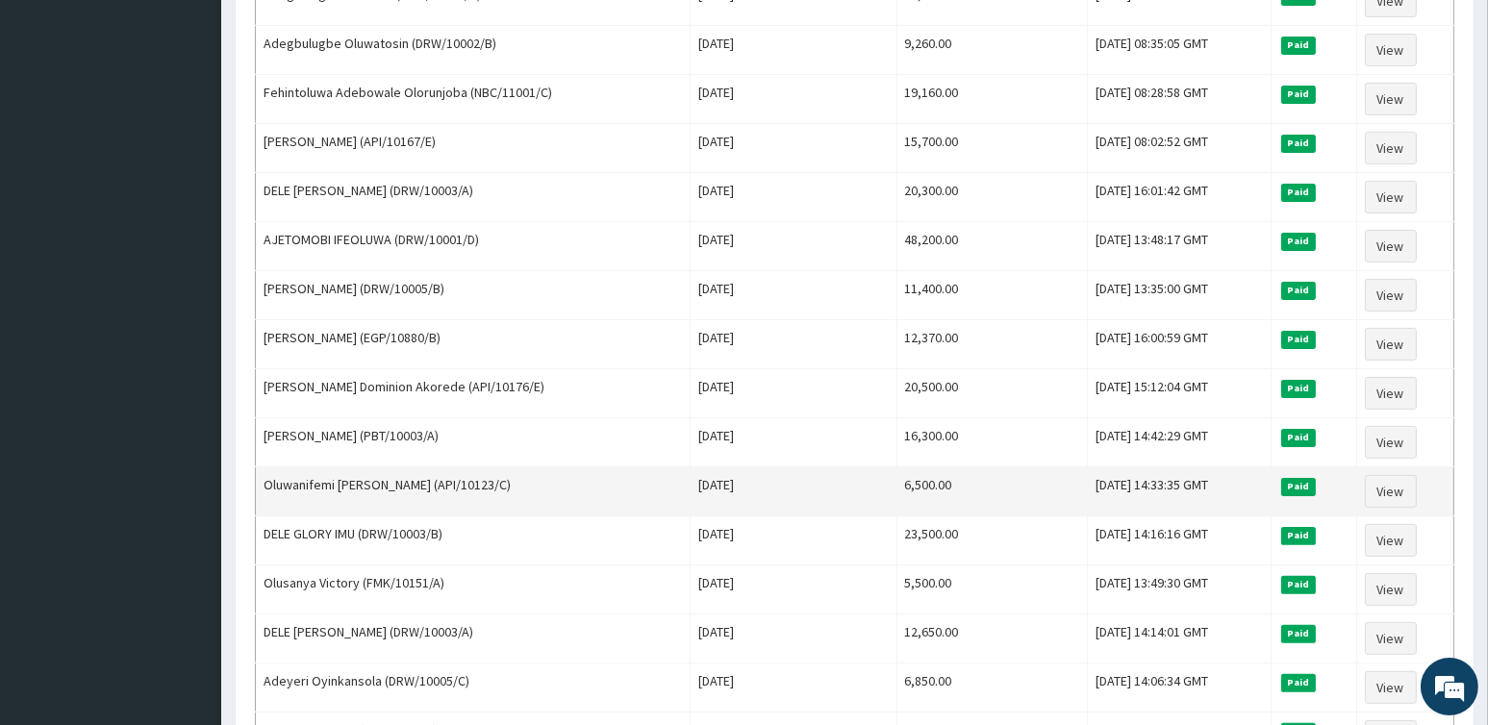
scroll to position [1082, 0]
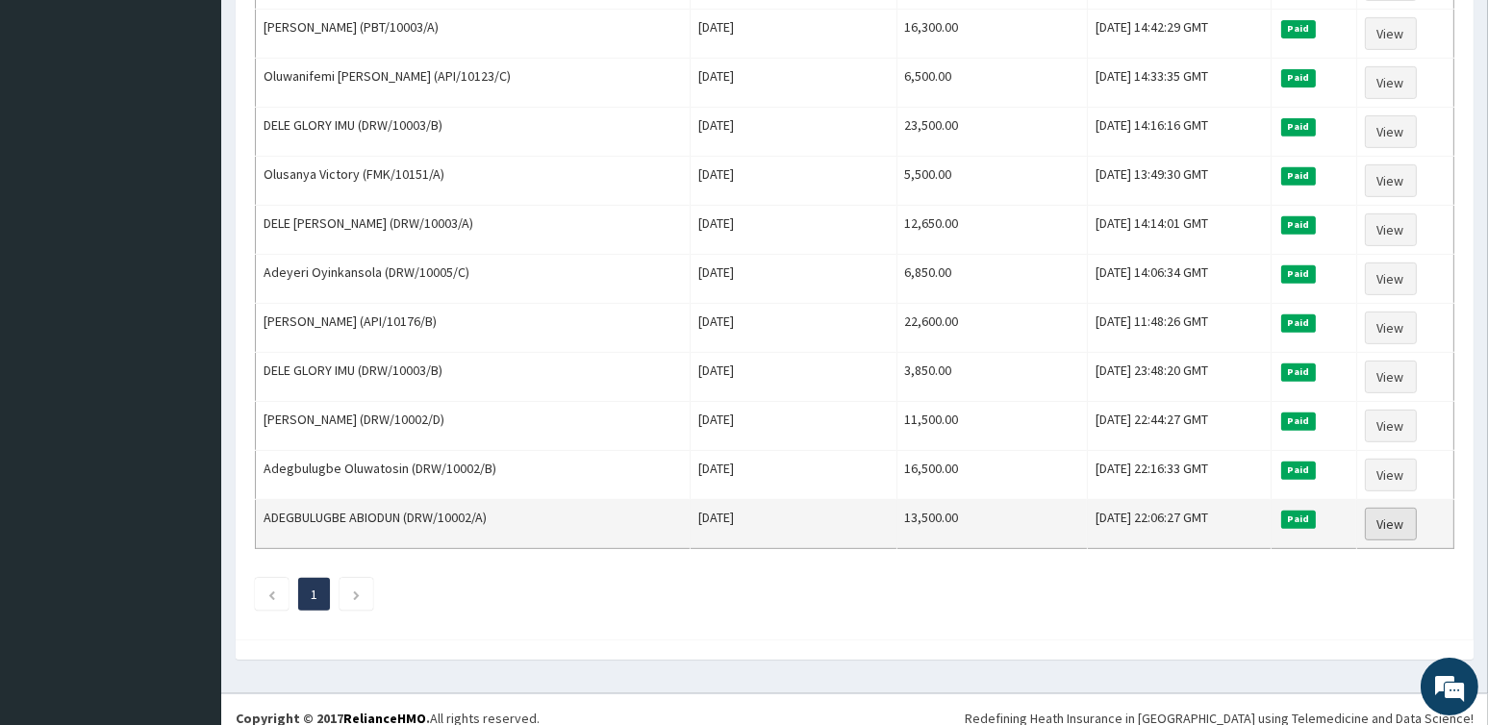
click at [1388, 508] on link "View" at bounding box center [1391, 524] width 52 height 33
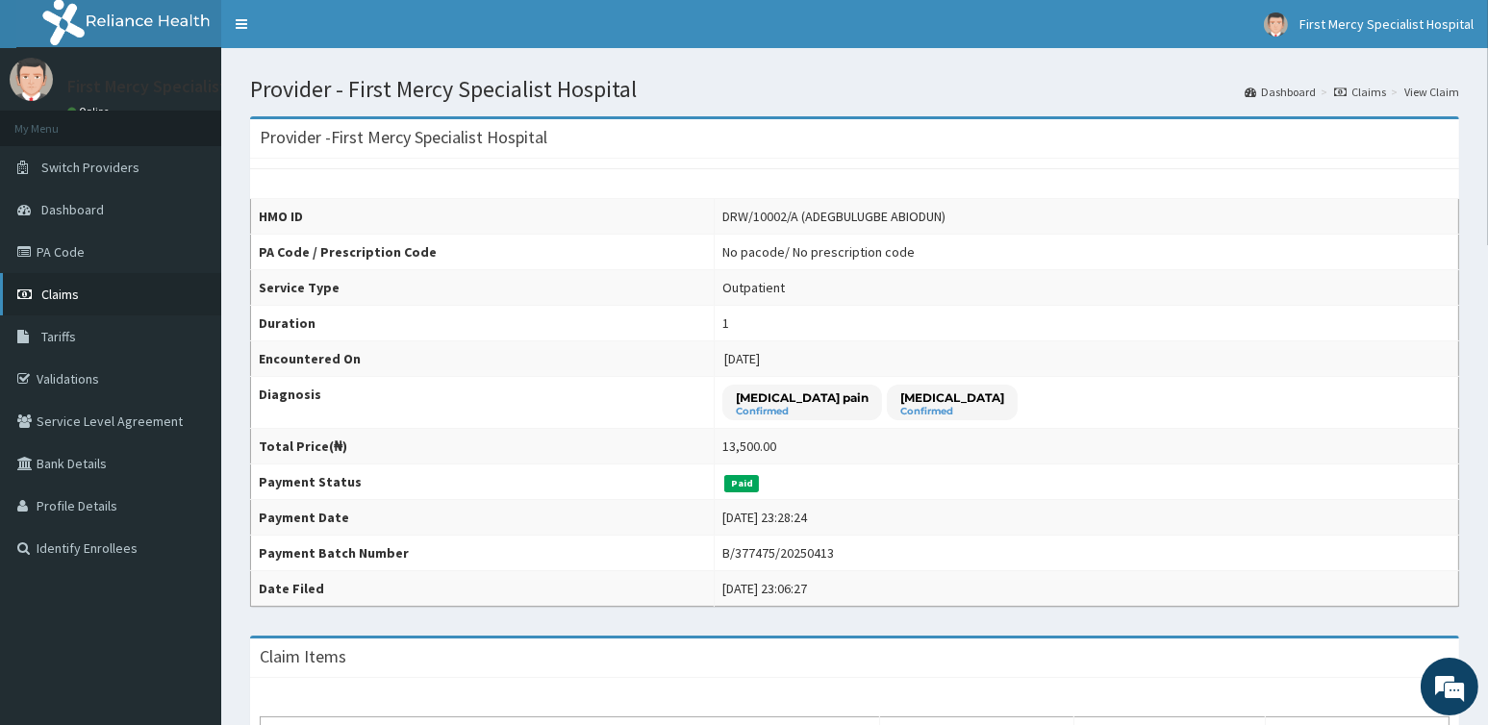
click at [66, 292] on span "Claims" at bounding box center [60, 294] width 38 height 17
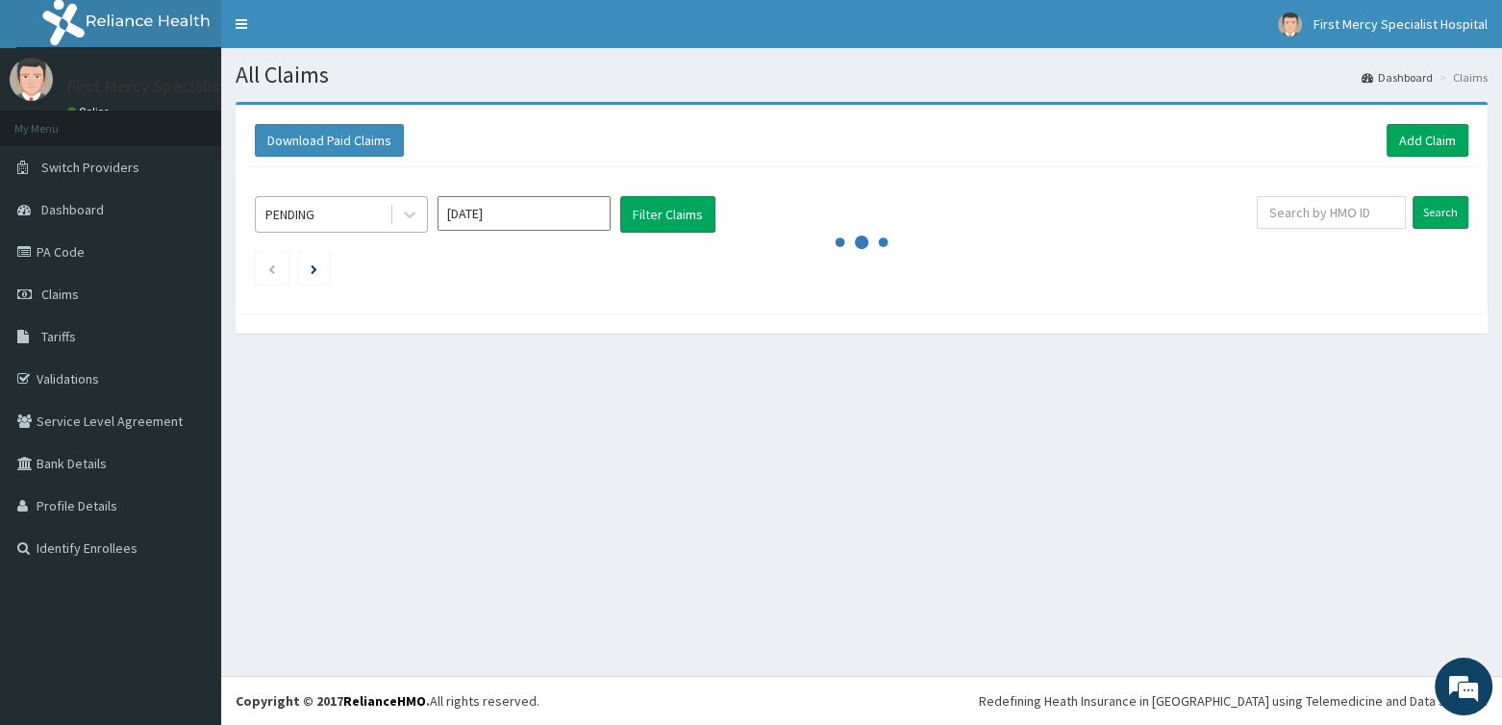
click at [353, 222] on div "PENDING" at bounding box center [323, 214] width 134 height 31
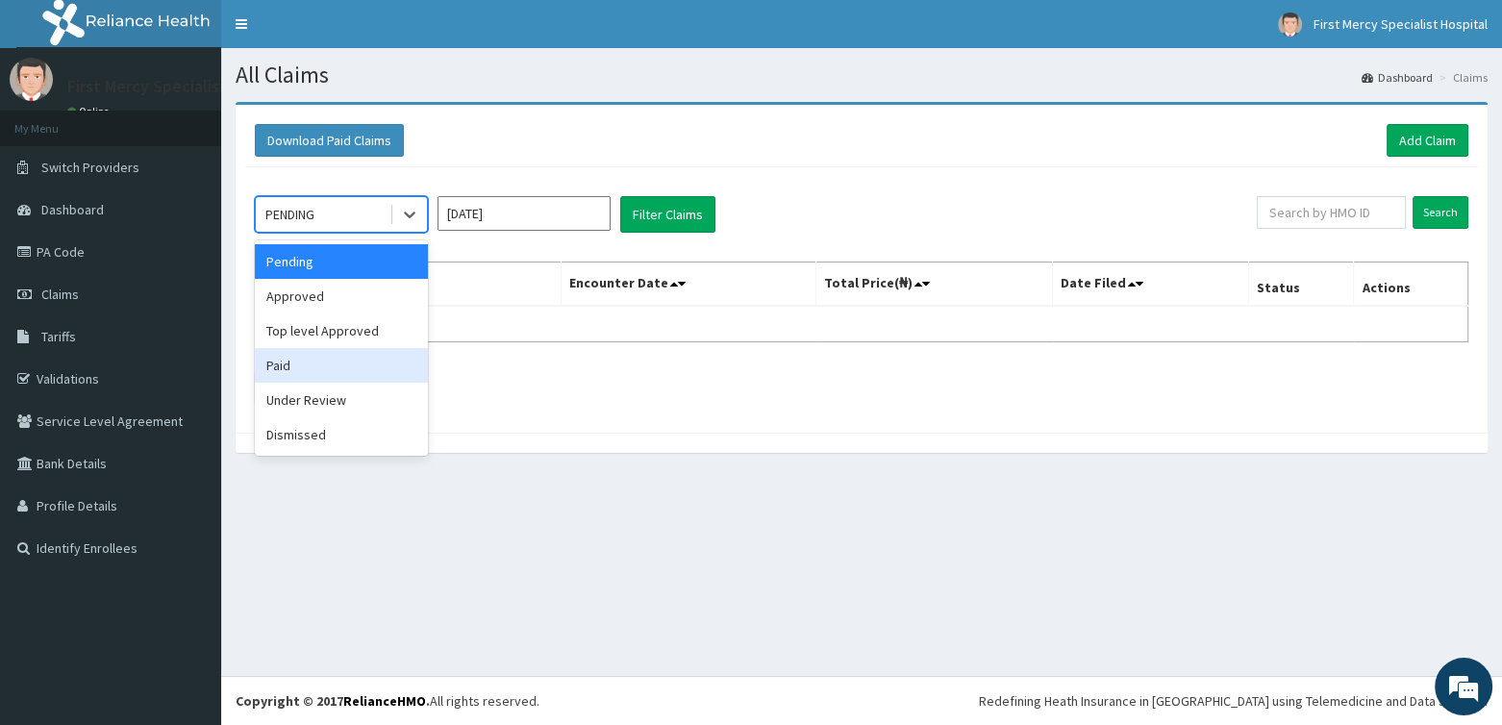
click at [296, 353] on div "Paid" at bounding box center [341, 365] width 173 height 35
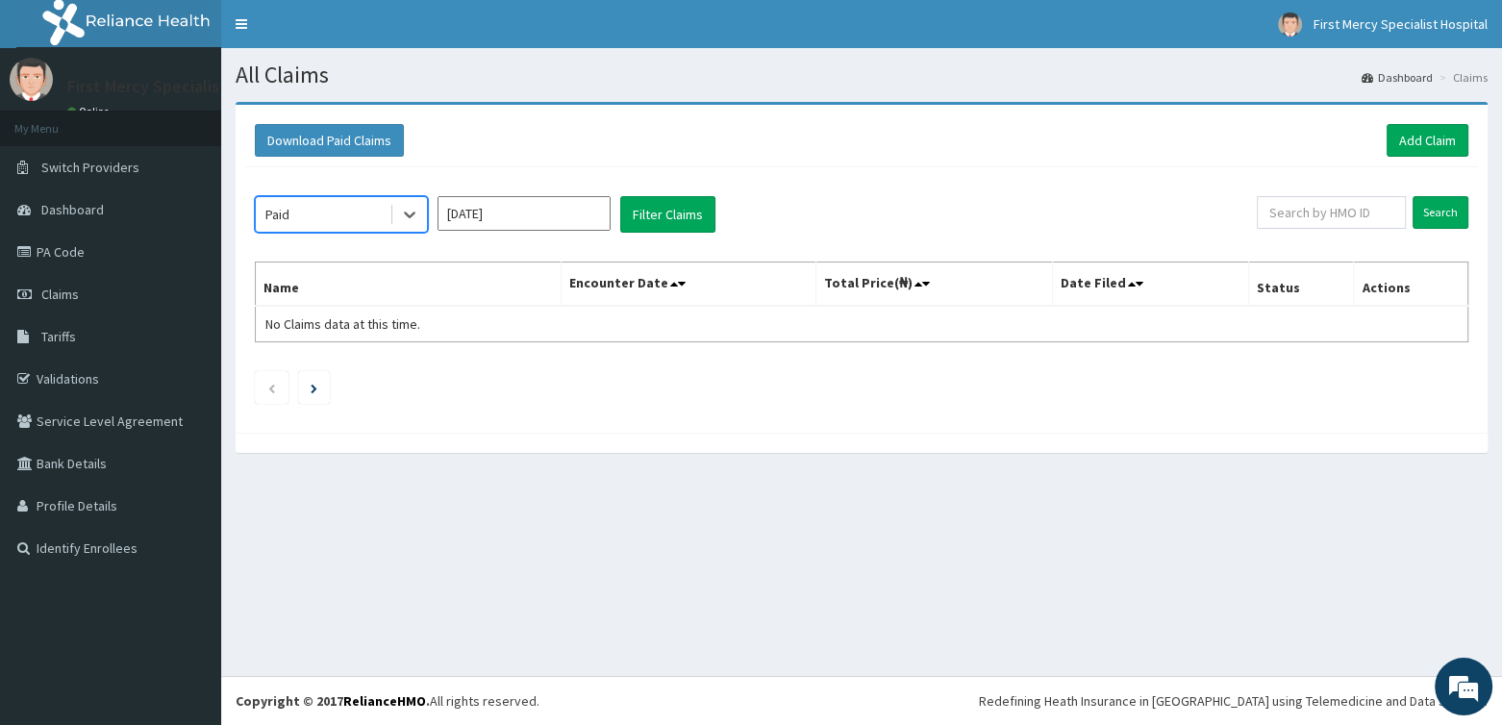
click at [445, 198] on input "[DATE]" at bounding box center [524, 213] width 173 height 35
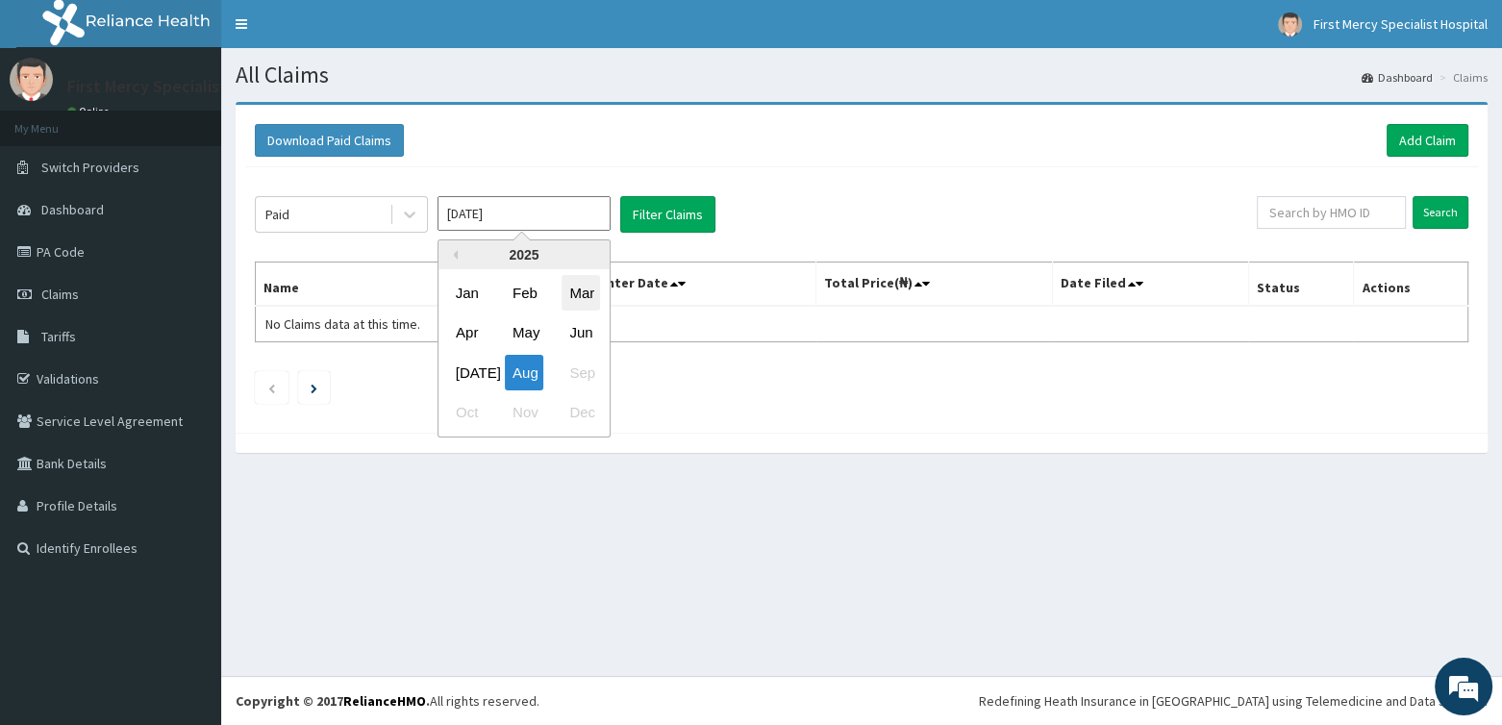
click at [572, 284] on div "Mar" at bounding box center [581, 293] width 38 height 36
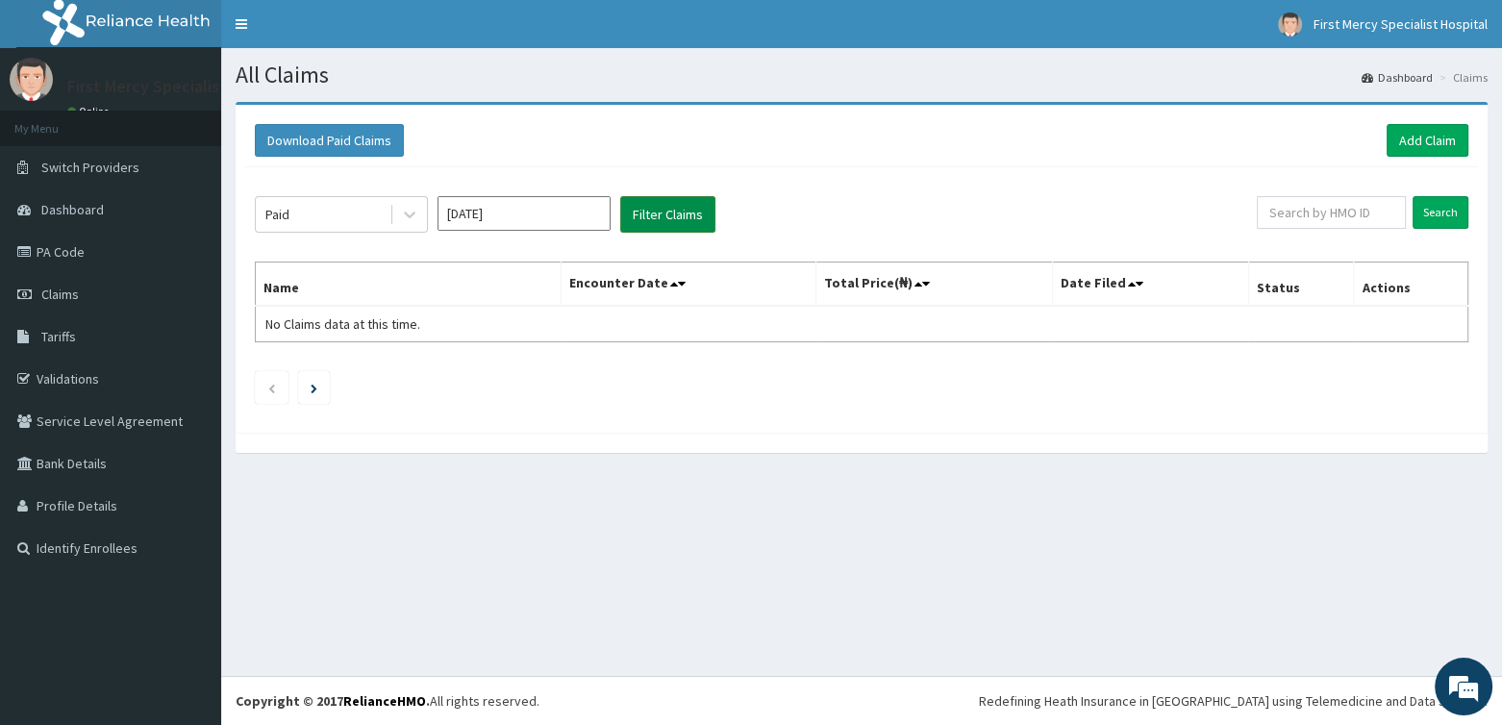
click at [659, 213] on button "Filter Claims" at bounding box center [667, 214] width 95 height 37
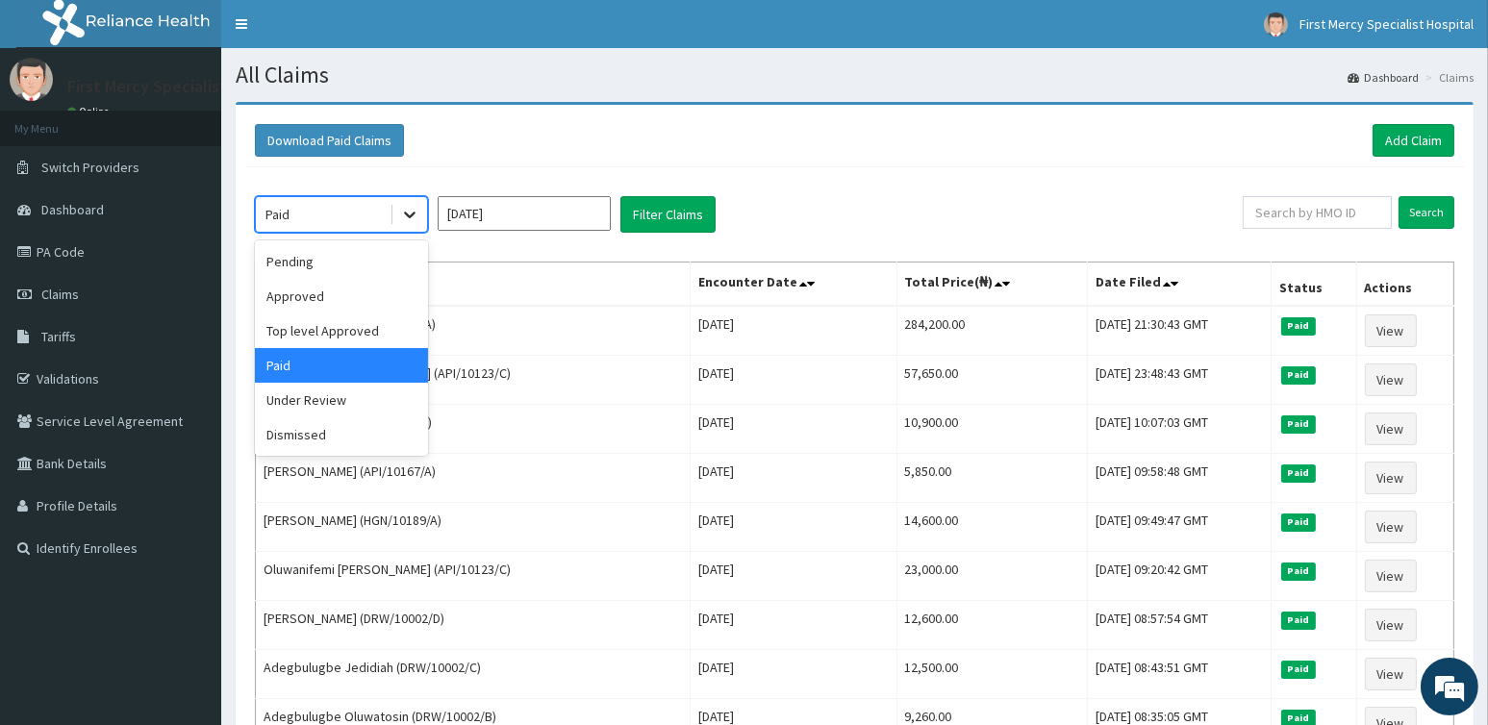
click at [412, 210] on icon at bounding box center [409, 214] width 19 height 19
click at [526, 212] on input "[DATE]" at bounding box center [524, 213] width 173 height 35
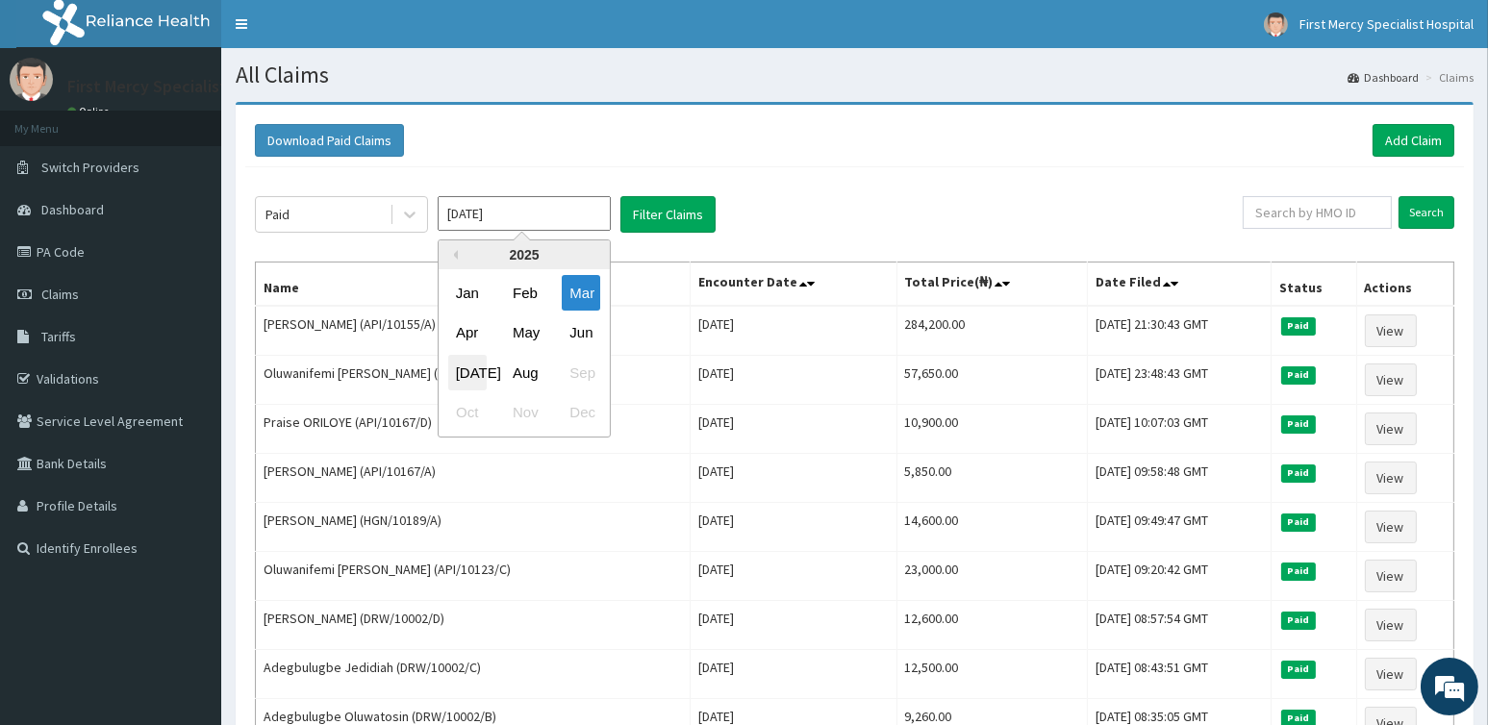
click at [463, 371] on div "[DATE]" at bounding box center [467, 373] width 38 height 36
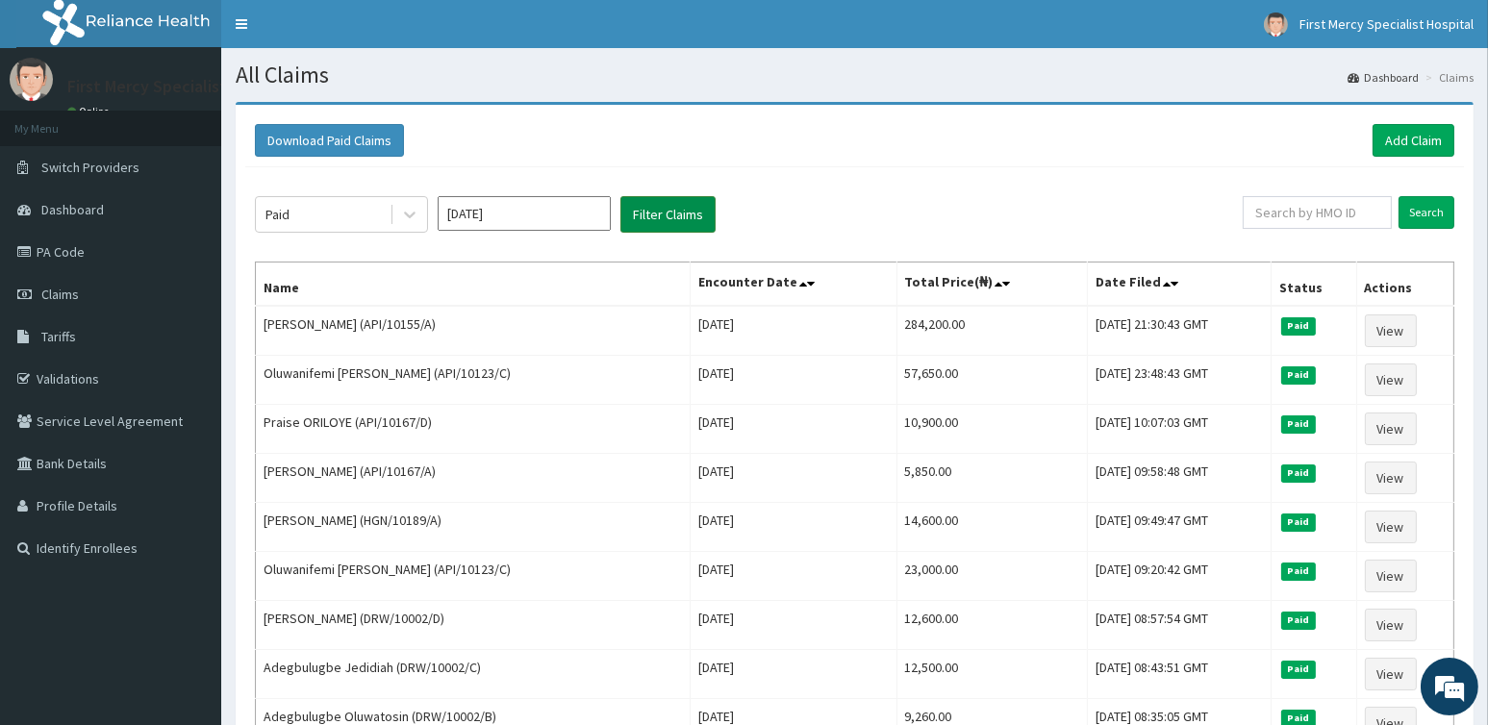
click at [645, 200] on button "Filter Claims" at bounding box center [667, 214] width 95 height 37
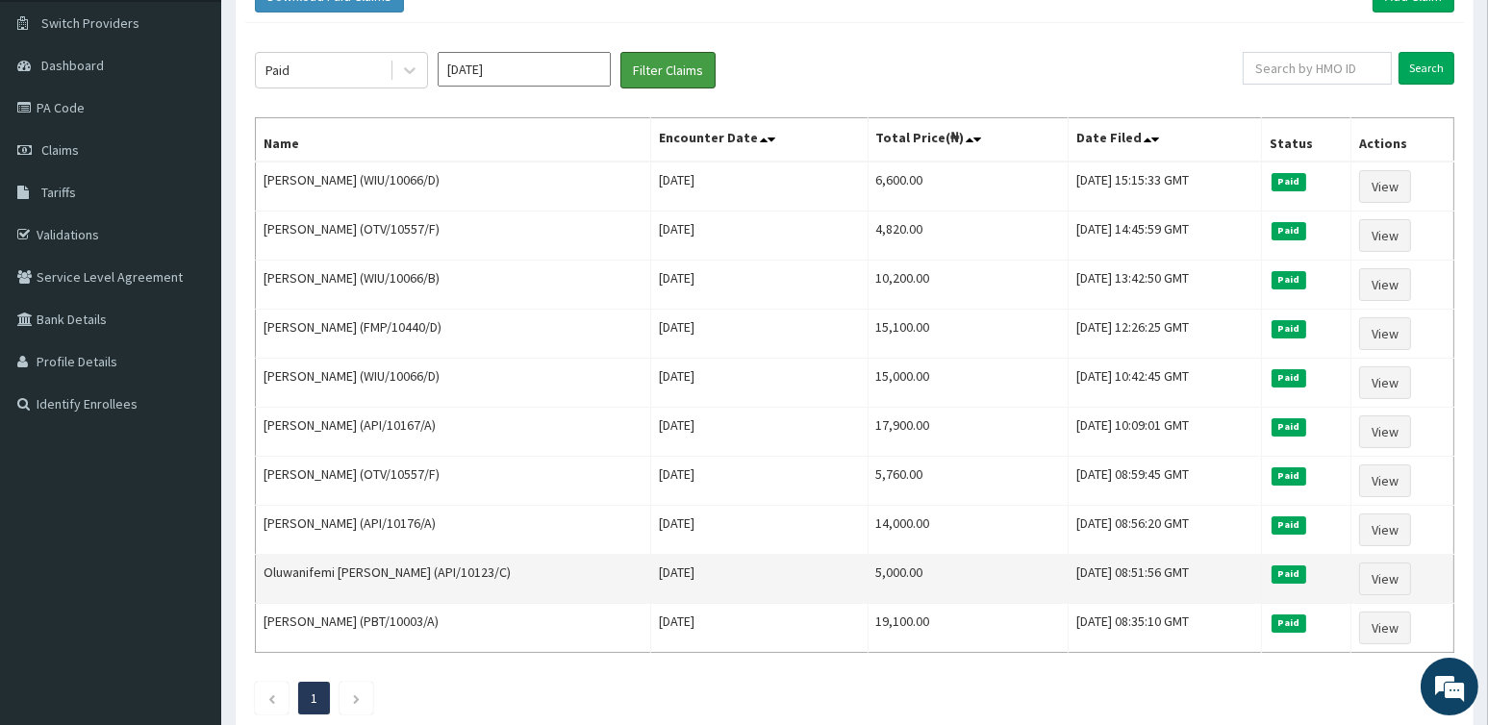
scroll to position [65, 0]
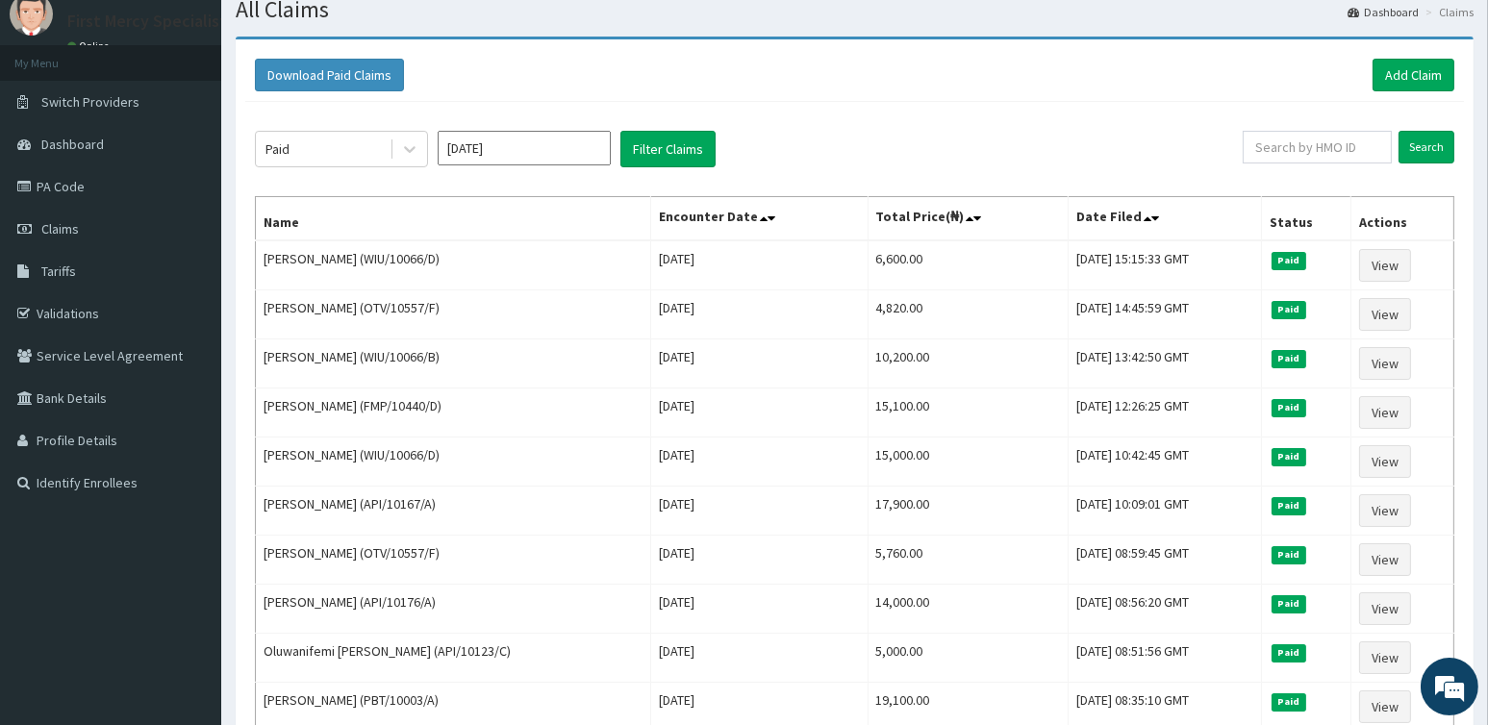
click at [547, 134] on input "[DATE]" at bounding box center [524, 148] width 173 height 35
click at [524, 274] on div "May" at bounding box center [524, 268] width 38 height 36
click at [671, 146] on button "Filter Claims" at bounding box center [667, 149] width 95 height 37
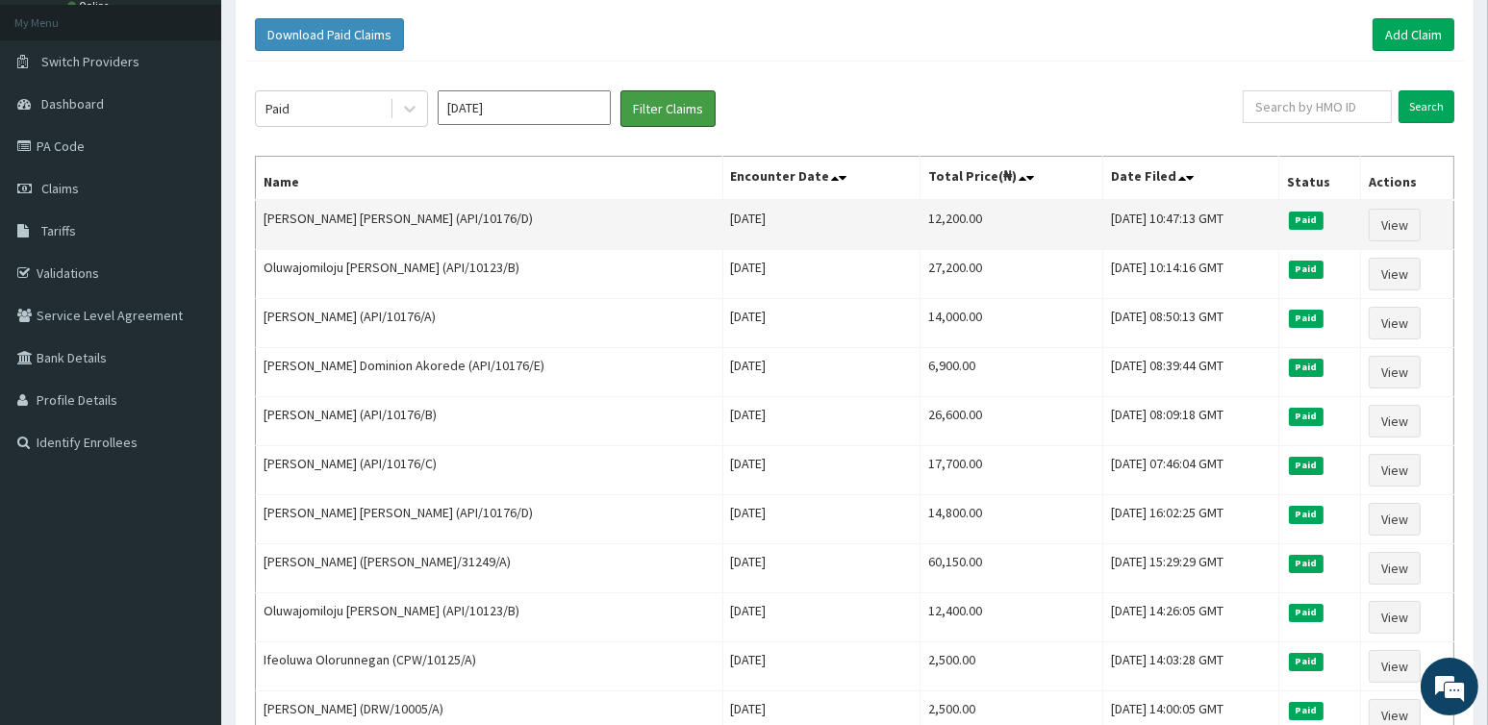
scroll to position [0, 0]
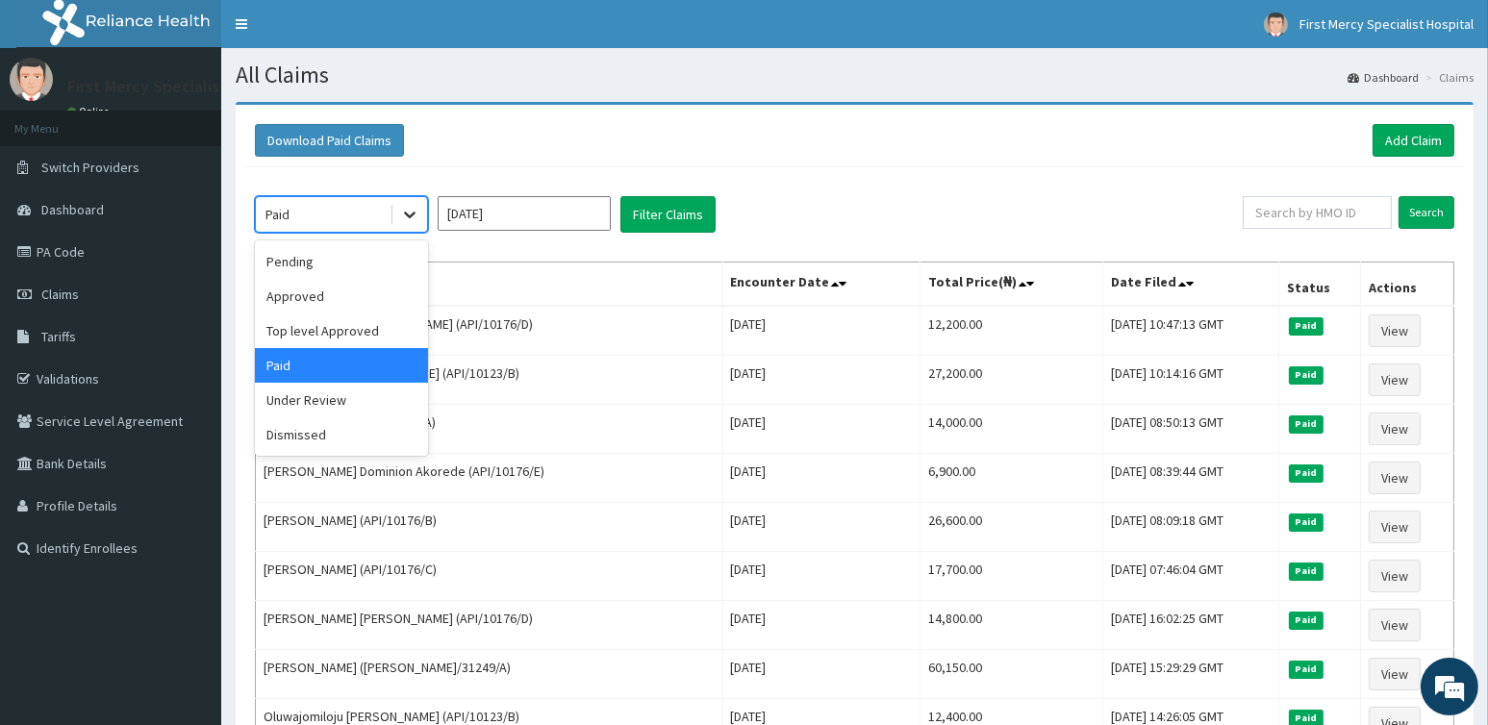
click at [402, 213] on icon at bounding box center [409, 214] width 19 height 19
drag, startPoint x: 309, startPoint y: 257, endPoint x: 449, endPoint y: 226, distance: 143.8
click at [309, 257] on div "Pending" at bounding box center [341, 261] width 173 height 35
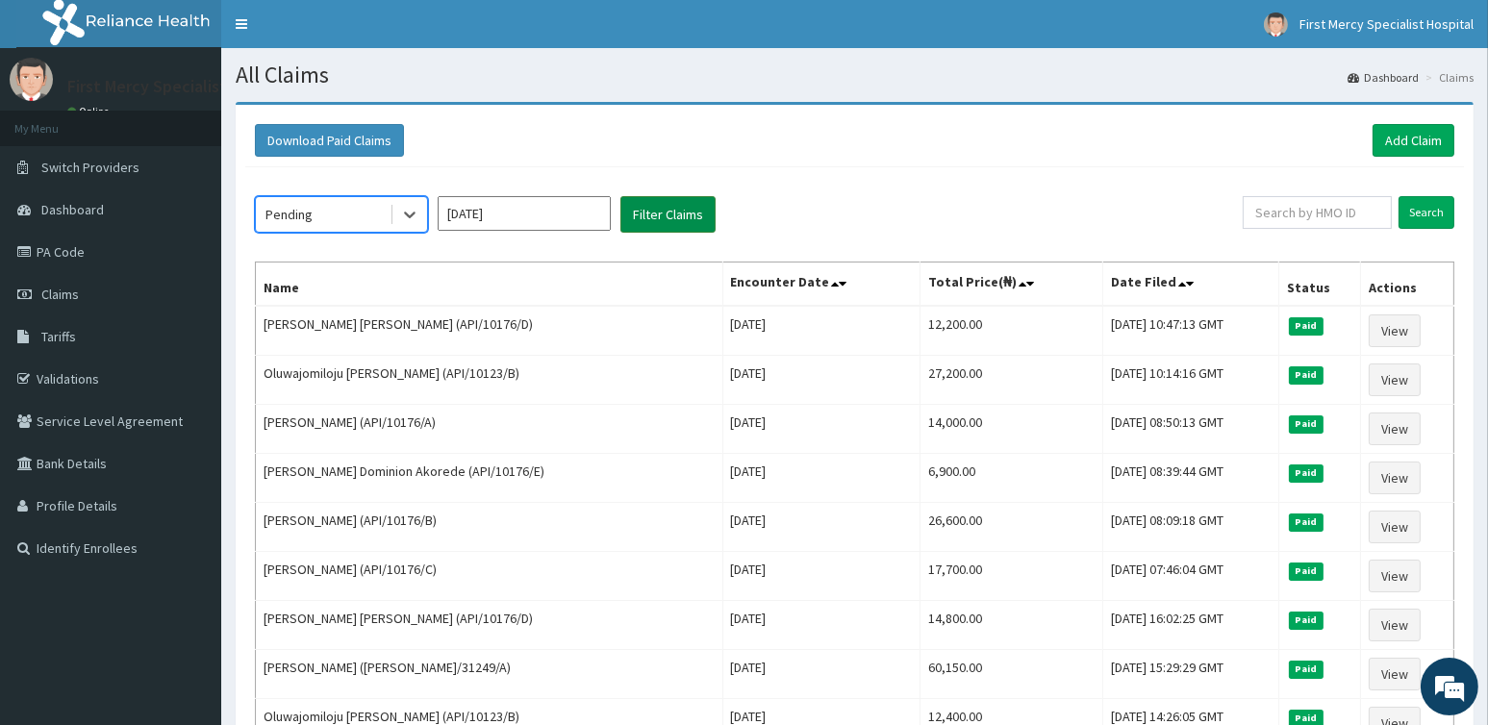
click at [686, 204] on button "Filter Claims" at bounding box center [667, 214] width 95 height 37
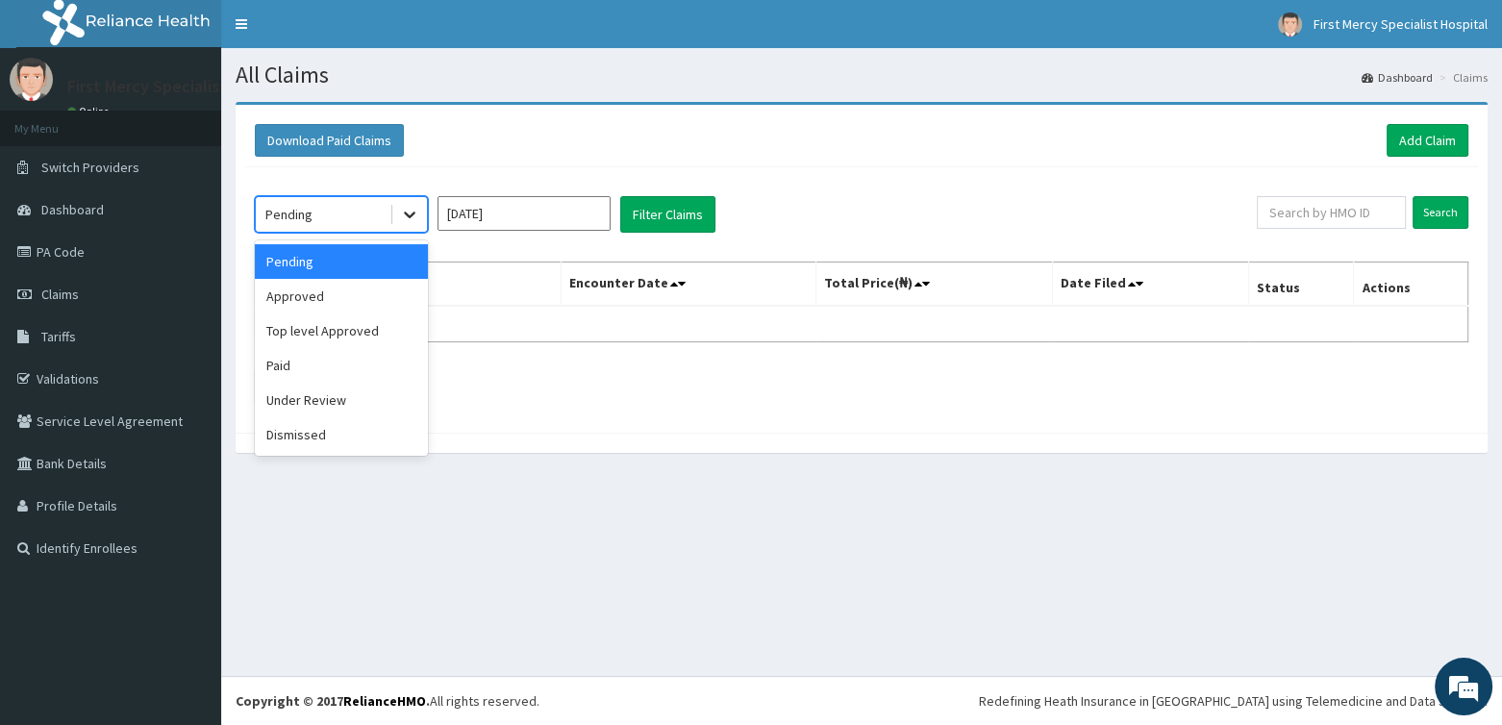
click at [401, 217] on icon at bounding box center [409, 214] width 19 height 19
click at [317, 297] on div "Approved" at bounding box center [341, 296] width 173 height 35
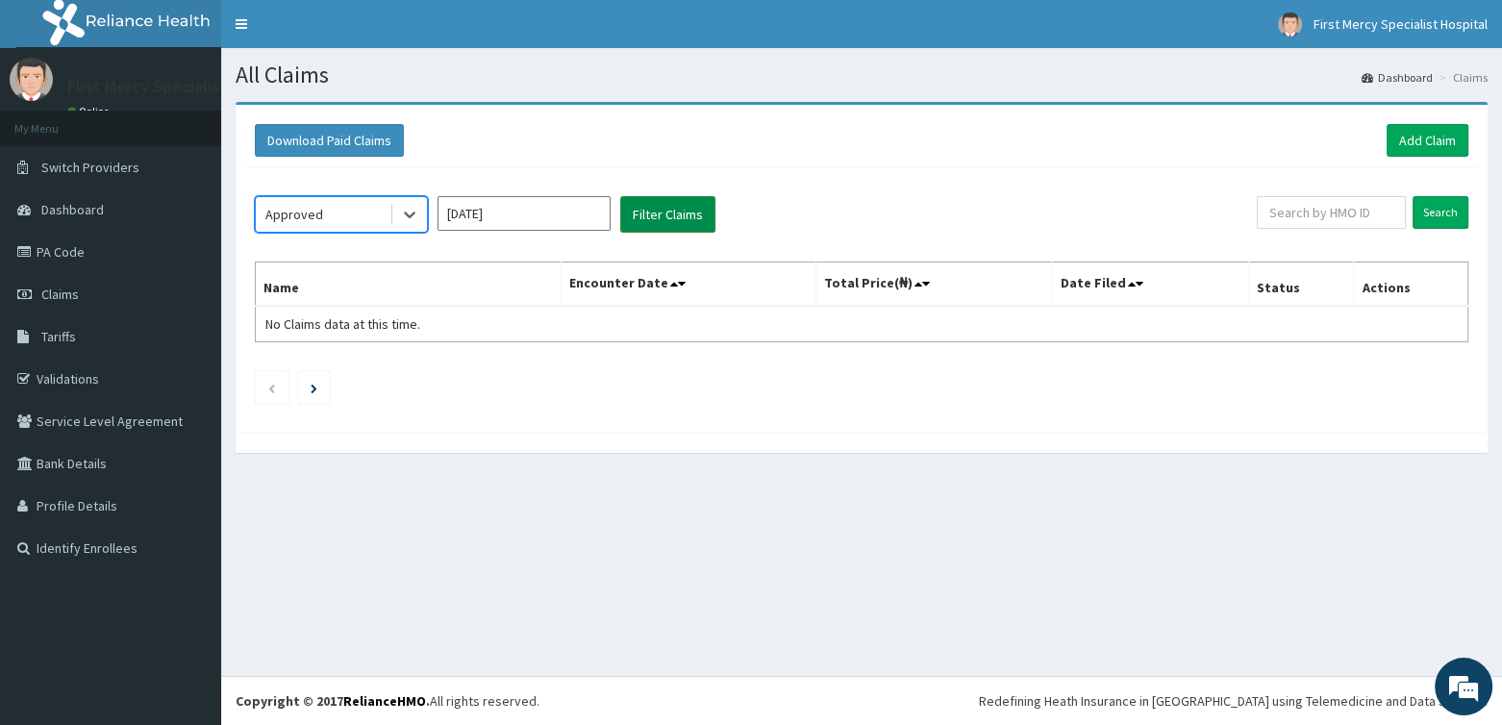
click at [667, 217] on button "Filter Claims" at bounding box center [667, 214] width 95 height 37
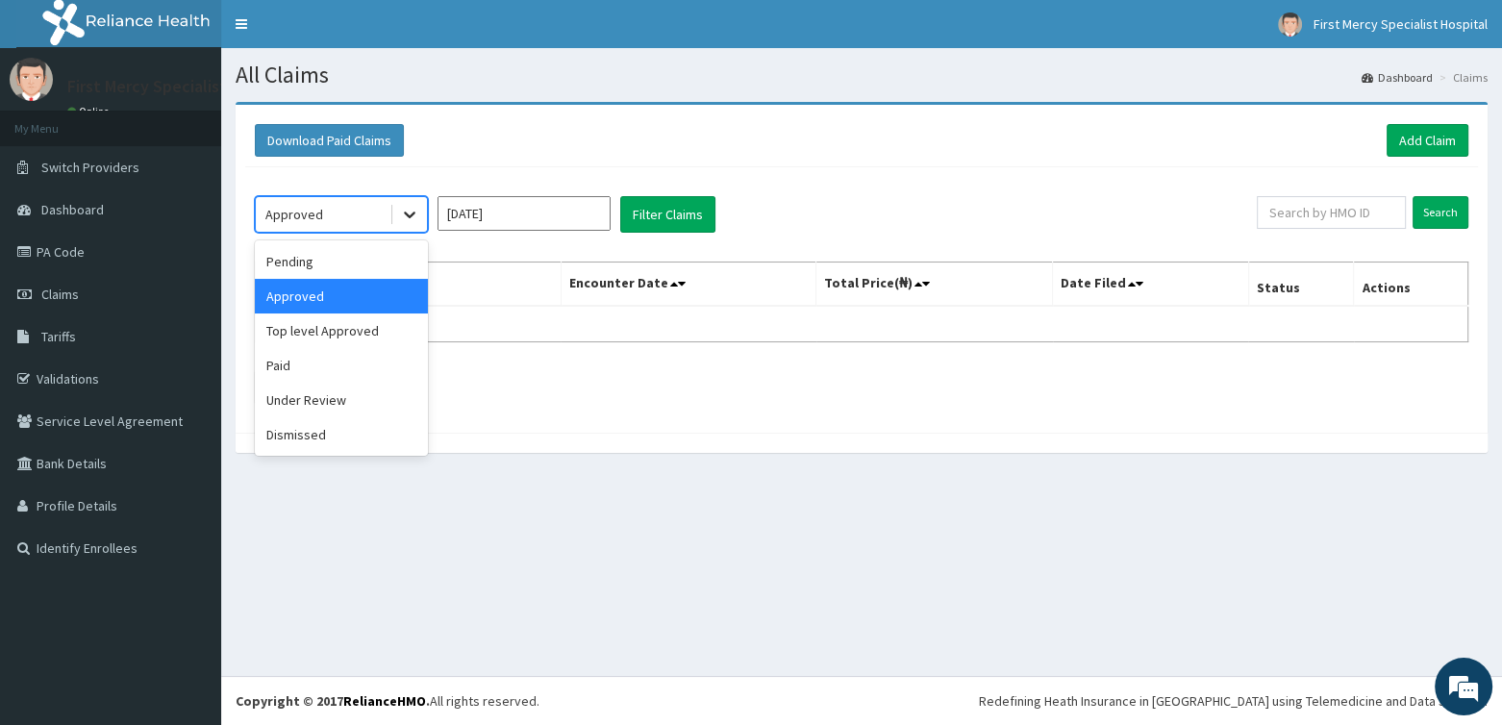
click at [411, 221] on icon at bounding box center [409, 214] width 19 height 19
click at [353, 332] on div "Top level Approved" at bounding box center [341, 331] width 173 height 35
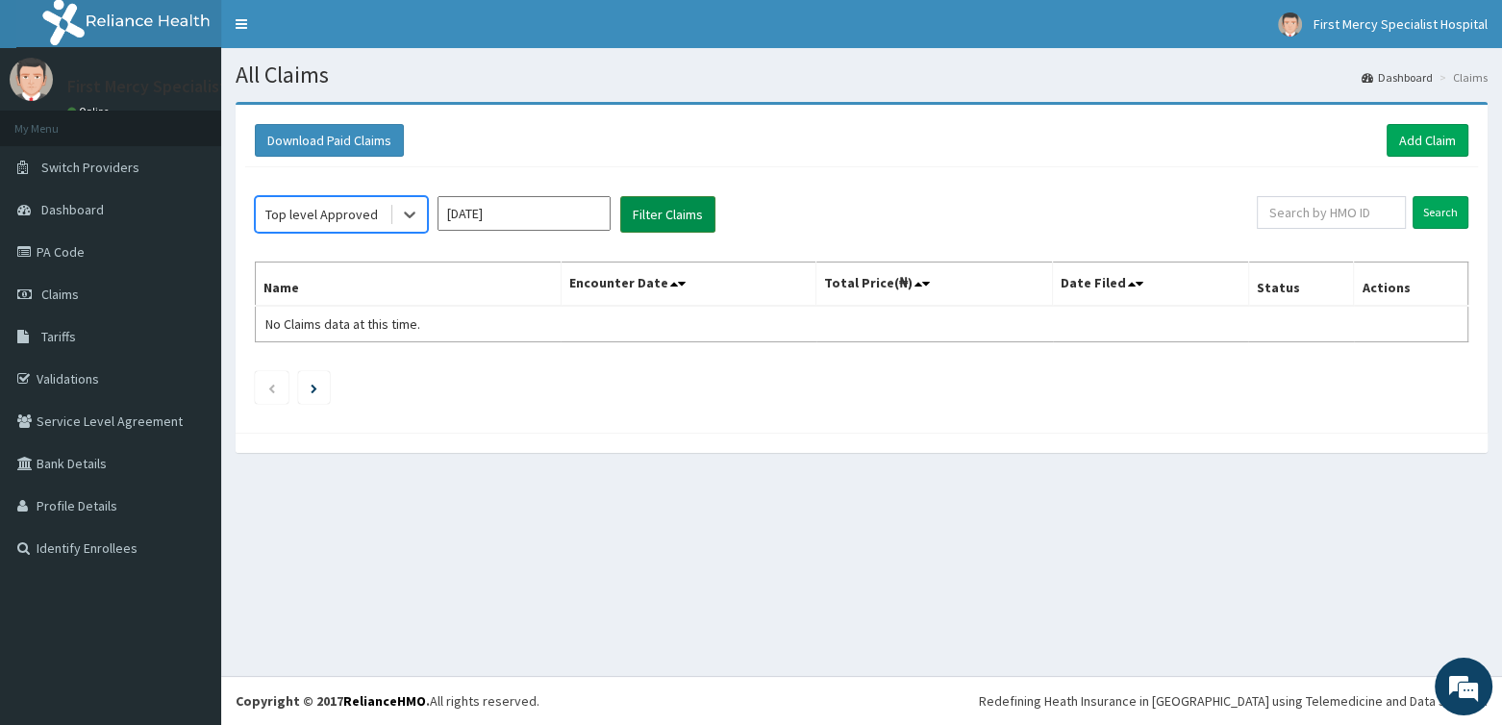
click at [678, 209] on button "Filter Claims" at bounding box center [667, 214] width 95 height 37
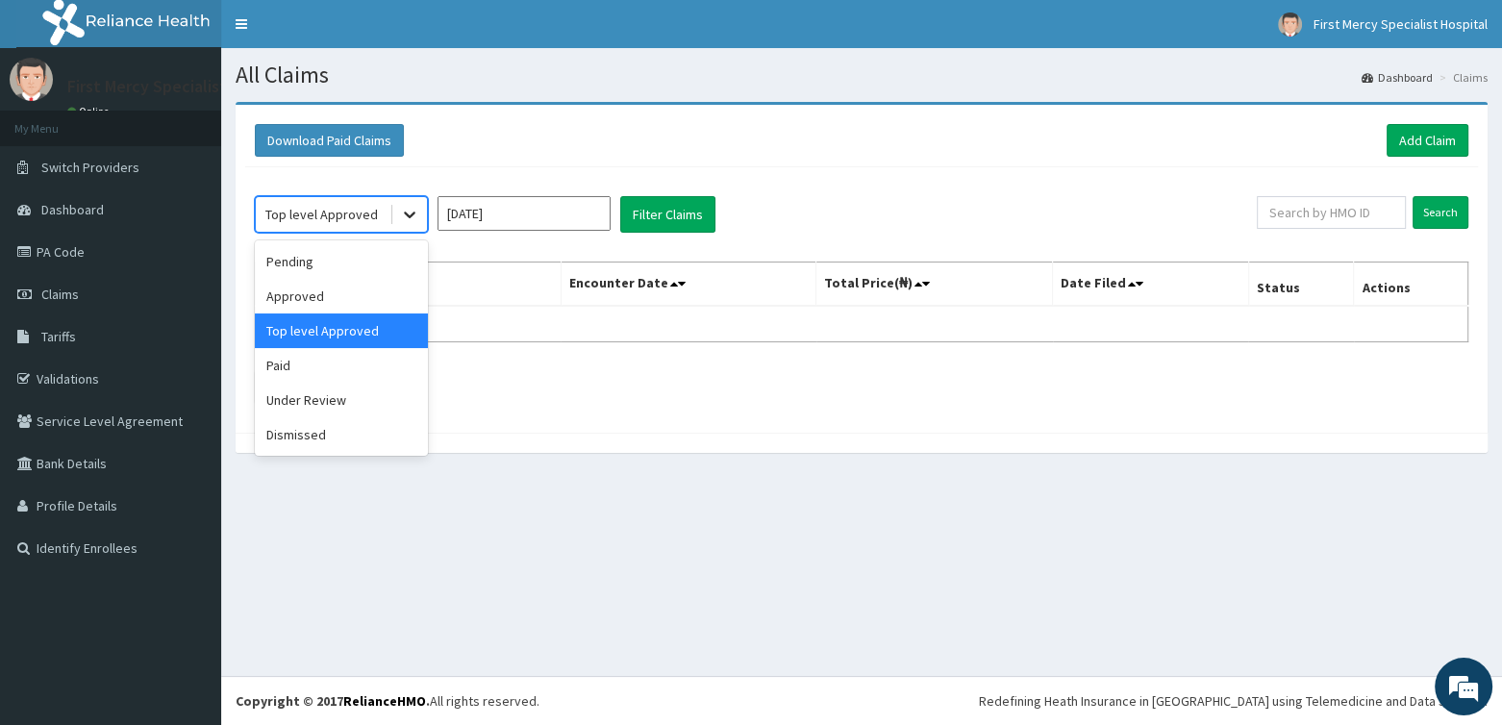
click at [415, 213] on icon at bounding box center [410, 216] width 12 height 7
click at [342, 410] on div "Under Review" at bounding box center [341, 400] width 173 height 35
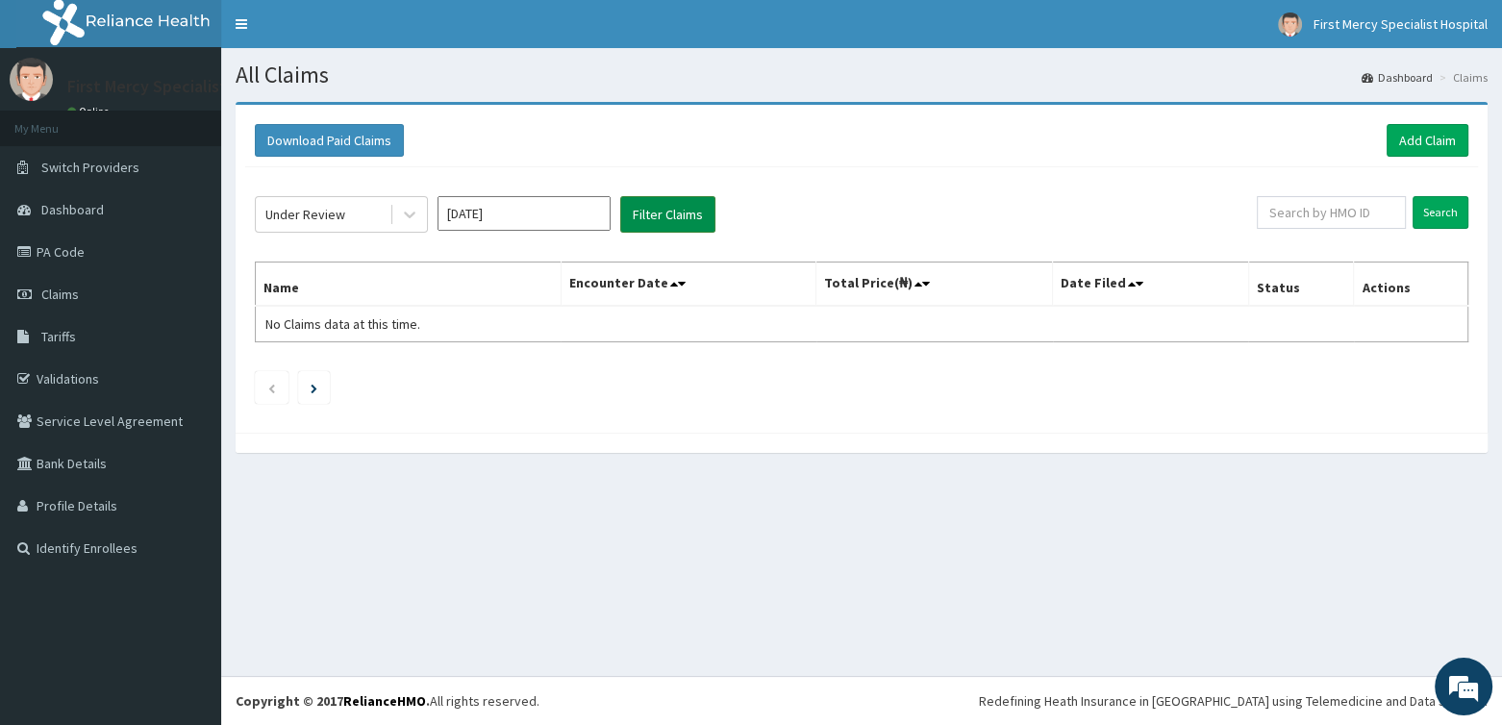
click at [683, 217] on button "Filter Claims" at bounding box center [667, 214] width 95 height 37
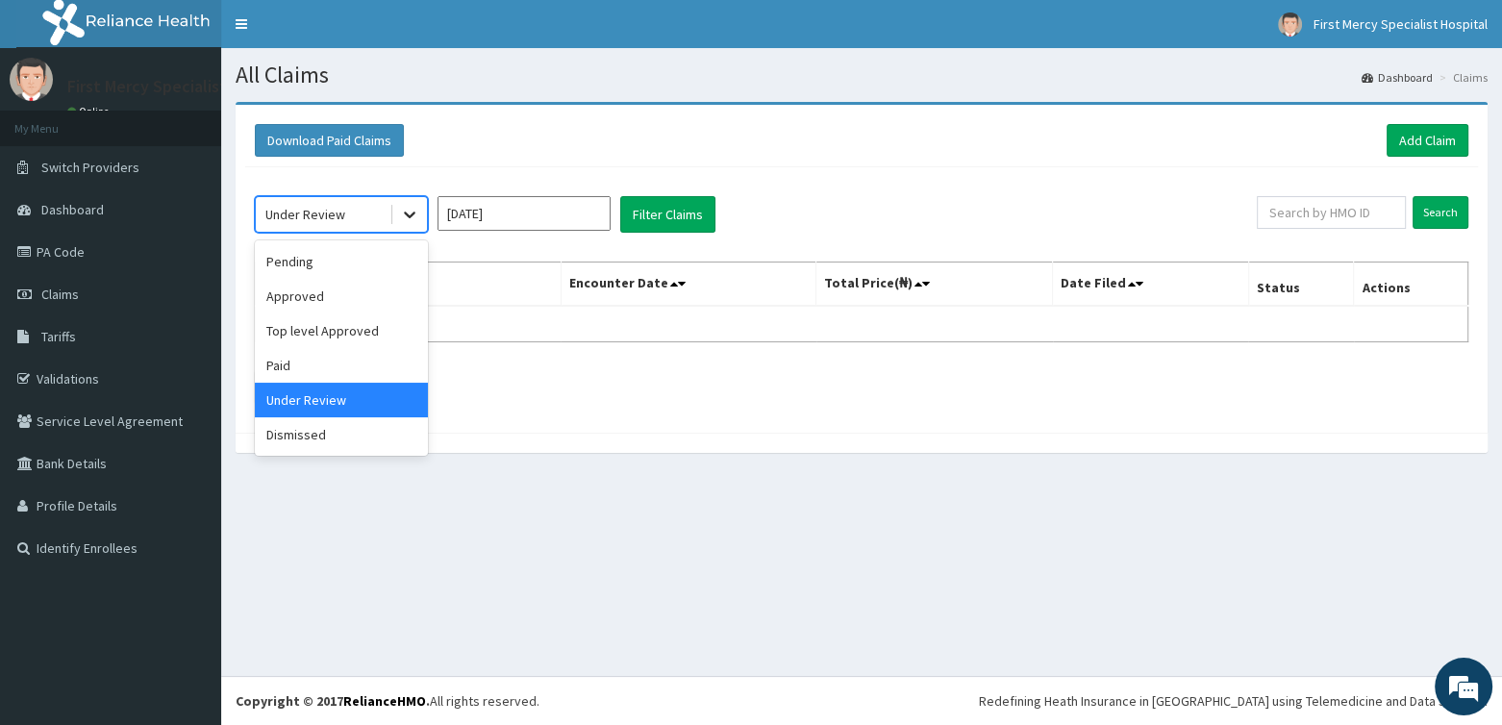
click at [422, 213] on div at bounding box center [409, 214] width 35 height 35
click at [331, 432] on div "Dismissed" at bounding box center [341, 434] width 173 height 35
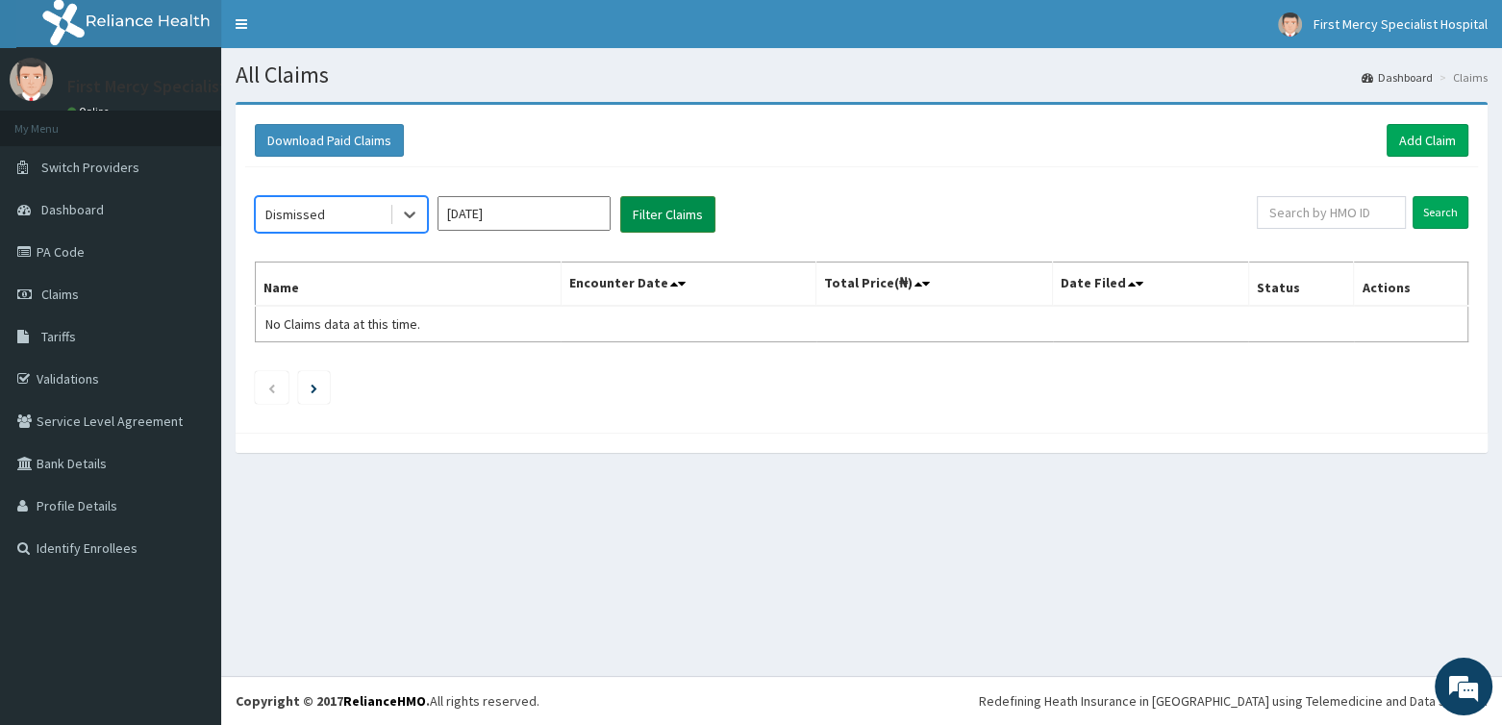
click at [635, 211] on button "Filter Claims" at bounding box center [667, 214] width 95 height 37
click at [649, 207] on button "Filter Claims" at bounding box center [667, 214] width 95 height 37
click at [411, 207] on icon at bounding box center [409, 214] width 19 height 19
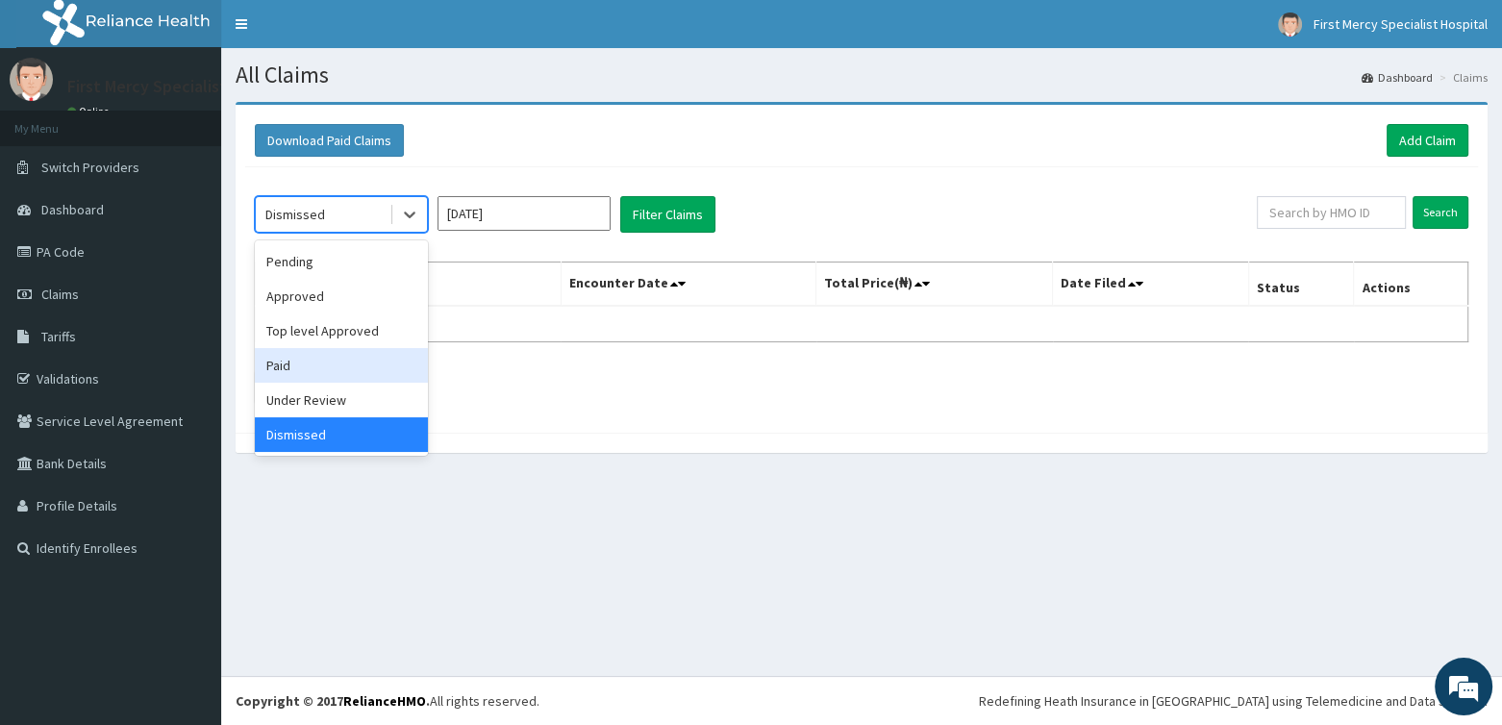
click at [296, 364] on div "Paid" at bounding box center [341, 365] width 173 height 35
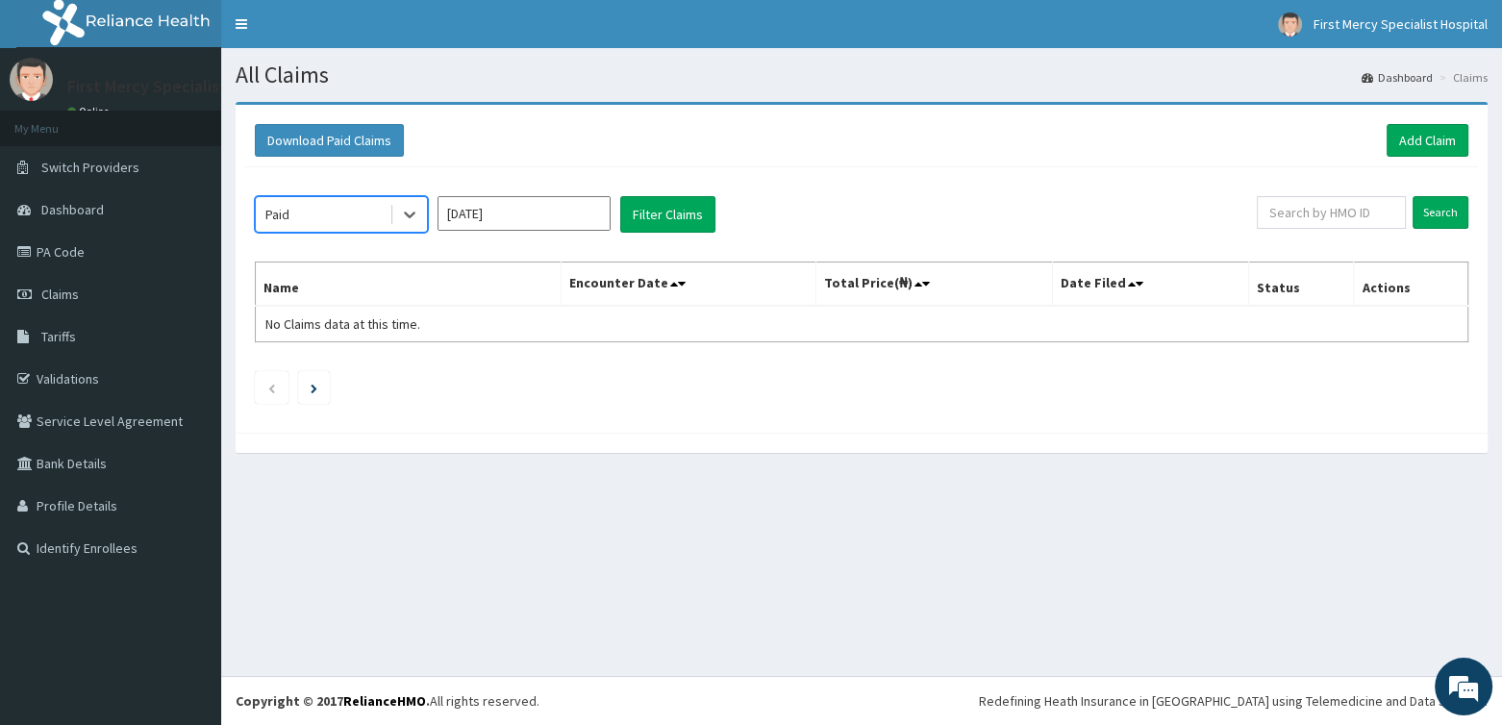
click at [520, 213] on input "[DATE]" at bounding box center [524, 213] width 173 height 35
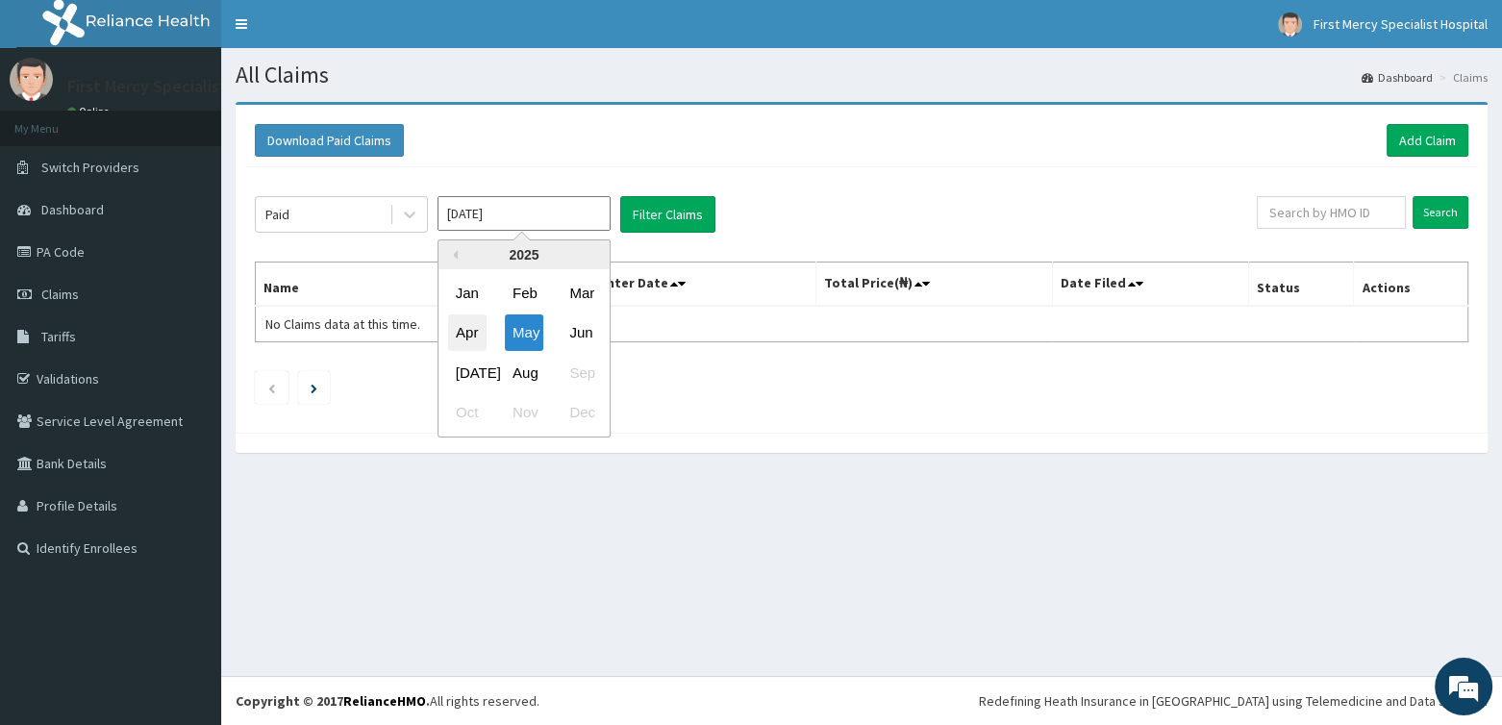
click at [476, 332] on div "Apr" at bounding box center [467, 333] width 38 height 36
type input "[DATE]"
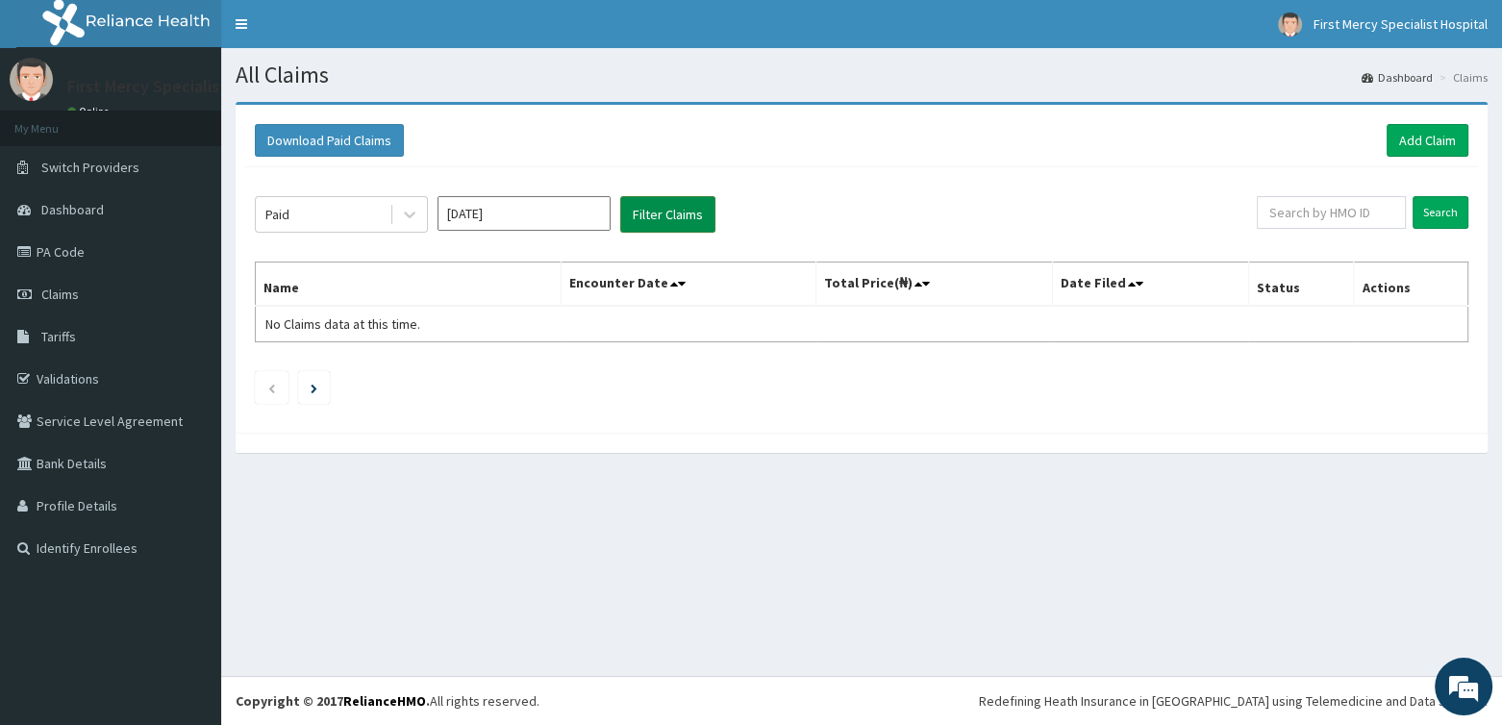
click at [651, 215] on button "Filter Claims" at bounding box center [667, 214] width 95 height 37
